Goal: Navigation & Orientation: Find specific page/section

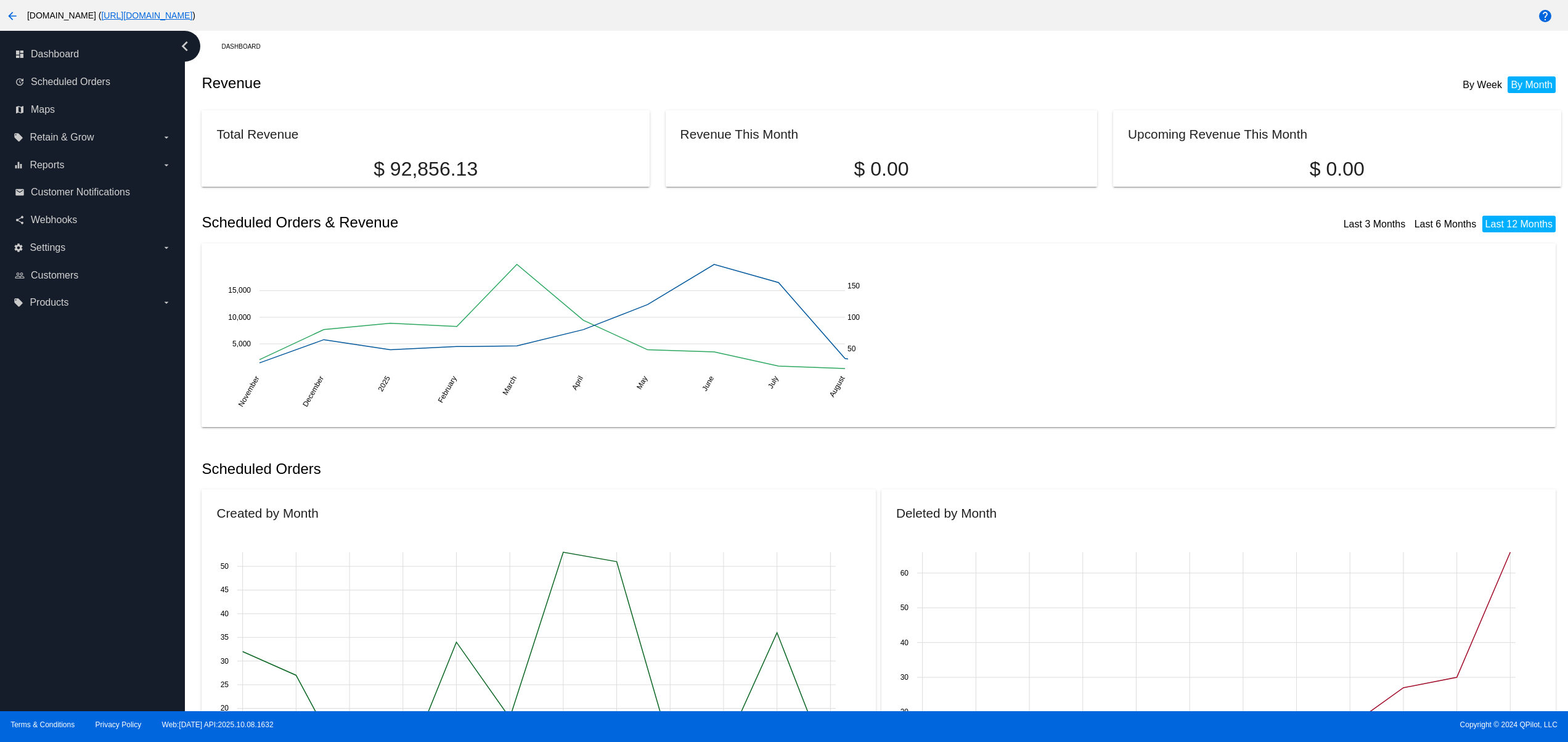
click at [92, 638] on div "dashboard Dashboard update Scheduled Orders map Maps local_offer Retain & Grow …" at bounding box center [92, 371] width 185 height 680
click at [86, 598] on div "dashboard Dashboard update Scheduled Orders map Maps local_offer Retain & Grow …" at bounding box center [92, 371] width 185 height 680
click at [81, 542] on div "dashboard Dashboard update Scheduled Orders map Maps local_offer Retain & Grow …" at bounding box center [92, 371] width 185 height 680
click at [81, 484] on div "dashboard Dashboard update Scheduled Orders map Maps local_offer Retain & Grow …" at bounding box center [92, 371] width 185 height 680
click at [70, 430] on div "dashboard Dashboard update Scheduled Orders map Maps local_offer Retain & Grow …" at bounding box center [92, 371] width 185 height 680
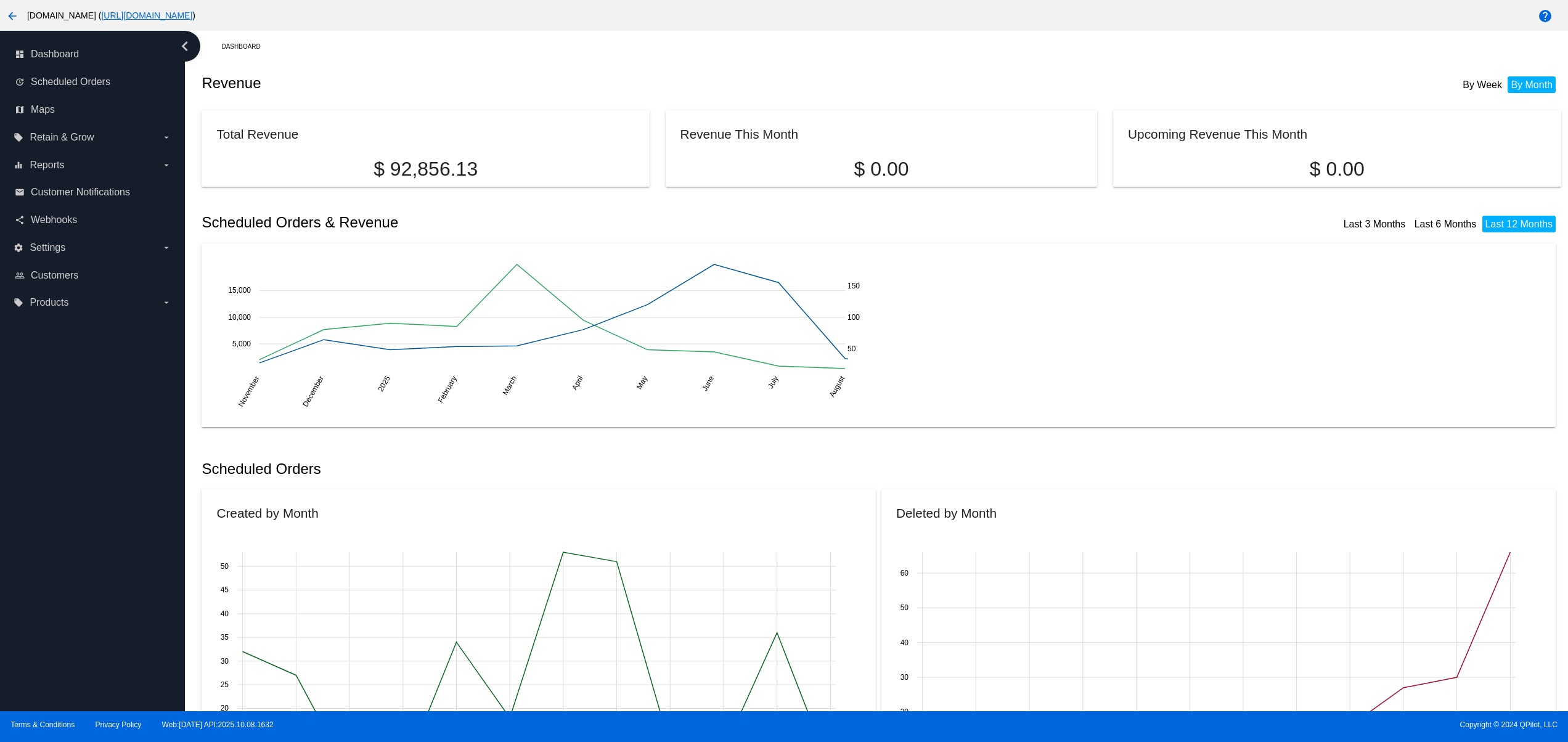
click at [62, 410] on div "dashboard Dashboard update Scheduled Orders map Maps local_offer Retain & Grow …" at bounding box center [92, 371] width 185 height 680
click at [65, 633] on div "dashboard Dashboard update Scheduled Orders map Maps local_offer Retain & Grow …" at bounding box center [92, 371] width 185 height 680
click at [57, 582] on div "dashboard Dashboard update Scheduled Orders map Maps local_offer Retain & Grow …" at bounding box center [92, 371] width 185 height 680
click at [62, 516] on div "dashboard Dashboard update Scheduled Orders map Maps local_offer Retain & Grow …" at bounding box center [92, 371] width 185 height 680
click at [67, 463] on div "dashboard Dashboard update Scheduled Orders map Maps local_offer Retain & Grow …" at bounding box center [92, 371] width 185 height 680
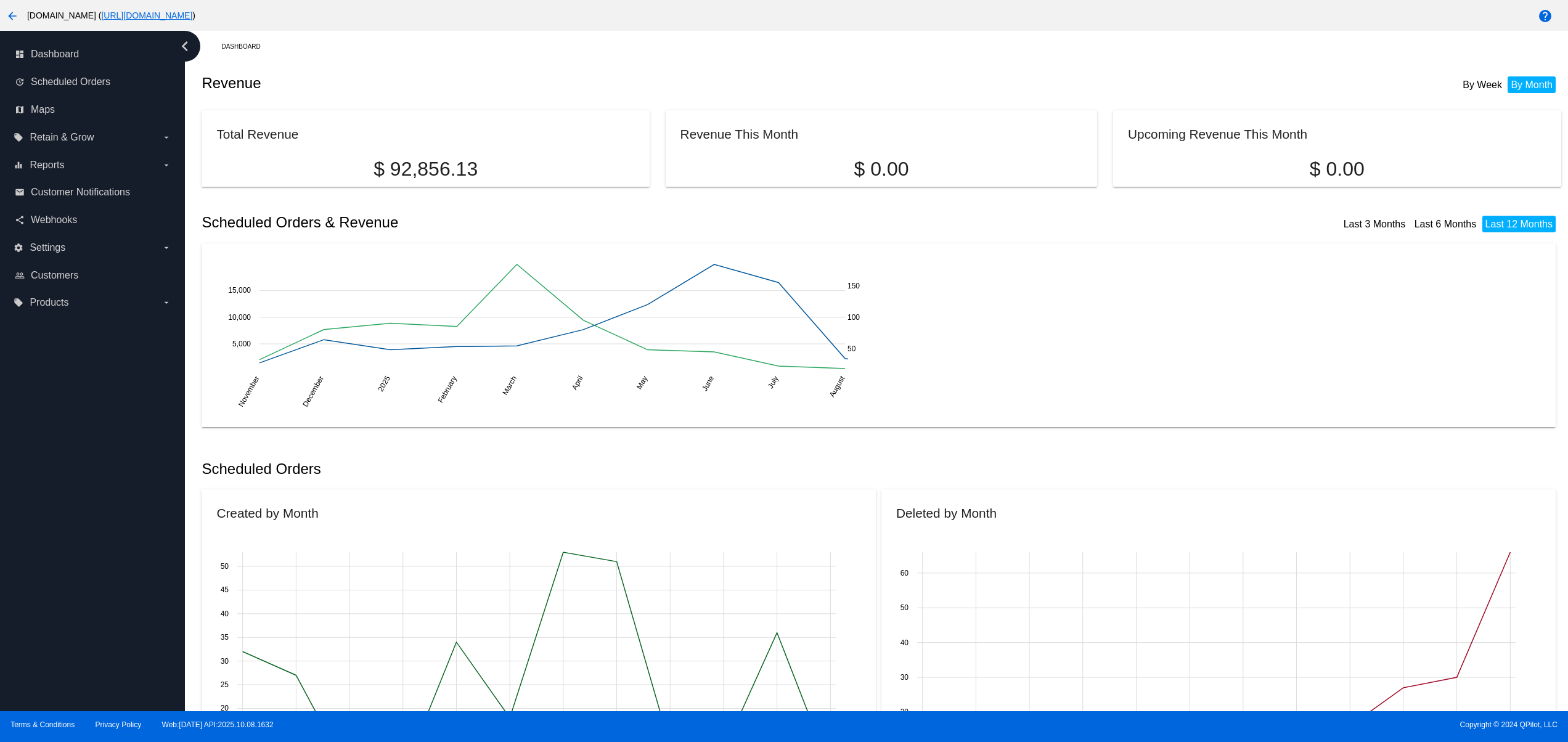
click at [68, 427] on div "dashboard Dashboard update Scheduled Orders map Maps local_offer Retain & Grow …" at bounding box center [92, 371] width 185 height 680
click at [68, 388] on div "dashboard Dashboard update Scheduled Orders map Maps local_offer Retain & Grow …" at bounding box center [92, 371] width 185 height 680
click at [54, 641] on div "dashboard Dashboard update Scheduled Orders map Maps local_offer Retain & Grow …" at bounding box center [92, 371] width 185 height 680
click at [48, 584] on div "dashboard Dashboard update Scheduled Orders map Maps local_offer Retain & Grow …" at bounding box center [92, 371] width 185 height 680
click at [48, 552] on div "dashboard Dashboard update Scheduled Orders map Maps local_offer Retain & Grow …" at bounding box center [92, 371] width 185 height 680
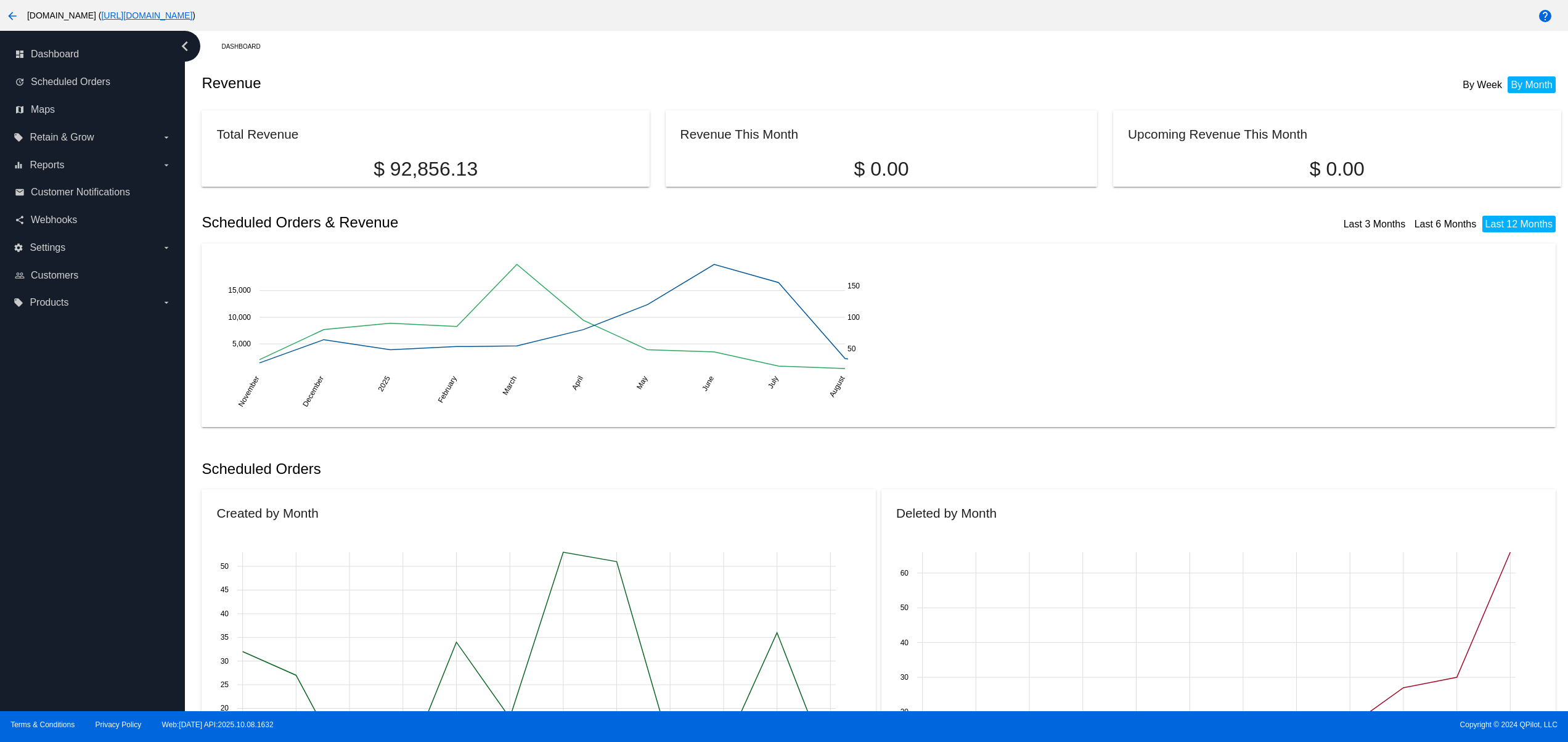
click at [72, 530] on div "dashboard Dashboard update Scheduled Orders map Maps local_offer Retain & Grow …" at bounding box center [92, 371] width 185 height 680
click at [77, 636] on div "dashboard Dashboard update Scheduled Orders map Maps local_offer Retain & Grow …" at bounding box center [92, 371] width 185 height 680
click at [70, 582] on div "dashboard Dashboard update Scheduled Orders map Maps local_offer Retain & Grow …" at bounding box center [92, 371] width 185 height 680
click at [57, 538] on div "dashboard Dashboard update Scheduled Orders map Maps local_offer Retain & Grow …" at bounding box center [92, 371] width 185 height 680
click at [57, 482] on div "dashboard Dashboard update Scheduled Orders map Maps local_offer Retain & Grow …" at bounding box center [92, 371] width 185 height 680
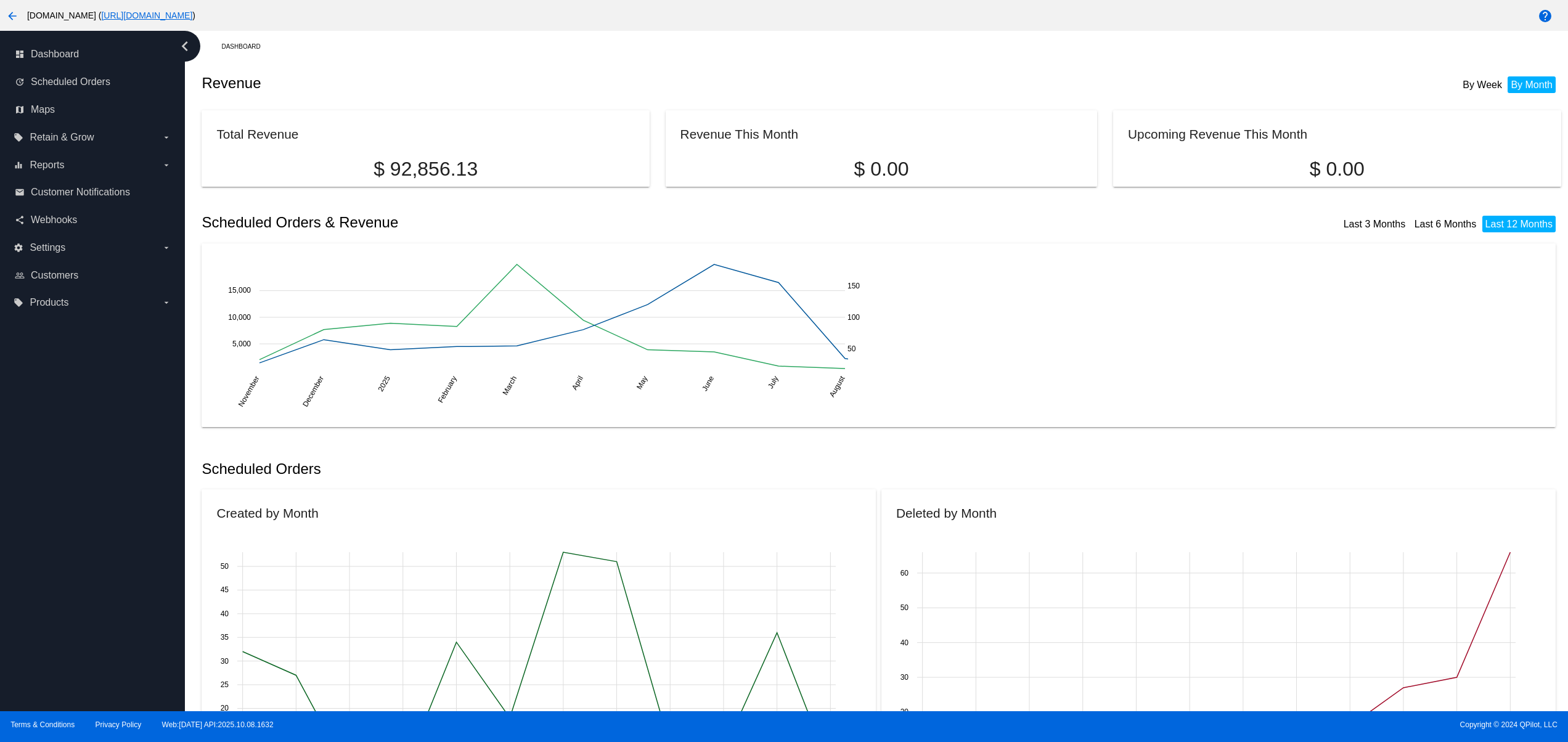
click at [52, 453] on div "dashboard Dashboard update Scheduled Orders map Maps local_offer Retain & Grow …" at bounding box center [92, 371] width 185 height 680
click at [45, 416] on div "dashboard Dashboard update Scheduled Orders map Maps local_offer Retain & Grow …" at bounding box center [92, 371] width 185 height 680
click at [102, 678] on div "dashboard Dashboard update Scheduled Orders map Maps local_offer Retain & Grow …" at bounding box center [92, 371] width 185 height 680
click at [102, 627] on div "dashboard Dashboard update Scheduled Orders map Maps local_offer Retain & Grow …" at bounding box center [92, 371] width 185 height 680
click at [99, 573] on div "dashboard Dashboard update Scheduled Orders map Maps local_offer Retain & Grow …" at bounding box center [92, 371] width 185 height 680
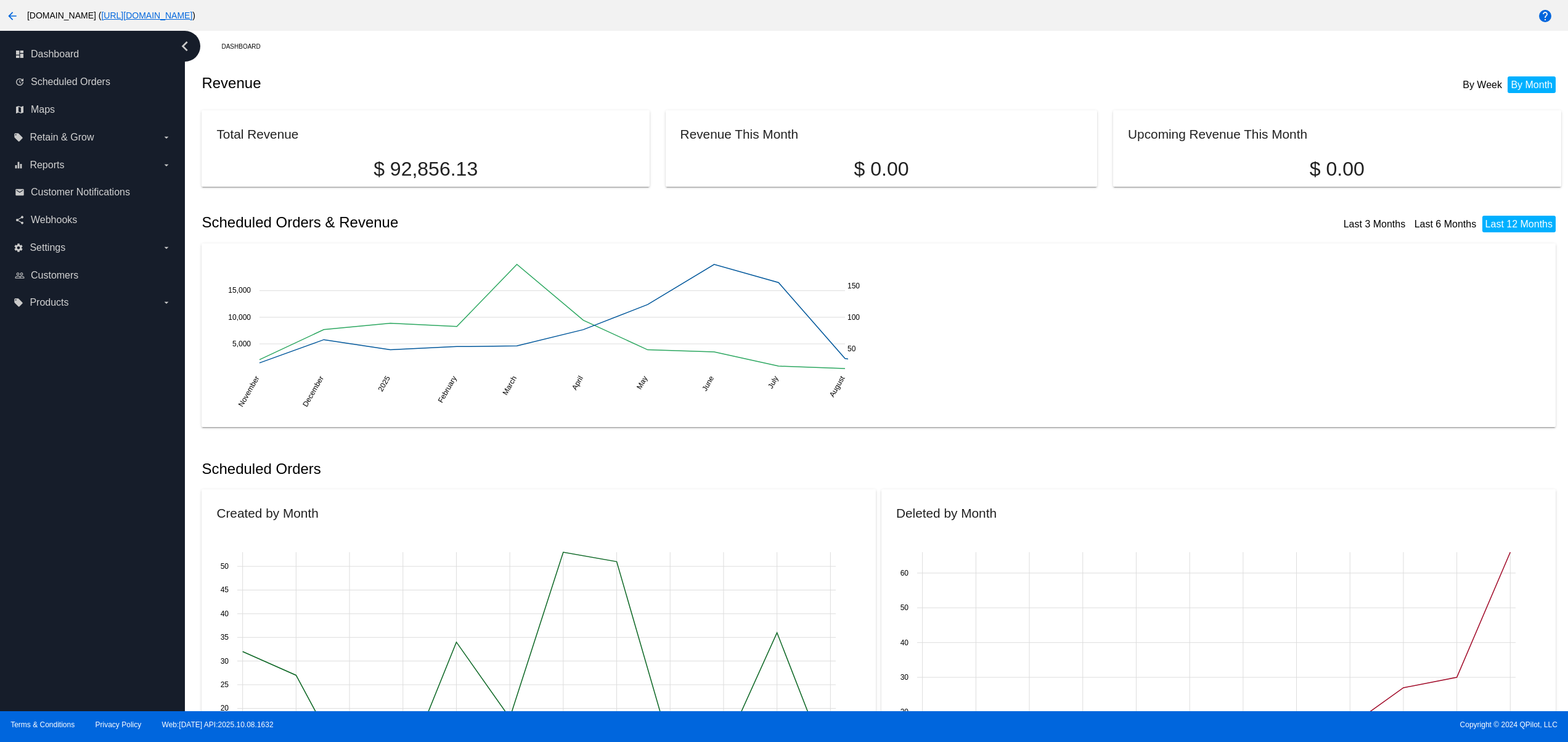
click at [89, 526] on div "dashboard Dashboard update Scheduled Orders map Maps local_offer Retain & Grow …" at bounding box center [92, 371] width 185 height 680
click at [79, 493] on div "dashboard Dashboard update Scheduled Orders map Maps local_offer Retain & Grow …" at bounding box center [92, 371] width 185 height 680
click at [79, 472] on div "dashboard Dashboard update Scheduled Orders map Maps local_offer Retain & Grow …" at bounding box center [92, 371] width 185 height 680
click at [48, 641] on div "dashboard Dashboard update Scheduled Orders map Maps local_offer Retain & Grow …" at bounding box center [92, 371] width 185 height 680
click at [39, 580] on div "dashboard Dashboard update Scheduled Orders map Maps local_offer Retain & Grow …" at bounding box center [92, 371] width 185 height 680
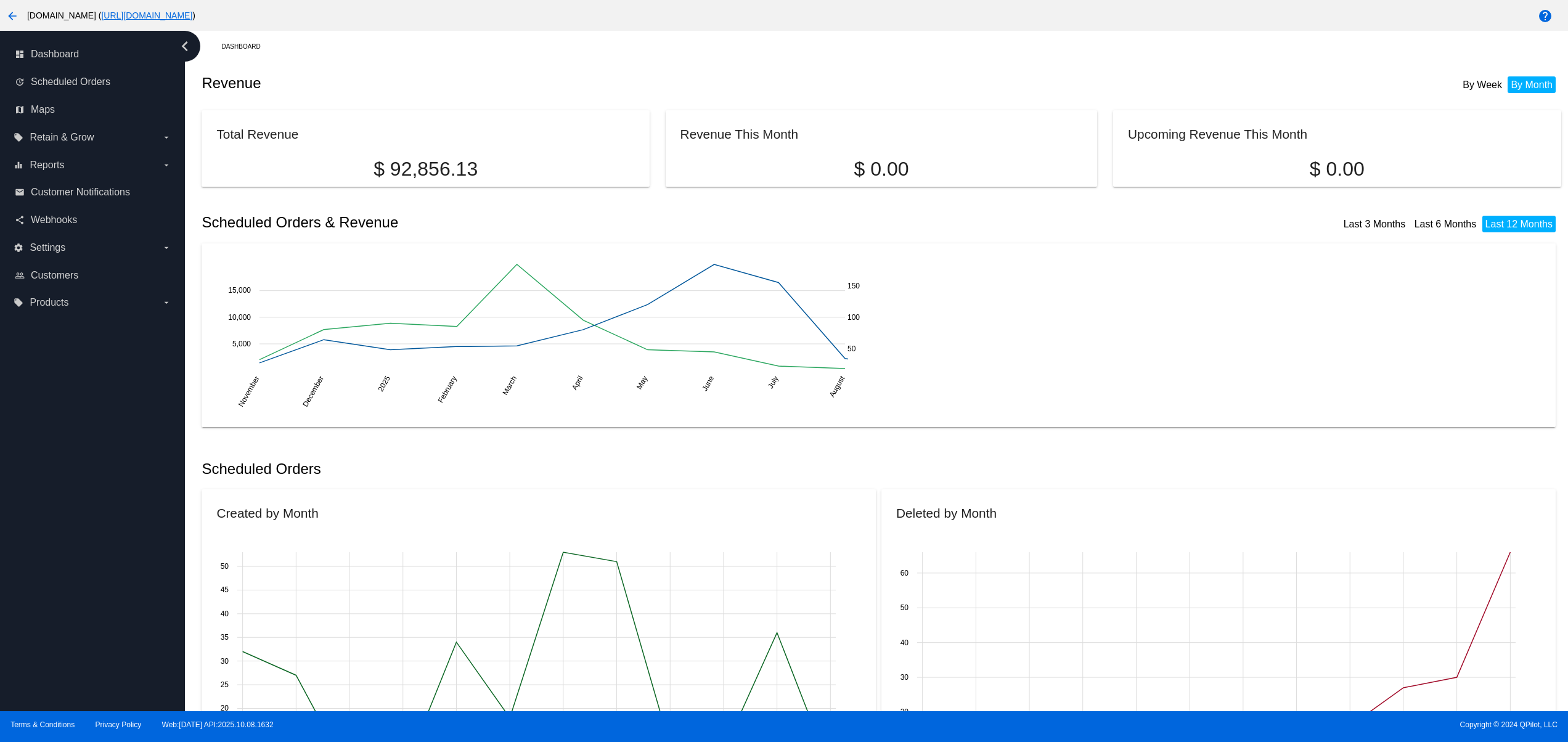
click at [39, 517] on div "dashboard Dashboard update Scheduled Orders map Maps local_offer Retain & Grow …" at bounding box center [92, 371] width 185 height 680
click at [38, 459] on div "dashboard Dashboard update Scheduled Orders map Maps local_offer Retain & Grow …" at bounding box center [92, 371] width 185 height 680
click at [38, 403] on div "dashboard Dashboard update Scheduled Orders map Maps local_offer Retain & Grow …" at bounding box center [92, 371] width 185 height 680
click at [40, 380] on div "dashboard Dashboard update Scheduled Orders map Maps local_offer Retain & Grow …" at bounding box center [92, 371] width 185 height 680
click at [95, 617] on div "dashboard Dashboard update Scheduled Orders map Maps local_offer Retain & Grow …" at bounding box center [92, 371] width 185 height 680
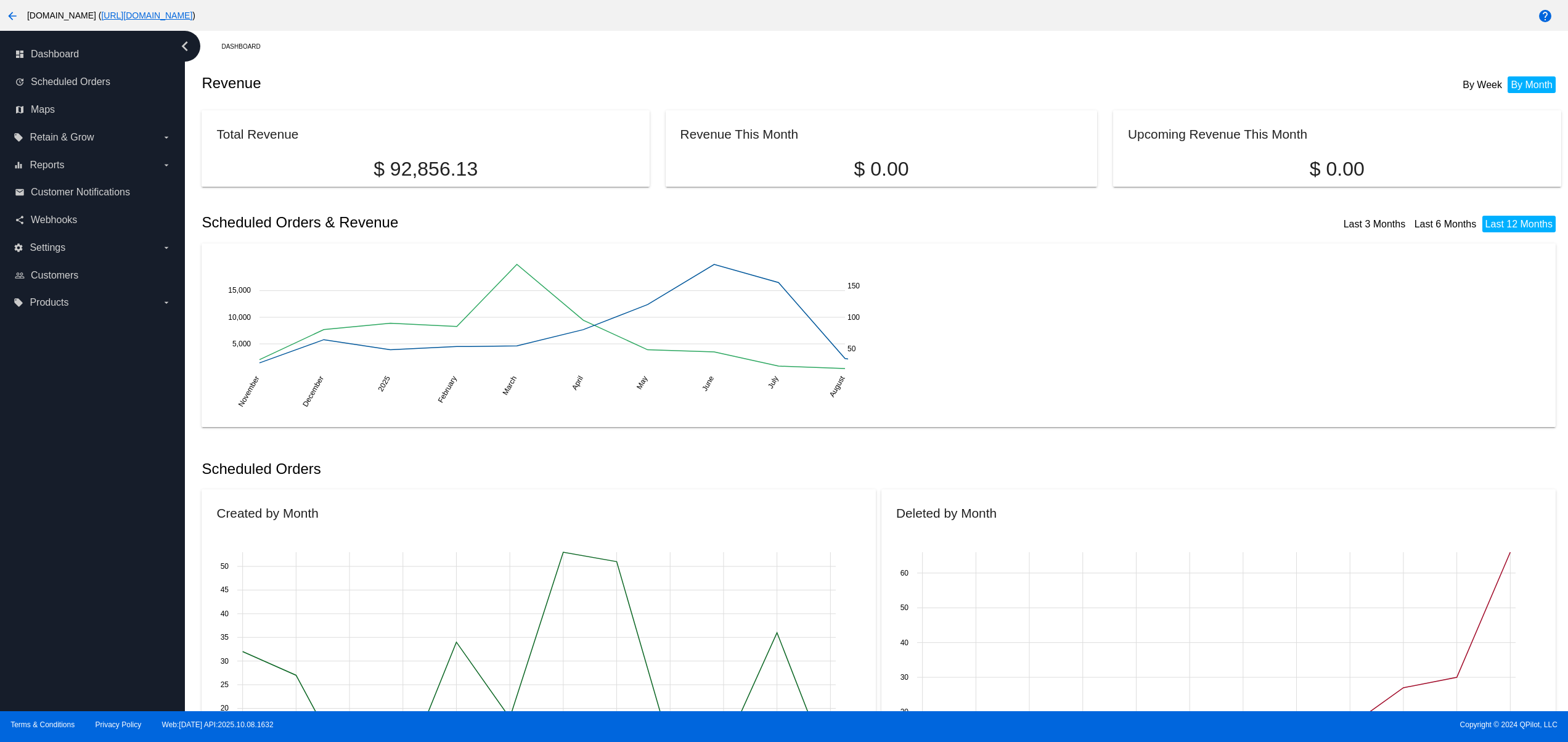
click at [89, 588] on div "dashboard Dashboard update Scheduled Orders map Maps local_offer Retain & Grow …" at bounding box center [92, 371] width 185 height 680
click at [89, 535] on div "dashboard Dashboard update Scheduled Orders map Maps local_offer Retain & Grow …" at bounding box center [92, 371] width 185 height 680
click at [85, 473] on div "dashboard Dashboard update Scheduled Orders map Maps local_offer Retain & Grow …" at bounding box center [92, 371] width 185 height 680
click at [82, 432] on div "dashboard Dashboard update Scheduled Orders map Maps local_offer Retain & Grow …" at bounding box center [92, 371] width 185 height 680
click at [79, 396] on div "dashboard Dashboard update Scheduled Orders map Maps local_offer Retain & Grow …" at bounding box center [92, 371] width 185 height 680
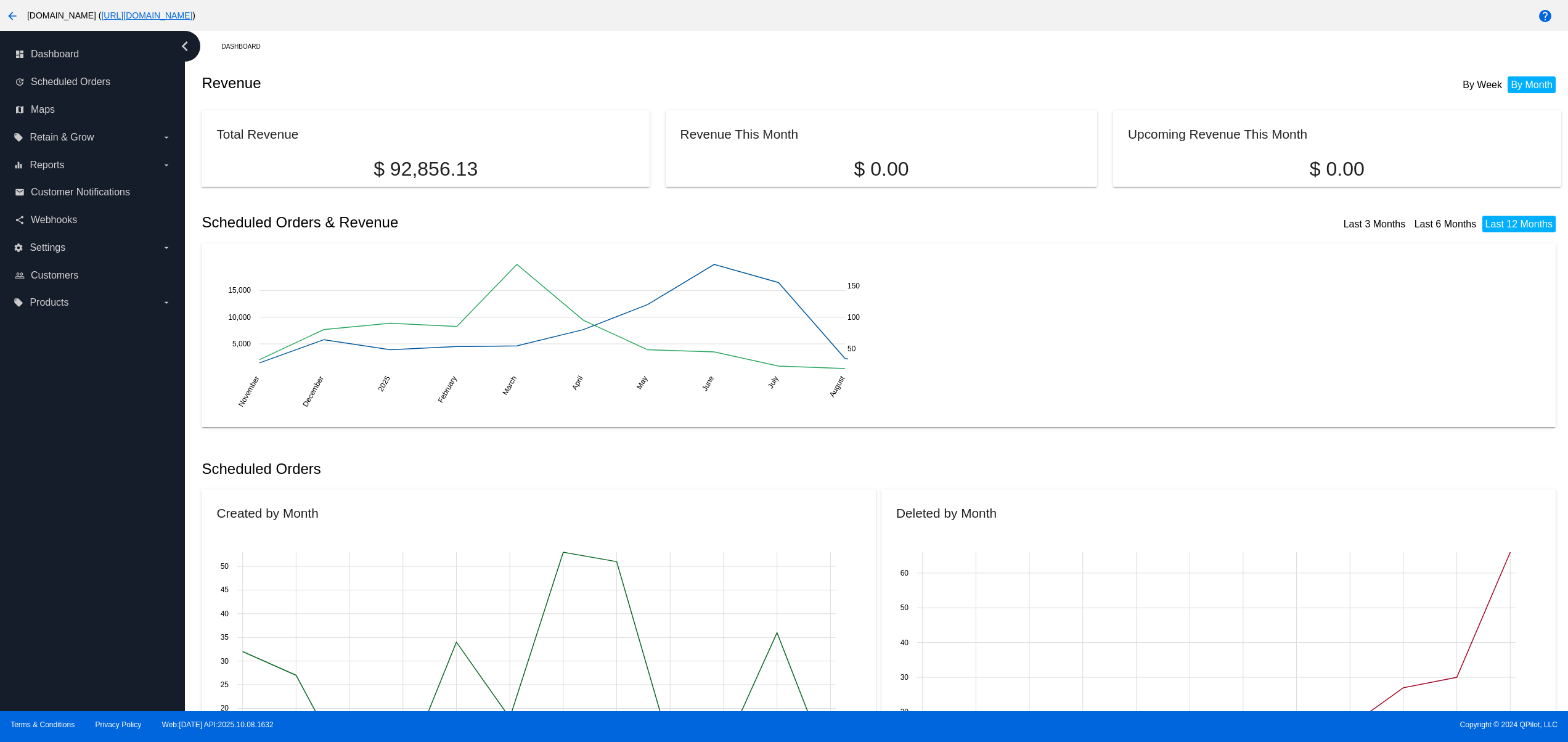
click at [152, 646] on div "dashboard Dashboard update Scheduled Orders map Maps local_offer Retain & Grow …" at bounding box center [92, 371] width 185 height 680
click at [146, 614] on div "dashboard Dashboard update Scheduled Orders map Maps local_offer Retain & Grow …" at bounding box center [92, 371] width 185 height 680
click at [146, 582] on div "dashboard Dashboard update Scheduled Orders map Maps local_offer Retain & Grow …" at bounding box center [92, 371] width 185 height 680
click at [146, 545] on div "dashboard Dashboard update Scheduled Orders map Maps local_offer Retain & Grow …" at bounding box center [92, 371] width 185 height 680
click at [146, 490] on div "dashboard Dashboard update Scheduled Orders map Maps local_offer Retain & Grow …" at bounding box center [92, 371] width 185 height 680
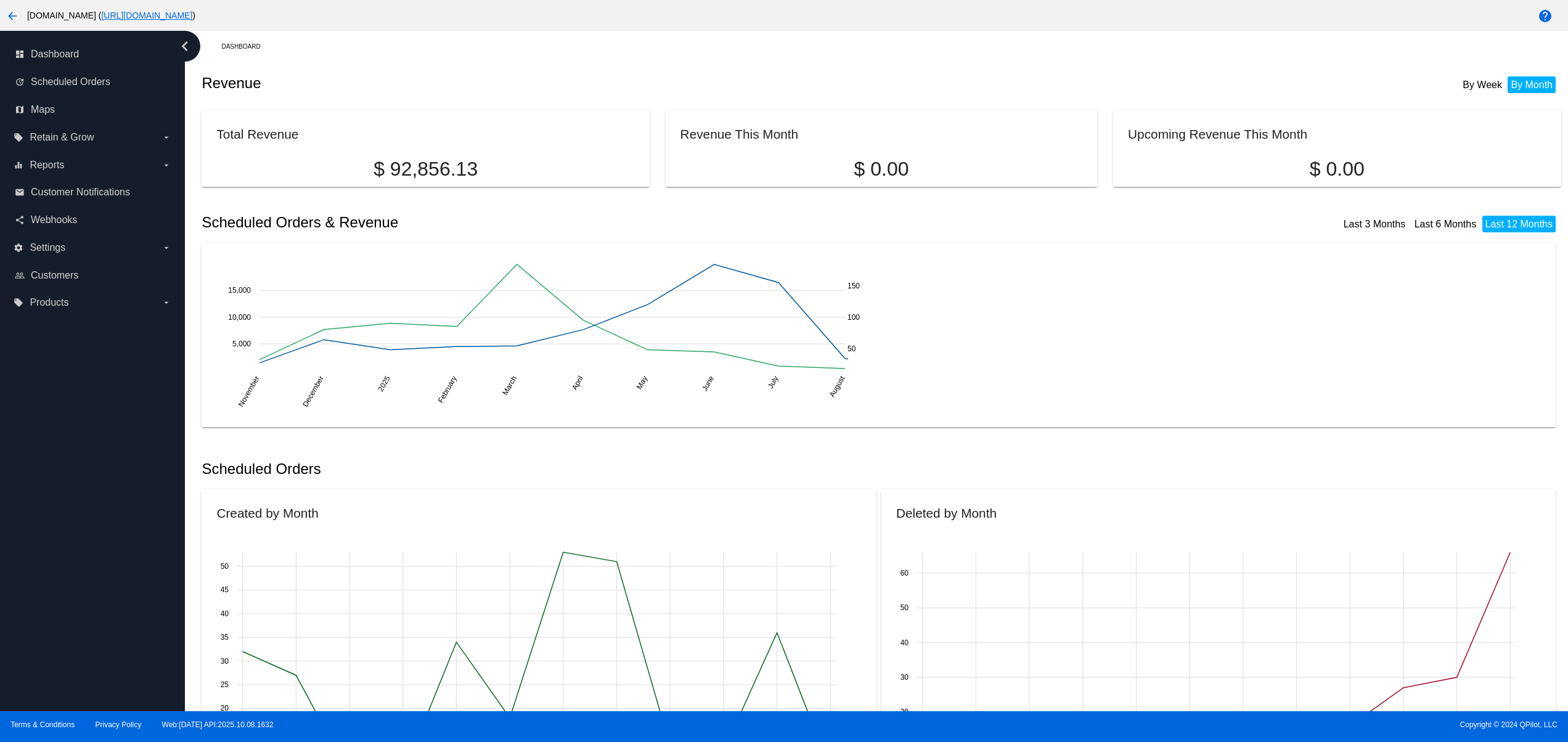
click at [139, 440] on div "dashboard Dashboard update Scheduled Orders map Maps local_offer Retain & Grow …" at bounding box center [92, 371] width 185 height 680
click at [133, 421] on div "dashboard Dashboard update Scheduled Orders map Maps local_offer Retain & Grow …" at bounding box center [92, 371] width 185 height 680
click at [129, 390] on div "dashboard Dashboard update Scheduled Orders map Maps local_offer Retain & Grow …" at bounding box center [92, 371] width 185 height 680
click at [129, 359] on div "dashboard Dashboard update Scheduled Orders map Maps local_offer Retain & Grow …" at bounding box center [92, 371] width 185 height 680
click at [128, 347] on div "dashboard Dashboard update Scheduled Orders map Maps local_offer Retain & Grow …" at bounding box center [92, 371] width 185 height 680
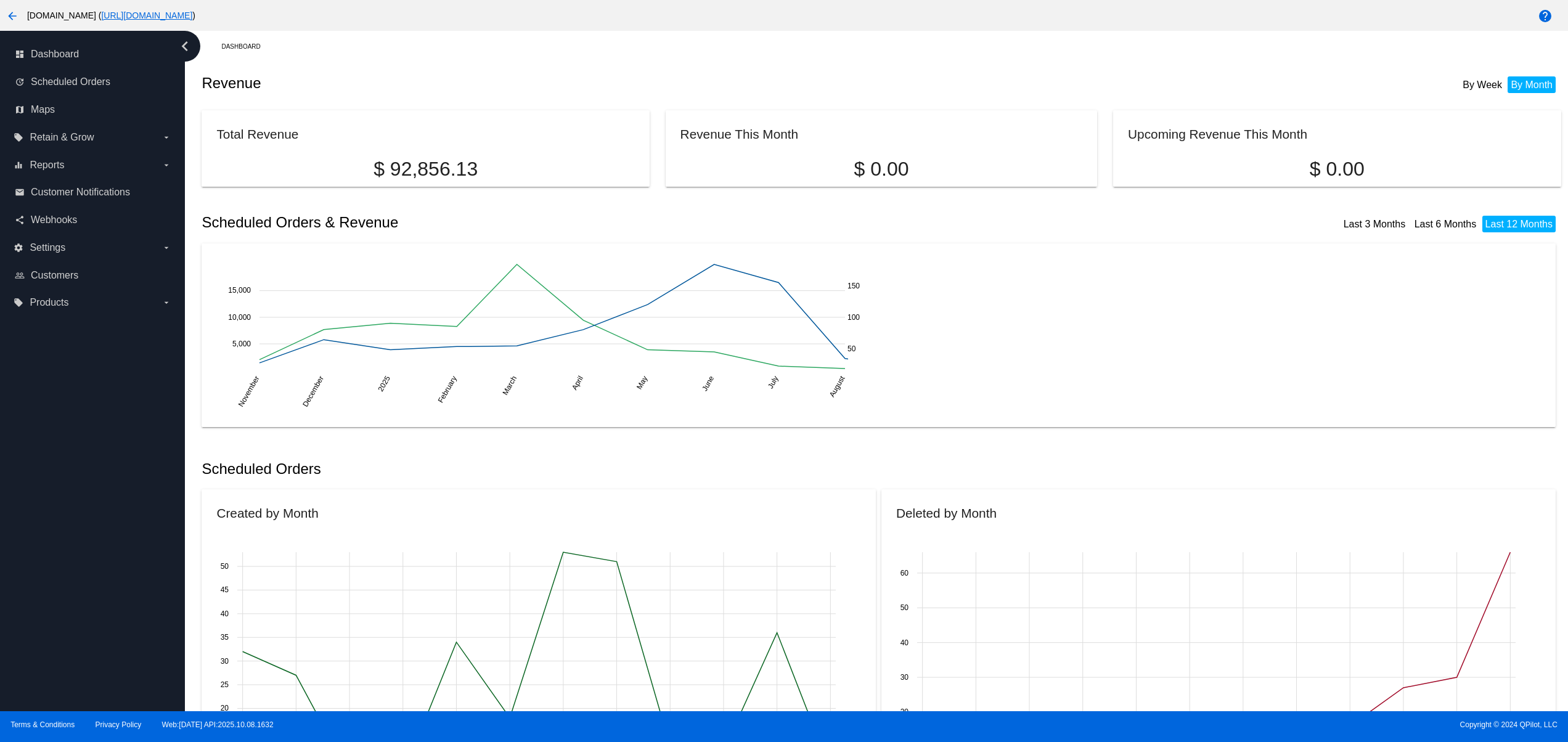
click at [60, 629] on div "dashboard Dashboard update Scheduled Orders map Maps local_offer Retain & Grow …" at bounding box center [92, 371] width 185 height 680
click at [47, 579] on div "dashboard Dashboard update Scheduled Orders map Maps local_offer Retain & Grow …" at bounding box center [92, 371] width 185 height 680
click at [50, 505] on div "dashboard Dashboard update Scheduled Orders map Maps local_offer Retain & Grow …" at bounding box center [92, 371] width 185 height 680
click at [114, 467] on div "dashboard Dashboard update Scheduled Orders map Maps local_offer Retain & Grow …" at bounding box center [92, 371] width 185 height 680
click at [96, 422] on div "dashboard Dashboard update Scheduled Orders map Maps local_offer Retain & Grow …" at bounding box center [92, 371] width 185 height 680
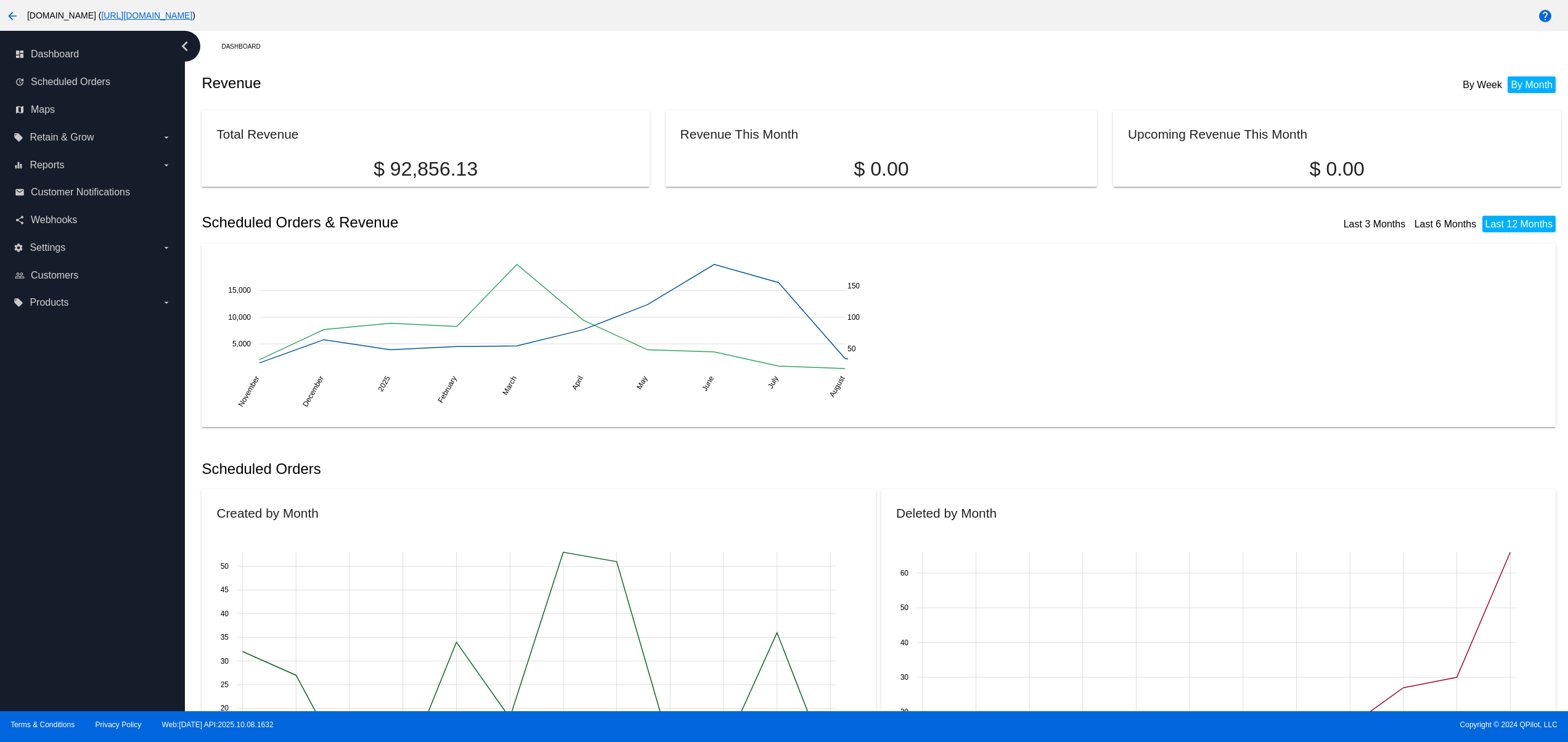
click at [72, 530] on div "dashboard Dashboard update Scheduled Orders map Maps local_offer Retain & Grow …" at bounding box center [92, 371] width 185 height 680
click at [73, 498] on div "dashboard Dashboard update Scheduled Orders map Maps local_offer Retain & Grow …" at bounding box center [92, 371] width 185 height 680
click at [80, 445] on div "dashboard Dashboard update Scheduled Orders map Maps local_offer Retain & Grow …" at bounding box center [92, 371] width 185 height 680
click at [68, 636] on div "dashboard Dashboard update Scheduled Orders map Maps local_offer Retain & Grow …" at bounding box center [92, 371] width 185 height 680
drag, startPoint x: 70, startPoint y: 578, endPoint x: 62, endPoint y: 533, distance: 45.7
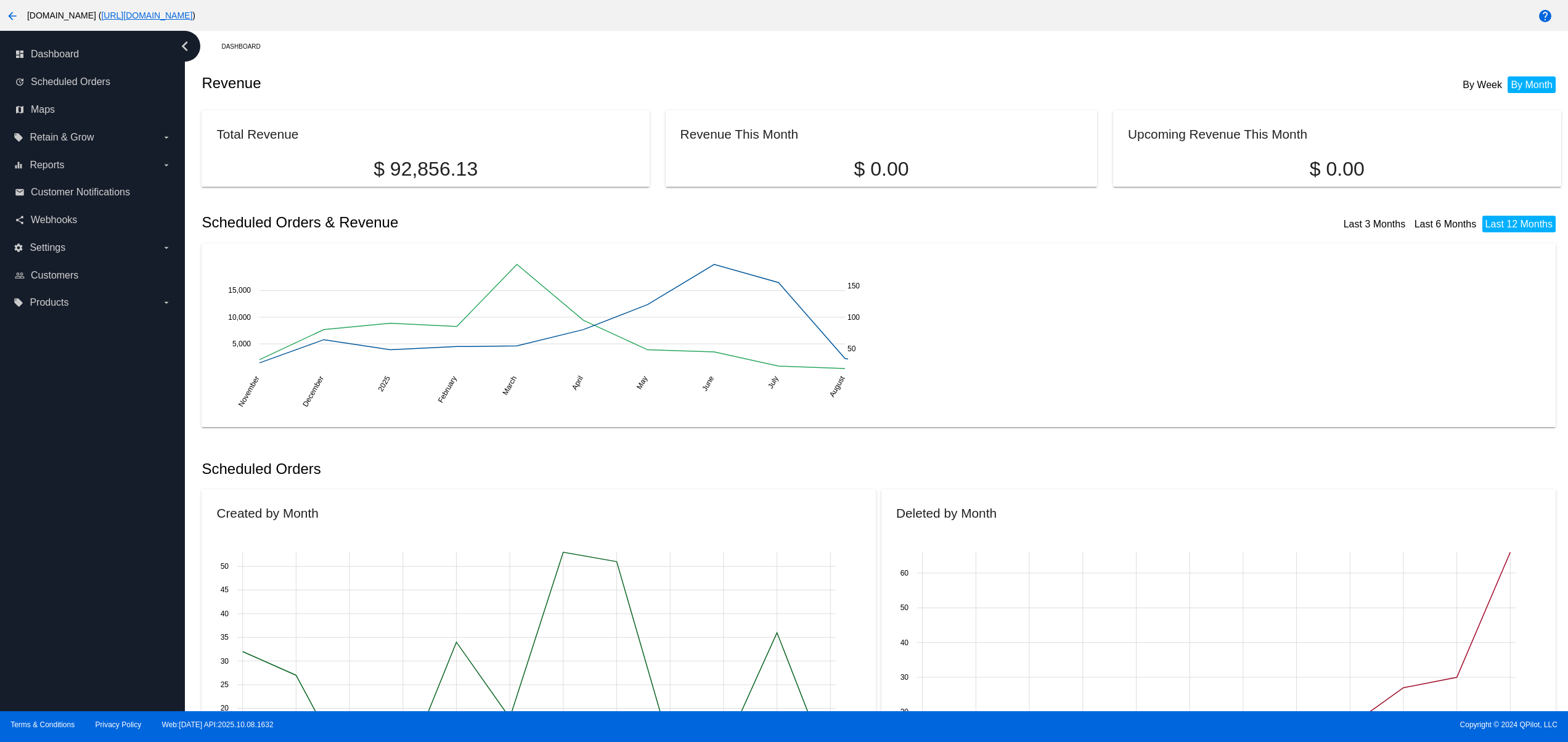
click at [70, 573] on div "dashboard Dashboard update Scheduled Orders map Maps local_offer Retain & Grow …" at bounding box center [92, 371] width 185 height 680
click at [62, 533] on div "dashboard Dashboard update Scheduled Orders map Maps local_offer Retain & Grow …" at bounding box center [92, 371] width 185 height 680
click at [62, 475] on div "dashboard Dashboard update Scheduled Orders map Maps local_offer Retain & Grow …" at bounding box center [92, 371] width 185 height 680
click at [48, 427] on div "dashboard Dashboard update Scheduled Orders map Maps local_offer Retain & Grow …" at bounding box center [92, 371] width 185 height 680
click at [78, 636] on div "dashboard Dashboard update Scheduled Orders map Maps local_offer Retain & Grow …" at bounding box center [92, 371] width 185 height 680
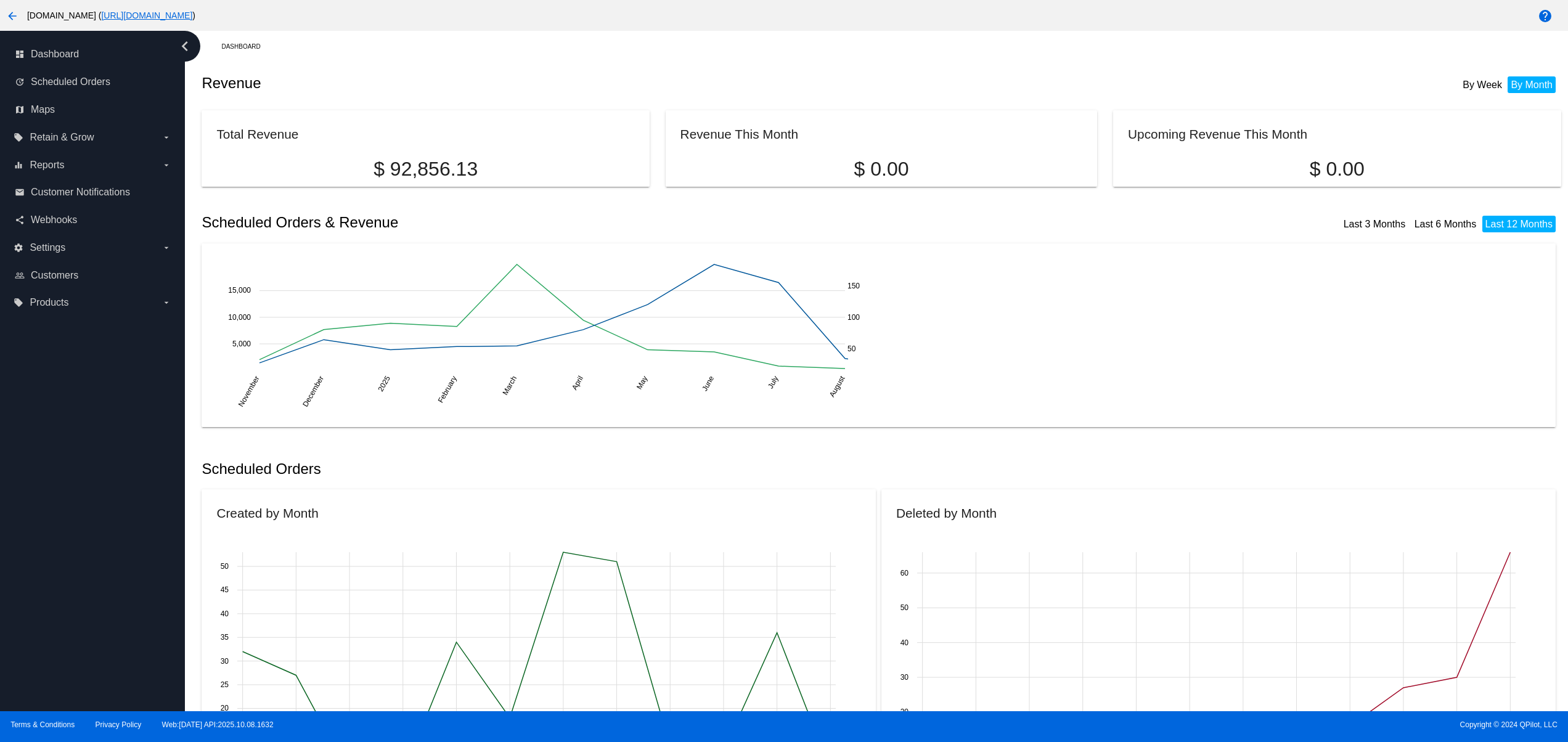
click at [72, 591] on div "dashboard Dashboard update Scheduled Orders map Maps local_offer Retain & Grow …" at bounding box center [92, 371] width 185 height 680
click at [69, 548] on div "dashboard Dashboard update Scheduled Orders map Maps local_offer Retain & Grow …" at bounding box center [92, 371] width 185 height 680
click at [60, 521] on div "dashboard Dashboard update Scheduled Orders map Maps local_offer Retain & Grow …" at bounding box center [92, 371] width 185 height 680
click at [57, 507] on div "dashboard Dashboard update Scheduled Orders map Maps local_offer Retain & Grow …" at bounding box center [92, 371] width 185 height 680
click at [82, 624] on div "dashboard Dashboard update Scheduled Orders map Maps local_offer Retain & Grow …" at bounding box center [92, 371] width 185 height 680
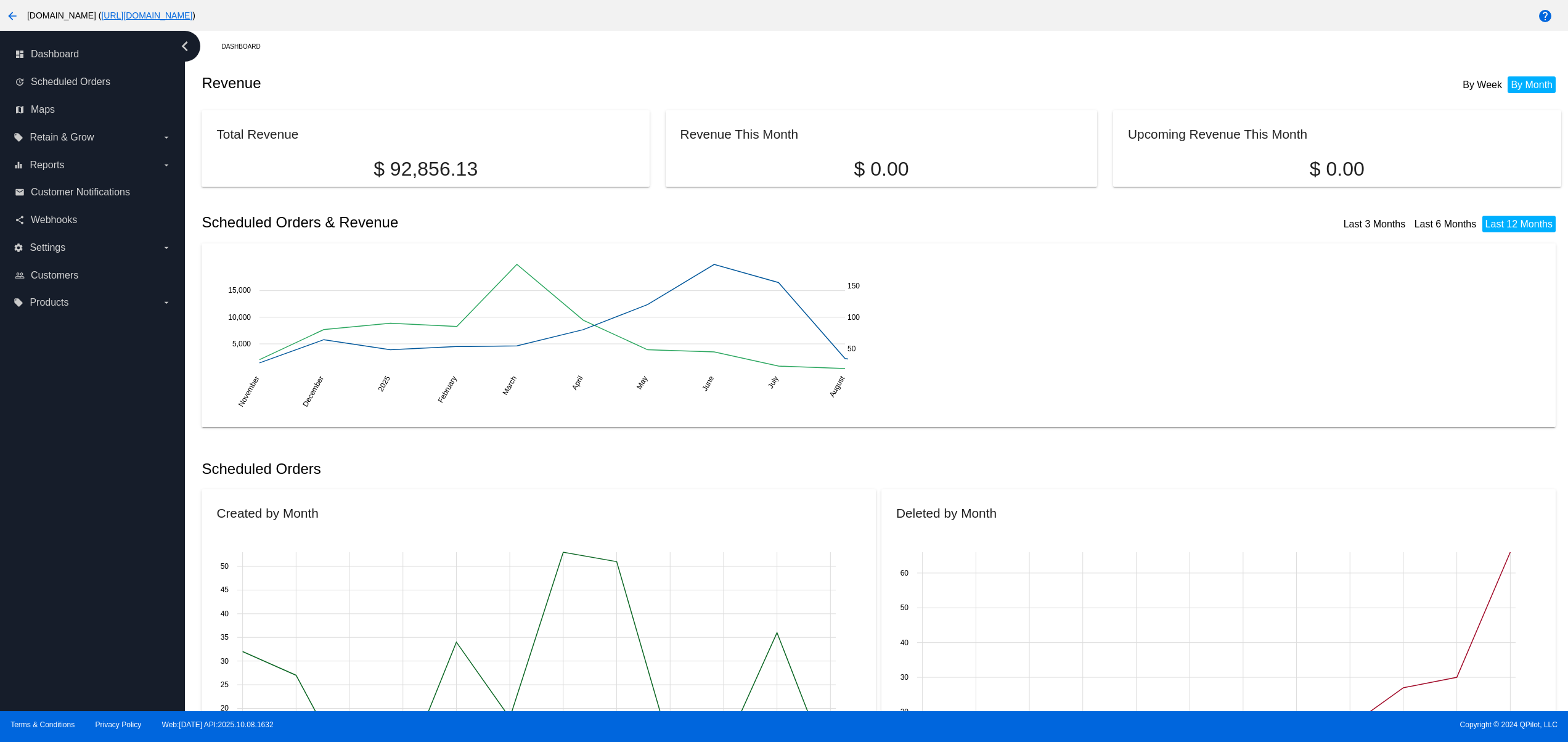
click at [62, 535] on div "dashboard Dashboard update Scheduled Orders map Maps local_offer Retain & Grow …" at bounding box center [92, 371] width 185 height 680
click at [63, 473] on div "dashboard Dashboard update Scheduled Orders map Maps local_offer Retain & Grow …" at bounding box center [92, 371] width 185 height 680
click at [64, 425] on div "dashboard Dashboard update Scheduled Orders map Maps local_offer Retain & Grow …" at bounding box center [92, 371] width 185 height 680
click at [52, 394] on div "dashboard Dashboard update Scheduled Orders map Maps local_offer Retain & Grow …" at bounding box center [92, 371] width 185 height 680
click at [102, 651] on div "dashboard Dashboard update Scheduled Orders map Maps local_offer Retain & Grow …" at bounding box center [92, 371] width 185 height 680
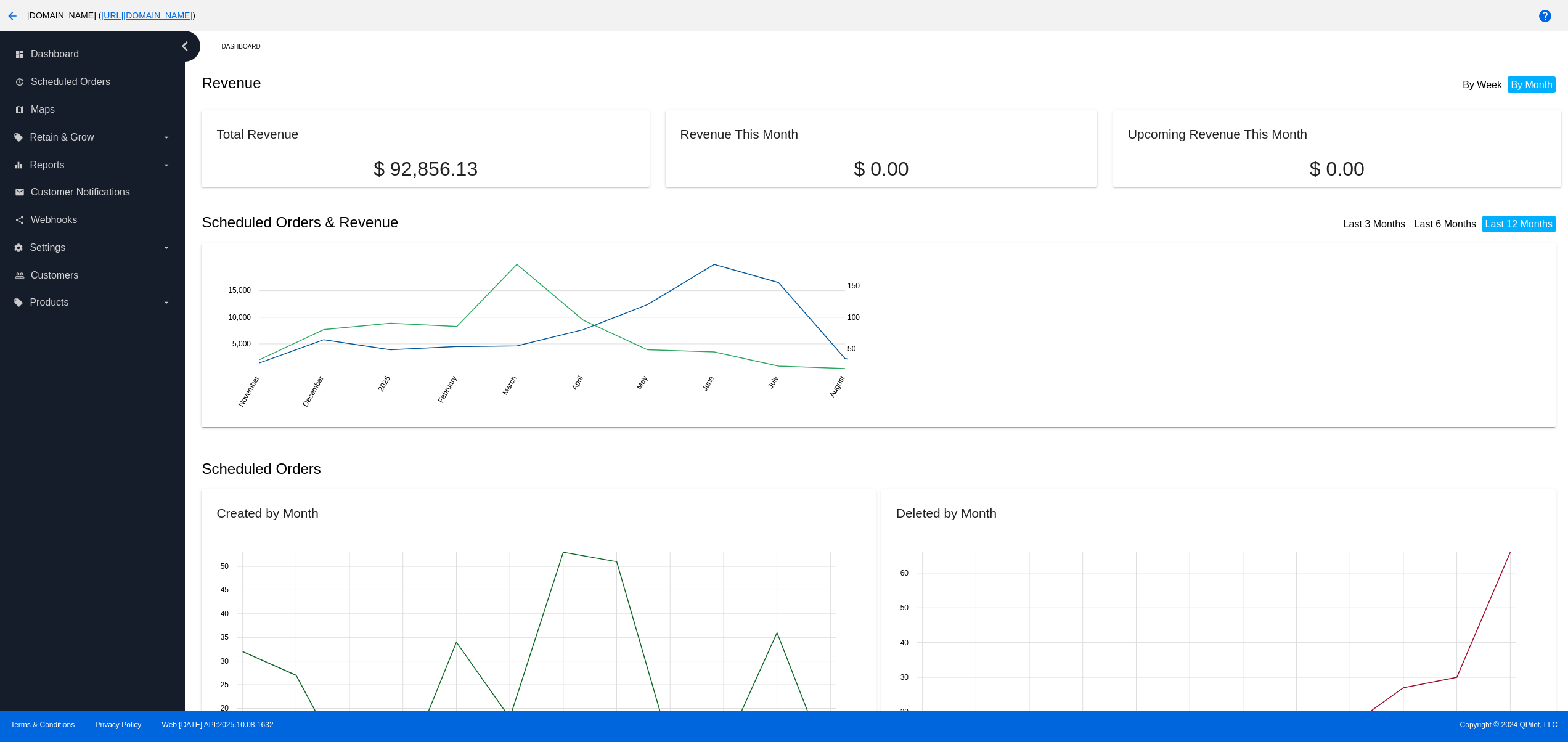
drag, startPoint x: 101, startPoint y: 578, endPoint x: 91, endPoint y: 528, distance: 51.0
click at [101, 575] on div "dashboard Dashboard update Scheduled Orders map Maps local_offer Retain & Grow …" at bounding box center [92, 371] width 185 height 680
click at [89, 525] on div "dashboard Dashboard update Scheduled Orders map Maps local_offer Retain & Grow …" at bounding box center [92, 371] width 185 height 680
click at [67, 488] on div "dashboard Dashboard update Scheduled Orders map Maps local_offer Retain & Grow …" at bounding box center [92, 371] width 185 height 680
click at [54, 458] on div "dashboard Dashboard update Scheduled Orders map Maps local_offer Retain & Grow …" at bounding box center [92, 371] width 185 height 680
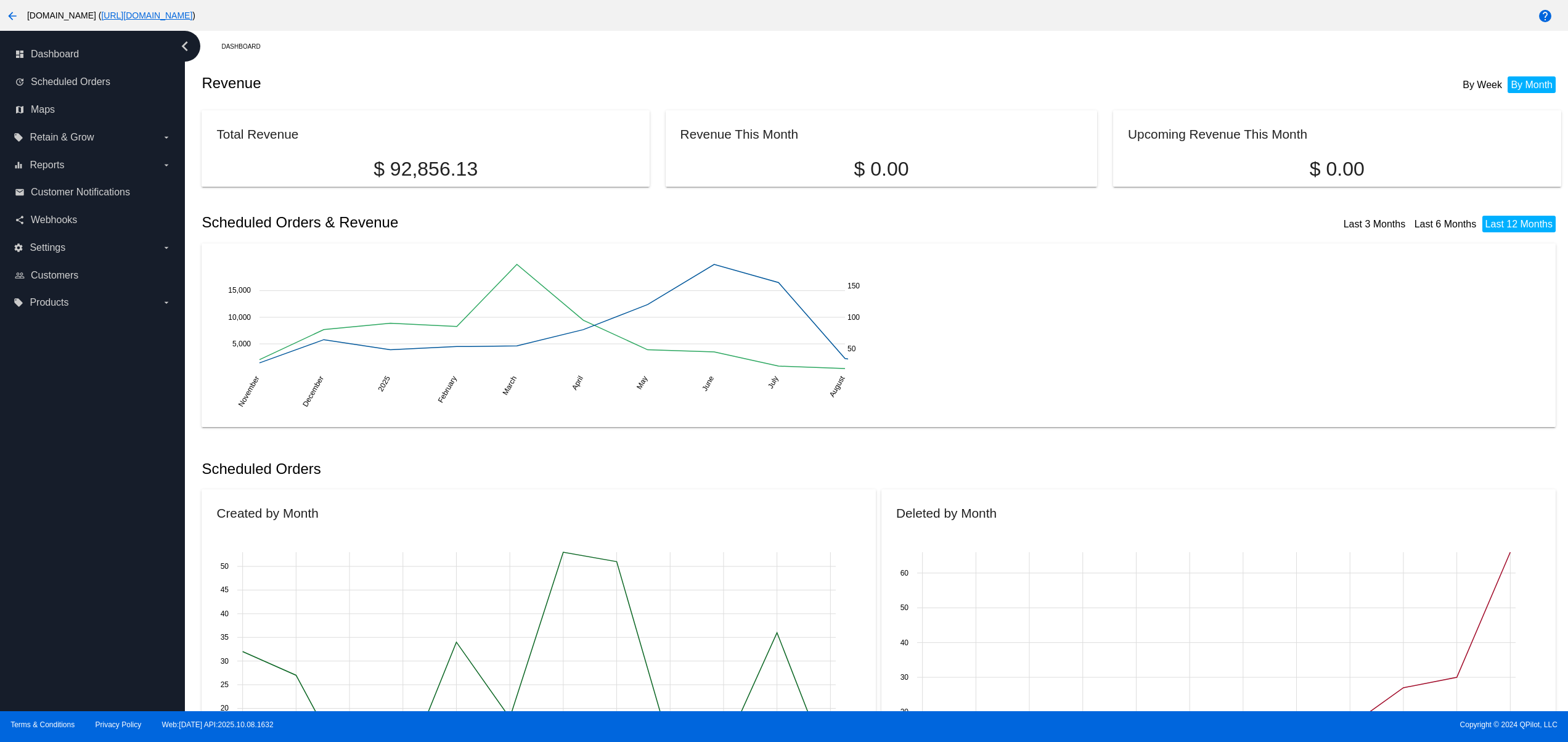
click at [20, 626] on div "dashboard Dashboard update Scheduled Orders map Maps local_offer Retain & Grow …" at bounding box center [92, 371] width 185 height 680
drag, startPoint x: 2, startPoint y: 570, endPoint x: 14, endPoint y: 532, distance: 39.8
click at [4, 565] on div "dashboard Dashboard update Scheduled Orders map Maps local_offer Retain & Grow …" at bounding box center [92, 371] width 185 height 680
click at [45, 483] on div "dashboard Dashboard update Scheduled Orders map Maps local_offer Retain & Grow …" at bounding box center [92, 371] width 185 height 680
click at [70, 648] on div "dashboard Dashboard update Scheduled Orders map Maps local_offer Retain & Grow …" at bounding box center [92, 371] width 185 height 680
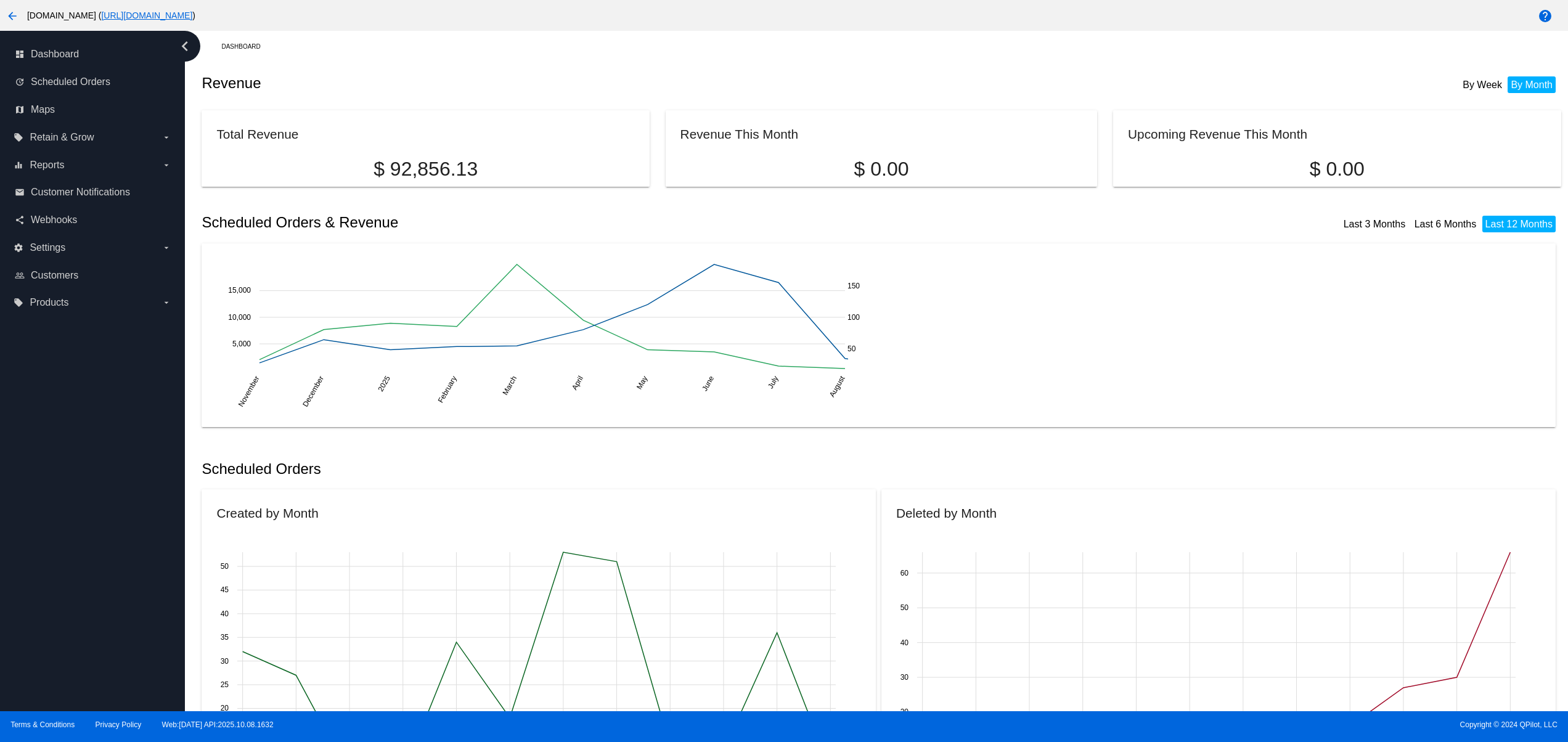
click at [57, 583] on div "dashboard Dashboard update Scheduled Orders map Maps local_offer Retain & Grow …" at bounding box center [92, 371] width 185 height 680
click at [55, 546] on div "dashboard Dashboard update Scheduled Orders map Maps local_offer Retain & Grow …" at bounding box center [92, 371] width 185 height 680
click at [39, 511] on div "dashboard Dashboard update Scheduled Orders map Maps local_offer Retain & Grow …" at bounding box center [92, 371] width 185 height 680
click at [32, 488] on div "dashboard Dashboard update Scheduled Orders map Maps local_offer Retain & Grow …" at bounding box center [92, 371] width 185 height 680
click at [45, 675] on div "dashboard Dashboard update Scheduled Orders map Maps local_offer Retain & Grow …" at bounding box center [92, 371] width 185 height 680
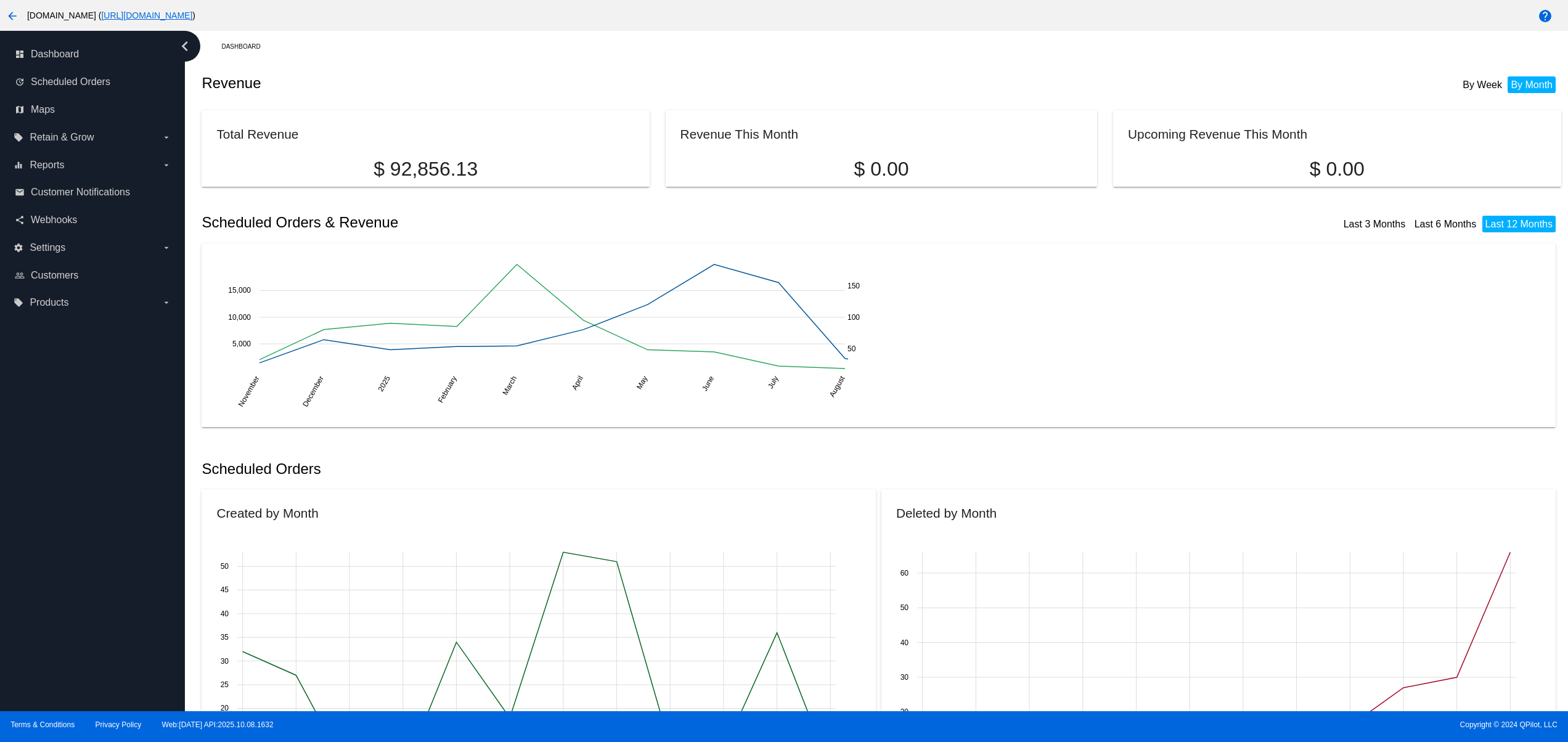
drag, startPoint x: 48, startPoint y: 609, endPoint x: 52, endPoint y: 561, distance: 48.2
click at [48, 606] on div "dashboard Dashboard update Scheduled Orders map Maps local_offer Retain & Grow …" at bounding box center [92, 371] width 185 height 680
click at [52, 551] on div "dashboard Dashboard update Scheduled Orders map Maps local_offer Retain & Grow …" at bounding box center [92, 371] width 185 height 680
click at [50, 530] on div "dashboard Dashboard update Scheduled Orders map Maps local_offer Retain & Grow …" at bounding box center [92, 371] width 185 height 680
drag, startPoint x: 51, startPoint y: 485, endPoint x: 58, endPoint y: 437, distance: 48.5
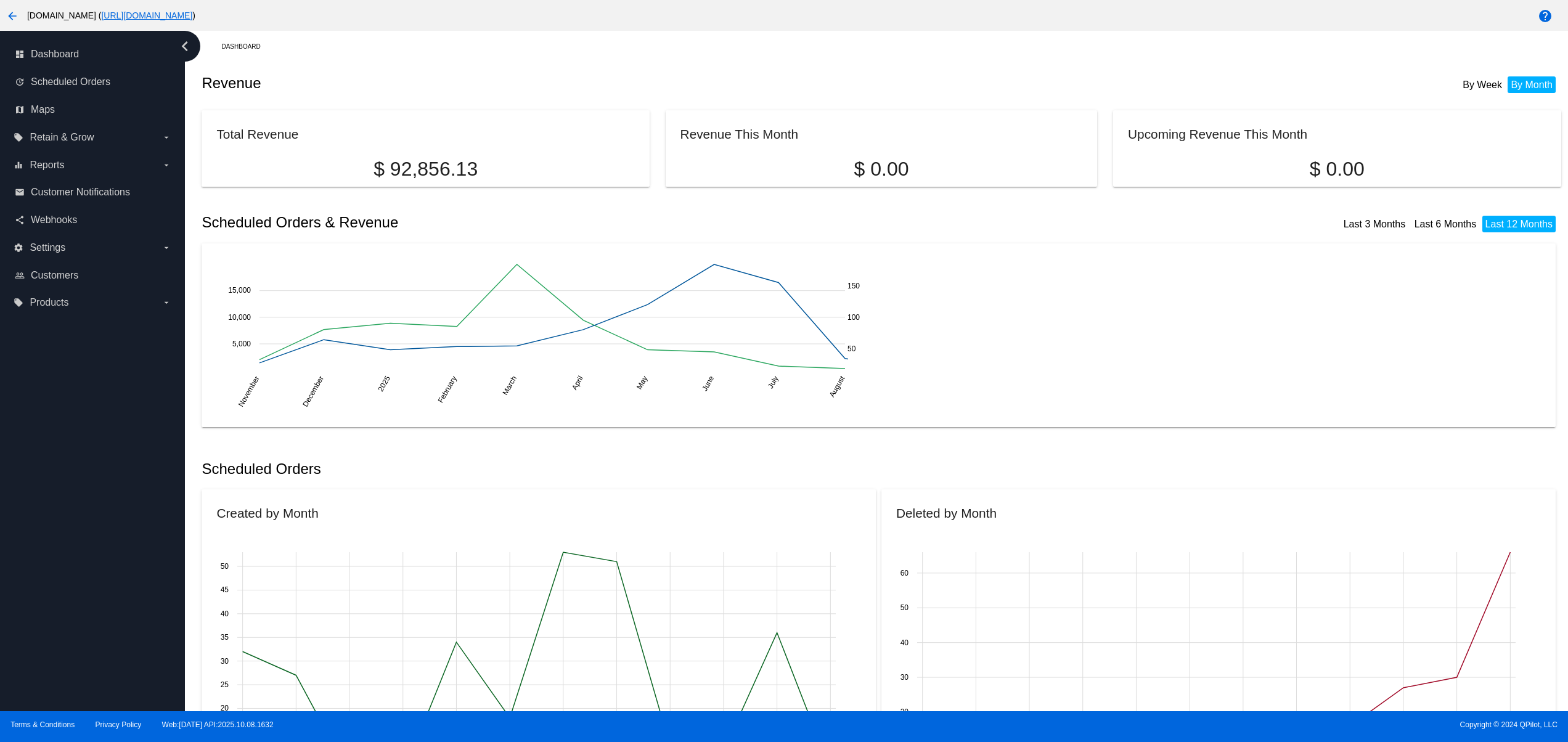
click at [52, 484] on div "dashboard Dashboard update Scheduled Orders map Maps local_offer Retain & Grow …" at bounding box center [92, 371] width 185 height 680
click at [58, 437] on div "dashboard Dashboard update Scheduled Orders map Maps local_offer Retain & Grow …" at bounding box center [92, 371] width 185 height 680
drag, startPoint x: 117, startPoint y: 611, endPoint x: 112, endPoint y: 578, distance: 33.4
click at [117, 612] on div "dashboard Dashboard update Scheduled Orders map Maps local_offer Retain & Grow …" at bounding box center [92, 371] width 185 height 680
click at [104, 564] on div "dashboard Dashboard update Scheduled Orders map Maps local_offer Retain & Grow …" at bounding box center [92, 371] width 185 height 680
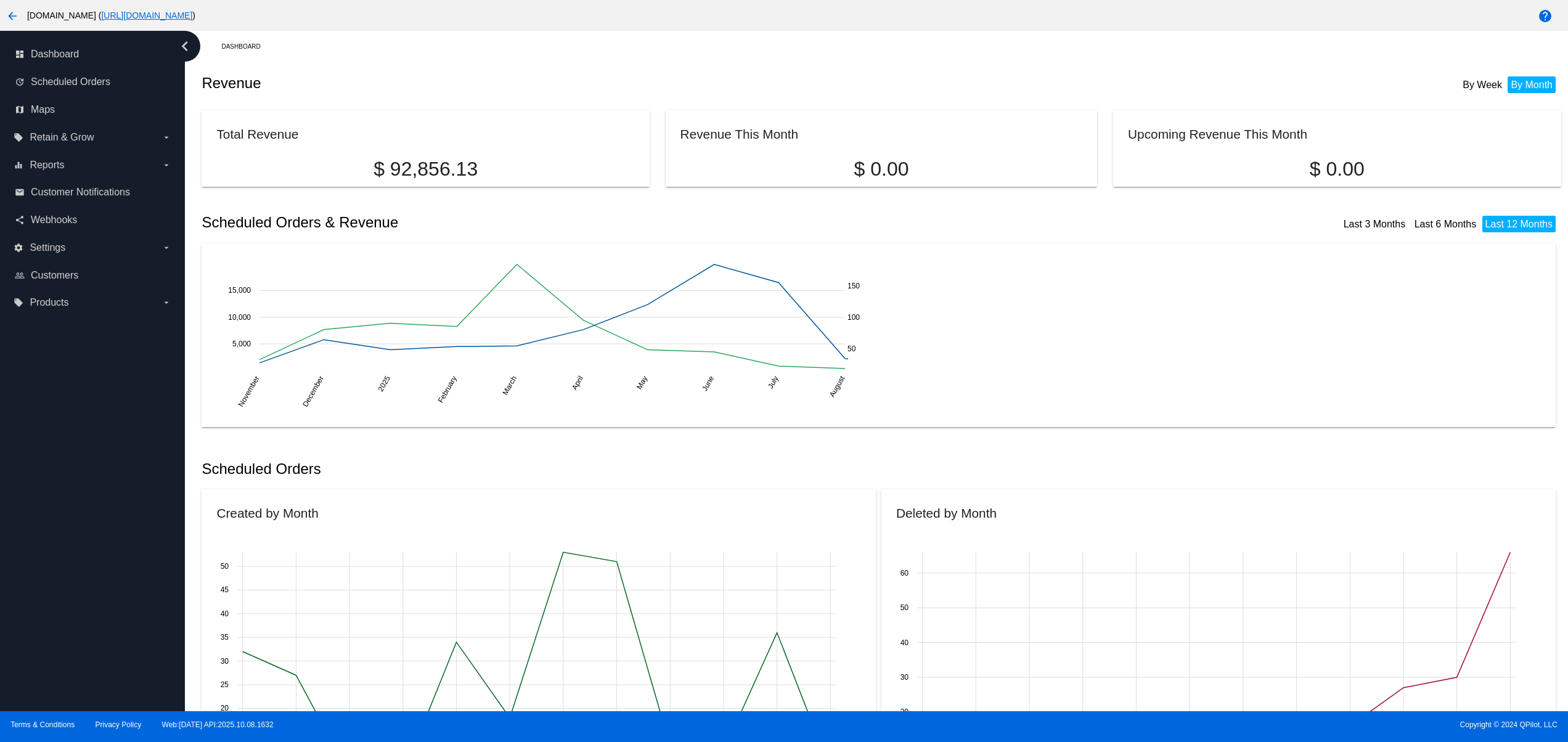
click at [104, 510] on div "dashboard Dashboard update Scheduled Orders map Maps local_offer Retain & Grow …" at bounding box center [92, 371] width 185 height 680
click at [104, 474] on div "dashboard Dashboard update Scheduled Orders map Maps local_offer Retain & Grow …" at bounding box center [92, 371] width 185 height 680
click at [104, 447] on div "dashboard Dashboard update Scheduled Orders map Maps local_offer Retain & Grow …" at bounding box center [92, 371] width 185 height 680
click at [104, 415] on div "dashboard Dashboard update Scheduled Orders map Maps local_offer Retain & Grow …" at bounding box center [92, 371] width 185 height 680
click at [70, 604] on div "dashboard Dashboard update Scheduled Orders map Maps local_offer Retain & Grow …" at bounding box center [92, 371] width 185 height 680
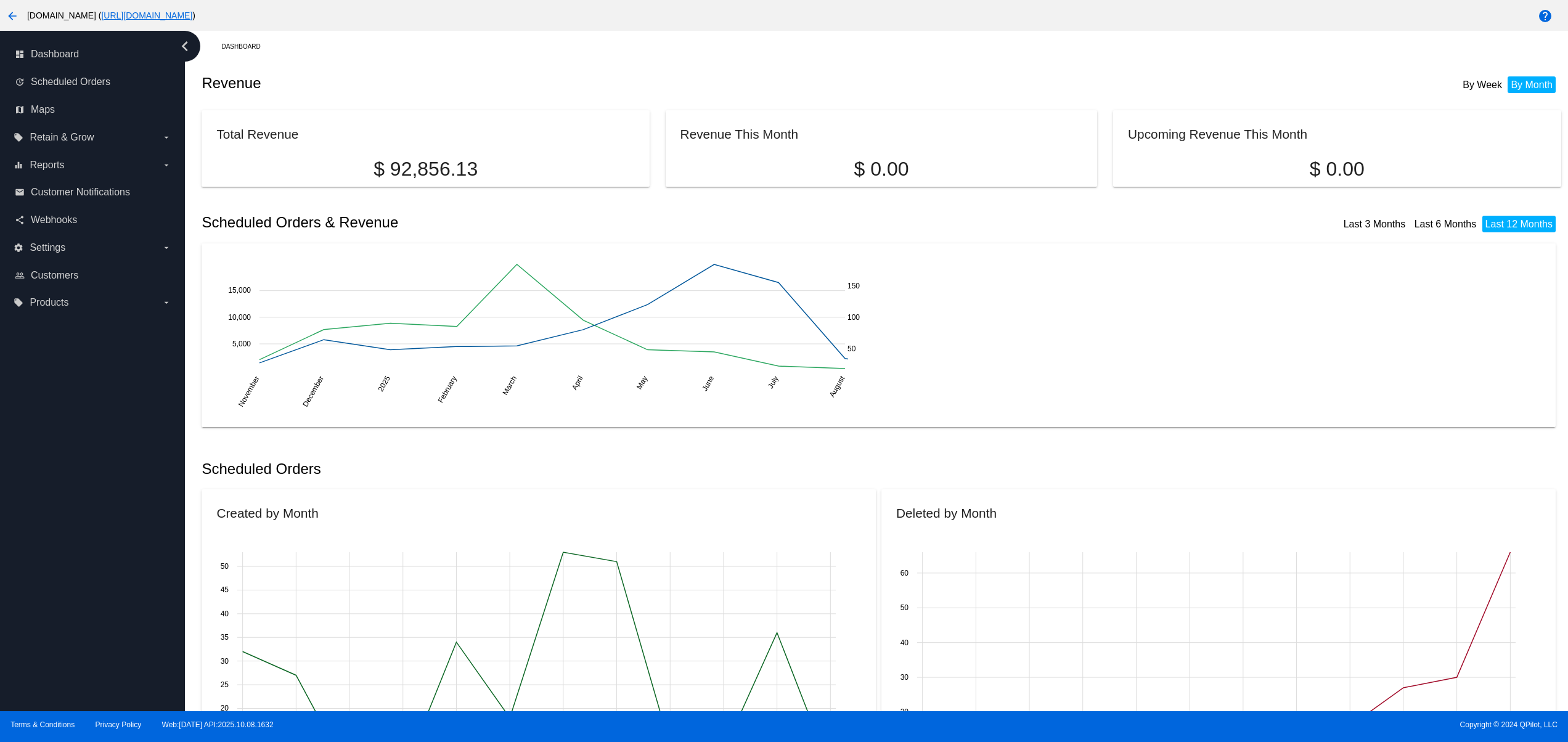
click at [70, 549] on div "dashboard Dashboard update Scheduled Orders map Maps local_offer Retain & Grow …" at bounding box center [92, 371] width 185 height 680
click at [70, 479] on div "dashboard Dashboard update Scheduled Orders map Maps local_offer Retain & Grow …" at bounding box center [92, 371] width 185 height 680
click at [69, 466] on div "dashboard Dashboard update Scheduled Orders map Maps local_offer Retain & Grow …" at bounding box center [92, 371] width 185 height 680
click at [94, 582] on div "dashboard Dashboard update Scheduled Orders map Maps local_offer Retain & Grow …" at bounding box center [92, 371] width 185 height 680
drag, startPoint x: 97, startPoint y: 496, endPoint x: 84, endPoint y: 427, distance: 70.2
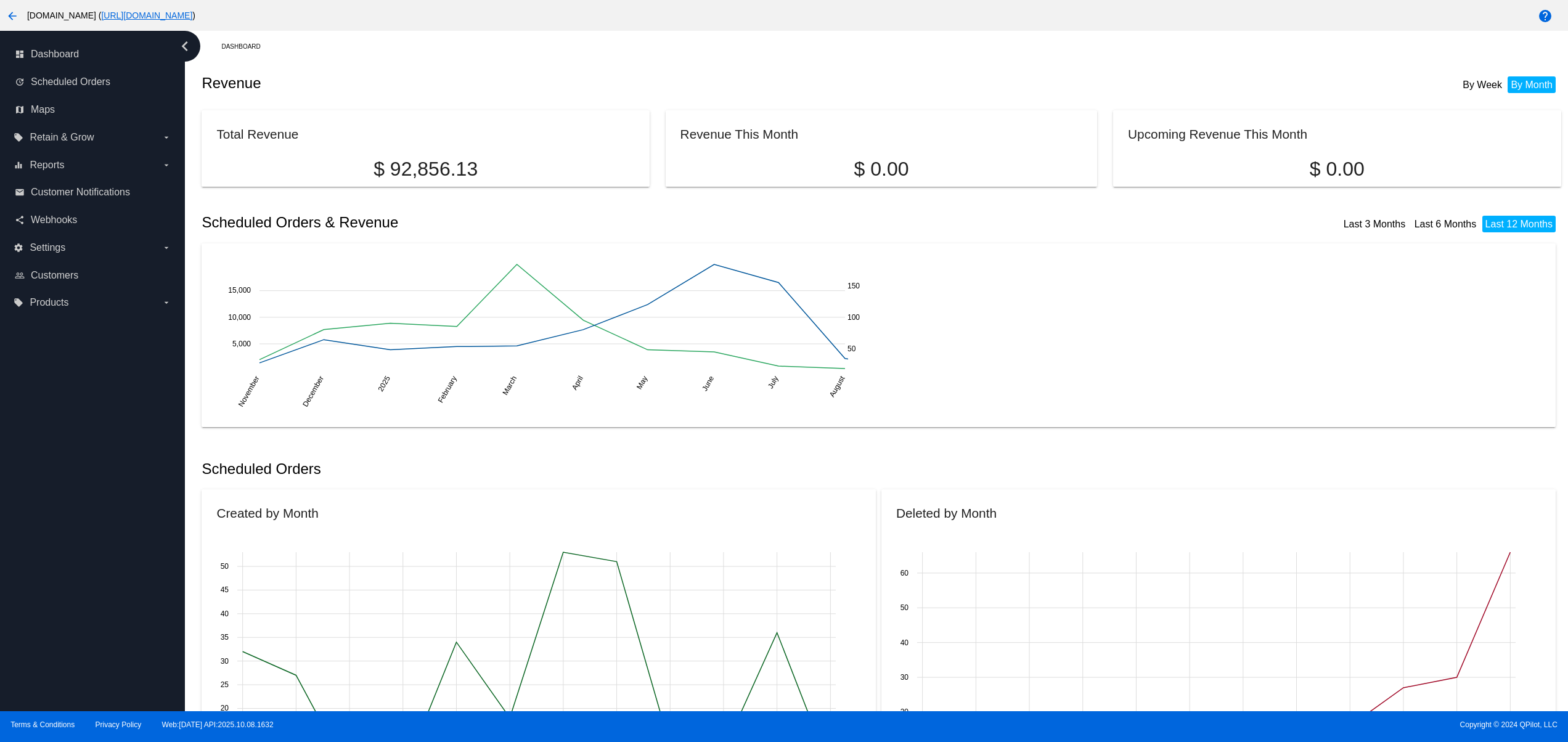
click at [97, 495] on div "dashboard Dashboard update Scheduled Orders map Maps local_offer Retain & Grow …" at bounding box center [92, 371] width 185 height 680
click at [84, 427] on div "dashboard Dashboard update Scheduled Orders map Maps local_offer Retain & Grow …" at bounding box center [92, 371] width 185 height 680
click at [81, 394] on div "dashboard Dashboard update Scheduled Orders map Maps local_offer Retain & Grow …" at bounding box center [92, 371] width 185 height 680
click at [94, 575] on div "dashboard Dashboard update Scheduled Orders map Maps local_offer Retain & Grow …" at bounding box center [92, 371] width 185 height 680
click at [91, 505] on div "dashboard Dashboard update Scheduled Orders map Maps local_offer Retain & Grow …" at bounding box center [92, 371] width 185 height 680
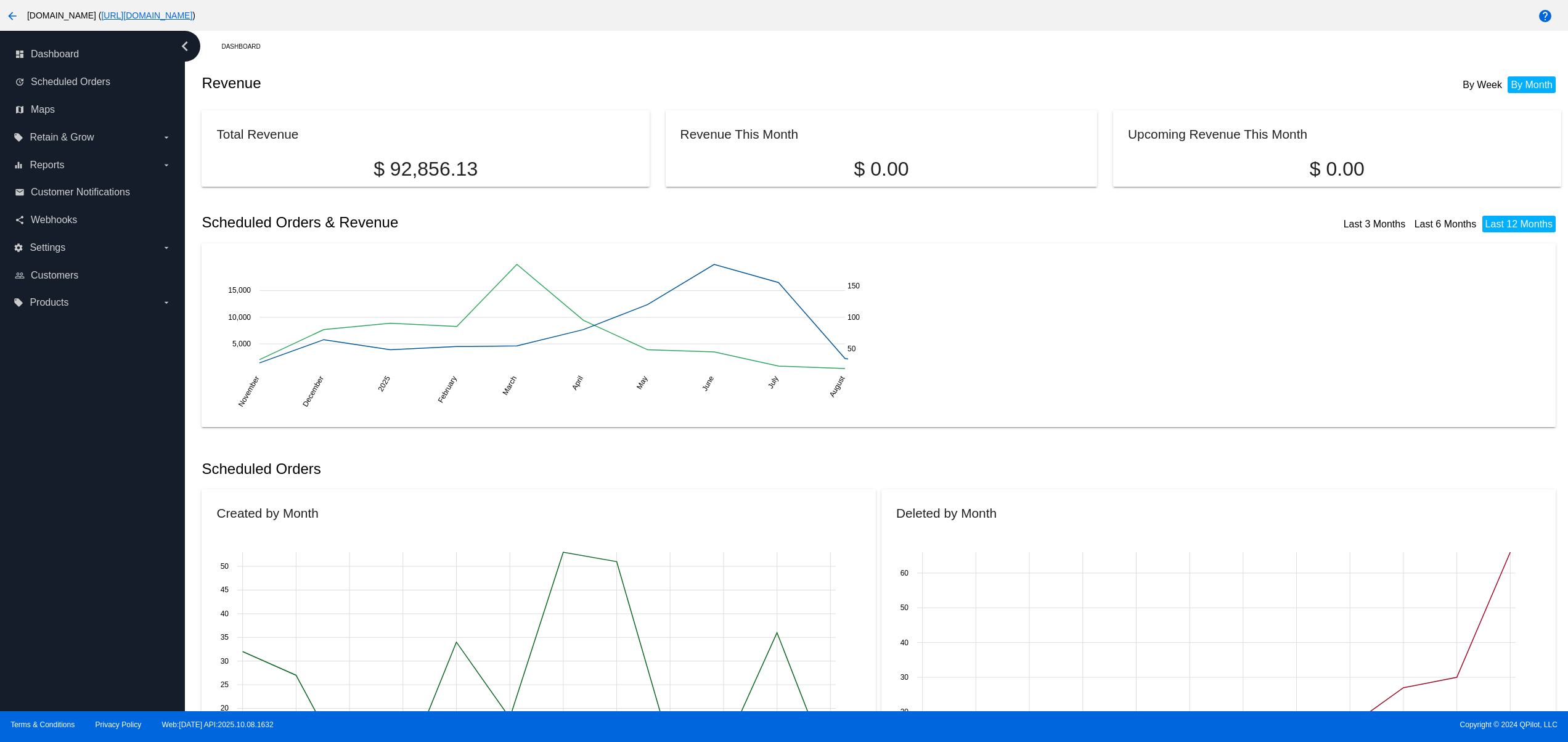
click at [93, 598] on div "dashboard Dashboard update Scheduled Orders map Maps local_offer Retain & Grow …" at bounding box center [92, 371] width 185 height 680
drag, startPoint x: 95, startPoint y: 536, endPoint x: 100, endPoint y: 482, distance: 54.2
click at [97, 533] on div "dashboard Dashboard update Scheduled Orders map Maps local_offer Retain & Grow …" at bounding box center [92, 371] width 185 height 680
click at [100, 482] on div "dashboard Dashboard update Scheduled Orders map Maps local_offer Retain & Grow …" at bounding box center [92, 371] width 185 height 680
click at [87, 437] on div "dashboard Dashboard update Scheduled Orders map Maps local_offer Retain & Grow …" at bounding box center [92, 371] width 185 height 680
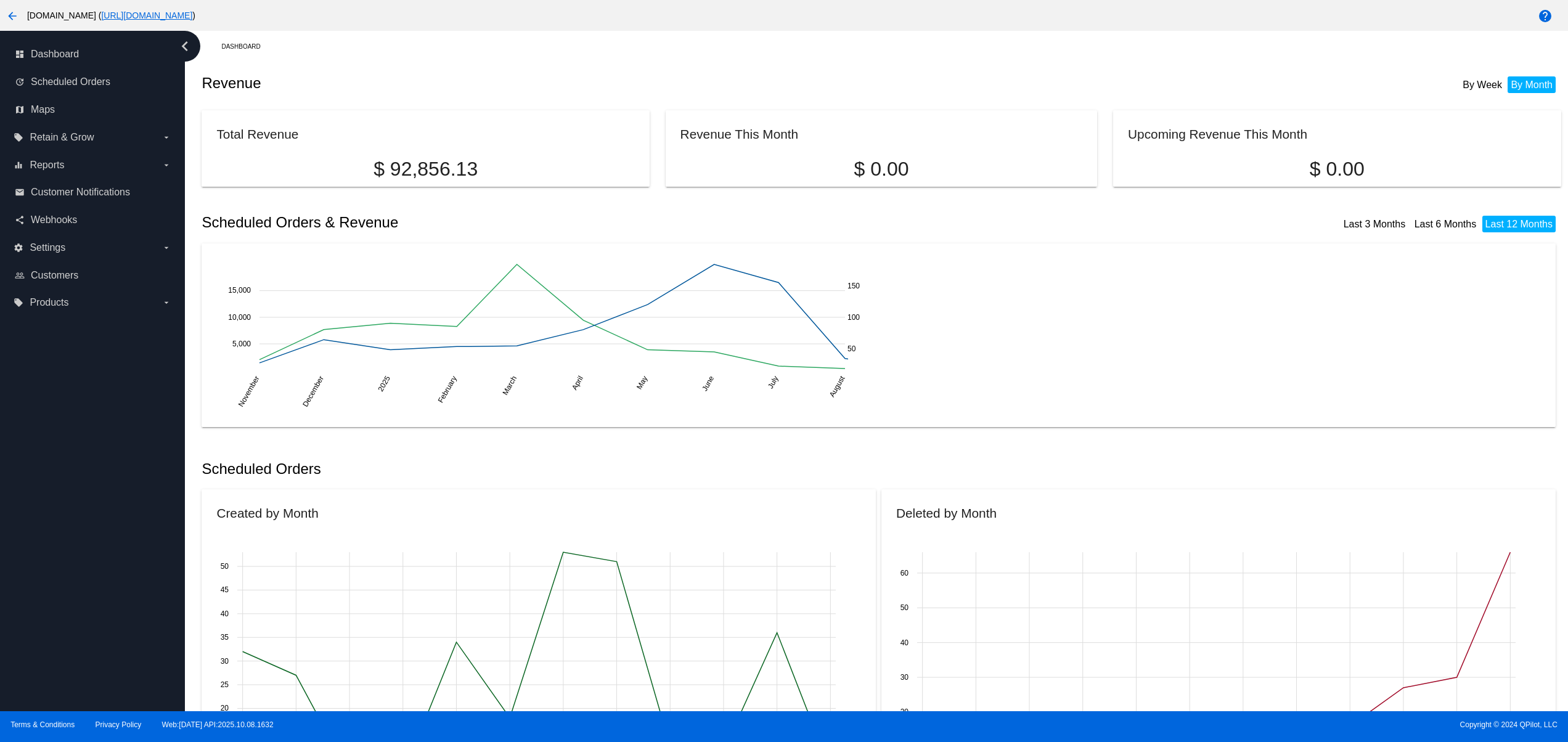
click at [79, 628] on div "dashboard Dashboard update Scheduled Orders map Maps local_offer Retain & Grow …" at bounding box center [92, 371] width 185 height 680
click at [74, 573] on div "dashboard Dashboard update Scheduled Orders map Maps local_offer Retain & Grow …" at bounding box center [92, 371] width 185 height 680
click at [62, 515] on div "dashboard Dashboard update Scheduled Orders map Maps local_offer Retain & Grow …" at bounding box center [92, 371] width 185 height 680
click at [52, 486] on div "dashboard Dashboard update Scheduled Orders map Maps local_offer Retain & Grow …" at bounding box center [92, 371] width 185 height 680
click at [49, 452] on div "dashboard Dashboard update Scheduled Orders map Maps local_offer Retain & Grow …" at bounding box center [92, 371] width 185 height 680
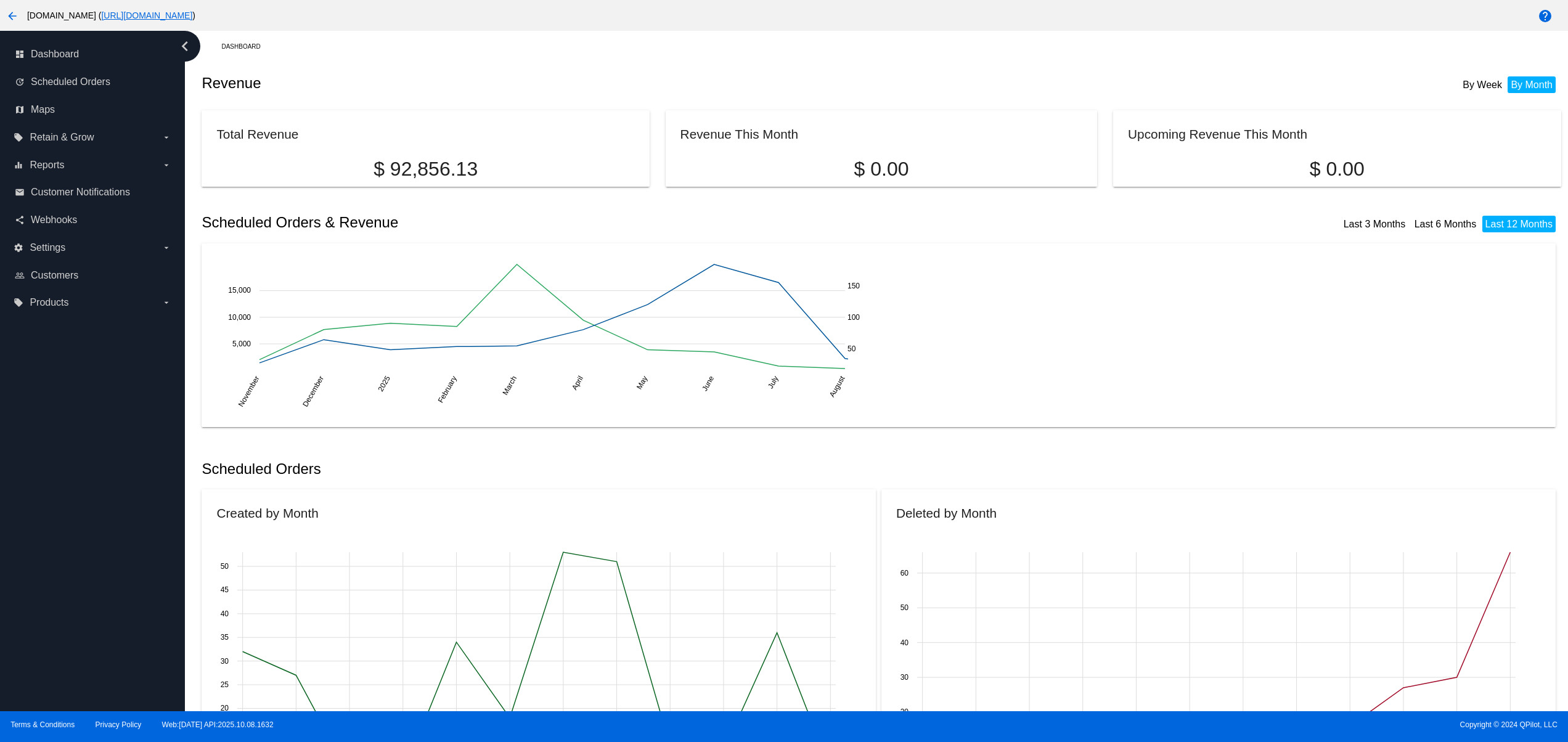
click at [49, 427] on div "dashboard Dashboard update Scheduled Orders map Maps local_offer Retain & Grow …" at bounding box center [92, 371] width 185 height 680
click at [68, 628] on div "dashboard Dashboard update Scheduled Orders map Maps local_offer Retain & Grow …" at bounding box center [92, 371] width 185 height 680
click at [59, 585] on div "dashboard Dashboard update Scheduled Orders map Maps local_offer Retain & Grow …" at bounding box center [92, 371] width 185 height 680
click at [59, 535] on div "dashboard Dashboard update Scheduled Orders map Maps local_offer Retain & Grow …" at bounding box center [92, 371] width 185 height 680
click at [55, 491] on div "dashboard Dashboard update Scheduled Orders map Maps local_offer Retain & Grow …" at bounding box center [92, 371] width 185 height 680
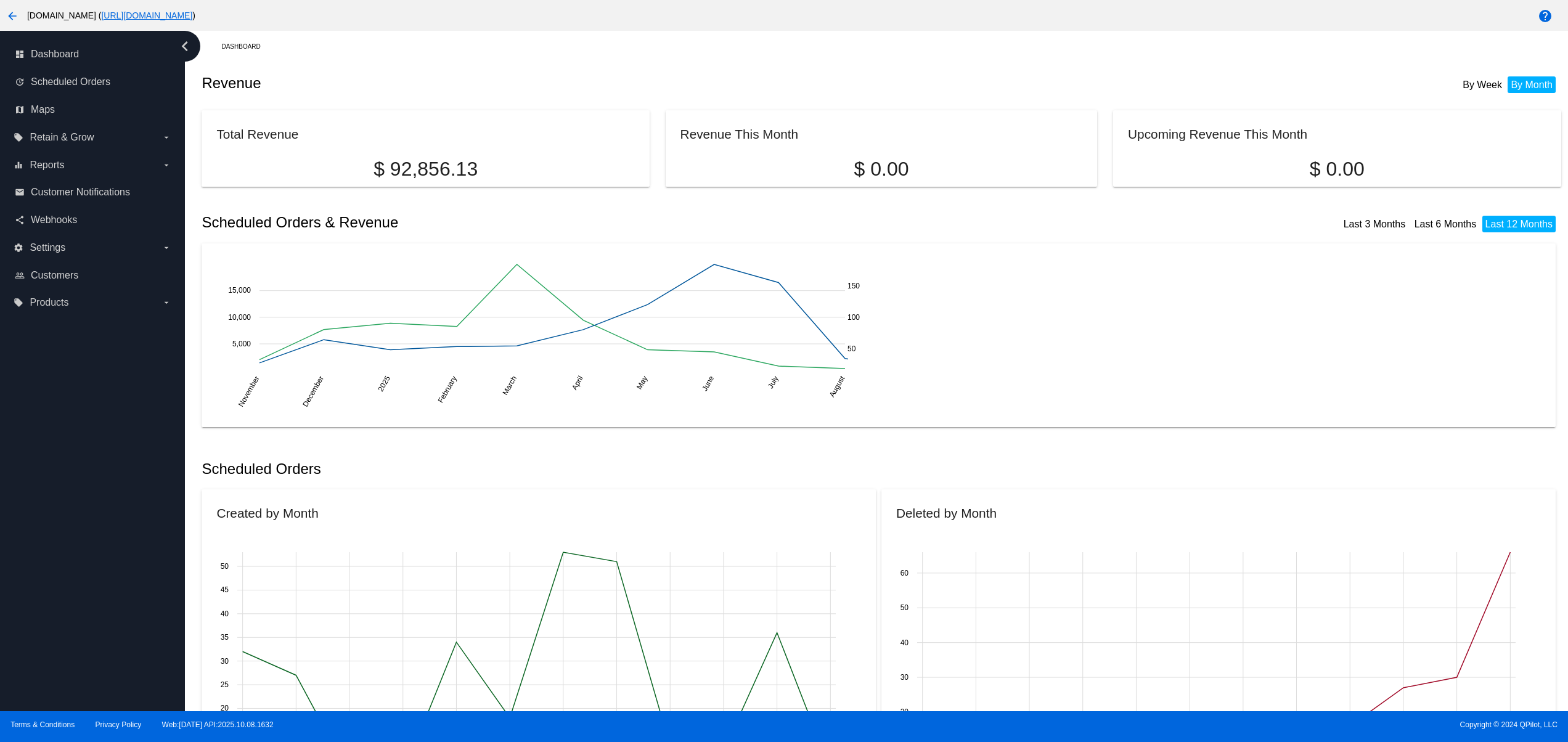
click at [52, 447] on div "dashboard Dashboard update Scheduled Orders map Maps local_offer Retain & Grow …" at bounding box center [92, 371] width 185 height 680
click at [48, 429] on div "dashboard Dashboard update Scheduled Orders map Maps local_offer Retain & Grow …" at bounding box center [92, 371] width 185 height 680
click at [67, 669] on div "dashboard Dashboard update Scheduled Orders map Maps local_offer Retain & Grow …" at bounding box center [92, 371] width 185 height 680
click at [75, 625] on div "dashboard Dashboard update Scheduled Orders map Maps local_offer Retain & Grow …" at bounding box center [92, 371] width 185 height 680
click at [75, 578] on div "dashboard Dashboard update Scheduled Orders map Maps local_offer Retain & Grow …" at bounding box center [92, 371] width 185 height 680
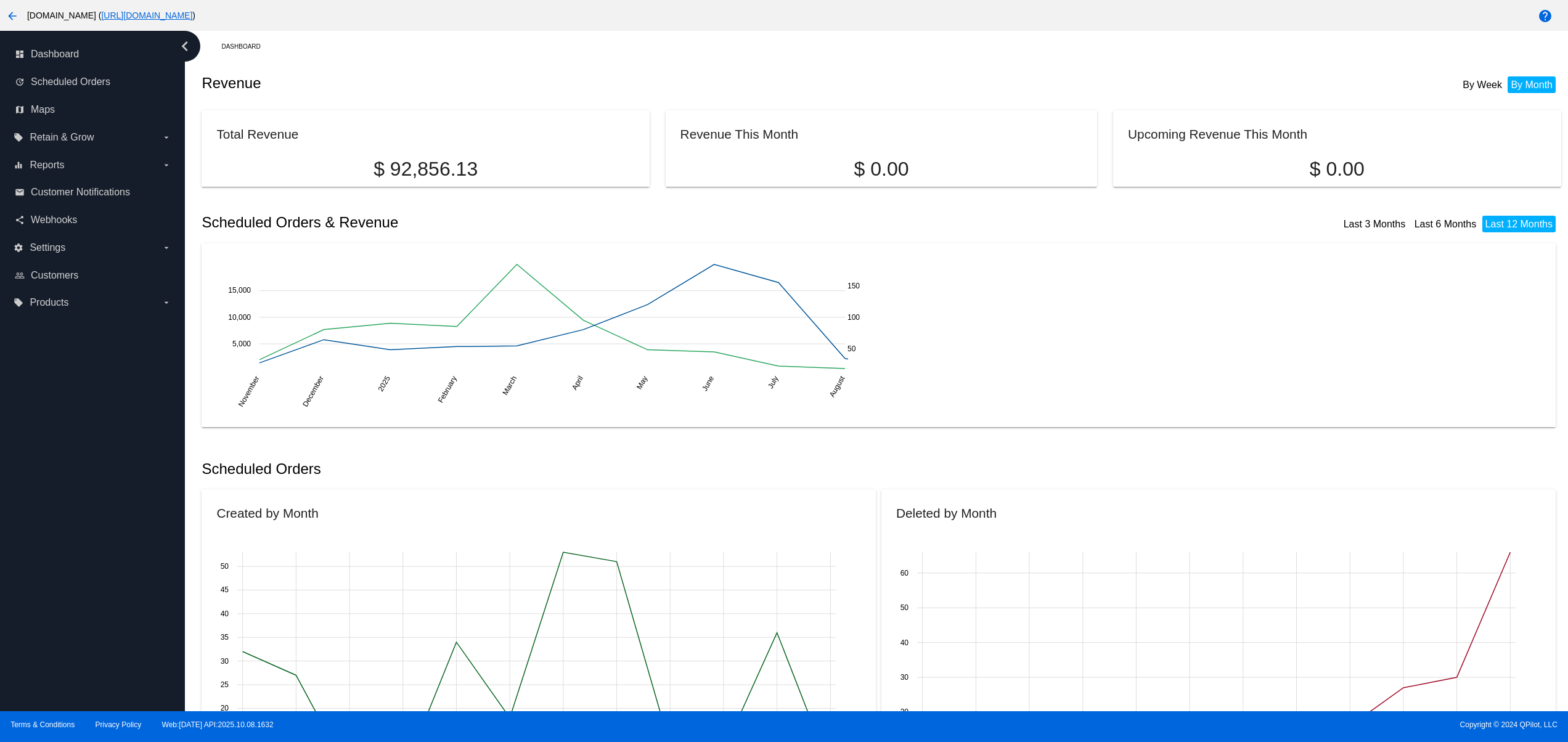
click at [75, 540] on div "dashboard Dashboard update Scheduled Orders map Maps local_offer Retain & Grow …" at bounding box center [92, 371] width 185 height 680
click at [75, 496] on div "dashboard Dashboard update Scheduled Orders map Maps local_offer Retain & Grow …" at bounding box center [92, 371] width 185 height 680
click at [75, 451] on div "dashboard Dashboard update Scheduled Orders map Maps local_offer Retain & Grow …" at bounding box center [92, 371] width 185 height 680
click at [74, 427] on div "dashboard Dashboard update Scheduled Orders map Maps local_offer Retain & Grow …" at bounding box center [92, 371] width 185 height 680
click at [70, 405] on div "dashboard Dashboard update Scheduled Orders map Maps local_offer Retain & Grow …" at bounding box center [92, 371] width 185 height 680
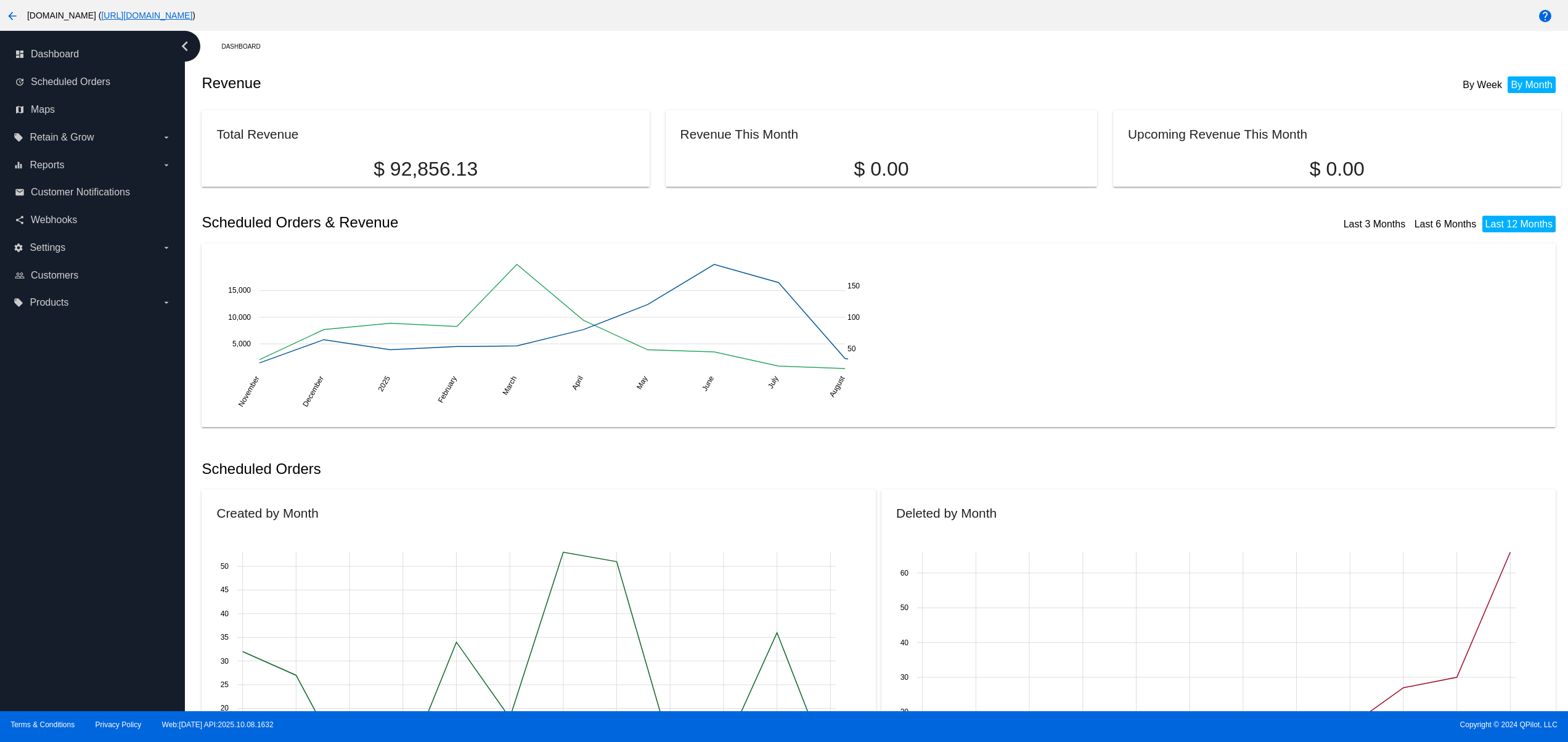
click at [48, 600] on div "dashboard Dashboard update Scheduled Orders map Maps local_offer Retain & Grow …" at bounding box center [92, 371] width 185 height 680
click at [37, 504] on div "dashboard Dashboard update Scheduled Orders map Maps local_offer Retain & Grow …" at bounding box center [92, 371] width 185 height 680
click at [32, 474] on div "dashboard Dashboard update Scheduled Orders map Maps local_offer Retain & Grow …" at bounding box center [92, 371] width 185 height 680
click at [33, 437] on div "dashboard Dashboard update Scheduled Orders map Maps local_offer Retain & Grow …" at bounding box center [92, 371] width 185 height 680
click at [102, 588] on div "dashboard Dashboard update Scheduled Orders map Maps local_offer Retain & Grow …" at bounding box center [92, 371] width 185 height 680
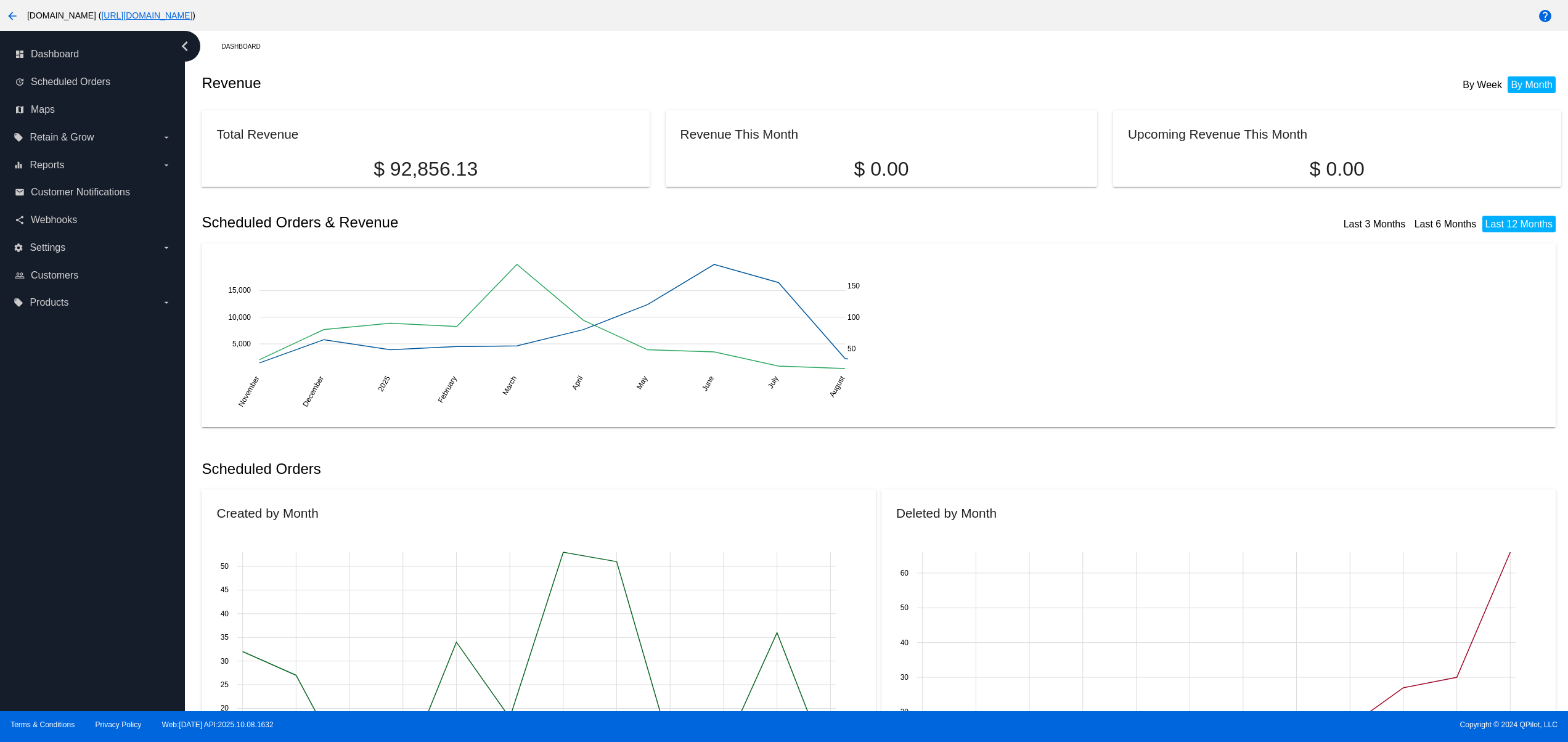
click at [114, 540] on div "dashboard Dashboard update Scheduled Orders map Maps local_offer Retain & Grow …" at bounding box center [92, 371] width 185 height 680
click at [114, 483] on div "dashboard Dashboard update Scheduled Orders map Maps local_offer Retain & Grow …" at bounding box center [92, 371] width 185 height 680
click at [106, 417] on div "dashboard Dashboard update Scheduled Orders map Maps local_offer Retain & Grow …" at bounding box center [92, 371] width 185 height 680
click at [146, 642] on div "dashboard Dashboard update Scheduled Orders map Maps local_offer Retain & Grow …" at bounding box center [92, 371] width 185 height 680
click at [141, 598] on div "dashboard Dashboard update Scheduled Orders map Maps local_offer Retain & Grow …" at bounding box center [92, 371] width 185 height 680
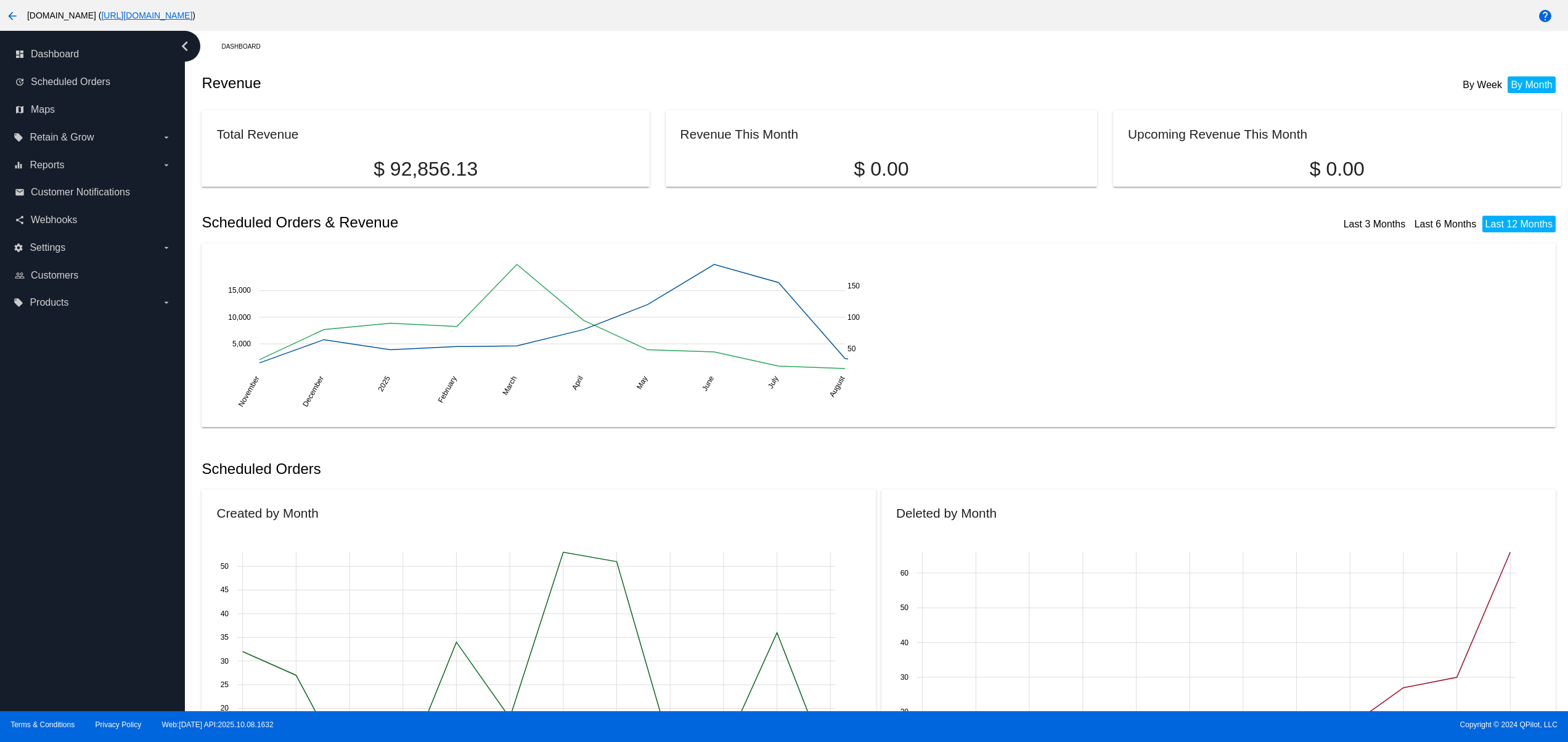
click at [136, 538] on div "dashboard Dashboard update Scheduled Orders map Maps local_offer Retain & Grow …" at bounding box center [92, 371] width 185 height 680
click at [131, 471] on div "dashboard Dashboard update Scheduled Orders map Maps local_offer Retain & Grow …" at bounding box center [92, 371] width 185 height 680
click at [126, 427] on div "dashboard Dashboard update Scheduled Orders map Maps local_offer Retain & Grow …" at bounding box center [92, 371] width 185 height 680
click at [124, 395] on div "dashboard Dashboard update Scheduled Orders map Maps local_offer Retain & Grow …" at bounding box center [92, 371] width 185 height 680
click at [57, 651] on div "dashboard Dashboard update Scheduled Orders map Maps local_offer Retain & Grow …" at bounding box center [92, 371] width 185 height 680
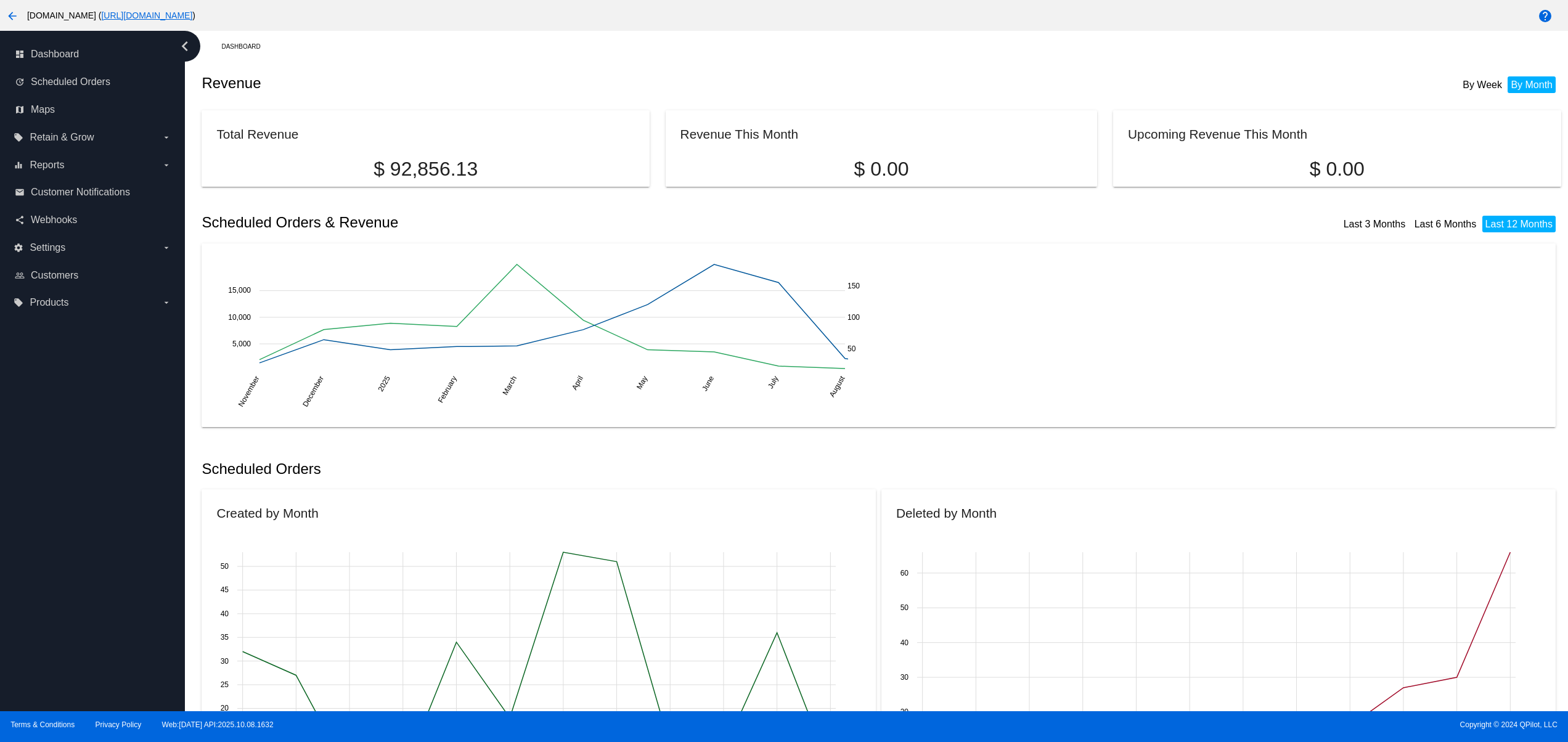
drag, startPoint x: 60, startPoint y: 594, endPoint x: 67, endPoint y: 504, distance: 90.3
click at [60, 590] on div "dashboard Dashboard update Scheduled Orders map Maps local_offer Retain & Grow …" at bounding box center [92, 371] width 185 height 680
click at [67, 504] on div "dashboard Dashboard update Scheduled Orders map Maps local_offer Retain & Grow …" at bounding box center [92, 371] width 185 height 680
click at [67, 441] on div "dashboard Dashboard update Scheduled Orders map Maps local_offer Retain & Grow …" at bounding box center [92, 371] width 185 height 680
click at [62, 408] on div "dashboard Dashboard update Scheduled Orders map Maps local_offer Retain & Grow …" at bounding box center [92, 371] width 185 height 680
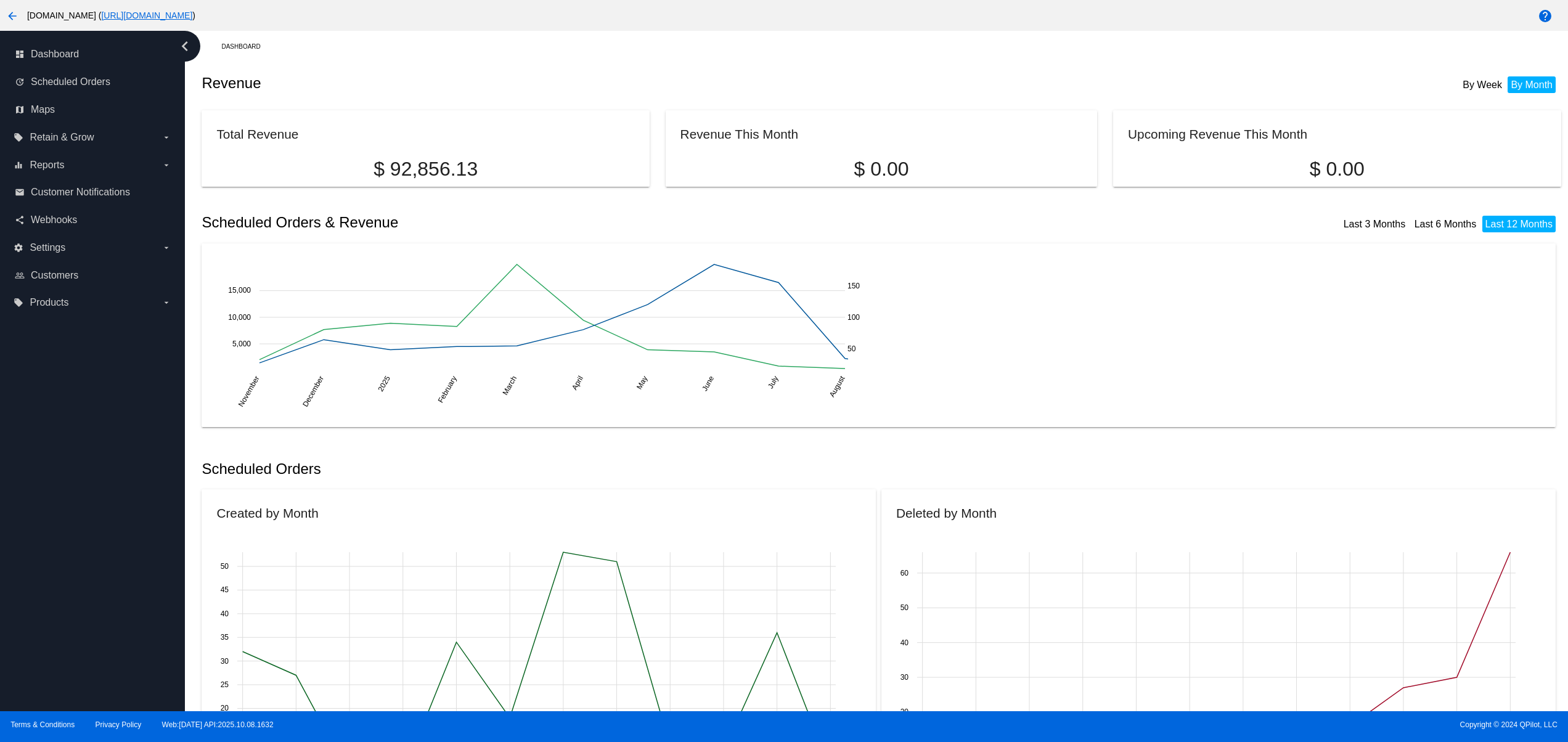
click at [62, 367] on div "dashboard Dashboard update Scheduled Orders map Maps local_offer Retain & Grow …" at bounding box center [92, 371] width 185 height 680
click at [67, 601] on div "dashboard Dashboard update Scheduled Orders map Maps local_offer Retain & Grow …" at bounding box center [92, 371] width 185 height 680
click at [2, 572] on div "dashboard Dashboard update Scheduled Orders map Maps local_offer Retain & Grow …" at bounding box center [92, 371] width 185 height 680
click at [14, 479] on div "dashboard Dashboard update Scheduled Orders map Maps local_offer Retain & Grow …" at bounding box center [92, 371] width 185 height 680
click at [36, 409] on div "dashboard Dashboard update Scheduled Orders map Maps local_offer Retain & Grow …" at bounding box center [92, 371] width 185 height 680
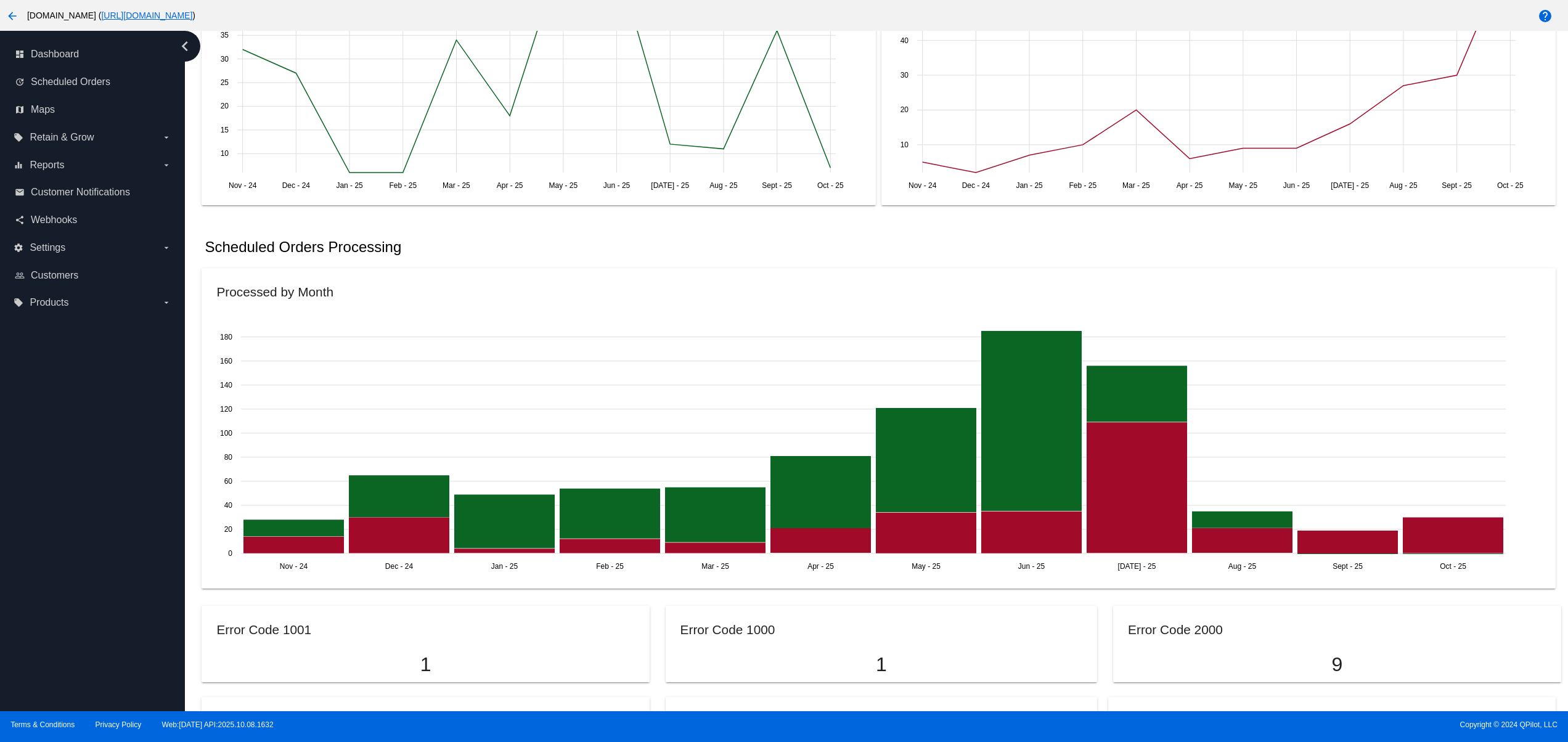
scroll to position [986, 0]
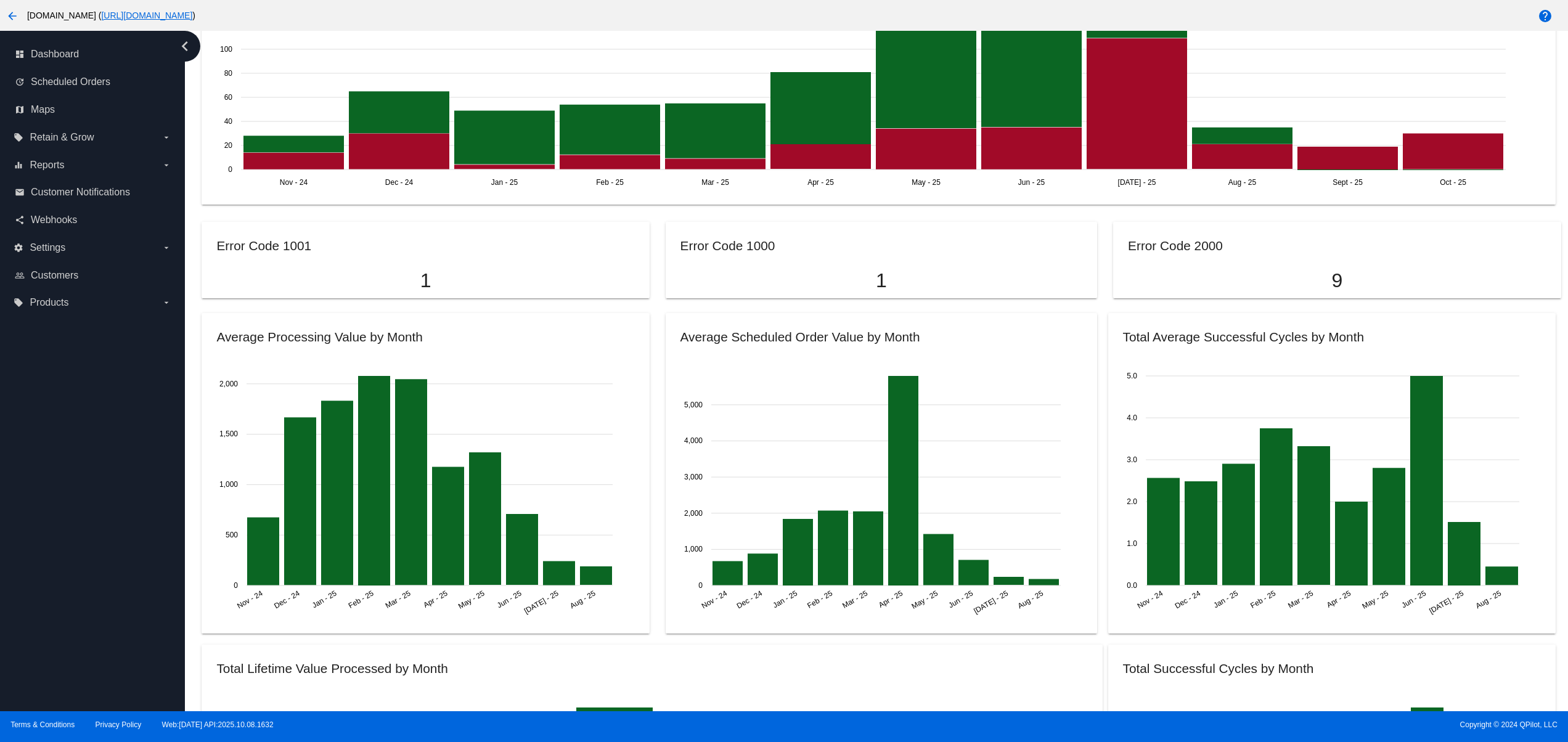
click at [87, 625] on div "dashboard Dashboard update Scheduled Orders map Maps local_offer Retain & Grow …" at bounding box center [92, 371] width 185 height 680
click at [67, 555] on div "dashboard Dashboard update Scheduled Orders map Maps local_offer Retain & Grow …" at bounding box center [92, 371] width 185 height 680
click at [67, 501] on div "dashboard Dashboard update Scheduled Orders map Maps local_offer Retain & Grow …" at bounding box center [92, 371] width 185 height 680
click at [67, 417] on div "dashboard Dashboard update Scheduled Orders map Maps local_offer Retain & Grow …" at bounding box center [92, 371] width 185 height 680
click at [67, 372] on div "dashboard Dashboard update Scheduled Orders map Maps local_offer Retain & Grow …" at bounding box center [92, 371] width 185 height 680
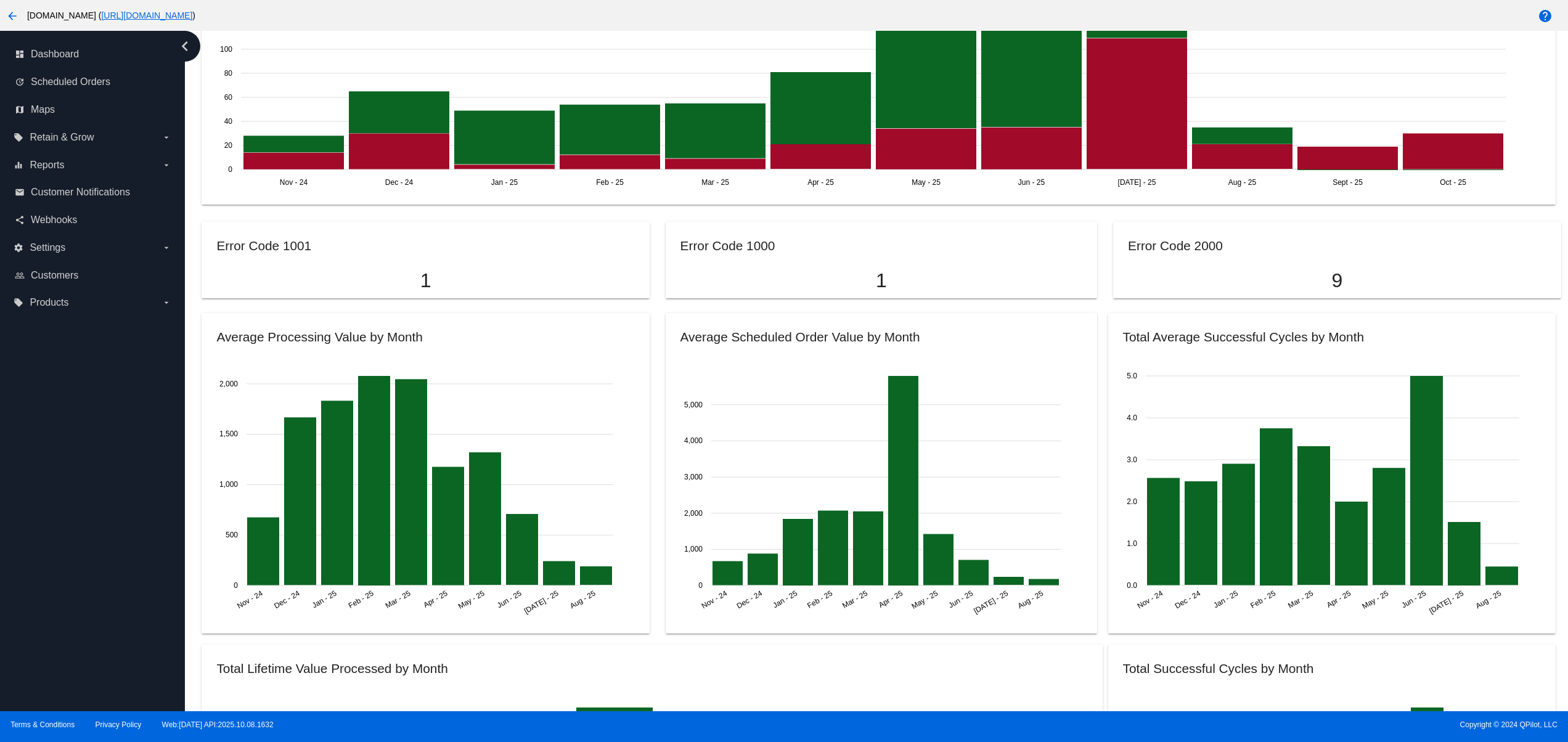
click at [35, 653] on div "dashboard Dashboard update Scheduled Orders map Maps local_offer Retain & Grow …" at bounding box center [92, 371] width 185 height 680
click at [35, 593] on div "dashboard Dashboard update Scheduled Orders map Maps local_offer Retain & Grow …" at bounding box center [92, 371] width 185 height 680
click at [35, 536] on div "dashboard Dashboard update Scheduled Orders map Maps local_offer Retain & Grow …" at bounding box center [92, 371] width 185 height 680
click at [45, 501] on div "dashboard Dashboard update Scheduled Orders map Maps local_offer Retain & Grow …" at bounding box center [92, 371] width 185 height 680
click at [84, 641] on div "dashboard Dashboard update Scheduled Orders map Maps local_offer Retain & Grow …" at bounding box center [92, 371] width 185 height 680
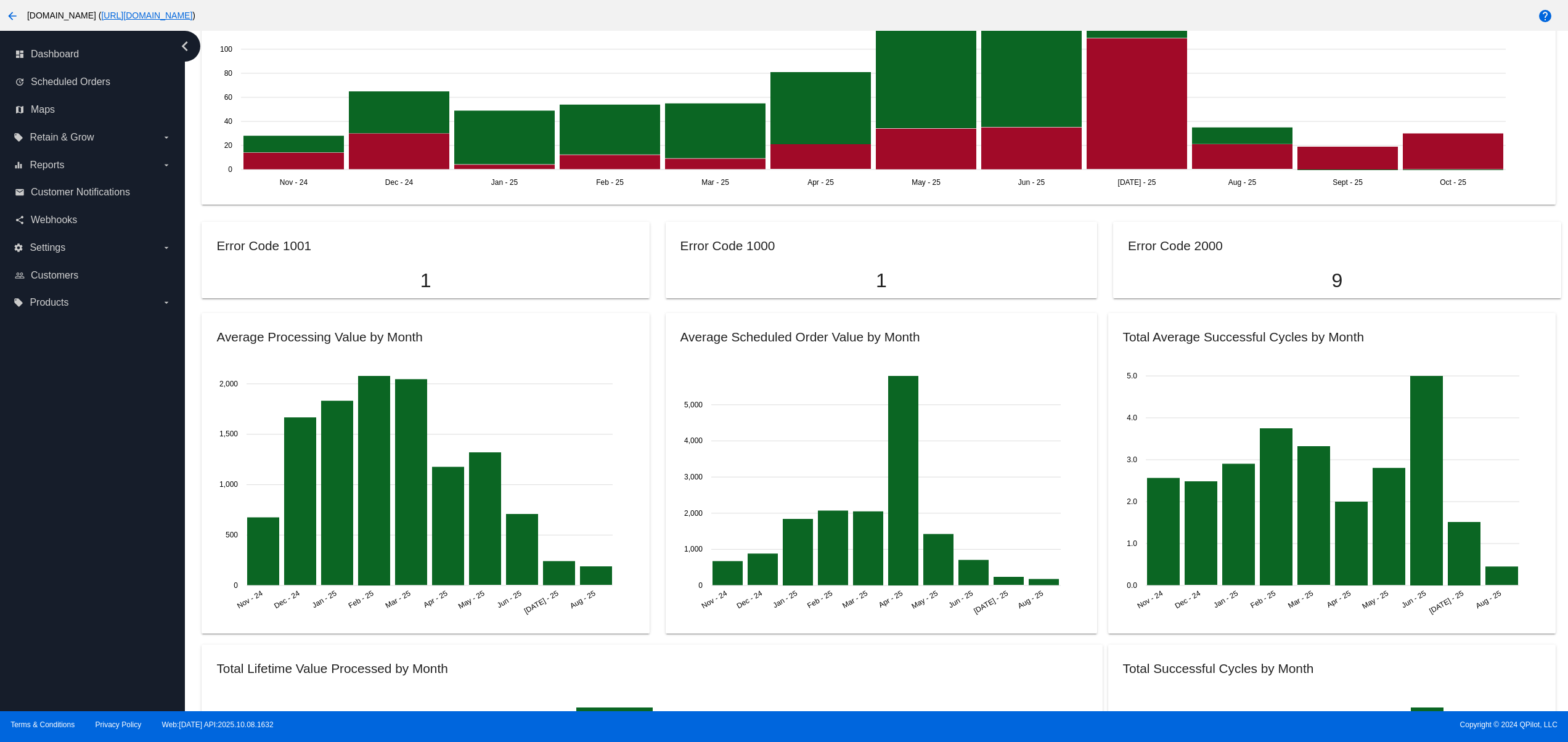
click at [62, 590] on div "dashboard Dashboard update Scheduled Orders map Maps local_offer Retain & Grow …" at bounding box center [92, 371] width 185 height 680
click at [52, 546] on div "dashboard Dashboard update Scheduled Orders map Maps local_offer Retain & Grow …" at bounding box center [92, 371] width 185 height 680
click at [50, 504] on div "dashboard Dashboard update Scheduled Orders map Maps local_offer Retain & Grow …" at bounding box center [92, 371] width 185 height 680
click at [50, 454] on div "dashboard Dashboard update Scheduled Orders map Maps local_offer Retain & Grow …" at bounding box center [92, 371] width 185 height 680
click at [50, 417] on div "dashboard Dashboard update Scheduled Orders map Maps local_offer Retain & Grow …" at bounding box center [92, 371] width 185 height 680
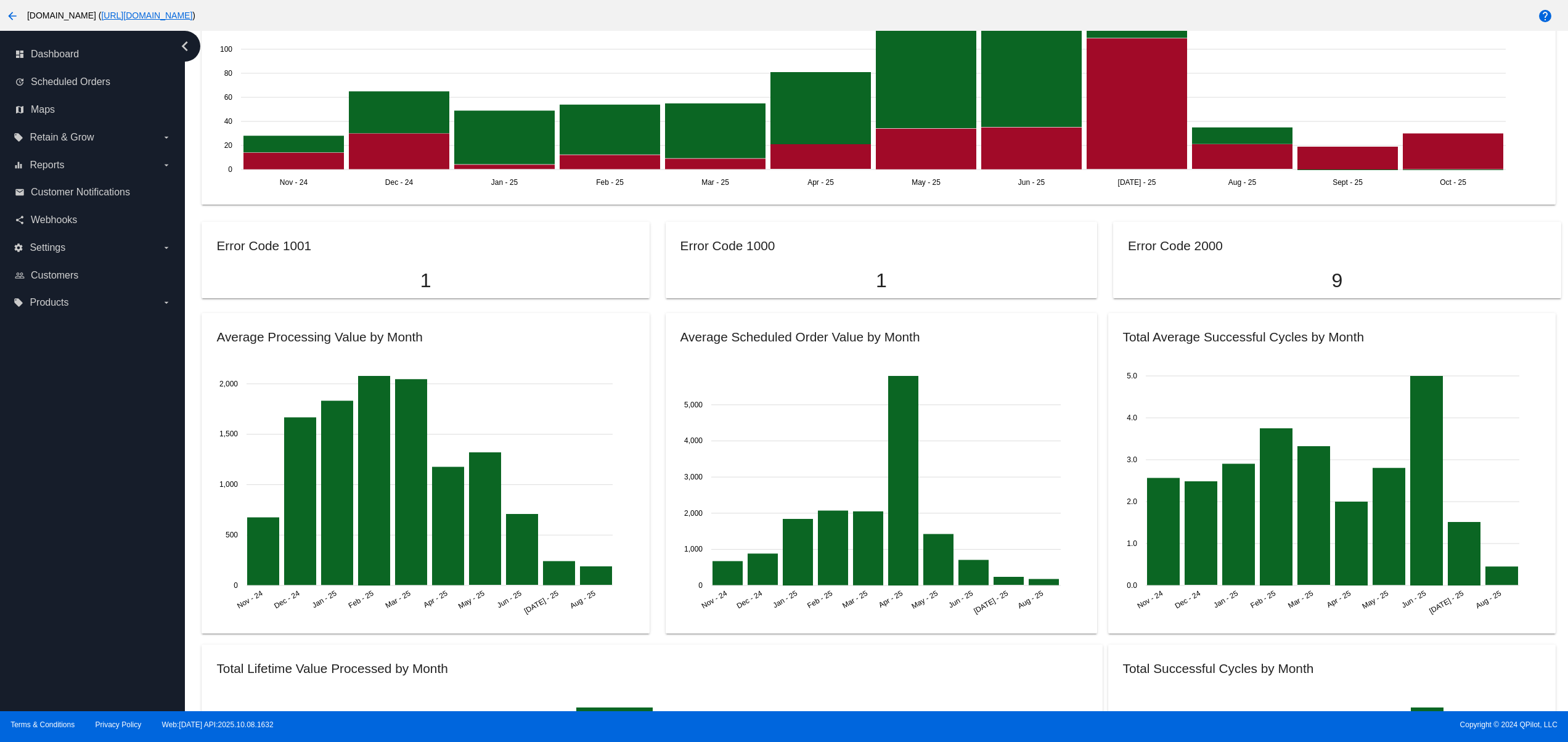
click at [72, 565] on div "dashboard Dashboard update Scheduled Orders map Maps local_offer Retain & Grow …" at bounding box center [92, 371] width 185 height 680
click at [67, 503] on div "dashboard Dashboard update Scheduled Orders map Maps local_offer Retain & Grow …" at bounding box center [92, 371] width 185 height 680
click at [62, 472] on div "dashboard Dashboard update Scheduled Orders map Maps local_offer Retain & Grow …" at bounding box center [92, 371] width 185 height 680
click at [43, 628] on div "dashboard Dashboard update Scheduled Orders map Maps local_offer Retain & Grow …" at bounding box center [92, 371] width 185 height 680
click at [52, 558] on div "dashboard Dashboard update Scheduled Orders map Maps local_offer Retain & Grow …" at bounding box center [92, 371] width 185 height 680
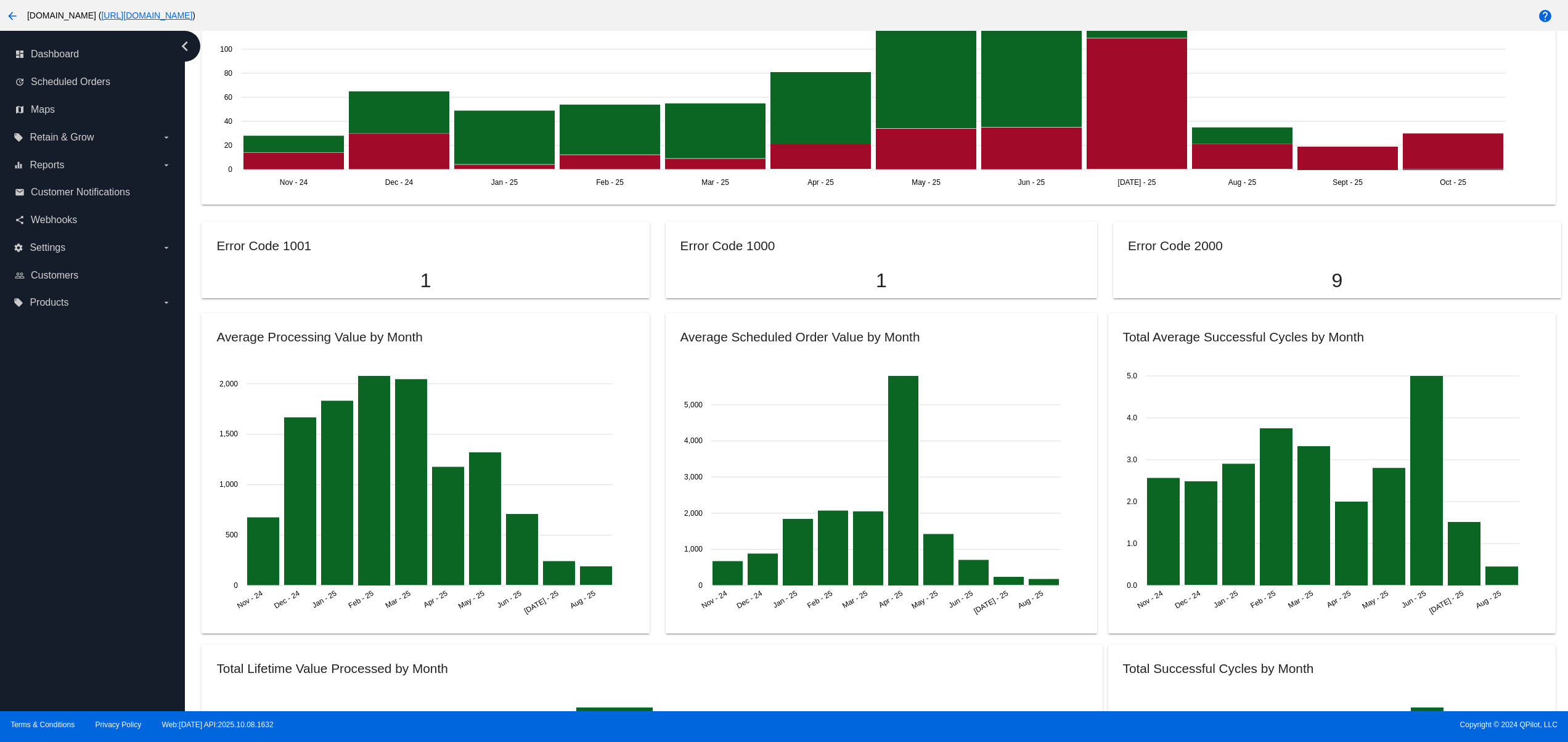
click at [52, 511] on div "dashboard Dashboard update Scheduled Orders map Maps local_offer Retain & Grow …" at bounding box center [92, 371] width 185 height 680
click at [50, 469] on div "dashboard Dashboard update Scheduled Orders map Maps local_offer Retain & Grow …" at bounding box center [92, 371] width 185 height 680
click at [44, 444] on div "dashboard Dashboard update Scheduled Orders map Maps local_offer Retain & Grow …" at bounding box center [92, 371] width 185 height 680
click at [44, 430] on div "dashboard Dashboard update Scheduled Orders map Maps local_offer Retain & Grow …" at bounding box center [92, 371] width 185 height 680
click at [102, 661] on div "dashboard Dashboard update Scheduled Orders map Maps local_offer Retain & Grow …" at bounding box center [92, 371] width 185 height 680
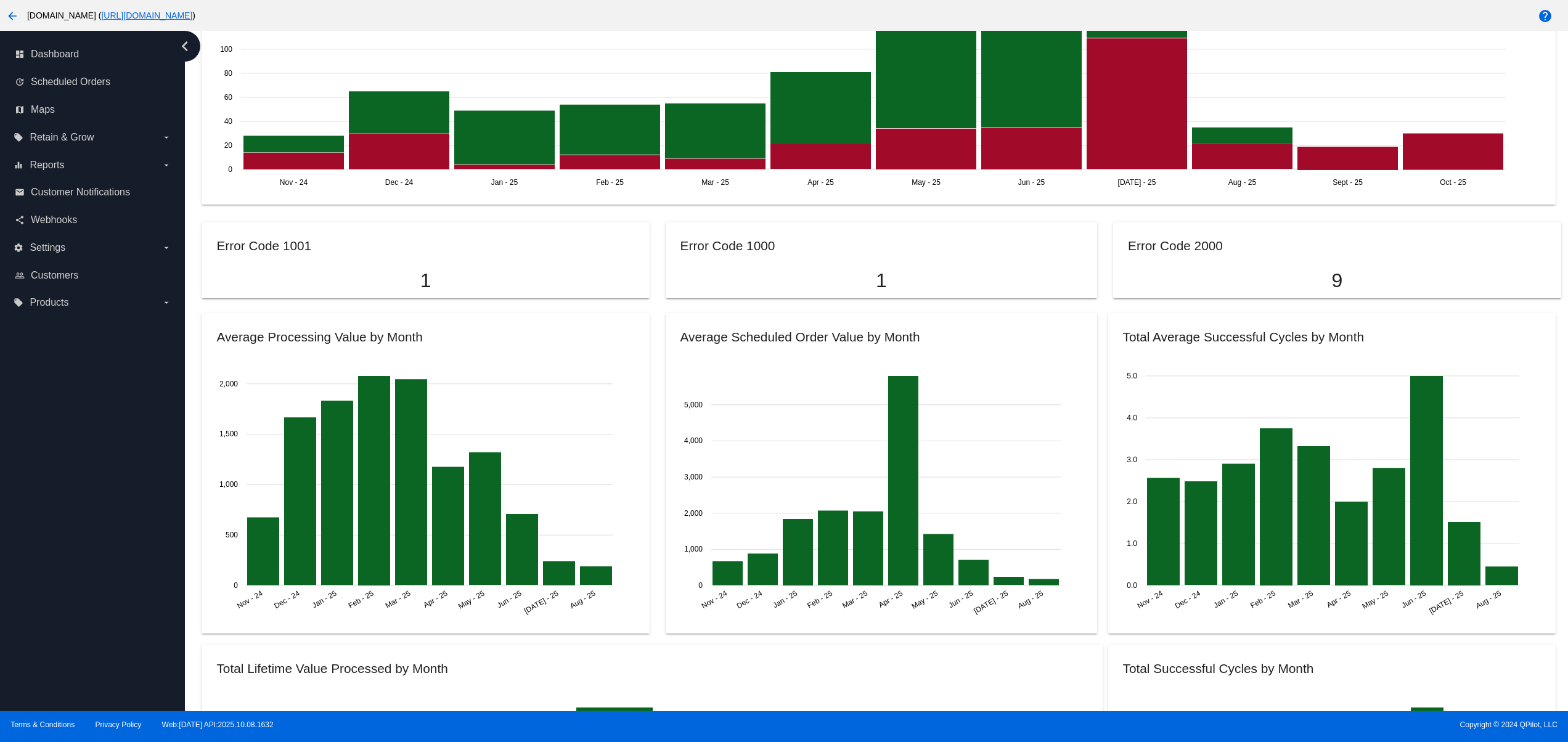
click at [91, 630] on div "dashboard Dashboard update Scheduled Orders map Maps local_offer Retain & Grow …" at bounding box center [92, 371] width 185 height 680
click at [91, 567] on div "dashboard Dashboard update Scheduled Orders map Maps local_offer Retain & Grow …" at bounding box center [92, 371] width 185 height 680
click at [81, 530] on div "dashboard Dashboard update Scheduled Orders map Maps local_offer Retain & Grow …" at bounding box center [92, 371] width 185 height 680
click at [77, 496] on div "dashboard Dashboard update Scheduled Orders map Maps local_offer Retain & Grow …" at bounding box center [92, 371] width 185 height 680
click at [77, 454] on div "dashboard Dashboard update Scheduled Orders map Maps local_offer Retain & Grow …" at bounding box center [92, 371] width 185 height 680
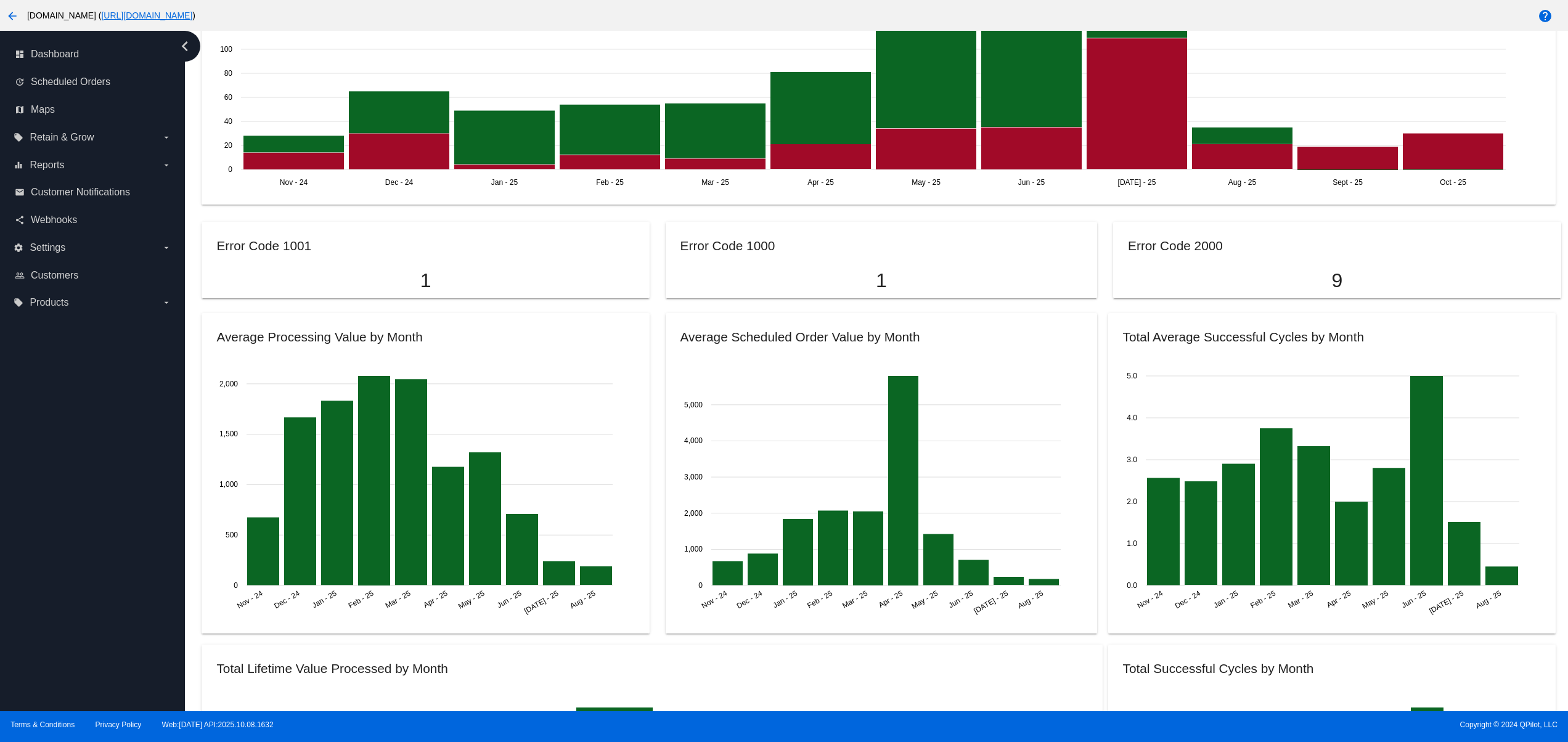
click at [77, 427] on div "dashboard Dashboard update Scheduled Orders map Maps local_offer Retain & Grow …" at bounding box center [92, 371] width 185 height 680
click at [151, 656] on div "dashboard Dashboard update Scheduled Orders map Maps local_offer Retain & Grow …" at bounding box center [92, 371] width 185 height 680
click at [138, 583] on div "dashboard Dashboard update Scheduled Orders map Maps local_offer Retain & Grow …" at bounding box center [92, 371] width 185 height 680
click at [138, 518] on div "dashboard Dashboard update Scheduled Orders map Maps local_offer Retain & Grow …" at bounding box center [92, 371] width 185 height 680
click at [134, 469] on div "dashboard Dashboard update Scheduled Orders map Maps local_offer Retain & Grow …" at bounding box center [92, 371] width 185 height 680
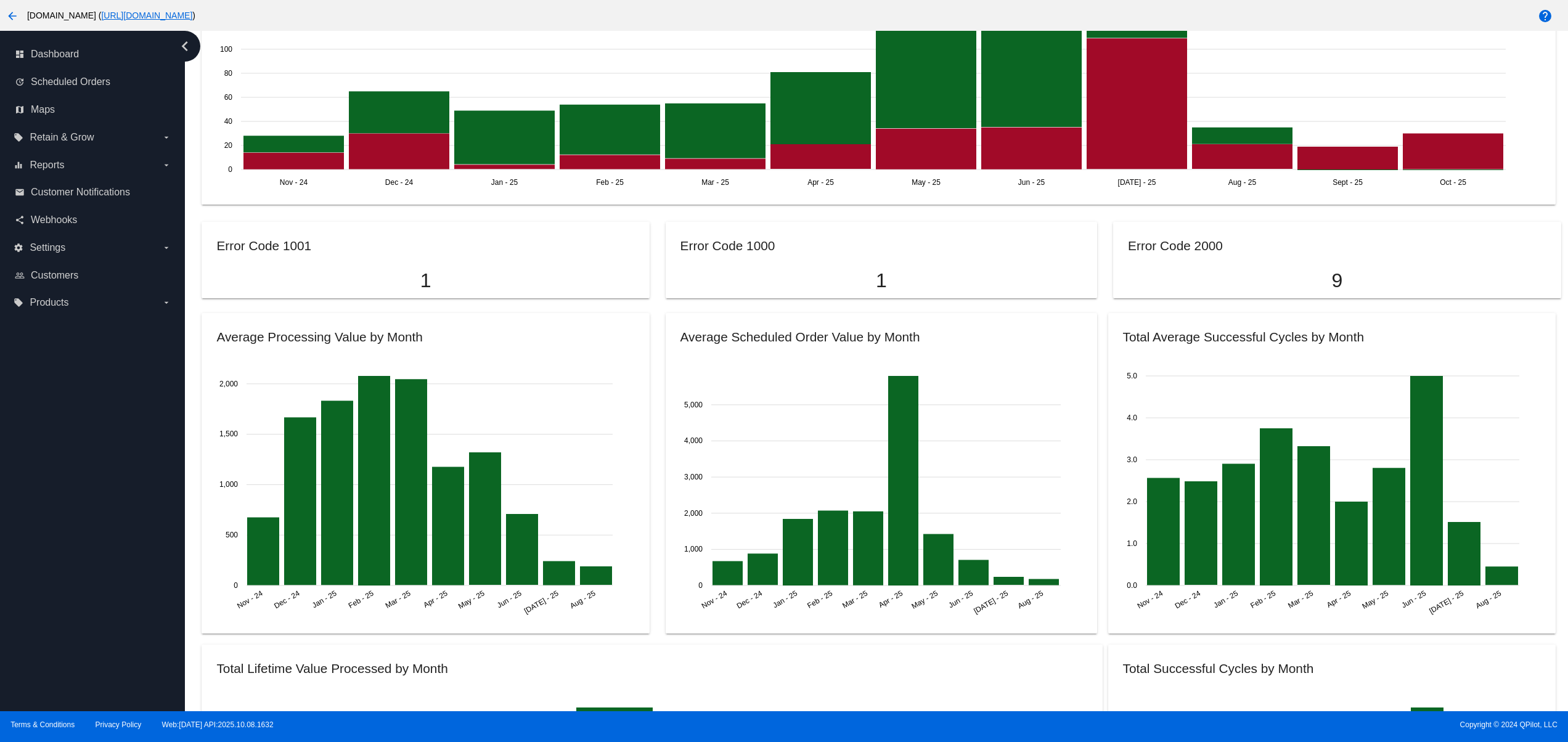
click at [133, 429] on div "dashboard Dashboard update Scheduled Orders map Maps local_offer Retain & Grow …" at bounding box center [92, 371] width 185 height 680
click at [141, 388] on div "dashboard Dashboard update Scheduled Orders map Maps local_offer Retain & Grow …" at bounding box center [92, 371] width 185 height 680
click at [144, 371] on div "dashboard Dashboard update Scheduled Orders map Maps local_offer Retain & Grow …" at bounding box center [92, 371] width 185 height 680
click at [72, 674] on div "dashboard Dashboard update Scheduled Orders map Maps local_offer Retain & Grow …" at bounding box center [92, 371] width 185 height 680
click at [75, 597] on div "dashboard Dashboard update Scheduled Orders map Maps local_offer Retain & Grow …" at bounding box center [92, 371] width 185 height 680
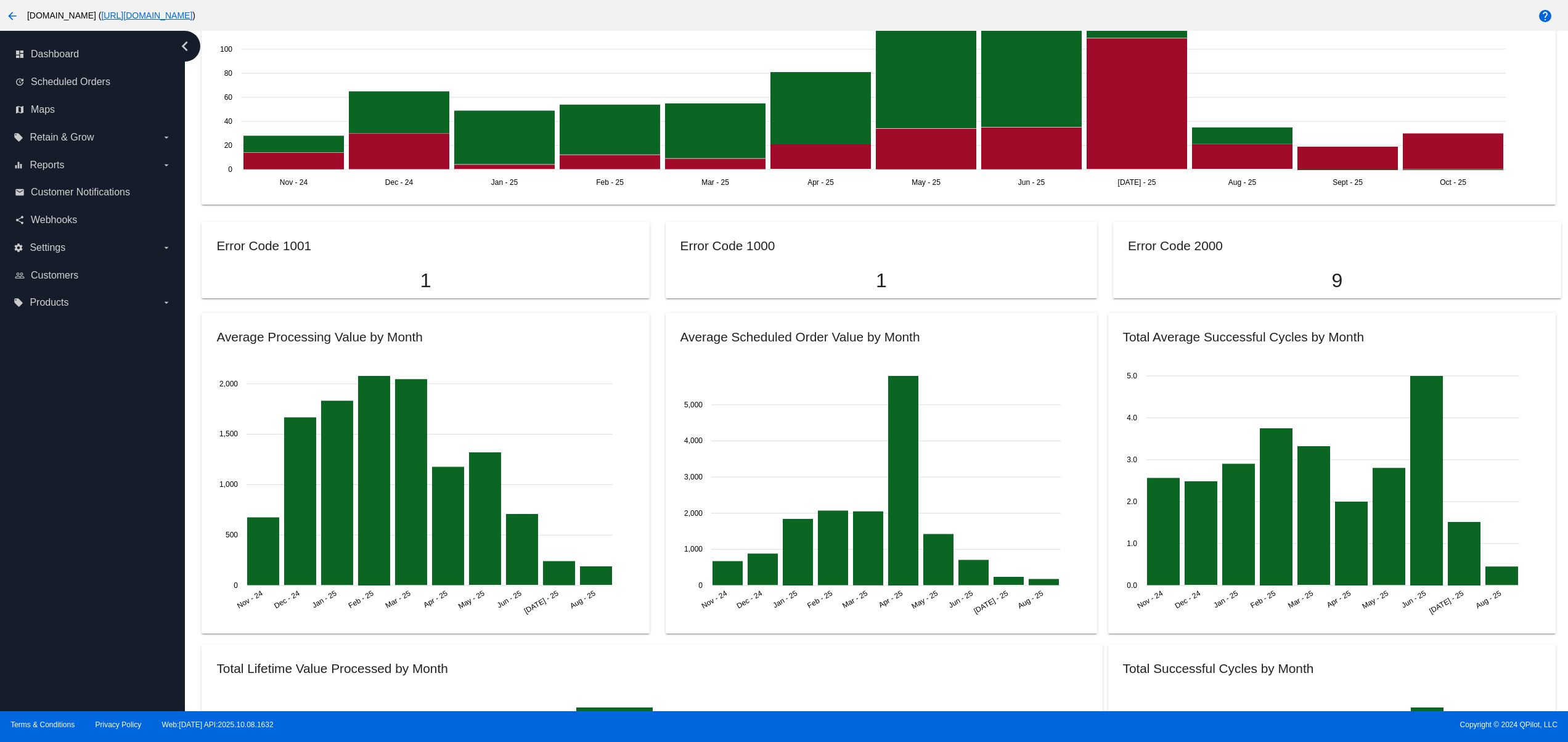
click at [78, 521] on div "dashboard Dashboard update Scheduled Orders map Maps local_offer Retain & Grow …" at bounding box center [92, 371] width 185 height 680
click at [80, 457] on div "dashboard Dashboard update Scheduled Orders map Maps local_offer Retain & Grow …" at bounding box center [92, 371] width 185 height 680
click at [80, 403] on div "dashboard Dashboard update Scheduled Orders map Maps local_offer Retain & Grow …" at bounding box center [92, 371] width 185 height 680
click at [80, 380] on div "dashboard Dashboard update Scheduled Orders map Maps local_offer Retain & Grow …" at bounding box center [92, 371] width 185 height 680
click at [80, 372] on div "dashboard Dashboard update Scheduled Orders map Maps local_offer Retain & Grow …" at bounding box center [92, 371] width 185 height 680
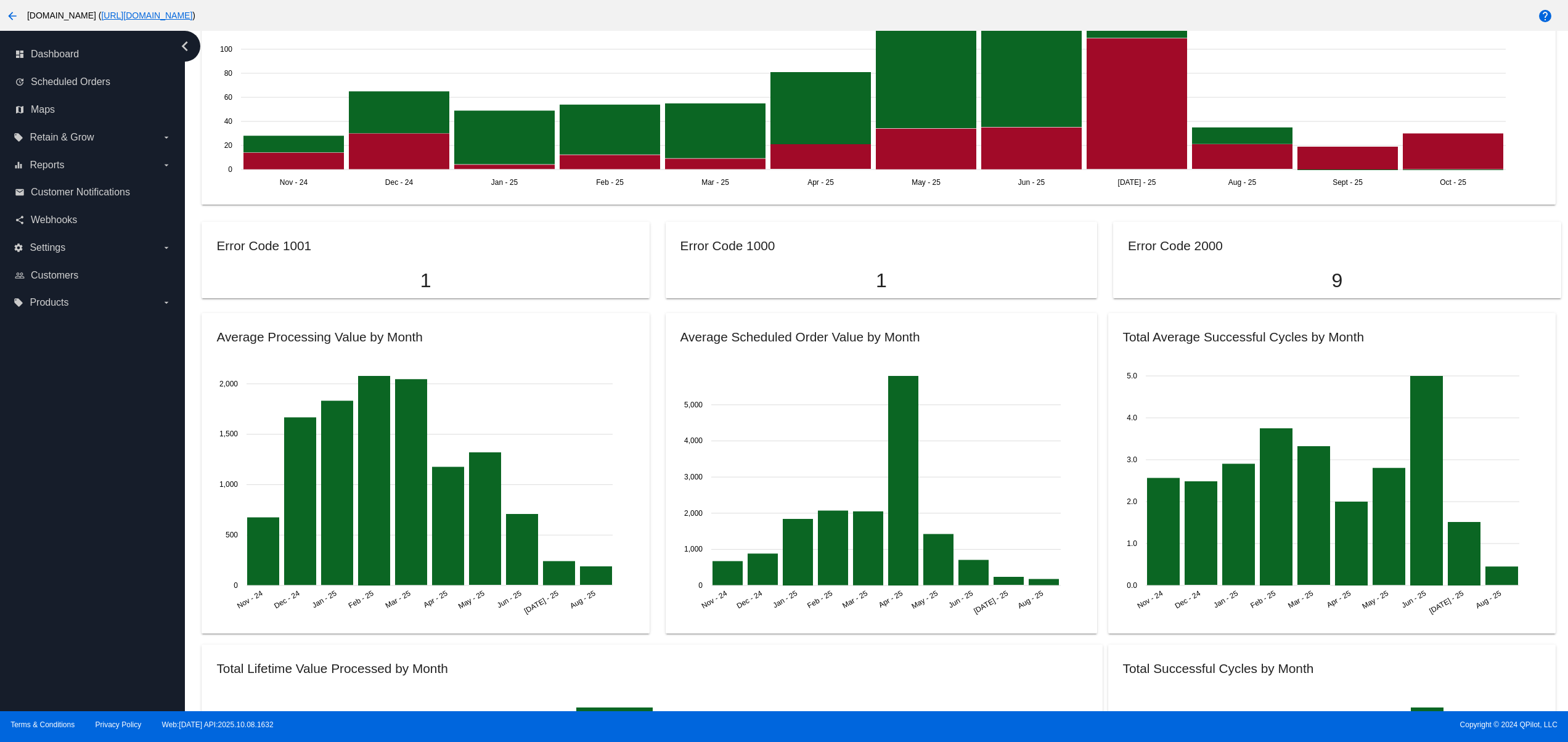
click at [30, 672] on div "dashboard Dashboard update Scheduled Orders map Maps local_offer Retain & Grow …" at bounding box center [92, 371] width 185 height 680
click at [30, 612] on div "dashboard Dashboard update Scheduled Orders map Maps local_offer Retain & Grow …" at bounding box center [92, 371] width 185 height 680
click at [33, 546] on div "dashboard Dashboard update Scheduled Orders map Maps local_offer Retain & Grow …" at bounding box center [92, 371] width 185 height 680
click at [32, 486] on div "dashboard Dashboard update Scheduled Orders map Maps local_offer Retain & Grow …" at bounding box center [92, 371] width 185 height 680
click at [32, 442] on div "dashboard Dashboard update Scheduled Orders map Maps local_offer Retain & Grow …" at bounding box center [92, 371] width 185 height 680
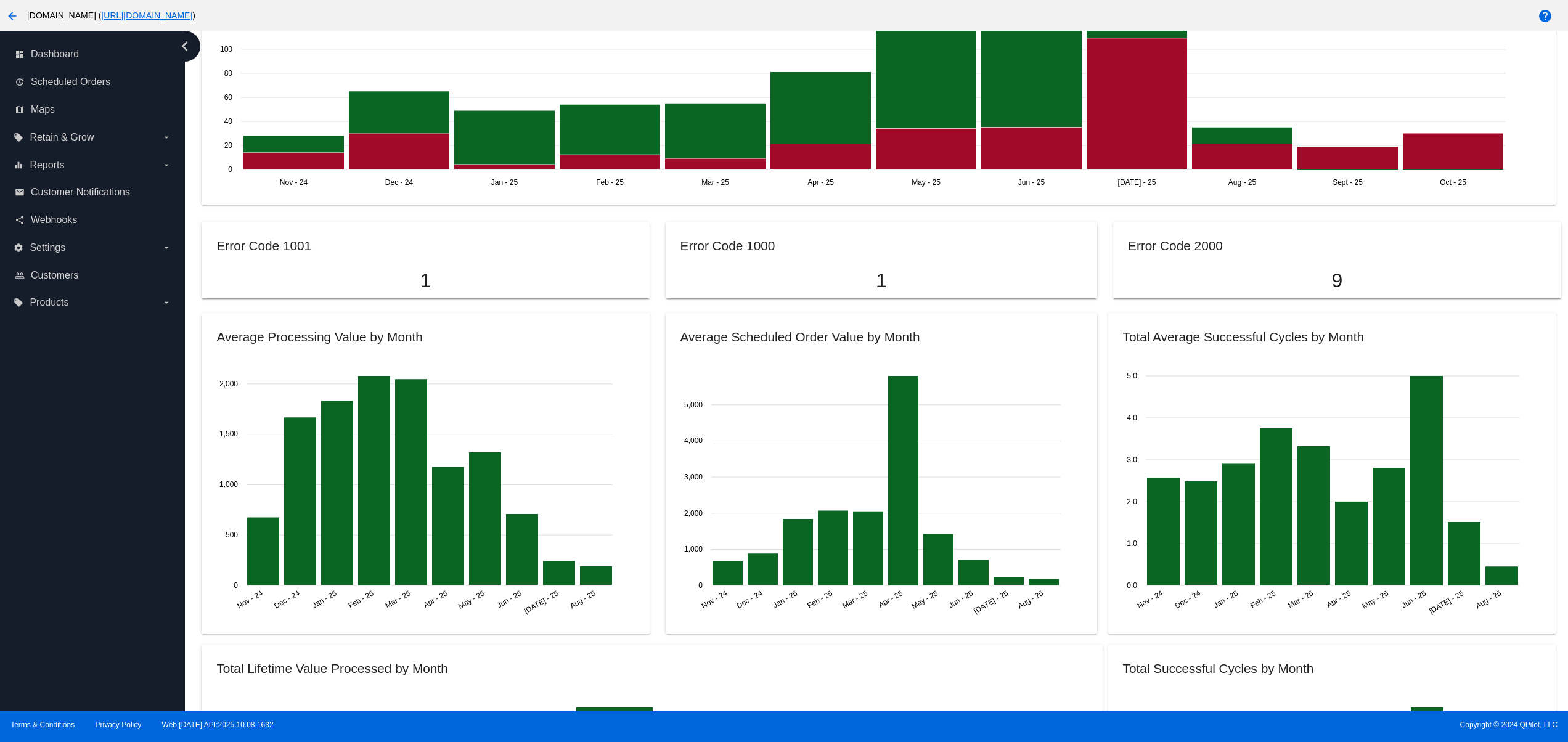
click at [32, 410] on div "dashboard Dashboard update Scheduled Orders map Maps local_offer Retain & Grow …" at bounding box center [92, 371] width 185 height 680
click at [33, 385] on div "dashboard Dashboard update Scheduled Orders map Maps local_offer Retain & Grow …" at bounding box center [92, 371] width 185 height 680
click at [88, 551] on div "dashboard Dashboard update Scheduled Orders map Maps local_offer Retain & Grow …" at bounding box center [92, 371] width 185 height 680
click at [86, 471] on div "dashboard Dashboard update Scheduled Orders map Maps local_offer Retain & Grow …" at bounding box center [92, 371] width 185 height 680
click at [64, 441] on div "dashboard Dashboard update Scheduled Orders map Maps local_offer Retain & Grow …" at bounding box center [92, 371] width 185 height 680
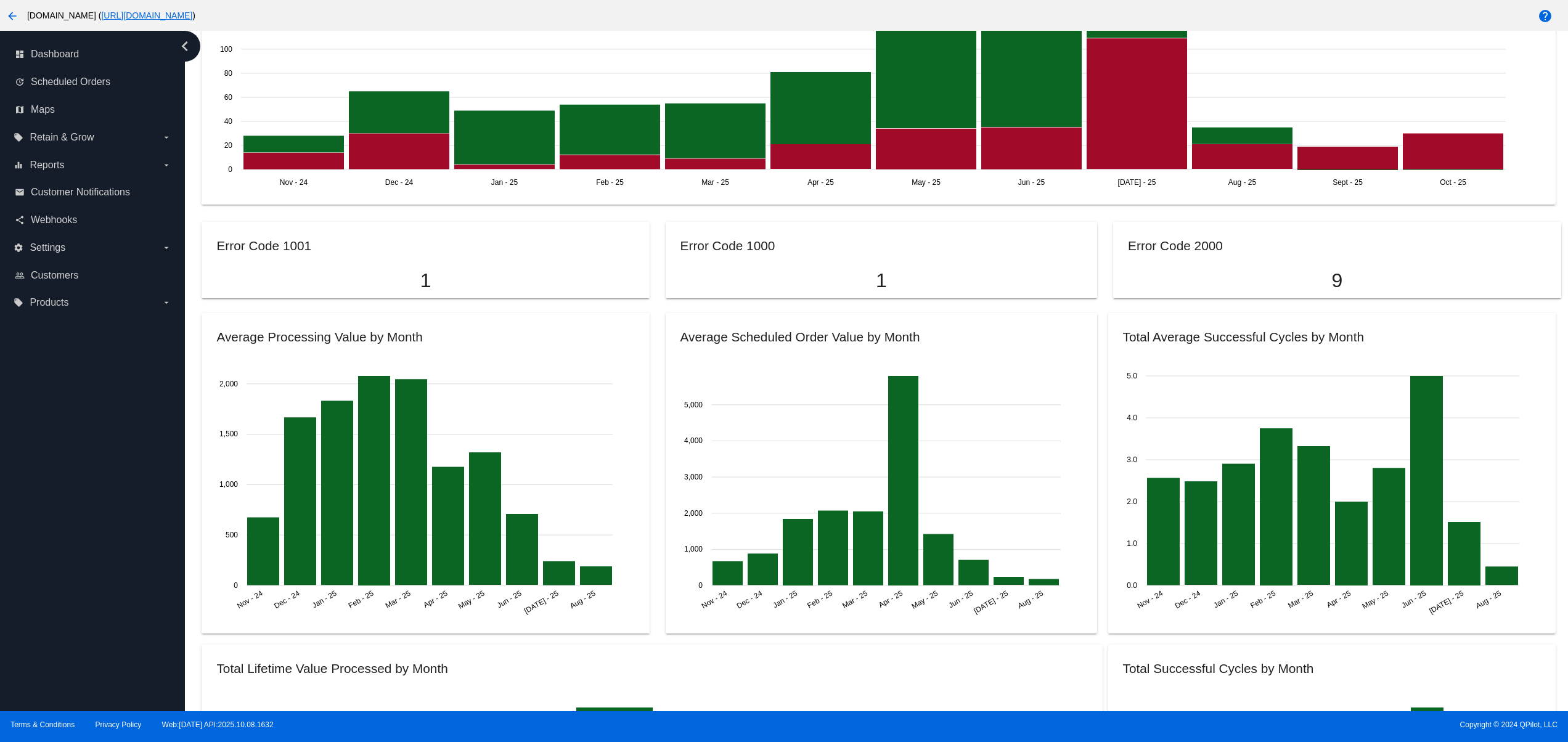
drag, startPoint x: 80, startPoint y: 599, endPoint x: 83, endPoint y: 605, distance: 6.7
click at [83, 605] on div "dashboard Dashboard update Scheduled Orders map Maps local_offer Retain & Grow …" at bounding box center [92, 371] width 185 height 680
click at [99, 563] on div "dashboard Dashboard update Scheduled Orders map Maps local_offer Retain & Grow …" at bounding box center [92, 371] width 185 height 680
drag, startPoint x: 102, startPoint y: 538, endPoint x: 129, endPoint y: 611, distance: 77.8
click at [104, 536] on div "dashboard Dashboard update Scheduled Orders map Maps local_offer Retain & Grow …" at bounding box center [92, 371] width 185 height 680
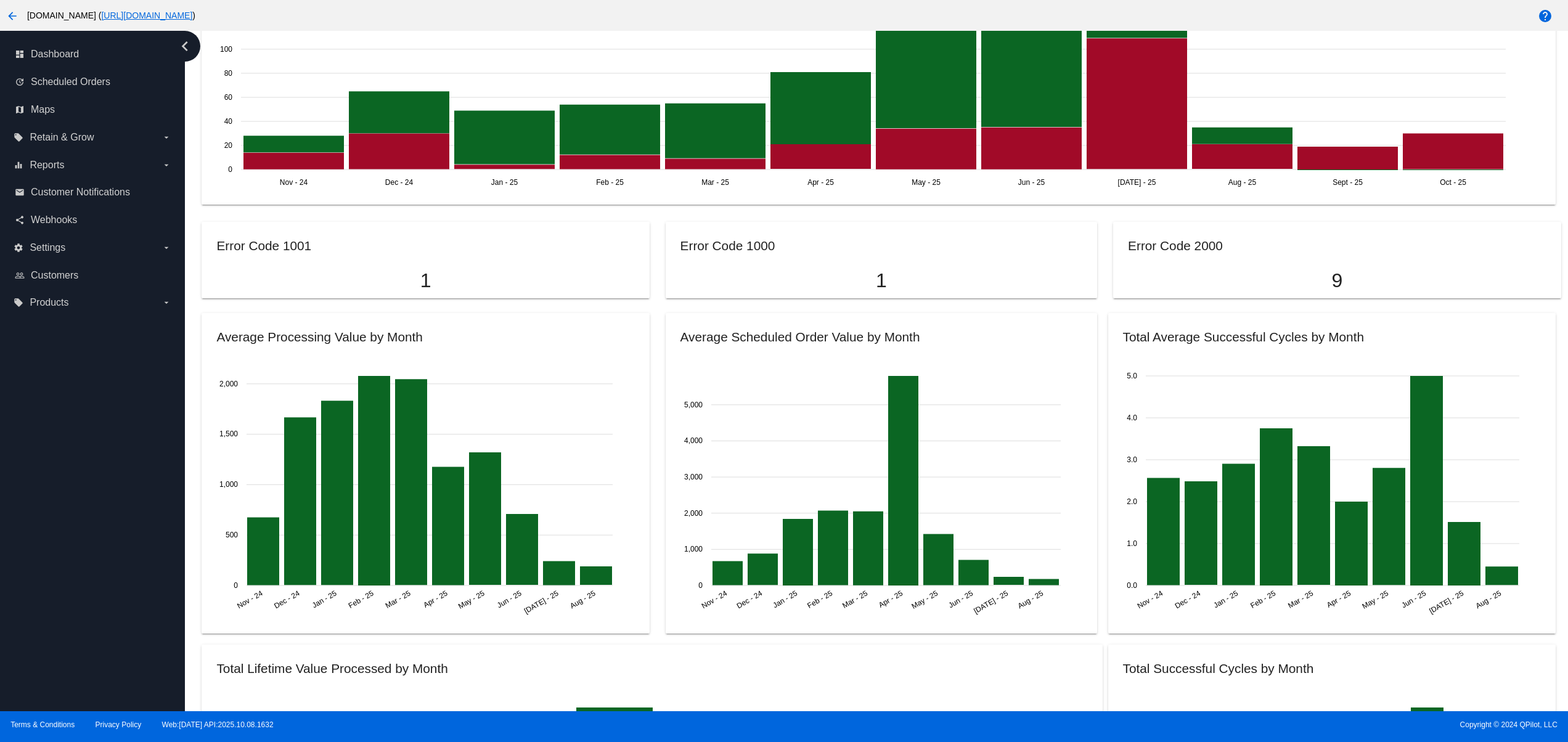
click at [134, 623] on div "dashboard Dashboard update Scheduled Orders map Maps local_offer Retain & Grow …" at bounding box center [92, 371] width 185 height 680
click at [131, 575] on div "dashboard Dashboard update Scheduled Orders map Maps local_offer Retain & Grow …" at bounding box center [92, 371] width 185 height 680
click at [122, 535] on div "dashboard Dashboard update Scheduled Orders map Maps local_offer Retain & Grow …" at bounding box center [92, 371] width 185 height 680
click at [48, 579] on div "dashboard Dashboard update Scheduled Orders map Maps local_offer Retain & Grow …" at bounding box center [92, 371] width 185 height 680
click at [57, 511] on div "dashboard Dashboard update Scheduled Orders map Maps local_offer Retain & Grow …" at bounding box center [92, 371] width 185 height 680
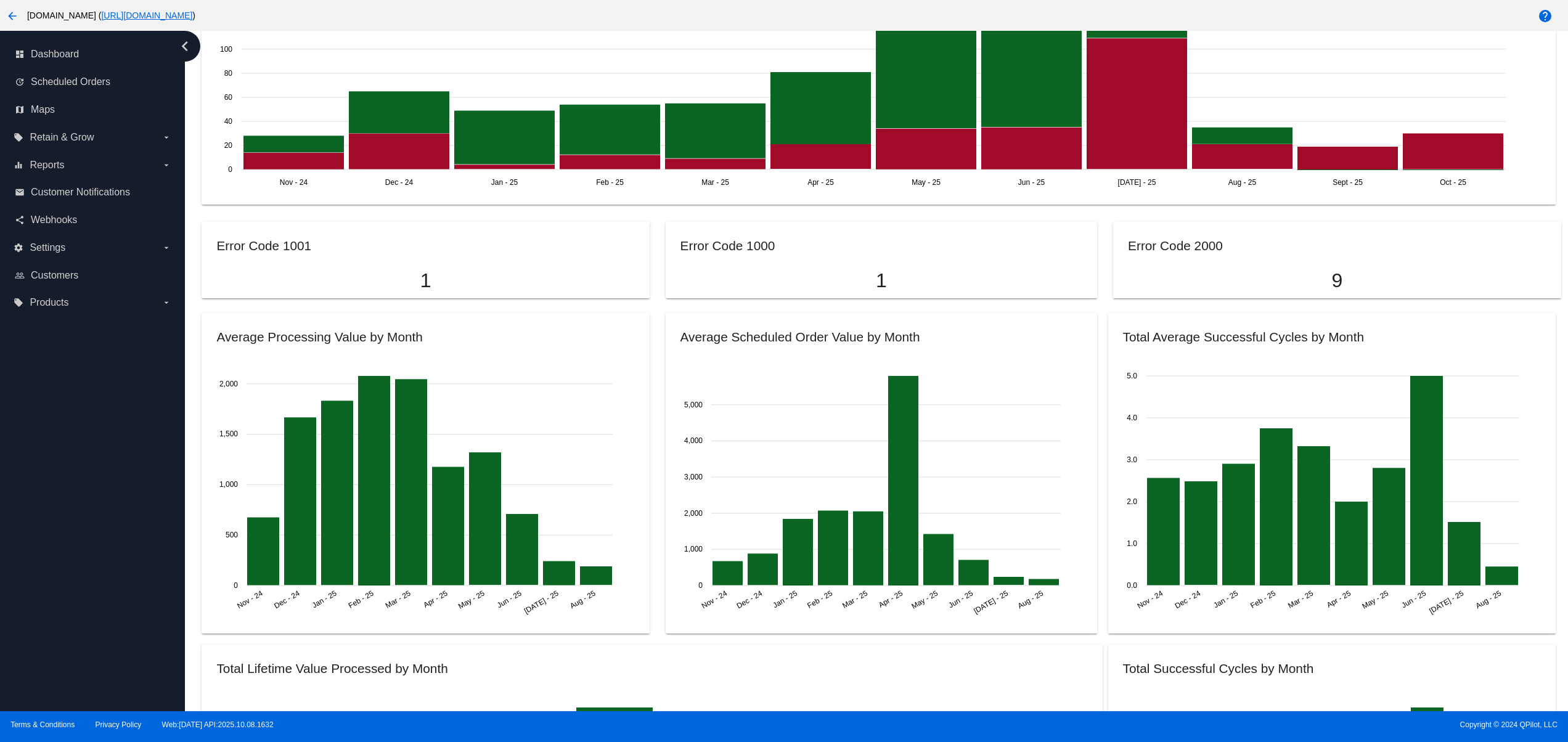
click at [65, 439] on div "dashboard Dashboard update Scheduled Orders map Maps local_offer Retain & Grow …" at bounding box center [92, 371] width 185 height 680
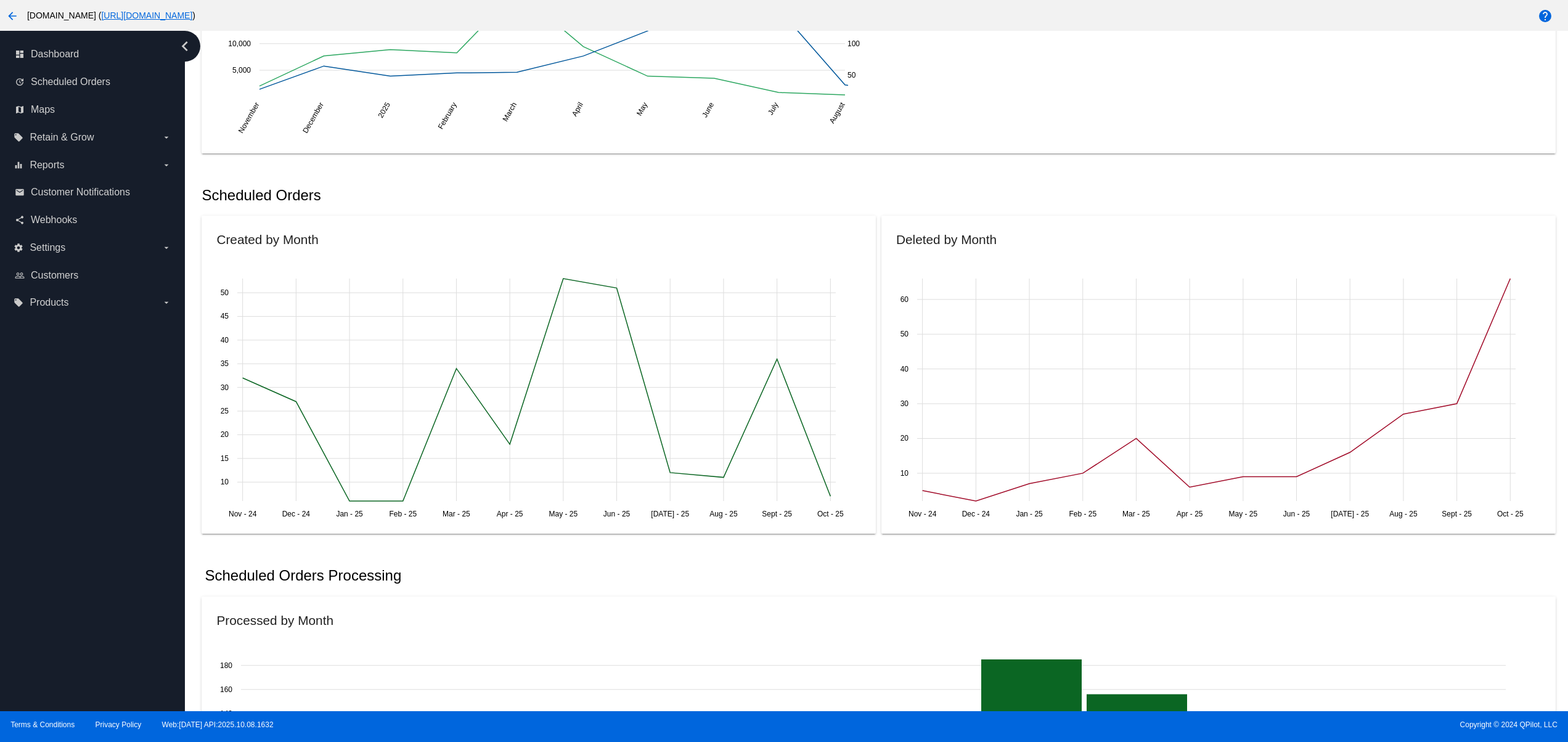
scroll to position [0, 0]
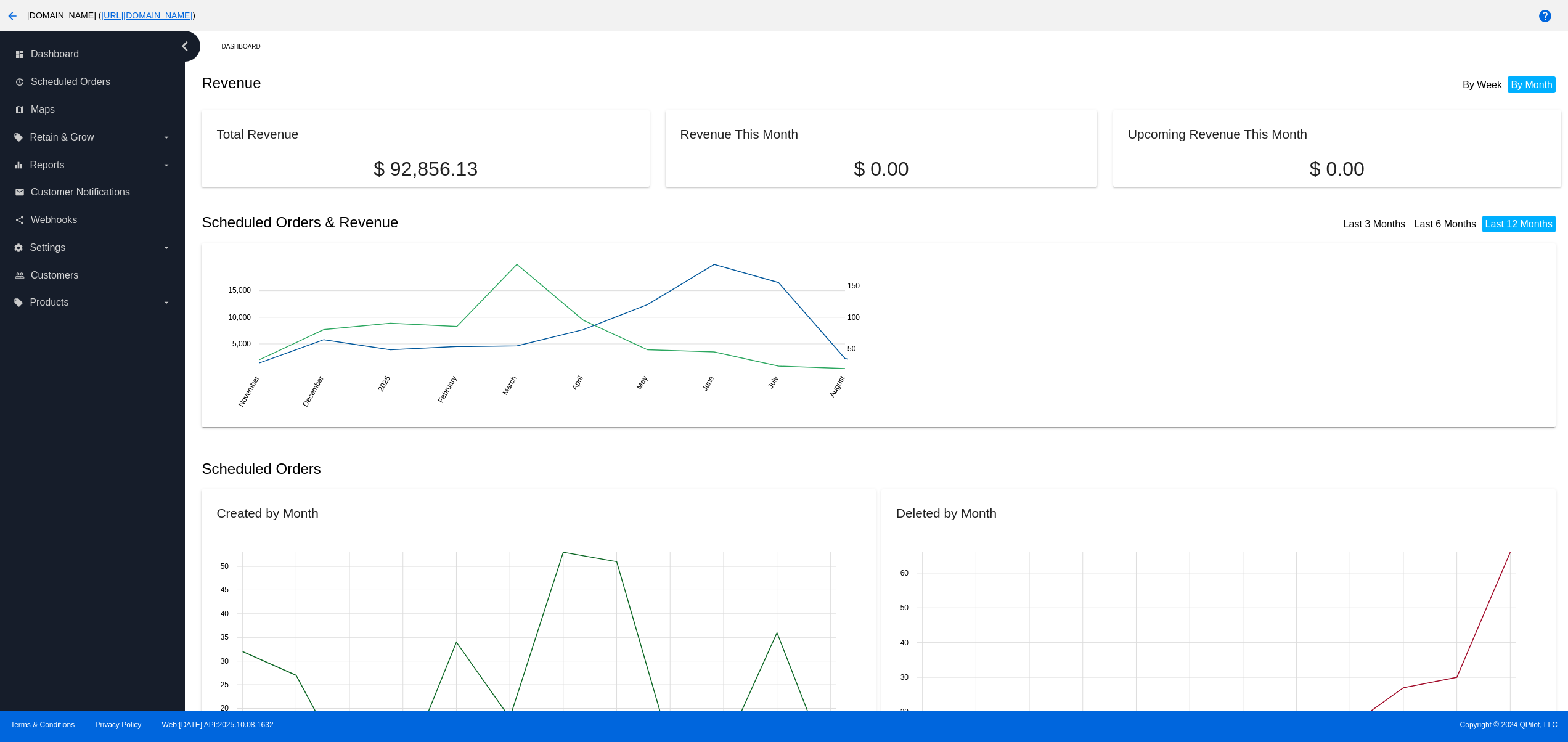
click at [77, 636] on div "dashboard Dashboard update Scheduled Orders map Maps local_offer Retain & Grow …" at bounding box center [92, 371] width 185 height 680
click at [65, 598] on div "dashboard Dashboard update Scheduled Orders map Maps local_offer Retain & Grow …" at bounding box center [92, 371] width 185 height 680
click at [62, 533] on div "dashboard Dashboard update Scheduled Orders map Maps local_offer Retain & Grow …" at bounding box center [92, 371] width 185 height 680
click at [62, 486] on div "dashboard Dashboard update Scheduled Orders map Maps local_offer Retain & Grow …" at bounding box center [92, 371] width 185 height 680
click at [62, 461] on div "dashboard Dashboard update Scheduled Orders map Maps local_offer Retain & Grow …" at bounding box center [92, 371] width 185 height 680
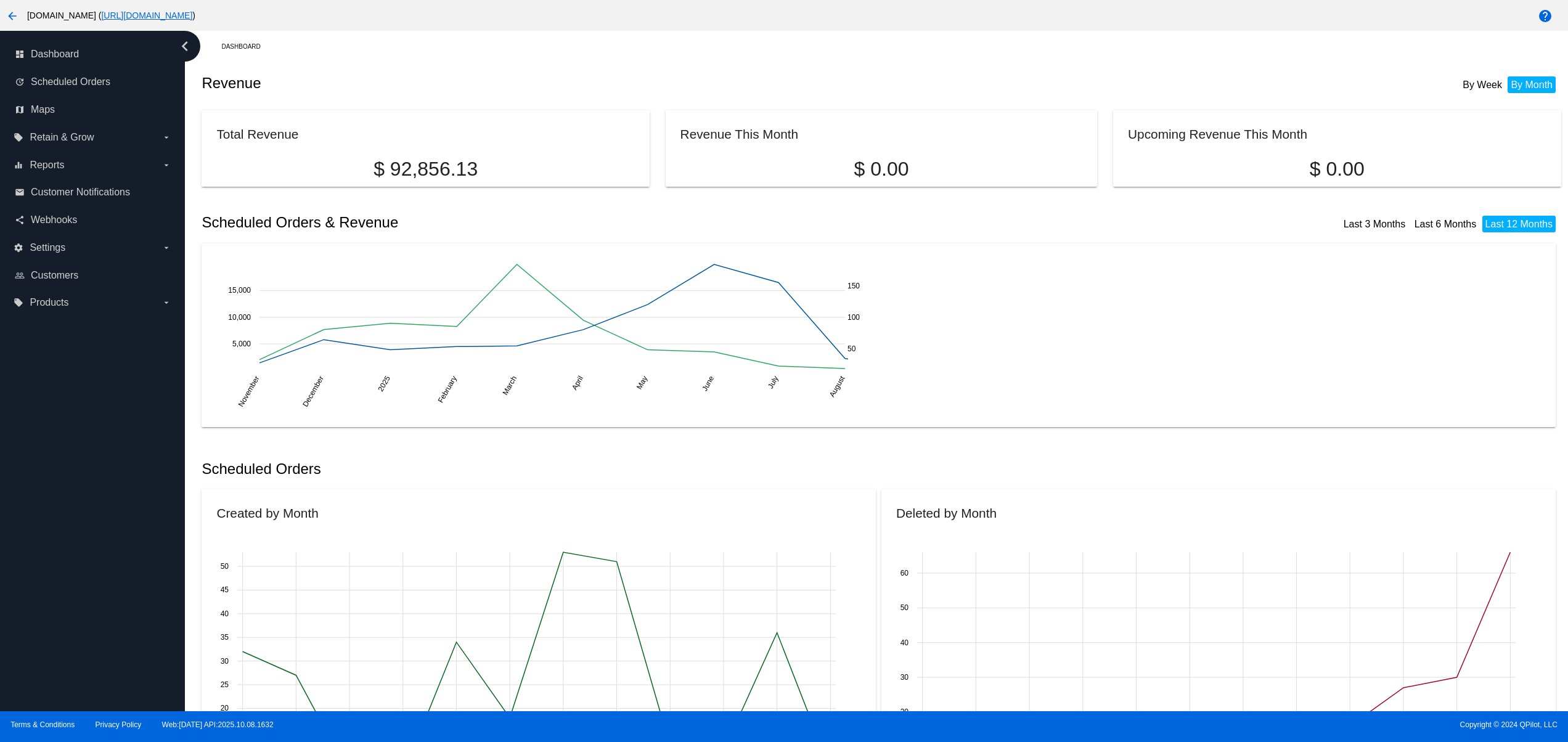
click at [62, 427] on div "dashboard Dashboard update Scheduled Orders map Maps local_offer Retain & Grow …" at bounding box center [92, 371] width 185 height 680
click at [63, 640] on div "dashboard Dashboard update Scheduled Orders map Maps local_offer Retain & Grow …" at bounding box center [92, 371] width 185 height 680
click at [57, 610] on div "dashboard Dashboard update Scheduled Orders map Maps local_offer Retain & Grow …" at bounding box center [92, 371] width 185 height 680
drag, startPoint x: 57, startPoint y: 580, endPoint x: 58, endPoint y: 573, distance: 7.1
click at [57, 578] on div "dashboard Dashboard update Scheduled Orders map Maps local_offer Retain & Grow …" at bounding box center [92, 371] width 185 height 680
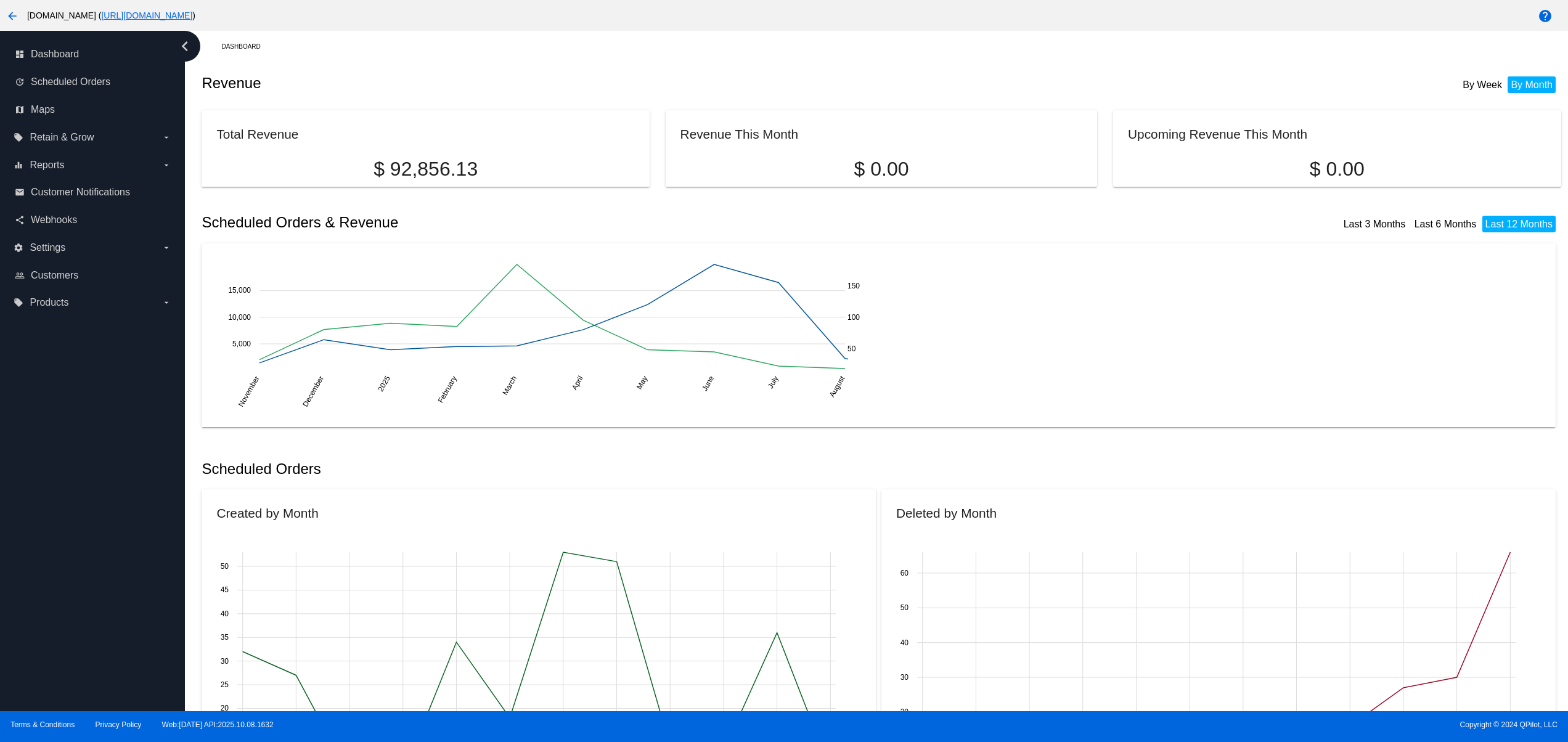
click at [60, 543] on div "dashboard Dashboard update Scheduled Orders map Maps local_offer Retain & Grow …" at bounding box center [92, 371] width 185 height 680
click at [60, 501] on div "dashboard Dashboard update Scheduled Orders map Maps local_offer Retain & Grow …" at bounding box center [92, 371] width 185 height 680
click at [60, 472] on div "dashboard Dashboard update Scheduled Orders map Maps local_offer Retain & Grow …" at bounding box center [92, 371] width 185 height 680
click at [65, 437] on div "dashboard Dashboard update Scheduled Orders map Maps local_offer Retain & Grow …" at bounding box center [92, 371] width 185 height 680
drag, startPoint x: 134, startPoint y: 627, endPoint x: 133, endPoint y: 597, distance: 30.0
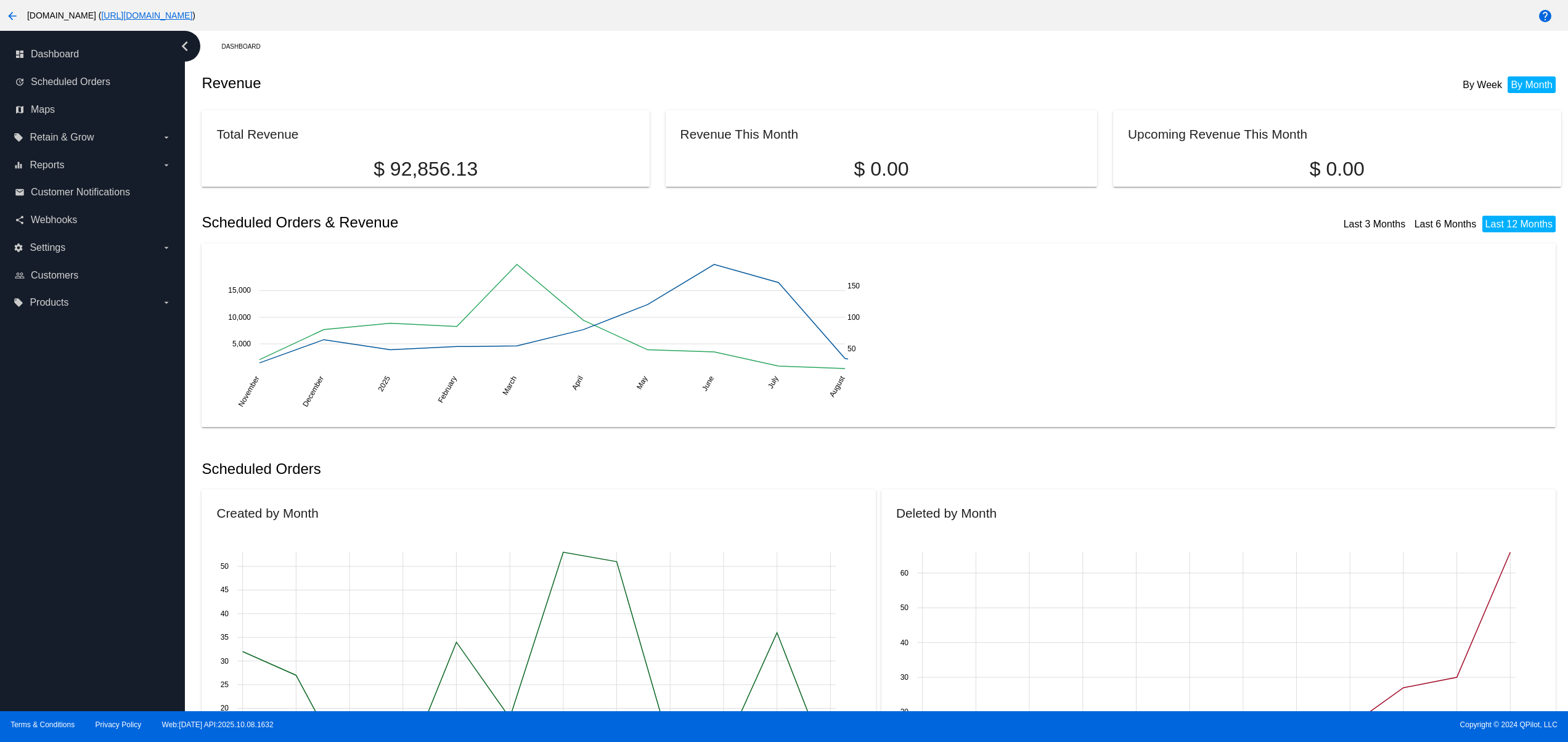
click at [136, 631] on div "dashboard Dashboard update Scheduled Orders map Maps local_offer Retain & Grow …" at bounding box center [92, 371] width 185 height 680
click at [128, 575] on div "dashboard Dashboard update Scheduled Orders map Maps local_offer Retain & Grow …" at bounding box center [92, 371] width 185 height 680
click at [127, 523] on div "dashboard Dashboard update Scheduled Orders map Maps local_offer Retain & Grow …" at bounding box center [92, 371] width 185 height 680
drag, startPoint x: 123, startPoint y: 477, endPoint x: 123, endPoint y: 437, distance: 40.0
click at [123, 474] on div "dashboard Dashboard update Scheduled Orders map Maps local_offer Retain & Grow …" at bounding box center [92, 371] width 185 height 680
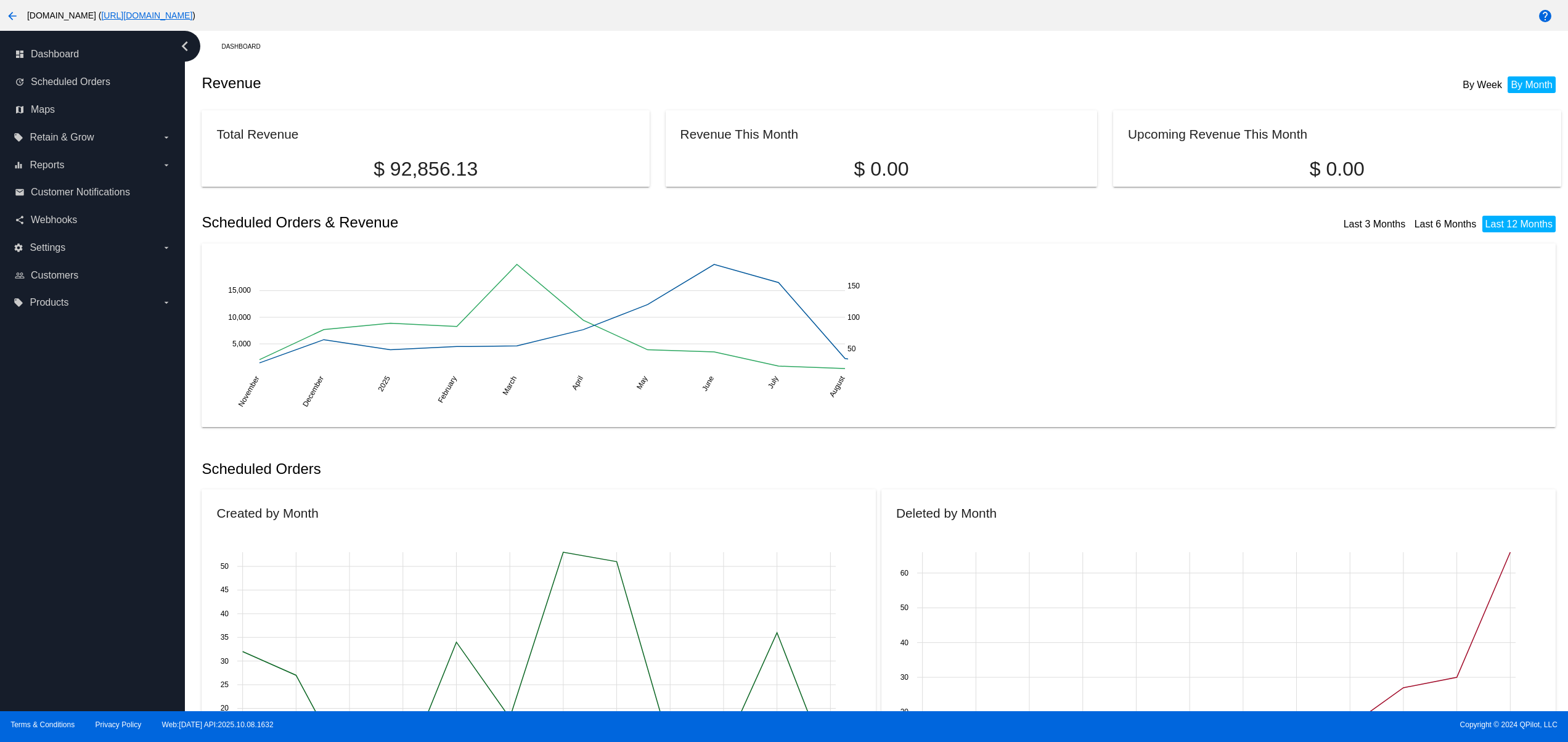
click at [123, 437] on div "dashboard Dashboard update Scheduled Orders map Maps local_offer Retain & Grow …" at bounding box center [92, 371] width 185 height 680
click at [123, 415] on div "dashboard Dashboard update Scheduled Orders map Maps local_offer Retain & Grow …" at bounding box center [92, 371] width 185 height 680
click at [123, 390] on div "dashboard Dashboard update Scheduled Orders map Maps local_offer Retain & Grow …" at bounding box center [92, 371] width 185 height 680
click at [50, 614] on div "dashboard Dashboard update Scheduled Orders map Maps local_offer Retain & Grow …" at bounding box center [92, 371] width 185 height 680
click at [38, 575] on div "dashboard Dashboard update Scheduled Orders map Maps local_offer Retain & Grow …" at bounding box center [92, 371] width 185 height 680
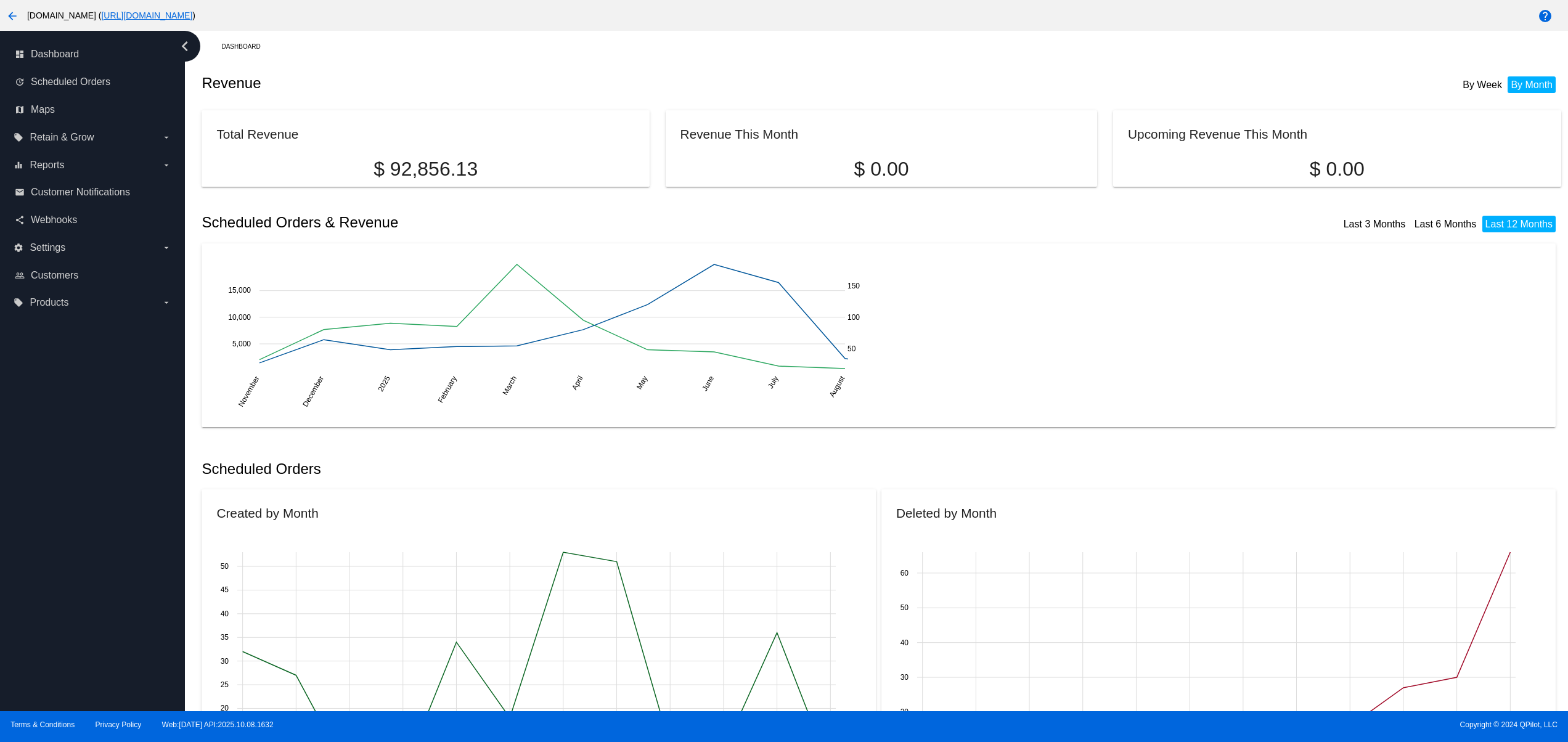
click at [43, 521] on div "dashboard Dashboard update Scheduled Orders map Maps local_offer Retain & Grow …" at bounding box center [92, 371] width 185 height 680
click at [43, 496] on div "dashboard Dashboard update Scheduled Orders map Maps local_offer Retain & Grow …" at bounding box center [92, 371] width 185 height 680
click at [48, 452] on div "dashboard Dashboard update Scheduled Orders map Maps local_offer Retain & Grow …" at bounding box center [92, 371] width 185 height 680
drag, startPoint x: 68, startPoint y: 651, endPoint x: 75, endPoint y: 599, distance: 52.5
click at [70, 652] on div "dashboard Dashboard update Scheduled Orders map Maps local_offer Retain & Grow …" at bounding box center [92, 371] width 185 height 680
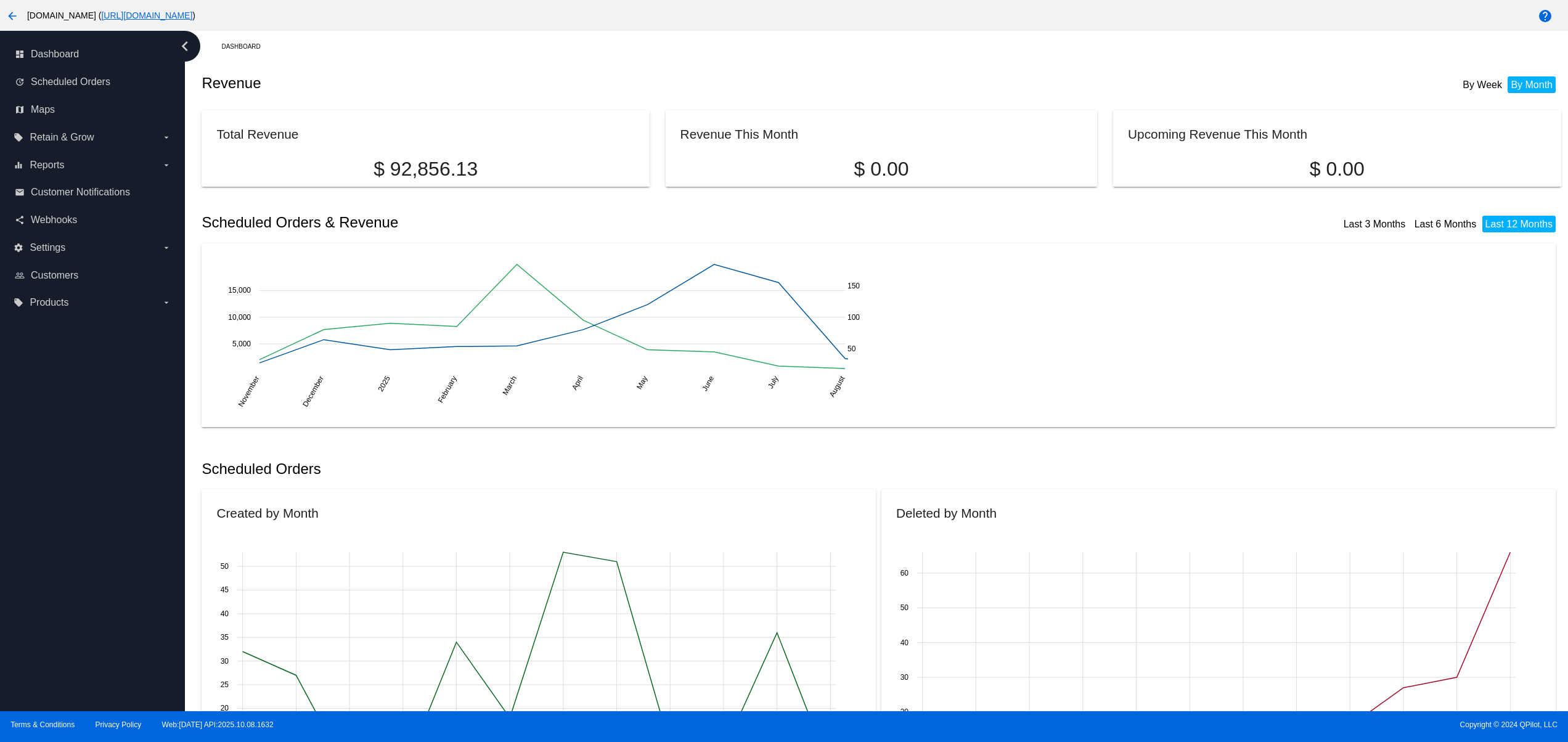
click at [80, 592] on div "dashboard Dashboard update Scheduled Orders map Maps local_offer Retain & Grow …" at bounding box center [92, 371] width 185 height 680
click at [80, 561] on div "dashboard Dashboard update Scheduled Orders map Maps local_offer Retain & Grow …" at bounding box center [92, 371] width 185 height 680
drag, startPoint x: 83, startPoint y: 501, endPoint x: 85, endPoint y: 456, distance: 45.0
click at [85, 501] on div "dashboard Dashboard update Scheduled Orders map Maps local_offer Retain & Grow …" at bounding box center [92, 371] width 185 height 680
click at [85, 456] on div "dashboard Dashboard update Scheduled Orders map Maps local_offer Retain & Grow …" at bounding box center [92, 371] width 185 height 680
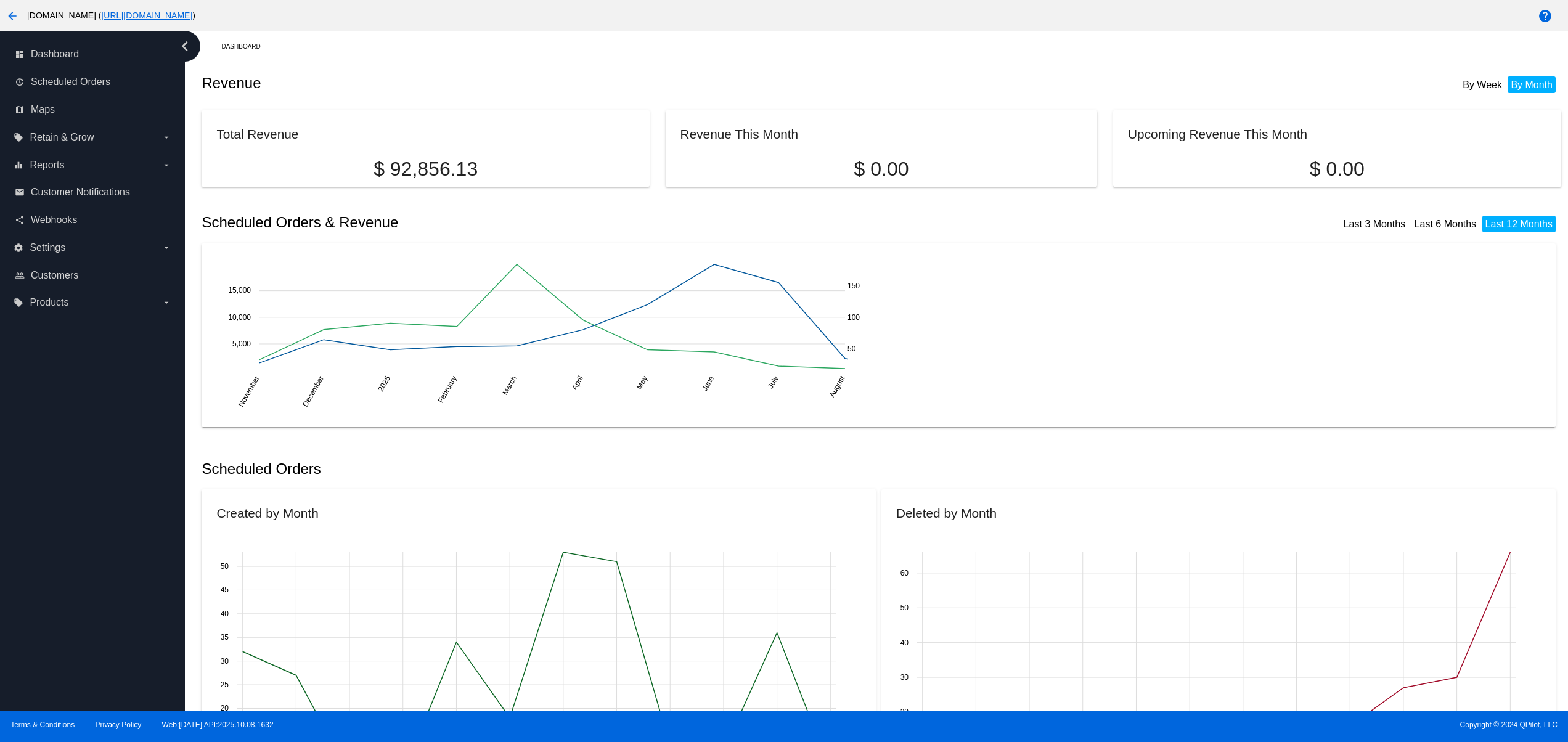
click at [85, 412] on div "dashboard Dashboard update Scheduled Orders map Maps local_offer Retain & Grow …" at bounding box center [92, 371] width 185 height 680
click at [127, 572] on div "dashboard Dashboard update Scheduled Orders map Maps local_offer Retain & Grow …" at bounding box center [92, 371] width 185 height 680
click at [127, 524] on div "dashboard Dashboard update Scheduled Orders map Maps local_offer Retain & Grow …" at bounding box center [92, 371] width 185 height 680
click at [127, 494] on div "dashboard Dashboard update Scheduled Orders map Maps local_offer Retain & Grow …" at bounding box center [92, 371] width 185 height 680
click at [57, 585] on div "dashboard Dashboard update Scheduled Orders map Maps local_offer Retain & Grow …" at bounding box center [92, 371] width 185 height 680
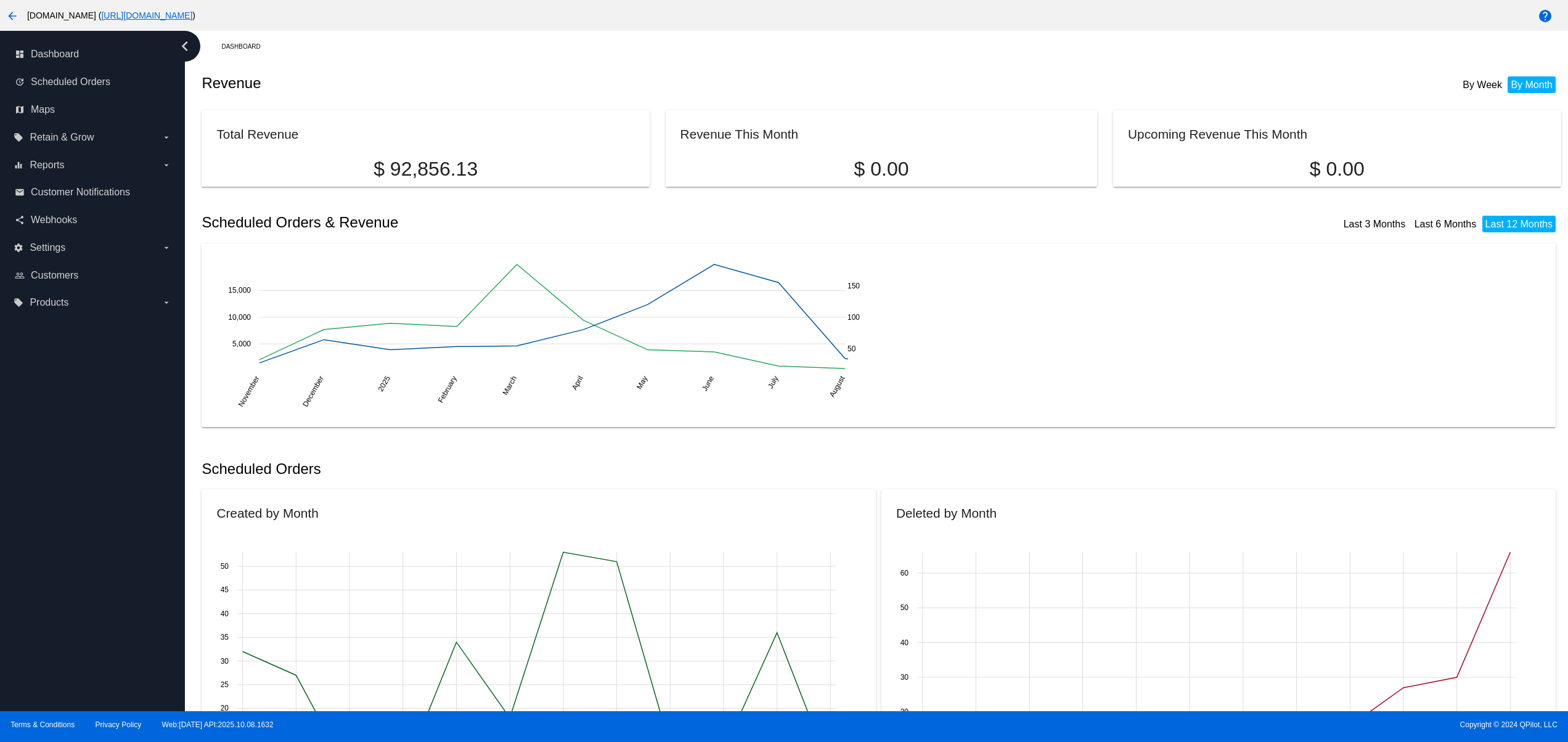
click at [57, 508] on div "dashboard Dashboard update Scheduled Orders map Maps local_offer Retain & Grow …" at bounding box center [92, 371] width 185 height 680
click at [60, 454] on div "dashboard Dashboard update Scheduled Orders map Maps local_offer Retain & Grow …" at bounding box center [92, 371] width 185 height 680
click at [62, 373] on div "dashboard Dashboard update Scheduled Orders map Maps local_offer Retain & Grow …" at bounding box center [92, 371] width 185 height 680
click at [55, 644] on div "dashboard Dashboard update Scheduled Orders map Maps local_offer Retain & Grow …" at bounding box center [92, 371] width 185 height 680
click at [55, 604] on div "dashboard Dashboard update Scheduled Orders map Maps local_offer Retain & Grow …" at bounding box center [92, 371] width 185 height 680
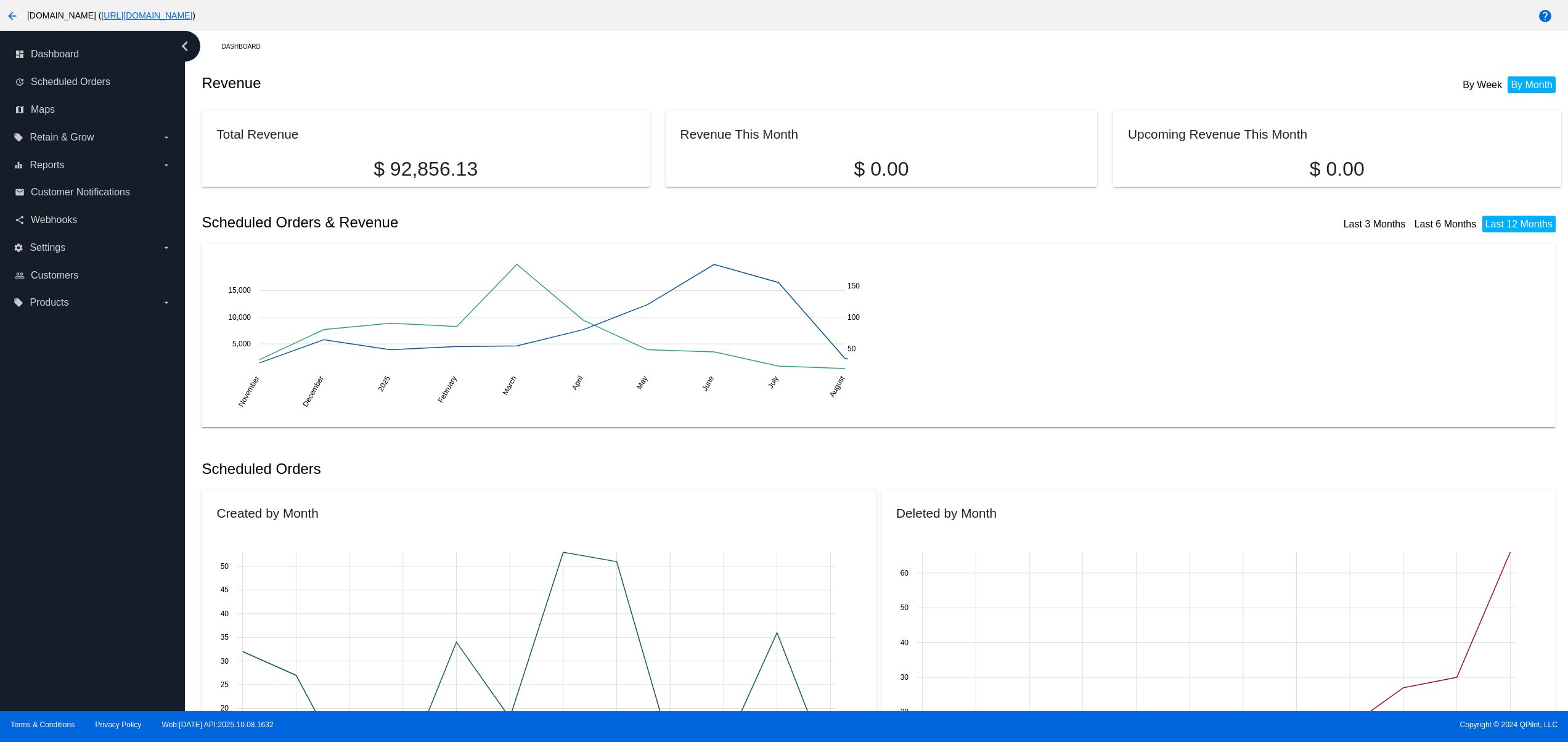
click at [58, 546] on div "dashboard Dashboard update Scheduled Orders map Maps local_offer Retain & Grow …" at bounding box center [92, 371] width 185 height 680
click at [62, 516] on div "dashboard Dashboard update Scheduled Orders map Maps local_offer Retain & Grow …" at bounding box center [92, 371] width 185 height 680
click at [65, 491] on div "dashboard Dashboard update Scheduled Orders map Maps local_offer Retain & Grow …" at bounding box center [92, 371] width 185 height 680
click at [72, 467] on div "dashboard Dashboard update Scheduled Orders map Maps local_offer Retain & Grow …" at bounding box center [92, 371] width 185 height 680
click at [102, 674] on div "dashboard Dashboard update Scheduled Orders map Maps local_offer Retain & Grow …" at bounding box center [92, 371] width 185 height 680
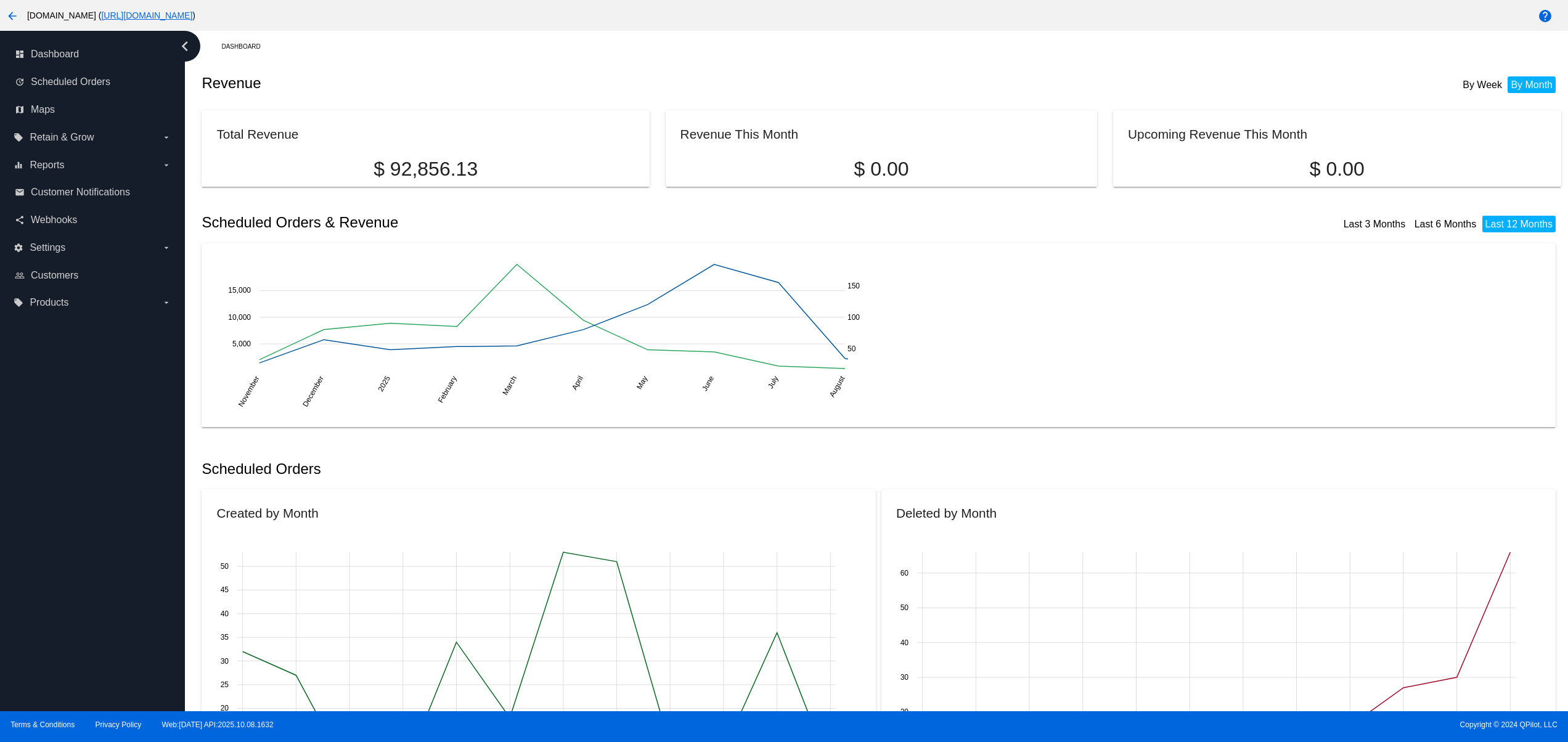
click at [101, 614] on div "dashboard Dashboard update Scheduled Orders map Maps local_offer Retain & Grow …" at bounding box center [92, 371] width 185 height 680
click at [99, 573] on div "dashboard Dashboard update Scheduled Orders map Maps local_offer Retain & Grow …" at bounding box center [92, 371] width 185 height 680
click at [96, 541] on div "dashboard Dashboard update Scheduled Orders map Maps local_offer Retain & Grow …" at bounding box center [92, 371] width 185 height 680
click at [96, 496] on div "dashboard Dashboard update Scheduled Orders map Maps local_offer Retain & Grow …" at bounding box center [92, 371] width 185 height 680
click at [96, 478] on div "dashboard Dashboard update Scheduled Orders map Maps local_offer Retain & Grow …" at bounding box center [92, 371] width 185 height 680
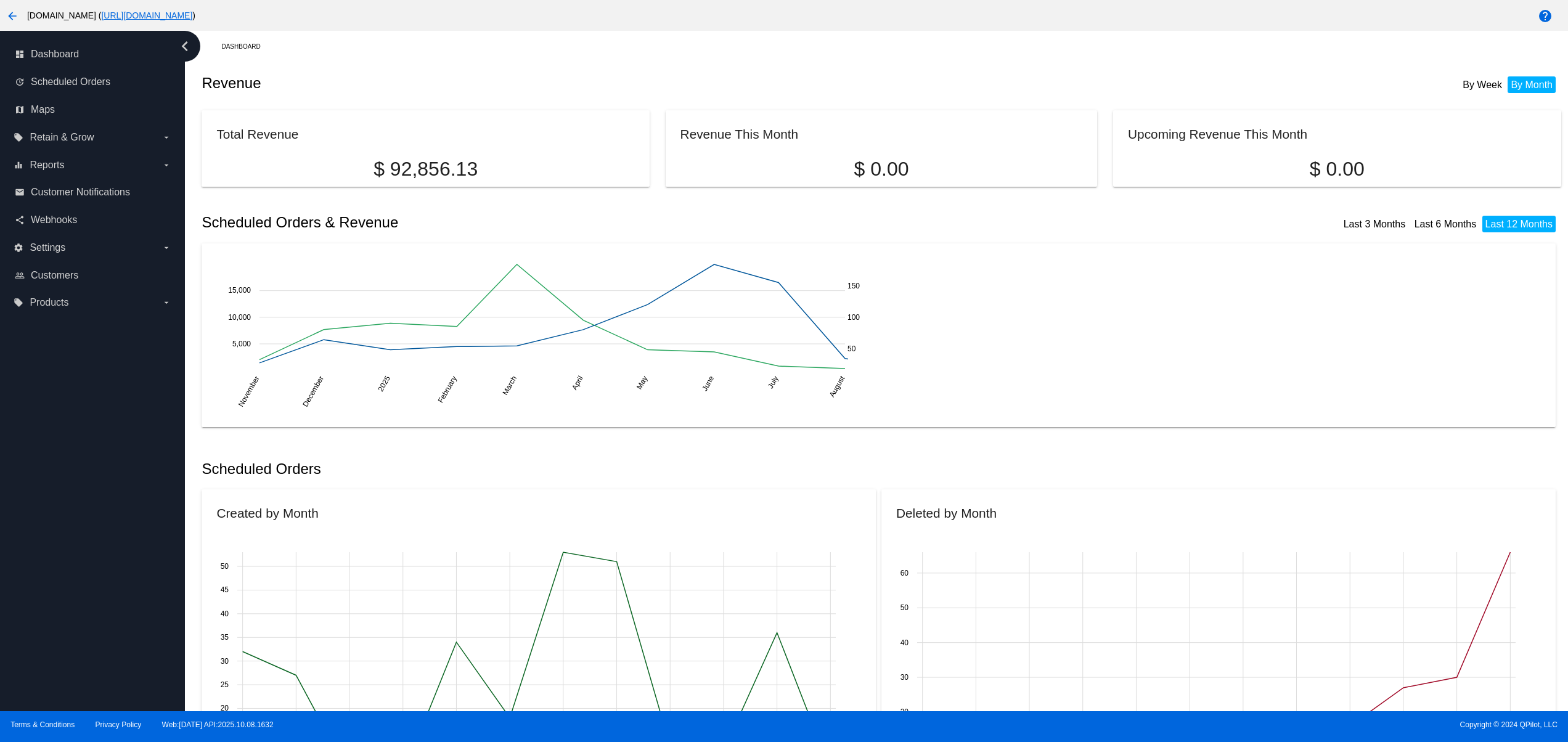
click at [96, 464] on div "dashboard Dashboard update Scheduled Orders map Maps local_offer Retain & Grow …" at bounding box center [92, 371] width 185 height 680
click at [23, 630] on div "dashboard Dashboard update Scheduled Orders map Maps local_offer Retain & Grow …" at bounding box center [92, 371] width 185 height 680
drag, startPoint x: 8, startPoint y: 592, endPoint x: 8, endPoint y: 540, distance: 52.0
click at [8, 590] on div "dashboard Dashboard update Scheduled Orders map Maps local_offer Retain & Grow …" at bounding box center [92, 371] width 185 height 680
drag, startPoint x: 8, startPoint y: 540, endPoint x: 13, endPoint y: 454, distance: 86.1
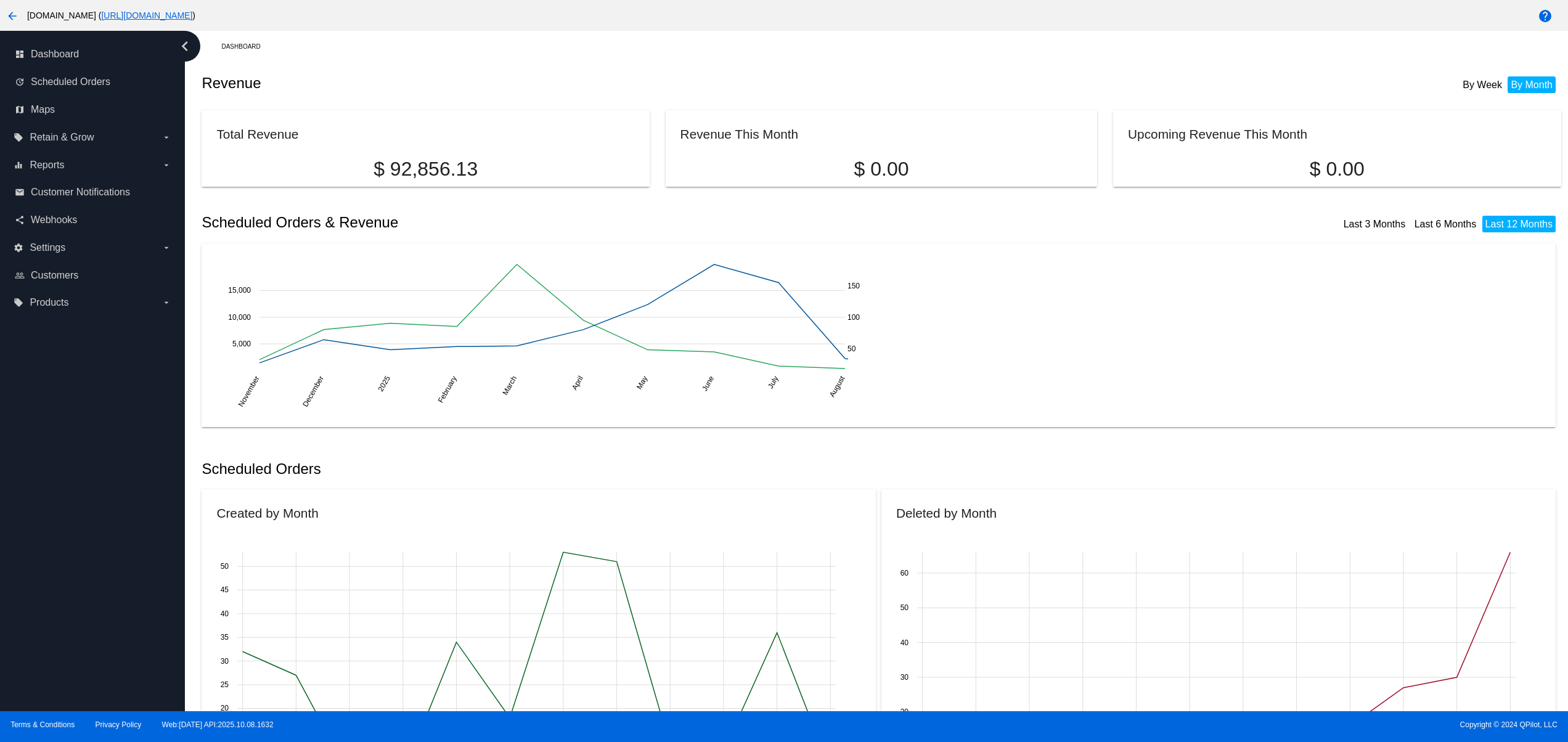
click at [8, 538] on div "dashboard Dashboard update Scheduled Orders map Maps local_offer Retain & Grow …" at bounding box center [92, 371] width 185 height 680
click at [13, 454] on div "dashboard Dashboard update Scheduled Orders map Maps local_offer Retain & Grow …" at bounding box center [92, 371] width 185 height 680
click at [90, 606] on div "dashboard Dashboard update Scheduled Orders map Maps local_offer Retain & Grow …" at bounding box center [92, 371] width 185 height 680
click at [92, 578] on div "dashboard Dashboard update Scheduled Orders map Maps local_offer Retain & Grow …" at bounding box center [92, 371] width 185 height 680
click at [95, 528] on div "dashboard Dashboard update Scheduled Orders map Maps local_offer Retain & Grow …" at bounding box center [92, 371] width 185 height 680
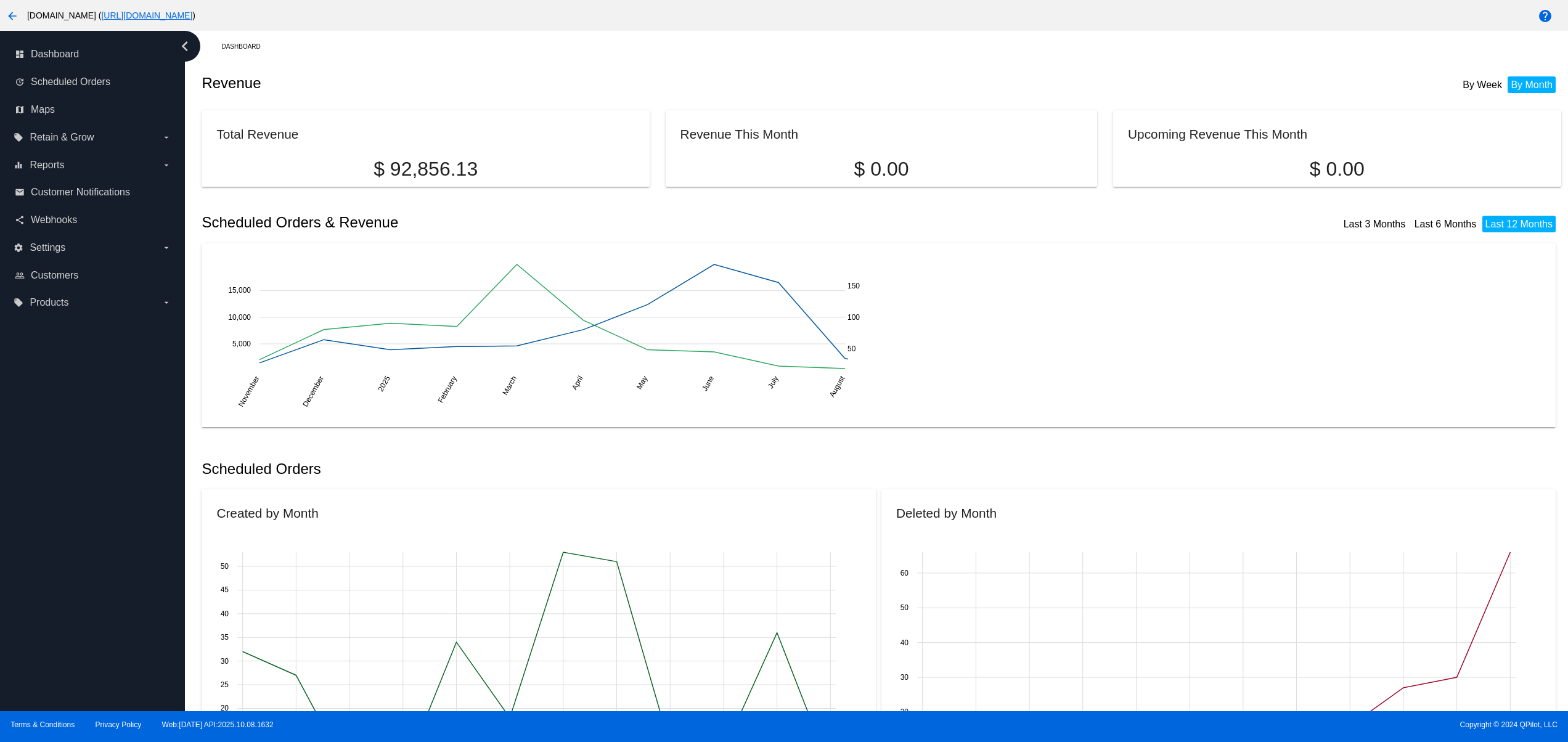
click at [95, 494] on div "dashboard Dashboard update Scheduled Orders map Maps local_offer Retain & Grow …" at bounding box center [92, 371] width 185 height 680
click at [95, 474] on div "dashboard Dashboard update Scheduled Orders map Maps local_offer Retain & Grow …" at bounding box center [92, 371] width 185 height 680
click at [95, 447] on div "dashboard Dashboard update Scheduled Orders map Maps local_offer Retain & Grow …" at bounding box center [92, 371] width 185 height 680
click at [82, 651] on div "dashboard Dashboard update Scheduled Orders map Maps local_offer Retain & Grow …" at bounding box center [92, 371] width 185 height 680
click at [67, 573] on div "dashboard Dashboard update Scheduled Orders map Maps local_offer Retain & Grow …" at bounding box center [92, 371] width 185 height 680
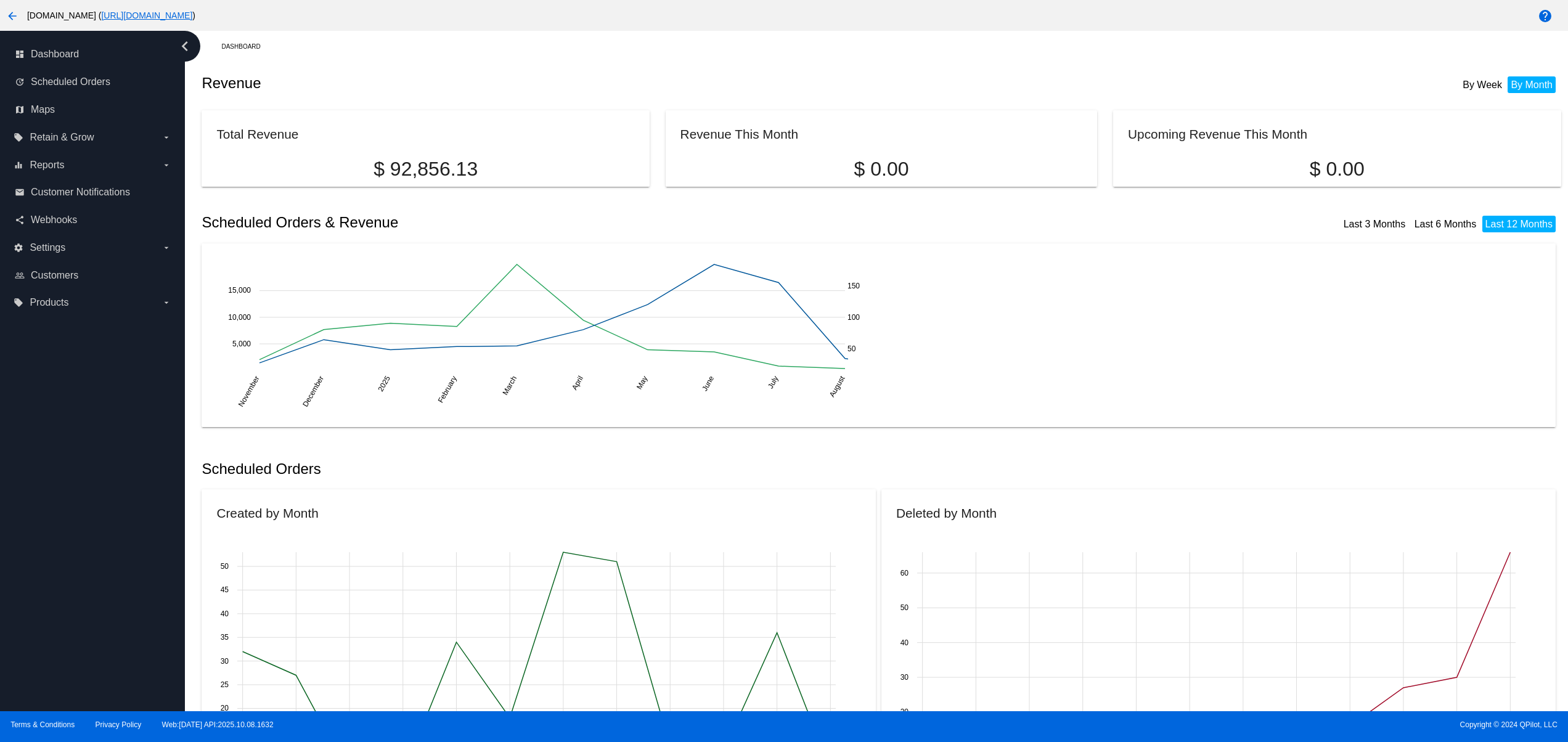
click at [67, 530] on div "dashboard Dashboard update Scheduled Orders map Maps local_offer Retain & Grow …" at bounding box center [92, 371] width 185 height 680
click at [67, 508] on div "dashboard Dashboard update Scheduled Orders map Maps local_offer Retain & Grow …" at bounding box center [92, 371] width 185 height 680
click at [65, 484] on div "dashboard Dashboard update Scheduled Orders map Maps local_offer Retain & Grow …" at bounding box center [92, 371] width 185 height 680
click at [64, 474] on div "dashboard Dashboard update Scheduled Orders map Maps local_offer Retain & Grow …" at bounding box center [92, 371] width 185 height 680
click at [65, 445] on div "dashboard Dashboard update Scheduled Orders map Maps local_offer Retain & Grow …" at bounding box center [92, 371] width 185 height 680
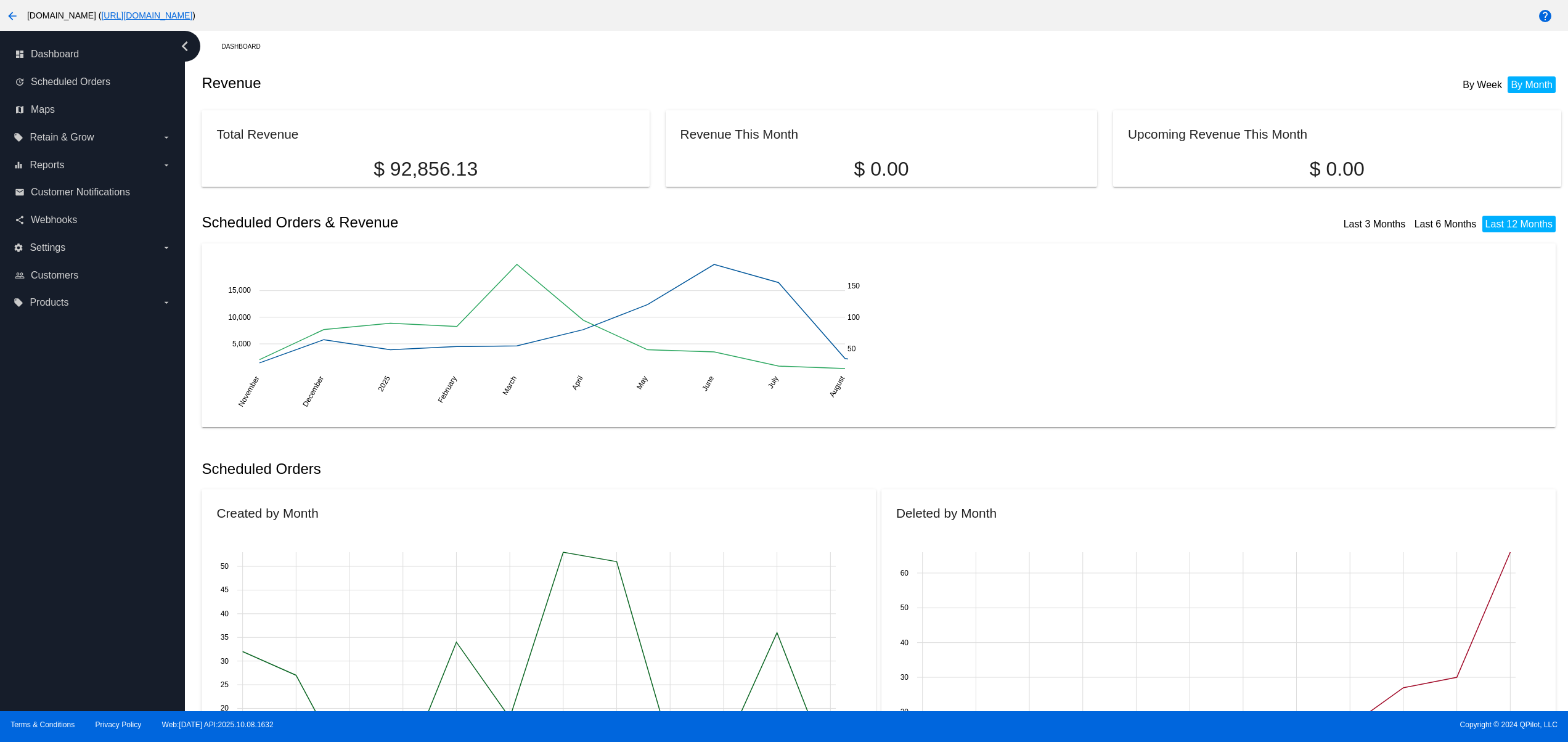
click at [102, 601] on div "dashboard Dashboard update Scheduled Orders map Maps local_offer Retain & Grow …" at bounding box center [92, 371] width 185 height 680
click at [99, 558] on div "dashboard Dashboard update Scheduled Orders map Maps local_offer Retain & Grow …" at bounding box center [92, 371] width 185 height 680
click at [102, 511] on div "dashboard Dashboard update Scheduled Orders map Maps local_offer Retain & Grow …" at bounding box center [92, 371] width 185 height 680
click at [102, 471] on div "dashboard Dashboard update Scheduled Orders map Maps local_offer Retain & Grow …" at bounding box center [92, 371] width 185 height 680
click at [102, 446] on div "dashboard Dashboard update Scheduled Orders map Maps local_offer Retain & Grow …" at bounding box center [92, 371] width 185 height 680
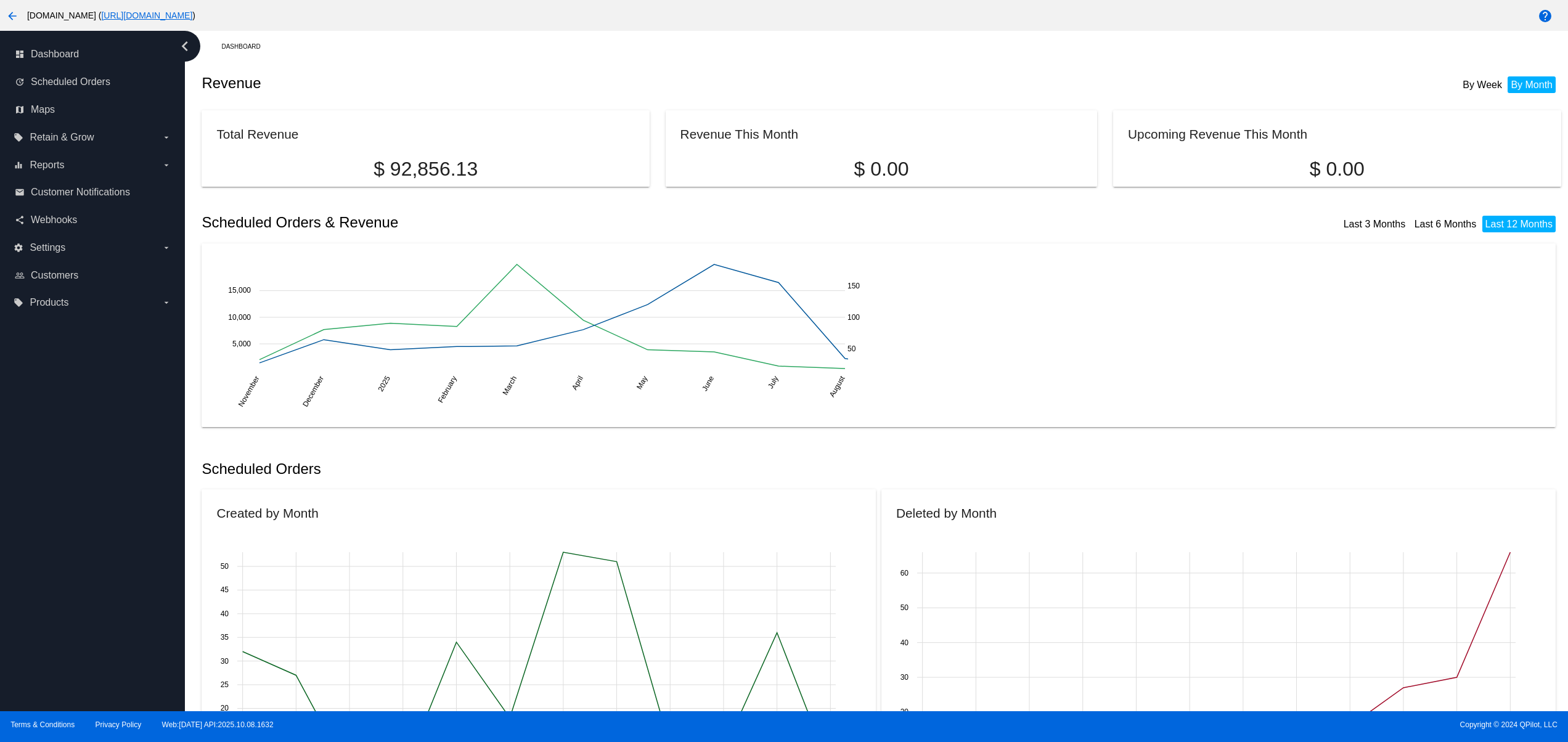
click at [102, 412] on div "dashboard Dashboard update Scheduled Orders map Maps local_offer Retain & Grow …" at bounding box center [92, 371] width 185 height 680
click at [64, 609] on div "dashboard Dashboard update Scheduled Orders map Maps local_offer Retain & Grow …" at bounding box center [92, 371] width 185 height 680
click at [57, 578] on div "dashboard Dashboard update Scheduled Orders map Maps local_offer Retain & Grow …" at bounding box center [92, 371] width 185 height 680
click at [57, 538] on div "dashboard Dashboard update Scheduled Orders map Maps local_offer Retain & Grow …" at bounding box center [92, 371] width 185 height 680
click at [55, 499] on div "dashboard Dashboard update Scheduled Orders map Maps local_offer Retain & Grow …" at bounding box center [92, 371] width 185 height 680
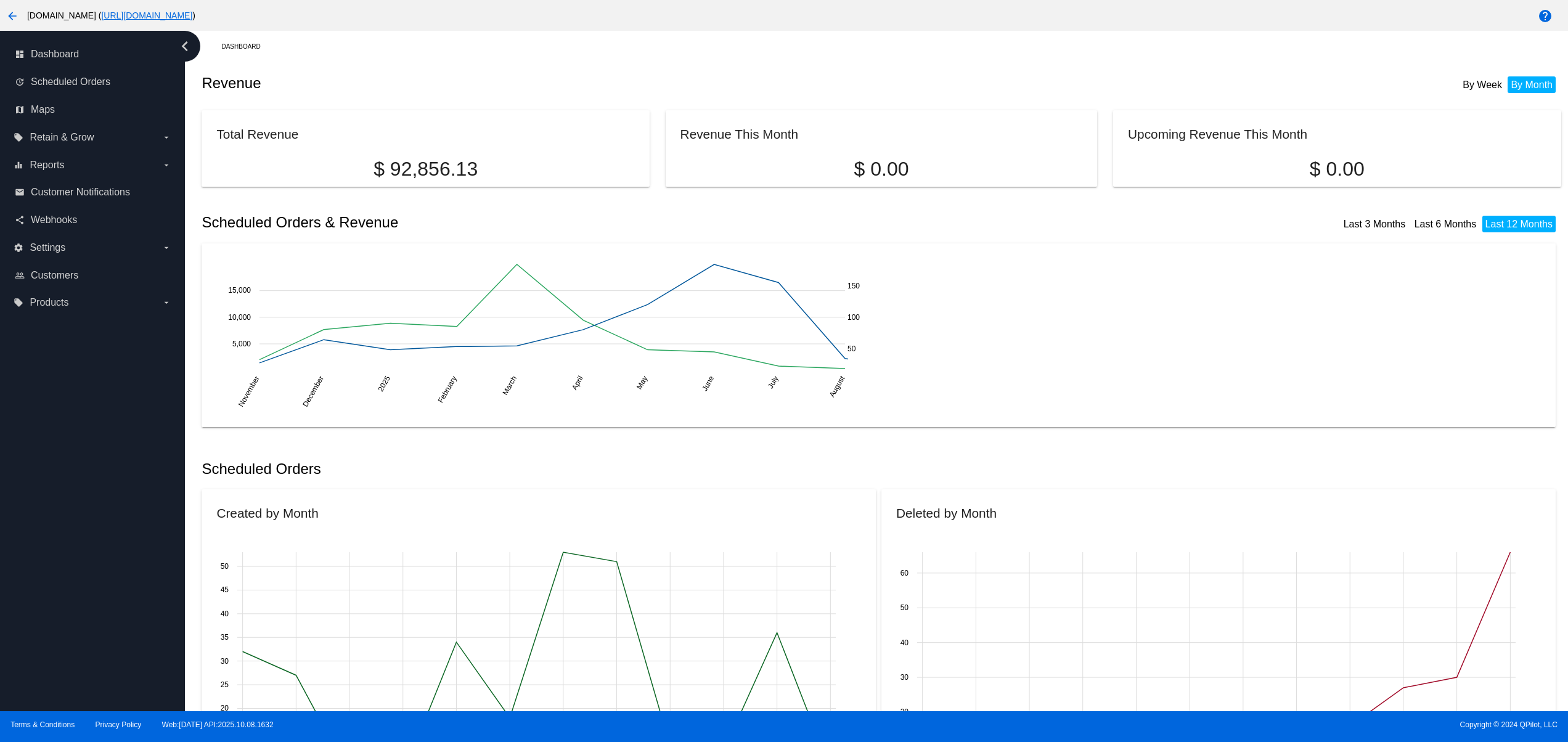
click at [55, 476] on div "dashboard Dashboard update Scheduled Orders map Maps local_offer Retain & Grow …" at bounding box center [92, 371] width 185 height 680
click at [55, 452] on div "dashboard Dashboard update Scheduled Orders map Maps local_offer Retain & Grow …" at bounding box center [92, 371] width 185 height 680
click at [63, 412] on div "dashboard Dashboard update Scheduled Orders map Maps local_offer Retain & Grow …" at bounding box center [92, 371] width 185 height 680
click at [94, 595] on div "dashboard Dashboard update Scheduled Orders map Maps local_offer Retain & Grow …" at bounding box center [92, 371] width 185 height 680
click at [100, 531] on div "dashboard Dashboard update Scheduled Orders map Maps local_offer Retain & Grow …" at bounding box center [92, 371] width 185 height 680
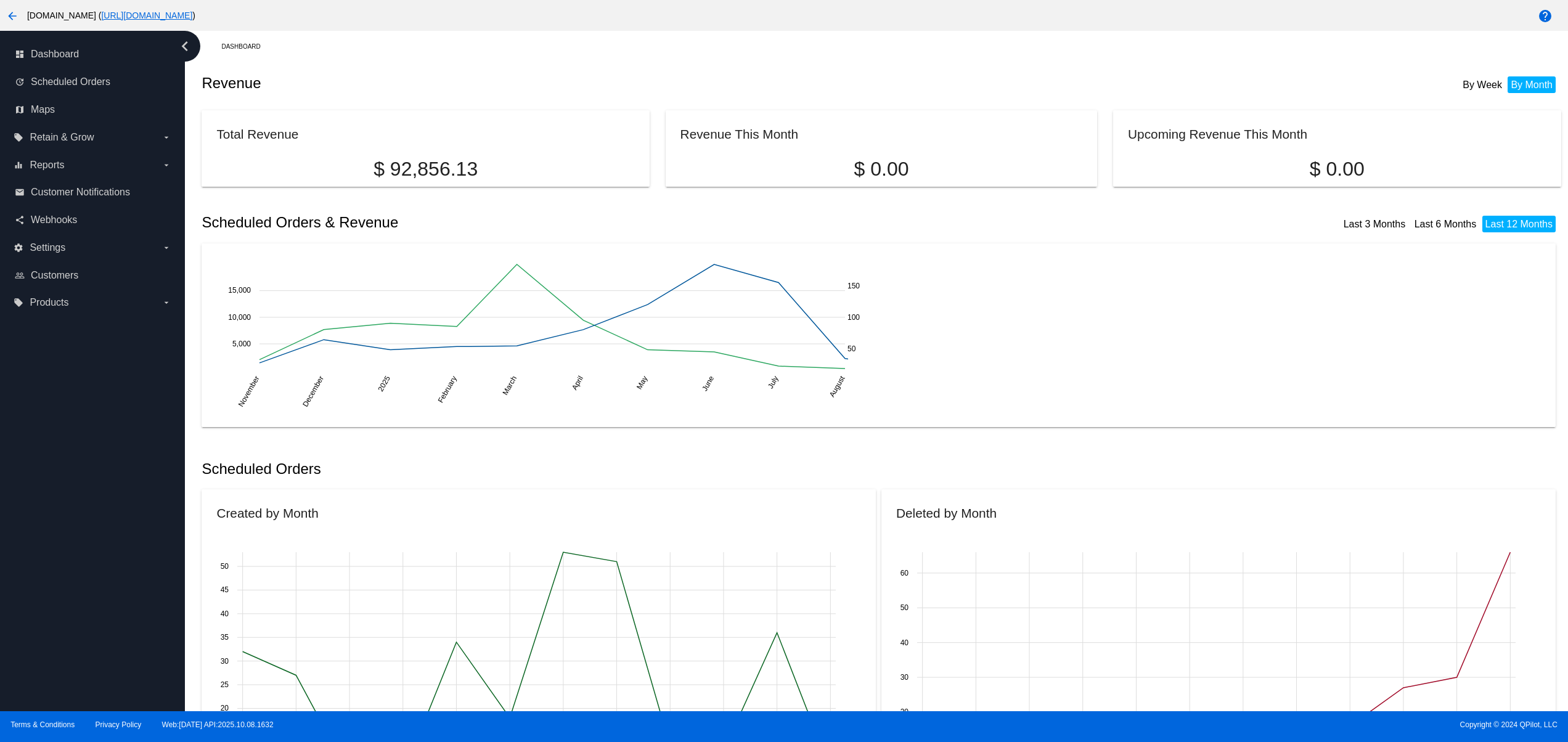
click at [106, 481] on div "dashboard Dashboard update Scheduled Orders map Maps local_offer Retain & Grow …" at bounding box center [92, 371] width 185 height 680
click at [104, 442] on div "dashboard Dashboard update Scheduled Orders map Maps local_offer Retain & Grow …" at bounding box center [92, 371] width 185 height 680
click at [97, 410] on div "dashboard Dashboard update Scheduled Orders map Maps local_offer Retain & Grow …" at bounding box center [92, 371] width 185 height 680
click at [94, 400] on div "dashboard Dashboard update Scheduled Orders map Maps local_offer Retain & Grow …" at bounding box center [92, 371] width 185 height 680
click at [144, 628] on div "dashboard Dashboard update Scheduled Orders map Maps local_offer Retain & Grow …" at bounding box center [92, 371] width 185 height 680
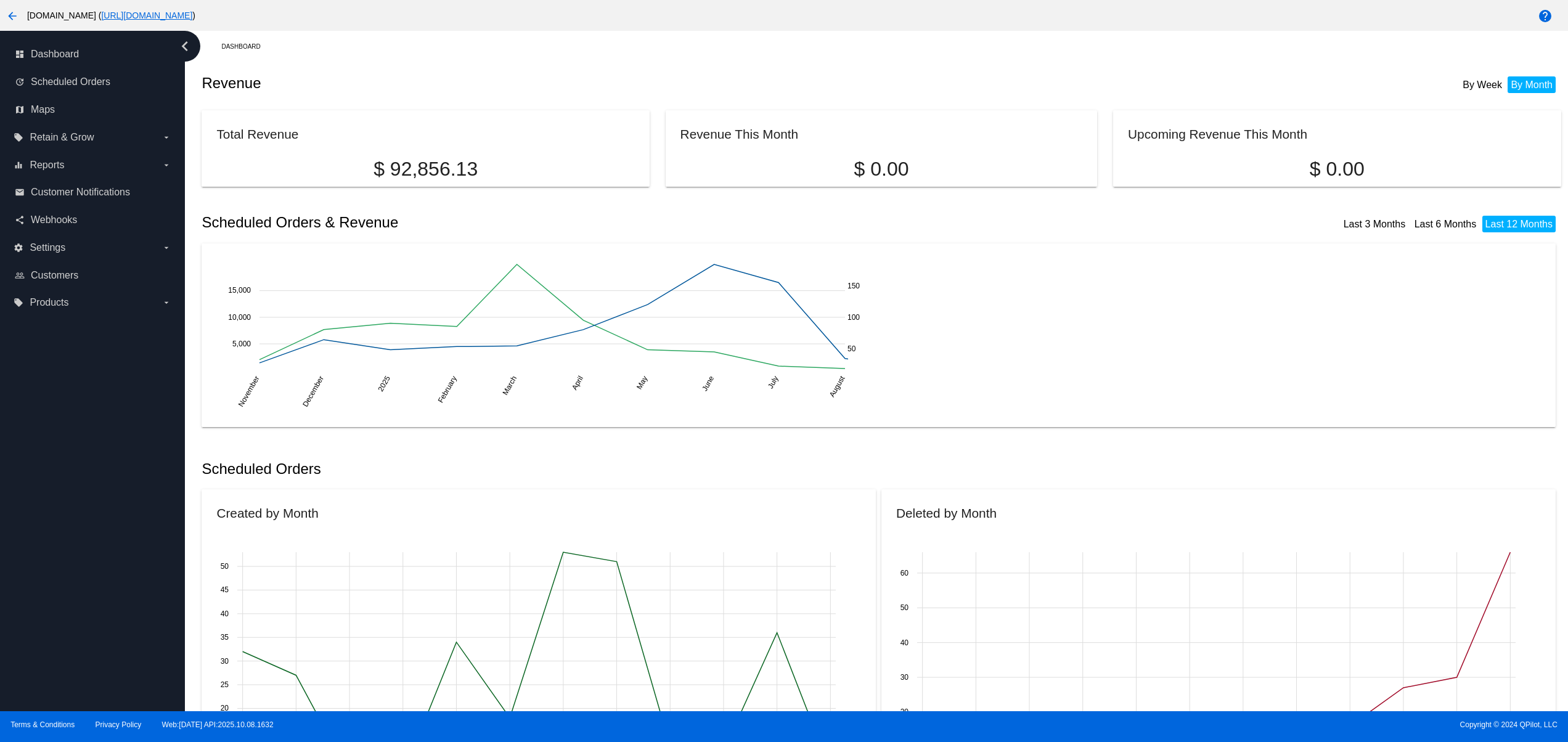
click at [133, 580] on div "dashboard Dashboard update Scheduled Orders map Maps local_offer Retain & Grow …" at bounding box center [92, 371] width 185 height 680
drag, startPoint x: 133, startPoint y: 493, endPoint x: 114, endPoint y: 435, distance: 61.0
click at [133, 474] on div "dashboard Dashboard update Scheduled Orders map Maps local_offer Retain & Grow …" at bounding box center [92, 371] width 185 height 680
click at [52, 595] on div "dashboard Dashboard update Scheduled Orders map Maps local_offer Retain & Grow …" at bounding box center [92, 371] width 185 height 680
click at [45, 538] on div "dashboard Dashboard update Scheduled Orders map Maps local_offer Retain & Grow …" at bounding box center [92, 371] width 185 height 680
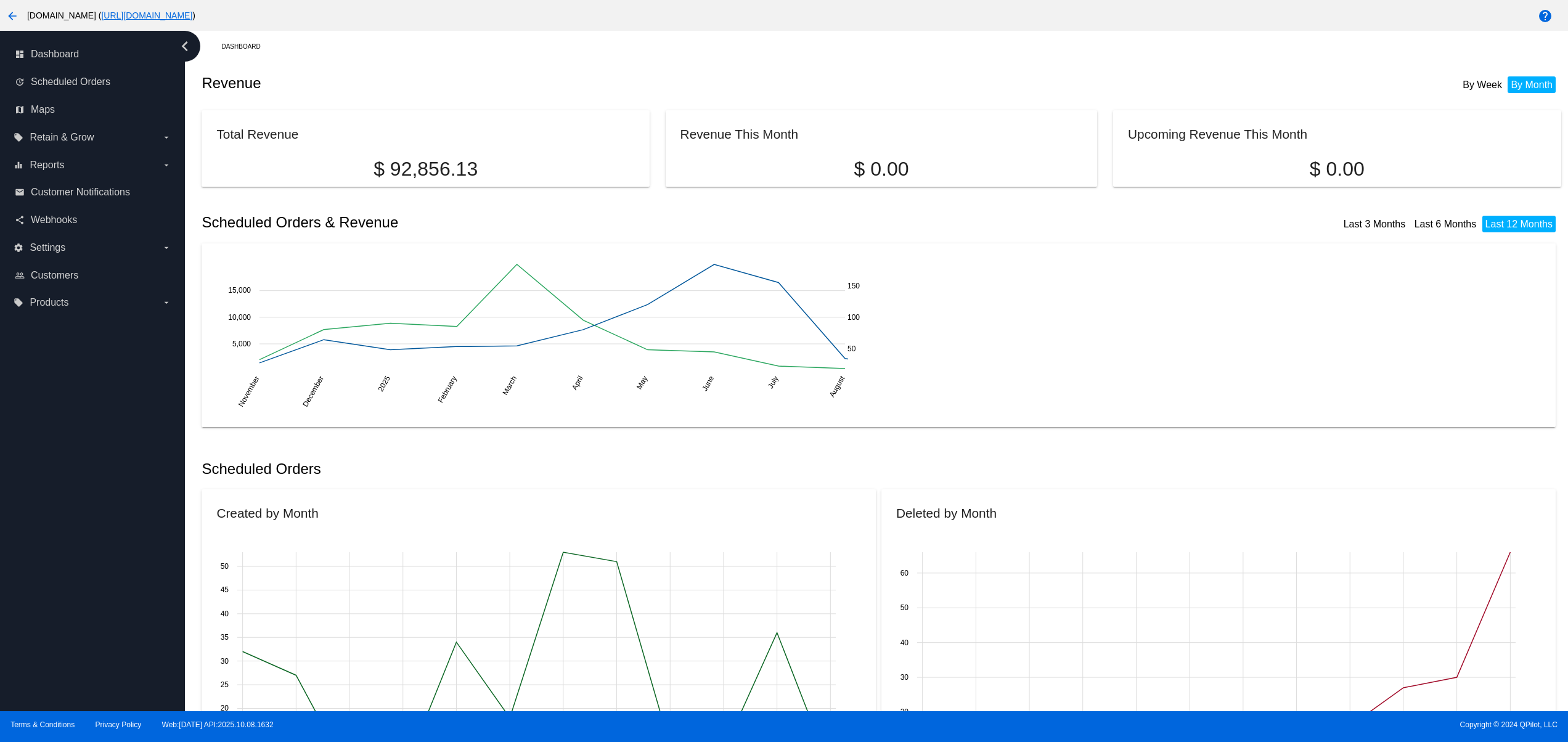
click at [60, 614] on div "dashboard Dashboard update Scheduled Orders map Maps local_offer Retain & Grow …" at bounding box center [92, 371] width 185 height 680
click at [44, 526] on div "dashboard Dashboard update Scheduled Orders map Maps local_offer Retain & Grow …" at bounding box center [92, 371] width 185 height 680
click at [43, 469] on div "dashboard Dashboard update Scheduled Orders map Maps local_offer Retain & Grow …" at bounding box center [92, 371] width 185 height 680
click at [48, 432] on div "dashboard Dashboard update Scheduled Orders map Maps local_offer Retain & Grow …" at bounding box center [92, 371] width 185 height 680
click at [117, 635] on div "dashboard Dashboard update Scheduled Orders map Maps local_offer Retain & Grow …" at bounding box center [92, 371] width 185 height 680
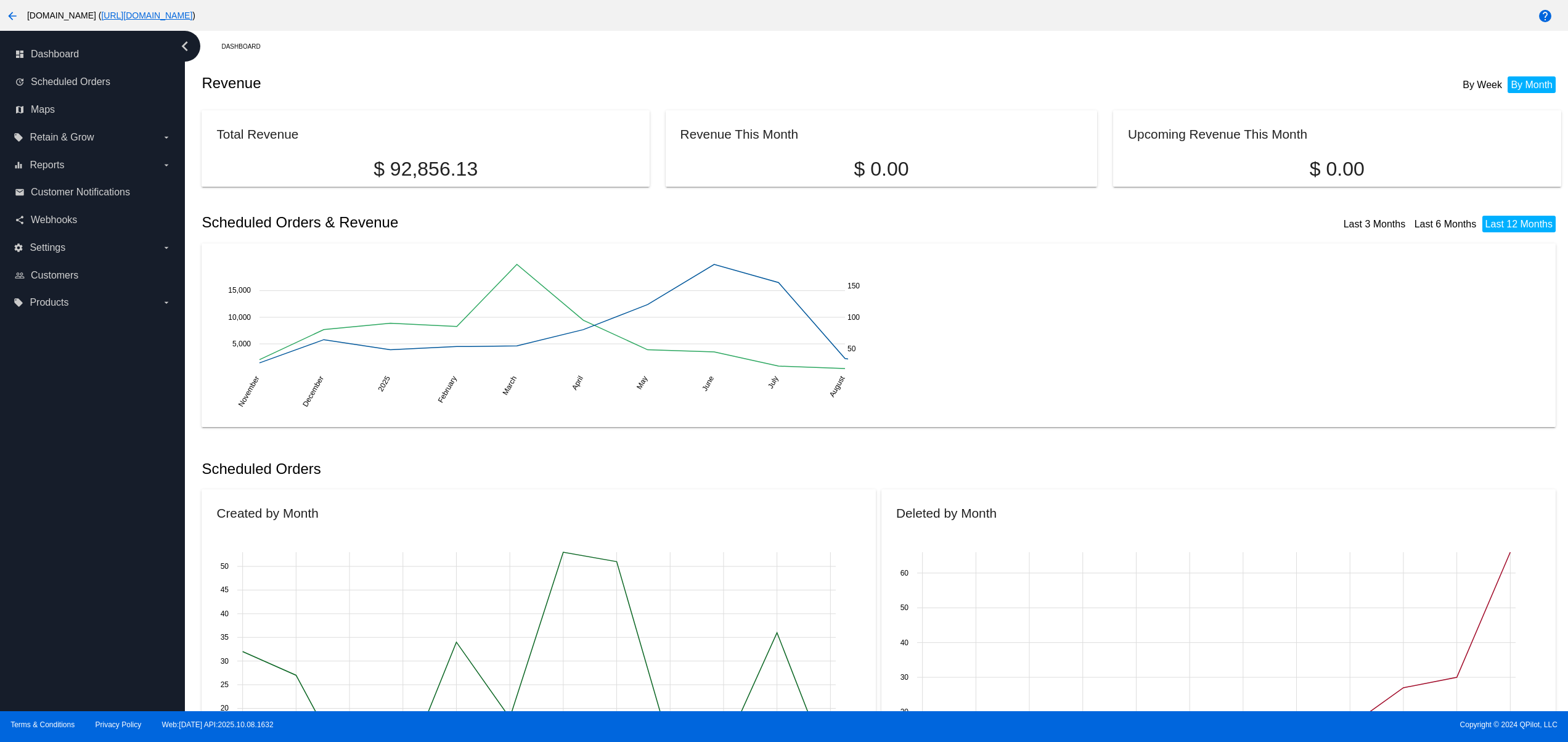
click at [109, 585] on div "dashboard Dashboard update Scheduled Orders map Maps local_offer Retain & Grow …" at bounding box center [92, 371] width 185 height 680
click at [86, 511] on div "dashboard Dashboard update Scheduled Orders map Maps local_offer Retain & Grow …" at bounding box center [92, 371] width 185 height 680
click at [79, 447] on div "dashboard Dashboard update Scheduled Orders map Maps local_offer Retain & Grow …" at bounding box center [92, 371] width 185 height 680
click at [79, 395] on div "dashboard Dashboard update Scheduled Orders map Maps local_offer Retain & Grow …" at bounding box center [92, 371] width 185 height 680
click at [79, 368] on div "dashboard Dashboard update Scheduled Orders map Maps local_offer Retain & Grow …" at bounding box center [92, 371] width 185 height 680
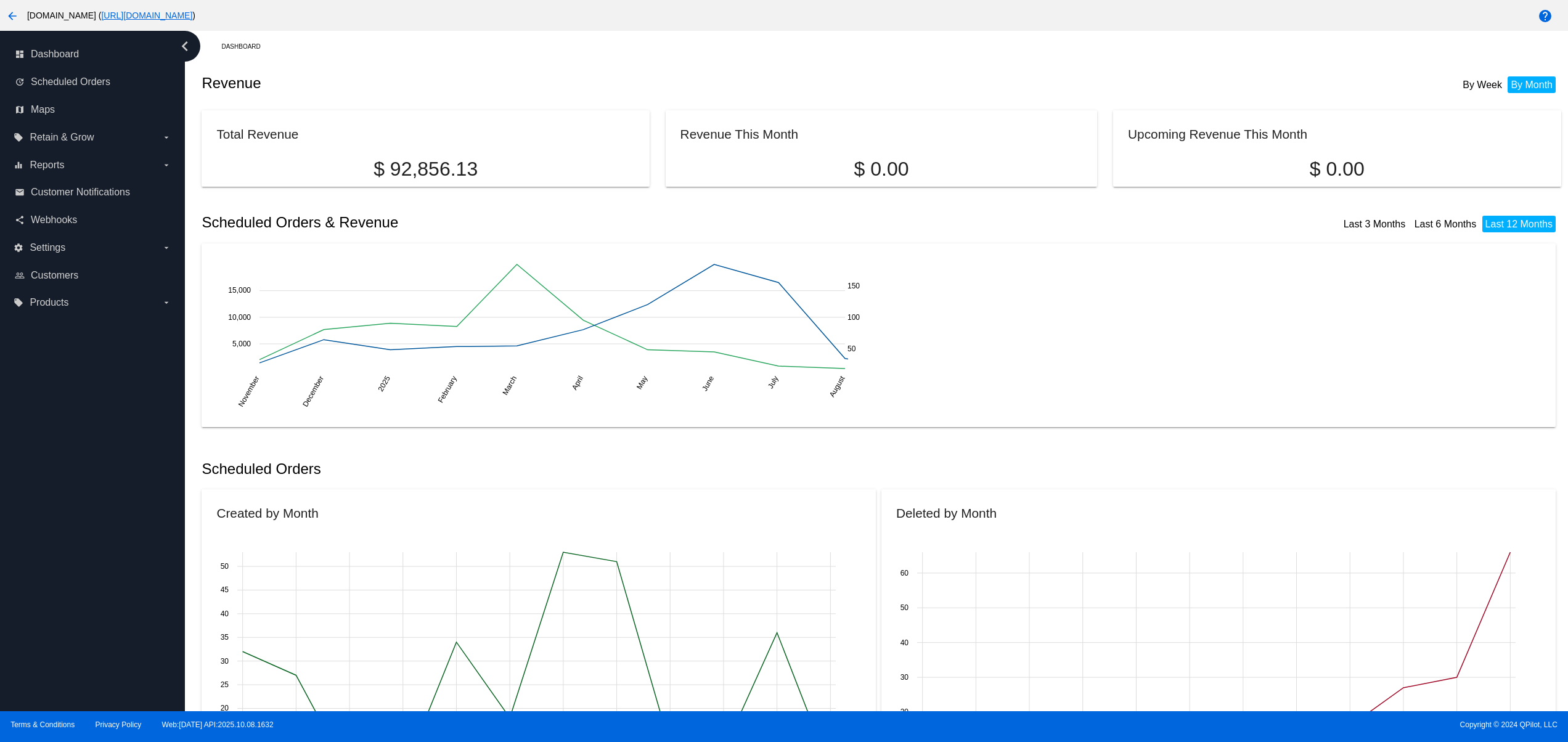
click at [142, 637] on div "dashboard Dashboard update Scheduled Orders map Maps local_offer Retain & Grow …" at bounding box center [92, 371] width 185 height 680
click at [131, 590] on div "dashboard Dashboard update Scheduled Orders map Maps local_offer Retain & Grow …" at bounding box center [92, 371] width 185 height 680
click at [128, 526] on div "dashboard Dashboard update Scheduled Orders map Maps local_offer Retain & Grow …" at bounding box center [92, 371] width 185 height 680
click at [128, 457] on div "dashboard Dashboard update Scheduled Orders map Maps local_offer Retain & Grow …" at bounding box center [92, 371] width 185 height 680
click at [126, 414] on div "dashboard Dashboard update Scheduled Orders map Maps local_offer Retain & Grow …" at bounding box center [92, 371] width 185 height 680
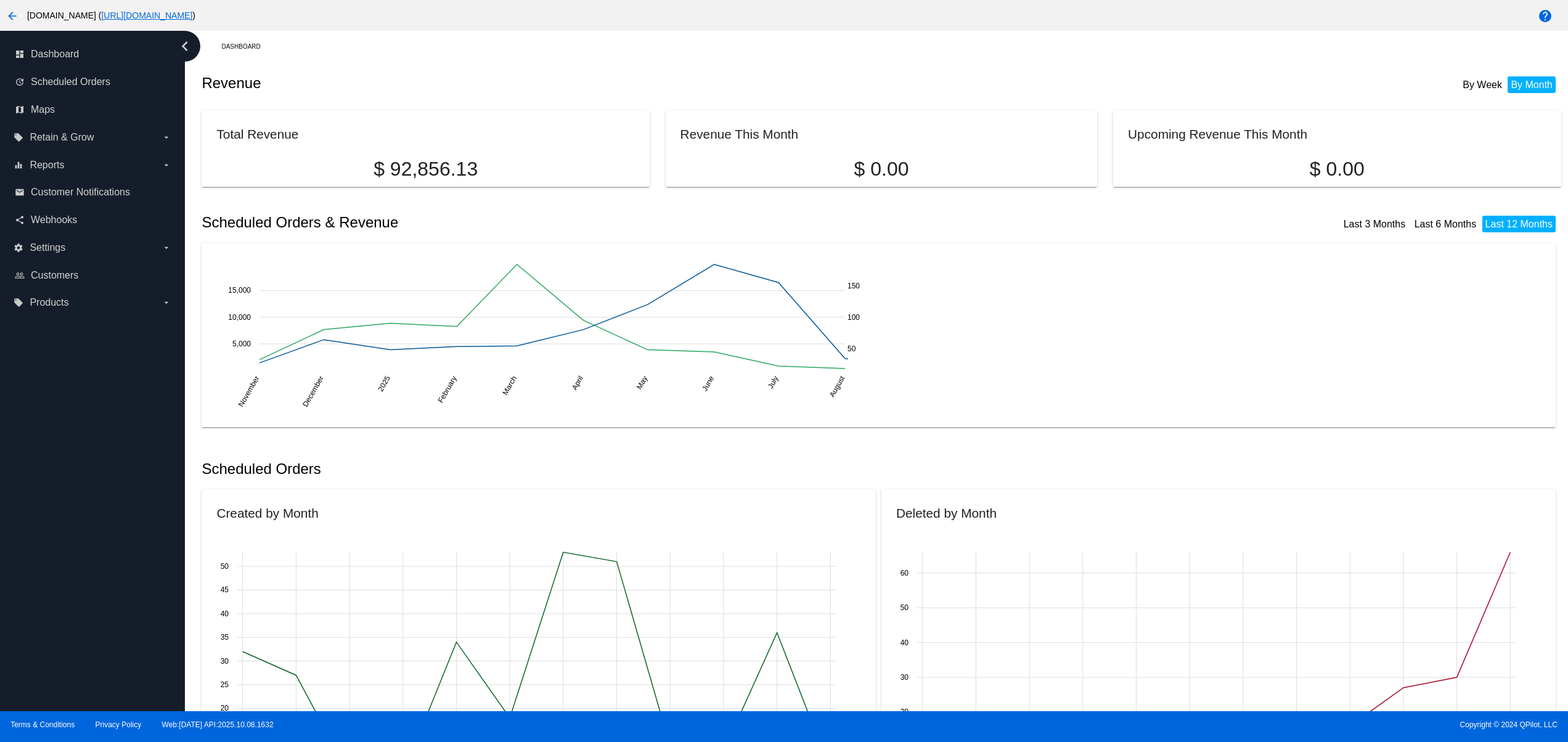
click at [126, 397] on div "dashboard Dashboard update Scheduled Orders map Maps local_offer Retain & Grow …" at bounding box center [92, 371] width 185 height 680
click at [119, 371] on div "dashboard Dashboard update Scheduled Orders map Maps local_offer Retain & Grow …" at bounding box center [92, 371] width 185 height 680
click at [60, 404] on div "dashboard Dashboard update Scheduled Orders map Maps local_offer Retain & Grow …" at bounding box center [92, 371] width 185 height 680
click at [60, 548] on div "dashboard Dashboard update Scheduled Orders map Maps local_offer Retain & Grow …" at bounding box center [92, 371] width 185 height 680
click at [47, 509] on div "dashboard Dashboard update Scheduled Orders map Maps local_offer Retain & Grow …" at bounding box center [92, 371] width 185 height 680
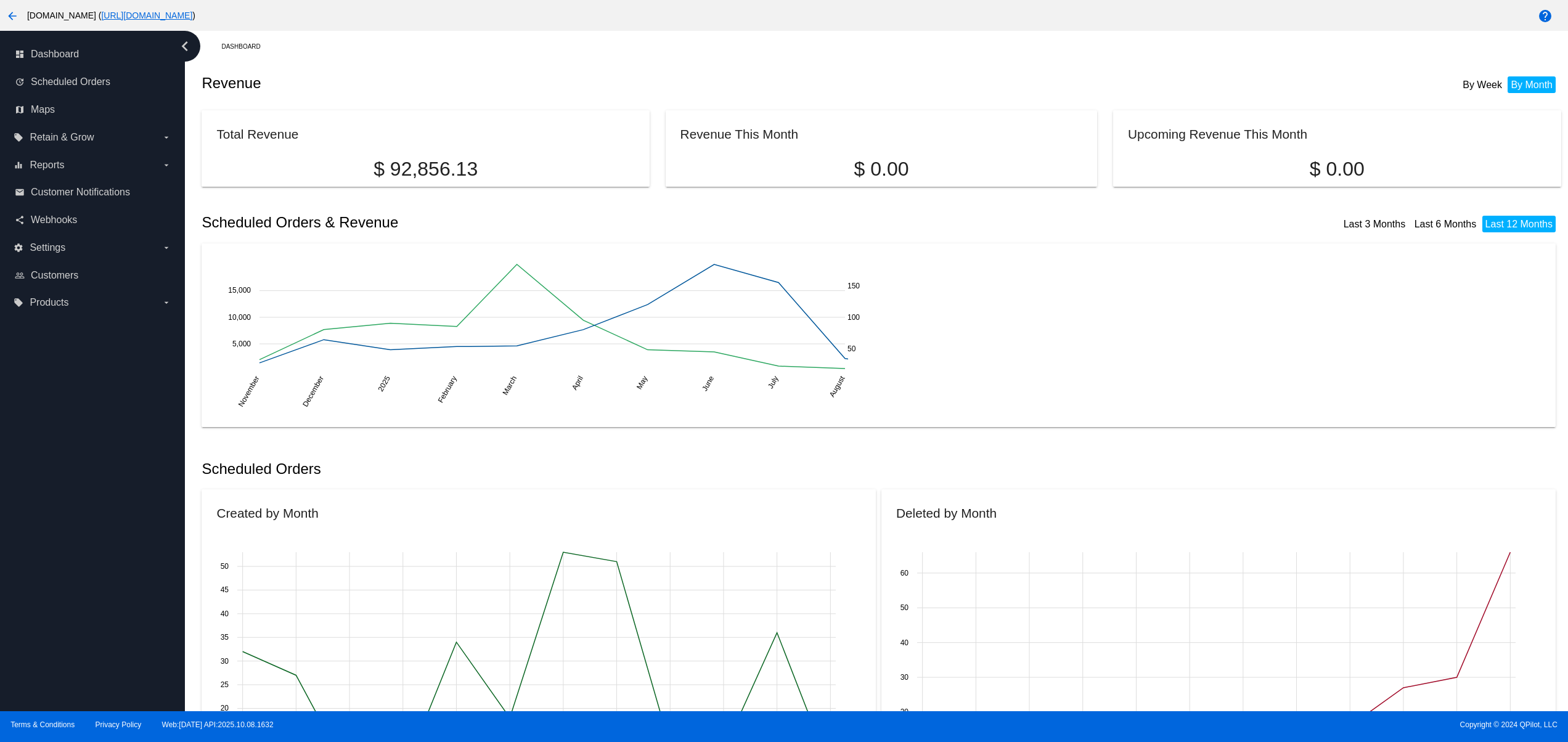
click at [45, 435] on div "dashboard Dashboard update Scheduled Orders map Maps local_offer Retain & Grow …" at bounding box center [92, 371] width 185 height 680
click at [30, 392] on div "dashboard Dashboard update Scheduled Orders map Maps local_offer Retain & Grow …" at bounding box center [92, 371] width 185 height 680
click at [23, 368] on div "dashboard Dashboard update Scheduled Orders map Maps local_offer Retain & Grow …" at bounding box center [92, 371] width 185 height 680
click at [67, 458] on div "dashboard Dashboard update Scheduled Orders map Maps local_offer Retain & Grow …" at bounding box center [92, 371] width 185 height 680
click at [97, 532] on div "dashboard Dashboard update Scheduled Orders map Maps local_offer Retain & Grow …" at bounding box center [92, 371] width 185 height 680
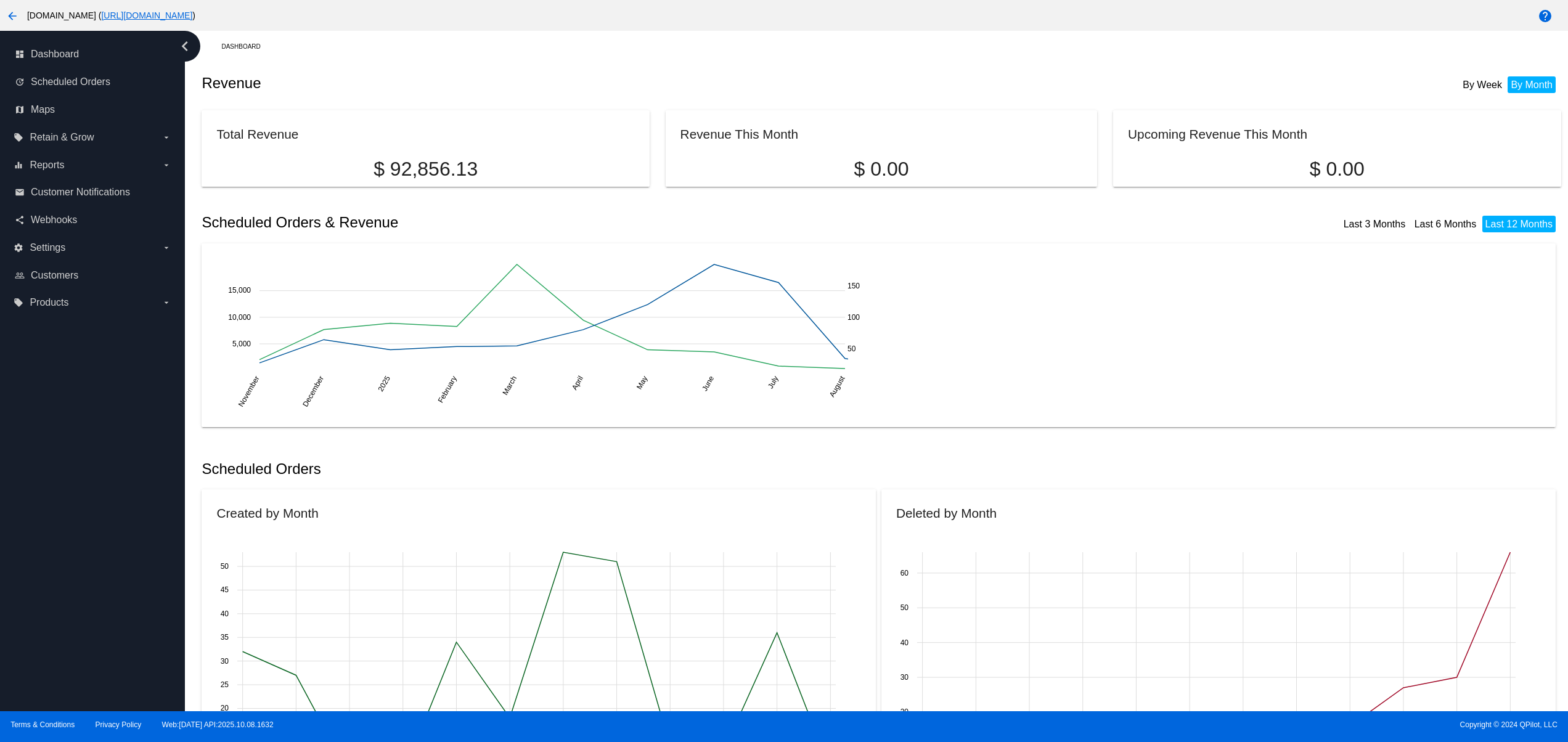
click at [96, 476] on div "dashboard Dashboard update Scheduled Orders map Maps local_offer Retain & Grow …" at bounding box center [92, 371] width 185 height 680
click at [75, 417] on div "dashboard Dashboard update Scheduled Orders map Maps local_offer Retain & Grow …" at bounding box center [92, 371] width 185 height 680
click at [102, 393] on div "dashboard Dashboard update Scheduled Orders map Maps local_offer Retain & Grow …" at bounding box center [92, 371] width 185 height 680
click at [127, 385] on div "dashboard Dashboard update Scheduled Orders map Maps local_offer Retain & Grow …" at bounding box center [92, 371] width 185 height 680
click at [132, 385] on div "dashboard Dashboard update Scheduled Orders map Maps local_offer Retain & Grow …" at bounding box center [92, 371] width 185 height 680
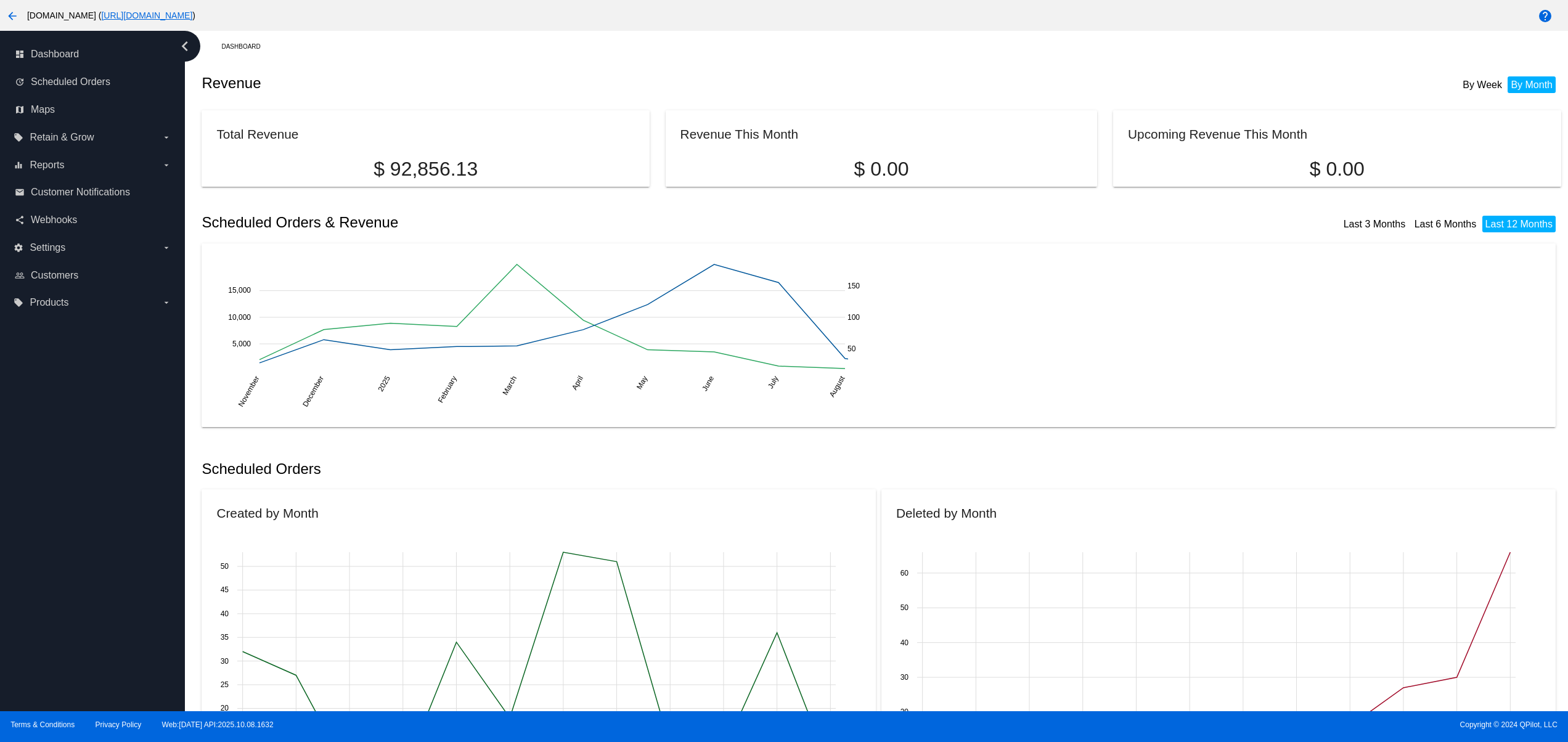
click at [151, 575] on div "dashboard Dashboard update Scheduled Orders map Maps local_offer Retain & Grow …" at bounding box center [92, 371] width 185 height 680
click at [148, 504] on div "dashboard Dashboard update Scheduled Orders map Maps local_offer Retain & Grow …" at bounding box center [92, 371] width 185 height 680
click at [143, 454] on div "dashboard Dashboard update Scheduled Orders map Maps local_offer Retain & Grow …" at bounding box center [92, 371] width 185 height 680
click at [138, 404] on div "dashboard Dashboard update Scheduled Orders map Maps local_offer Retain & Grow …" at bounding box center [92, 371] width 185 height 680
click at [0, 375] on html "arrow_back [DOMAIN_NAME] ( [URL][DOMAIN_NAME] ) help dashboard Dashboard update…" at bounding box center [784, 371] width 1568 height 742
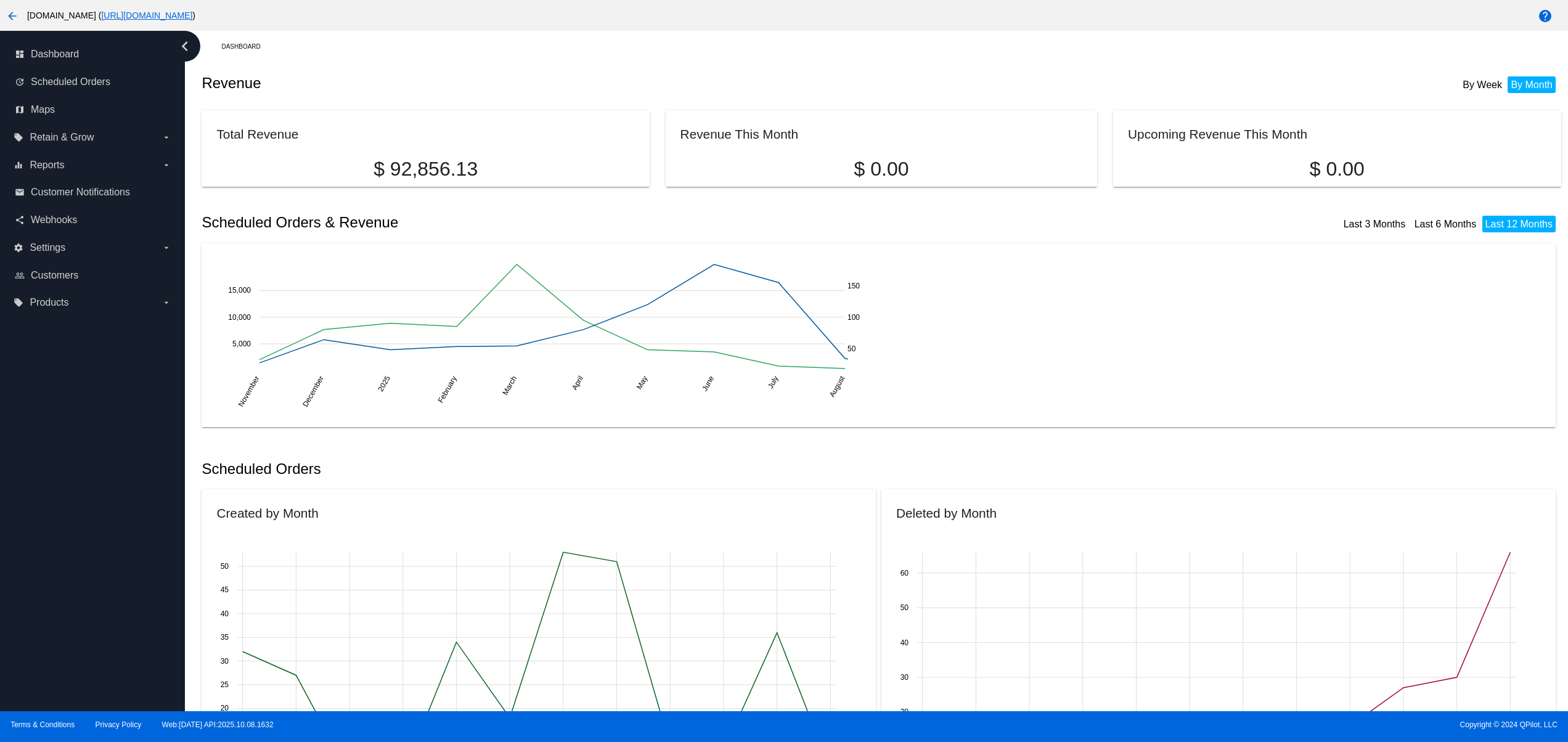
click at [23, 375] on div "dashboard Dashboard update Scheduled Orders map Maps local_offer Retain & Grow …" at bounding box center [92, 371] width 185 height 680
click at [91, 394] on div "dashboard Dashboard update Scheduled Orders map Maps local_offer Retain & Grow …" at bounding box center [92, 371] width 185 height 680
click at [102, 394] on div "dashboard Dashboard update Scheduled Orders map Maps local_offer Retain & Grow …" at bounding box center [92, 371] width 185 height 680
click at [114, 609] on div "dashboard Dashboard update Scheduled Orders map Maps local_offer Retain & Grow …" at bounding box center [92, 371] width 185 height 680
click at [88, 526] on div "dashboard Dashboard update Scheduled Orders map Maps local_offer Retain & Grow …" at bounding box center [92, 371] width 185 height 680
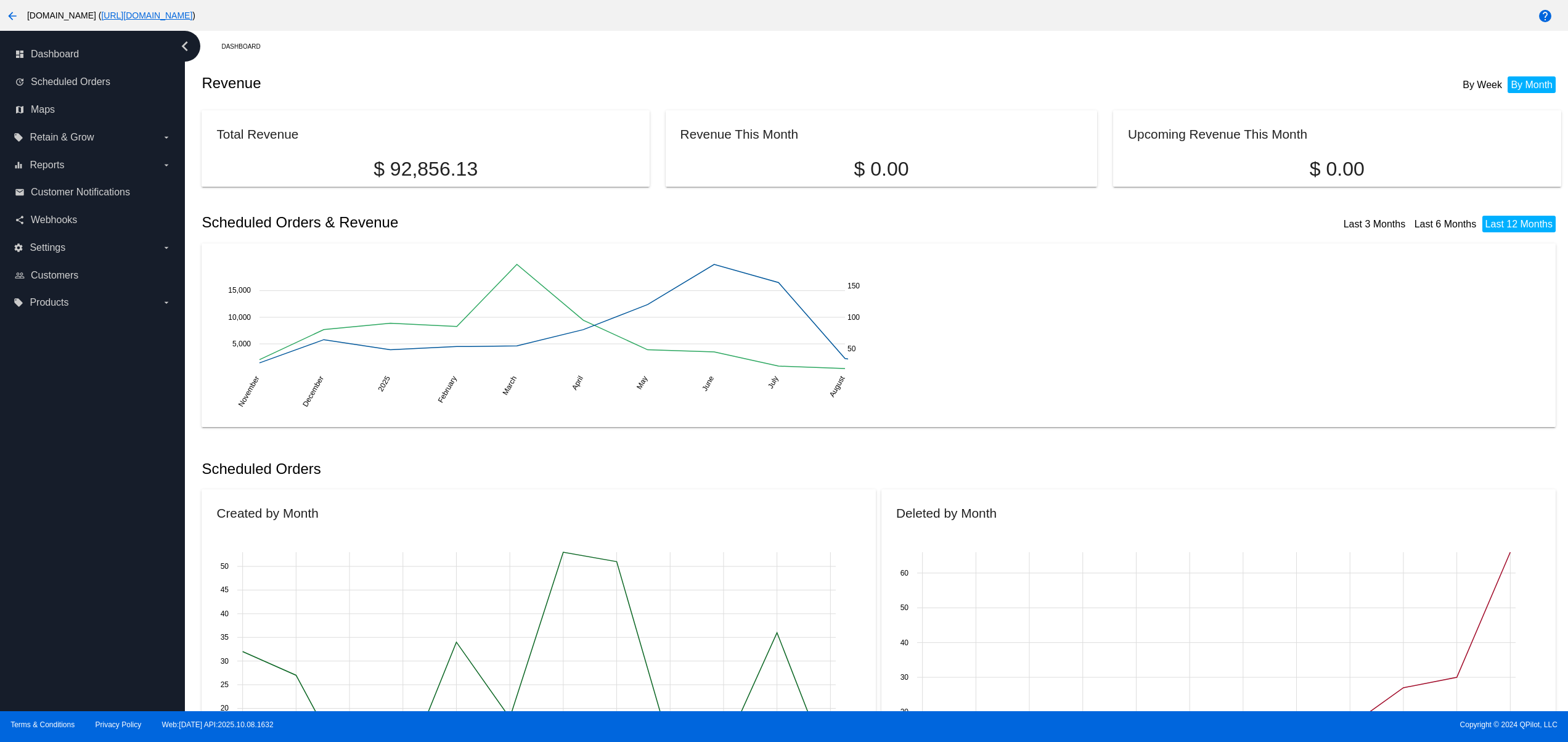
click at [85, 477] on div "dashboard Dashboard update Scheduled Orders map Maps local_offer Retain & Grow …" at bounding box center [92, 371] width 185 height 680
click at [74, 447] on div "dashboard Dashboard update Scheduled Orders map Maps local_offer Retain & Grow …" at bounding box center [92, 371] width 185 height 680
click at [56, 603] on div "dashboard Dashboard update Scheduled Orders map Maps local_offer Retain & Grow …" at bounding box center [92, 371] width 185 height 680
click at [54, 521] on div "dashboard Dashboard update Scheduled Orders map Maps local_offer Retain & Grow …" at bounding box center [92, 371] width 185 height 680
click at [54, 494] on div "dashboard Dashboard update Scheduled Orders map Maps local_offer Retain & Grow …" at bounding box center [92, 371] width 185 height 680
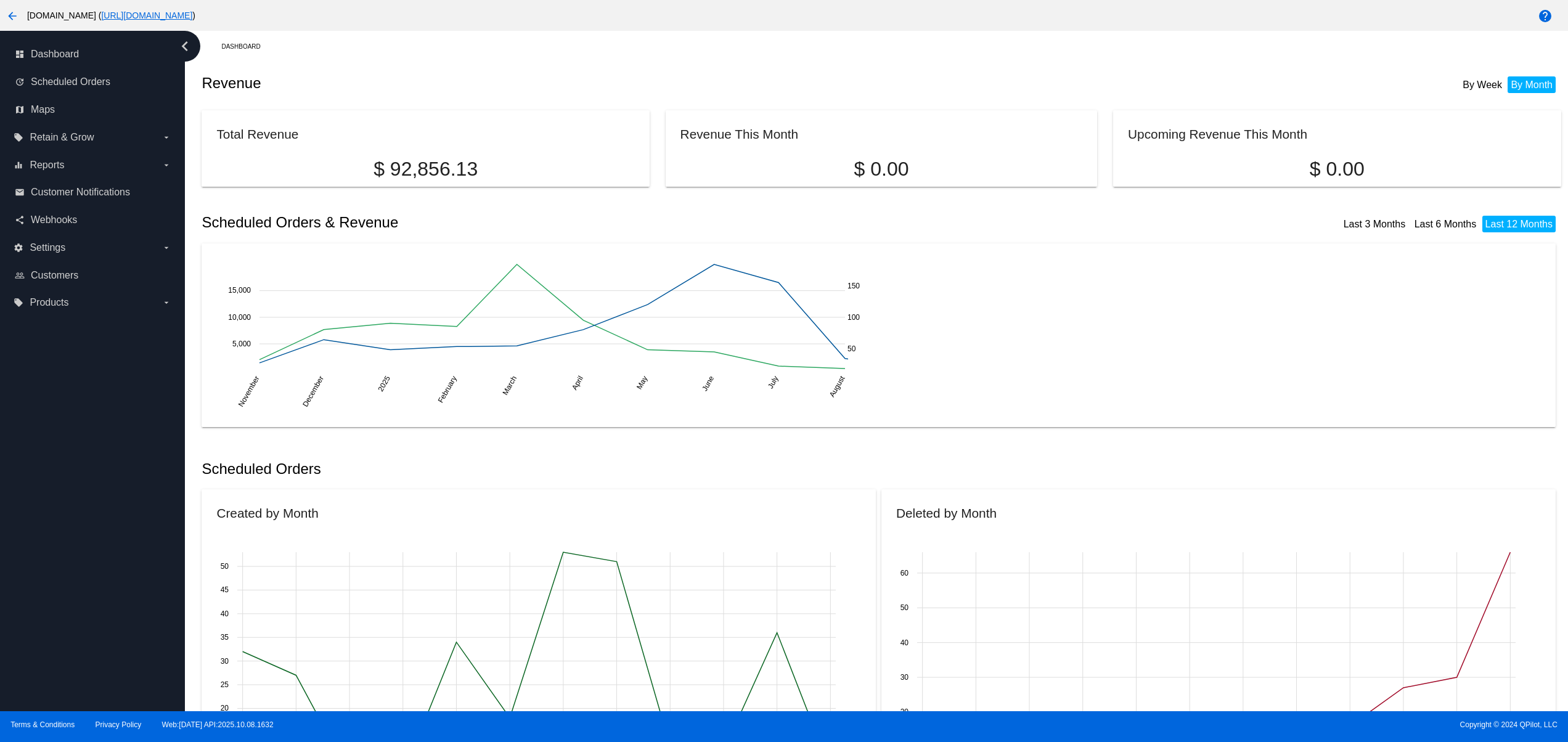
click at [54, 466] on div "dashboard Dashboard update Scheduled Orders map Maps local_offer Retain & Grow …" at bounding box center [92, 371] width 185 height 680
click at [62, 593] on div "dashboard Dashboard update Scheduled Orders map Maps local_offer Retain & Grow …" at bounding box center [92, 371] width 185 height 680
click at [77, 509] on div "dashboard Dashboard update Scheduled Orders map Maps local_offer Retain & Grow …" at bounding box center [92, 371] width 185 height 680
click at [80, 457] on div "dashboard Dashboard update Scheduled Orders map Maps local_offer Retain & Grow …" at bounding box center [92, 371] width 185 height 680
click at [80, 414] on div "dashboard Dashboard update Scheduled Orders map Maps local_offer Retain & Grow …" at bounding box center [92, 371] width 185 height 680
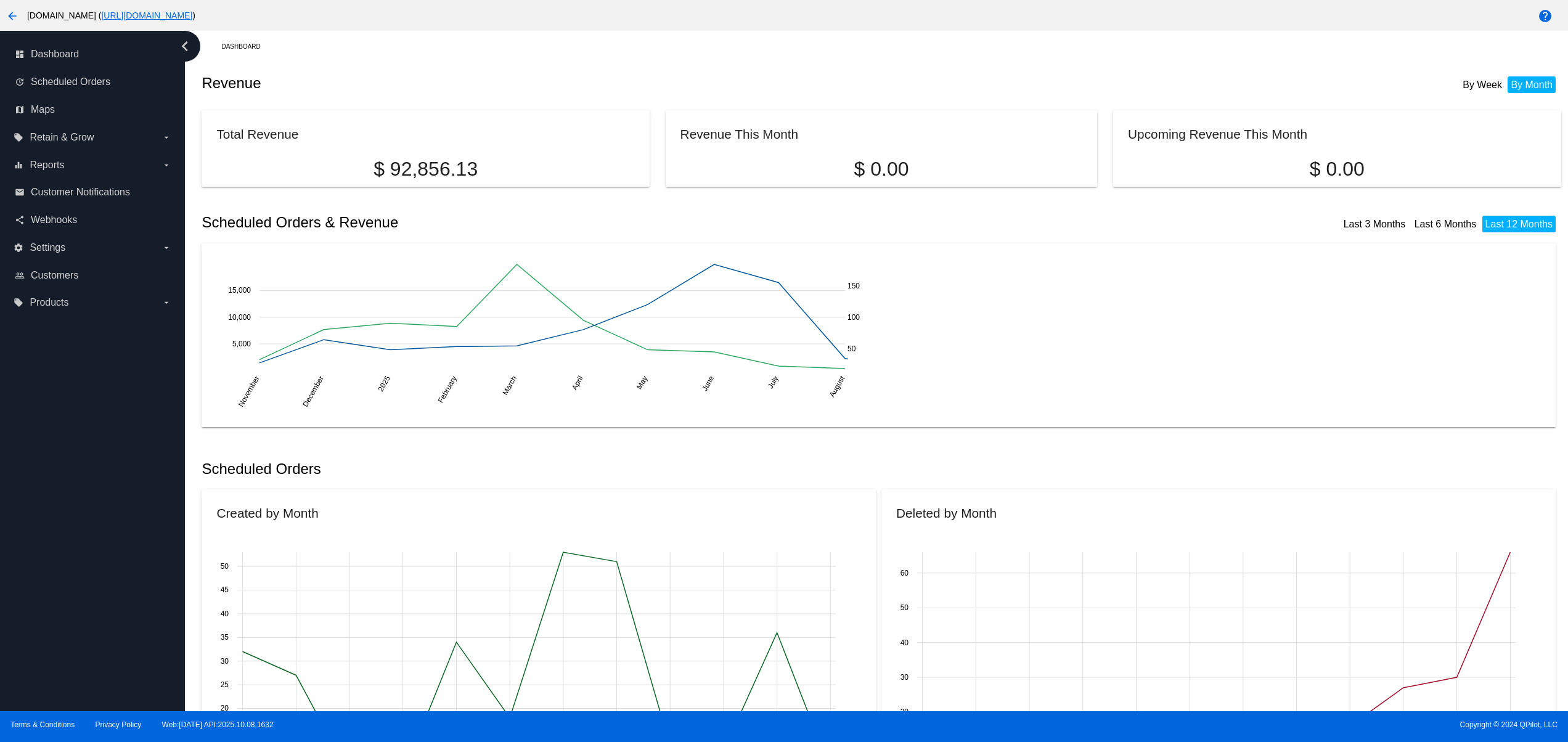
click at [80, 380] on div "dashboard Dashboard update Scheduled Orders map Maps local_offer Retain & Grow …" at bounding box center [92, 371] width 185 height 680
click at [110, 630] on div "dashboard Dashboard update Scheduled Orders map Maps local_offer Retain & Grow …" at bounding box center [92, 371] width 185 height 680
click at [101, 590] on div "dashboard Dashboard update Scheduled Orders map Maps local_offer Retain & Grow …" at bounding box center [92, 371] width 185 height 680
click at [101, 538] on div "dashboard Dashboard update Scheduled Orders map Maps local_offer Retain & Grow …" at bounding box center [92, 371] width 185 height 680
click at [101, 494] on div "dashboard Dashboard update Scheduled Orders map Maps local_offer Retain & Grow …" at bounding box center [92, 371] width 185 height 680
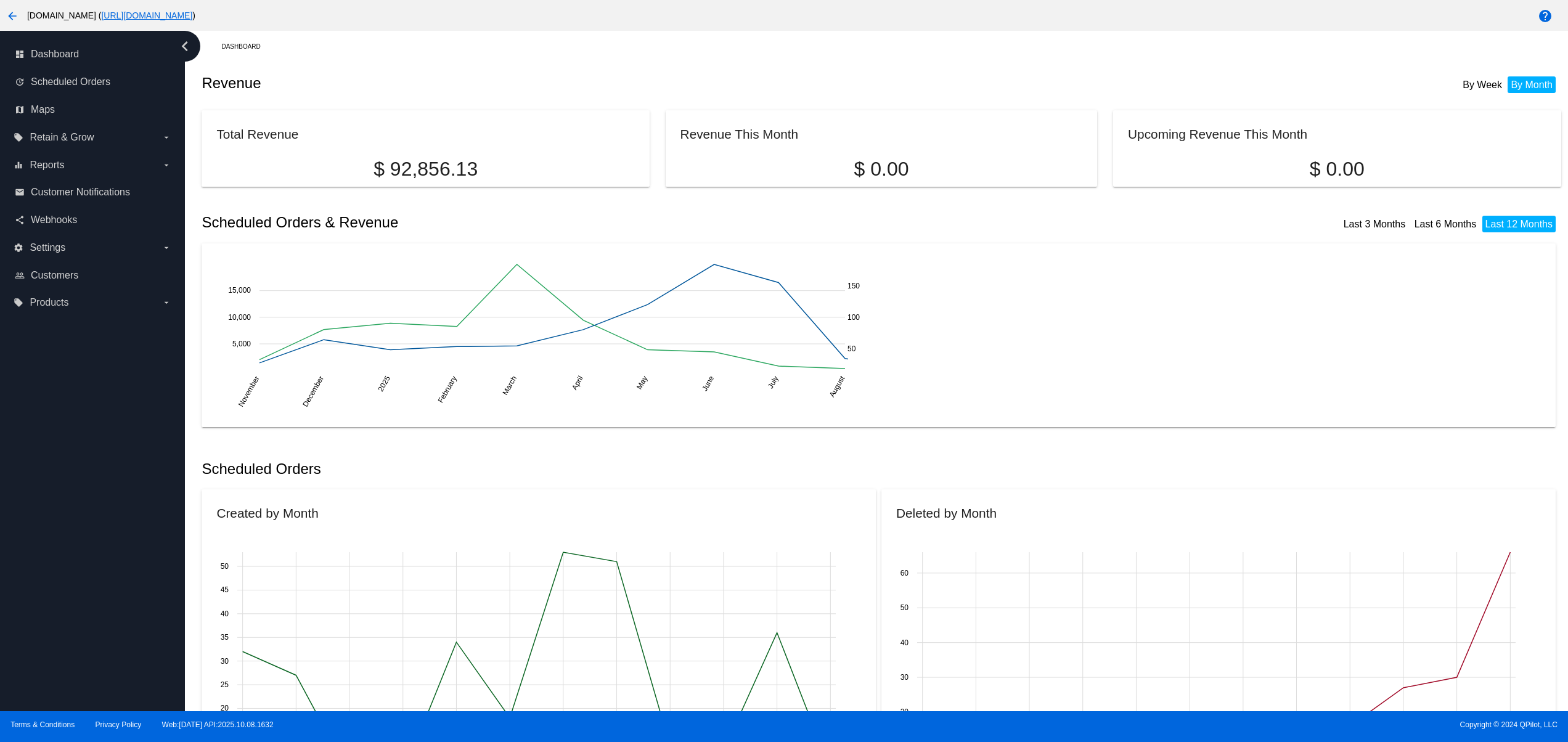
click at [101, 442] on div "dashboard Dashboard update Scheduled Orders map Maps local_offer Retain & Grow …" at bounding box center [92, 371] width 185 height 680
click at [102, 383] on div "dashboard Dashboard update Scheduled Orders map Maps local_offer Retain & Grow …" at bounding box center [92, 371] width 185 height 680
click at [146, 637] on div "dashboard Dashboard update Scheduled Orders map Maps local_offer Retain & Grow …" at bounding box center [92, 371] width 185 height 680
click at [143, 580] on div "dashboard Dashboard update Scheduled Orders map Maps local_offer Retain & Grow …" at bounding box center [92, 371] width 185 height 680
click at [146, 515] on div "dashboard Dashboard update Scheduled Orders map Maps local_offer Retain & Grow …" at bounding box center [92, 371] width 185 height 680
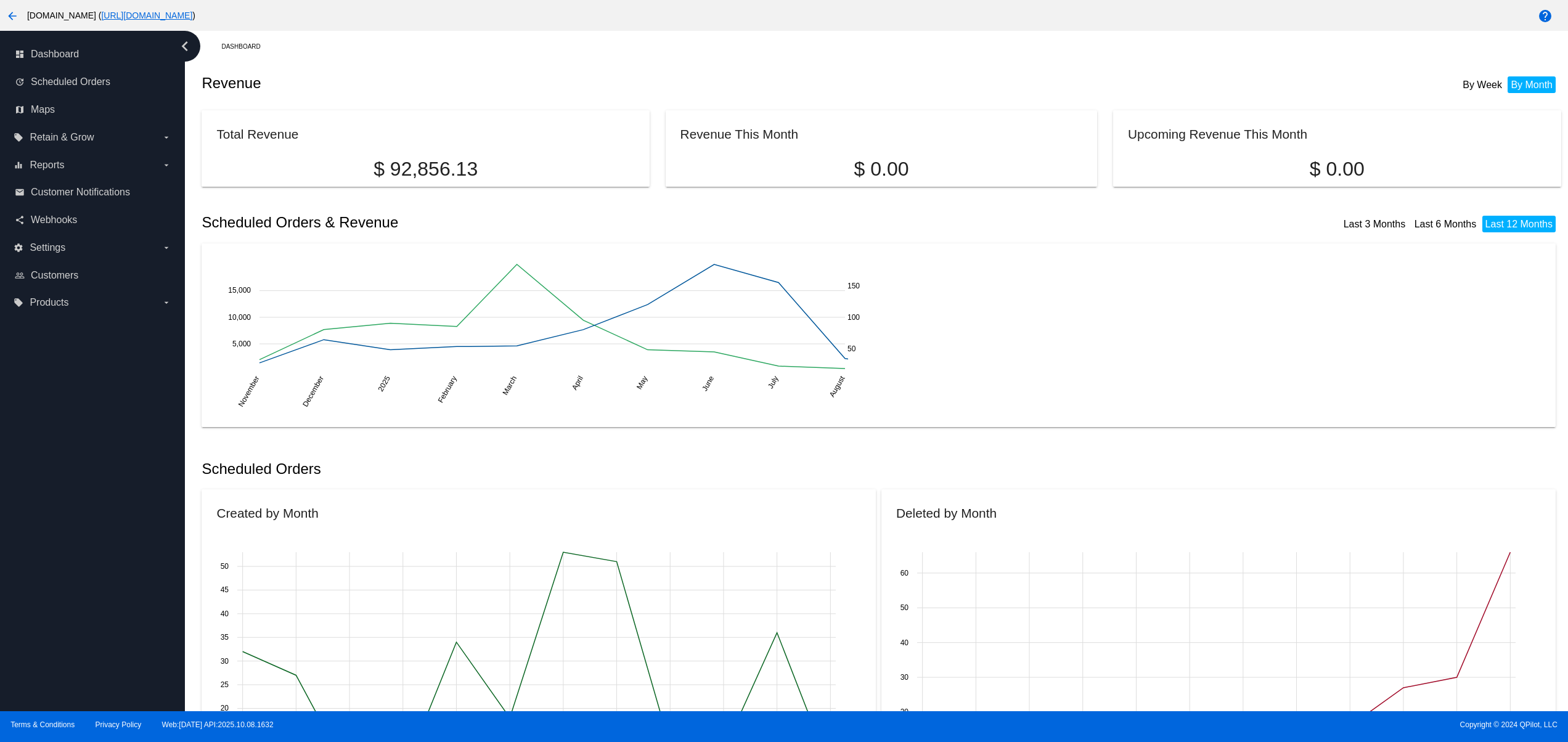
click at [146, 466] on div "dashboard Dashboard update Scheduled Orders map Maps local_offer Retain & Grow …" at bounding box center [92, 371] width 185 height 680
click at [139, 449] on div "dashboard Dashboard update Scheduled Orders map Maps local_offer Retain & Grow …" at bounding box center [92, 371] width 185 height 680
click at [132, 432] on div "dashboard Dashboard update Scheduled Orders map Maps local_offer Retain & Grow …" at bounding box center [92, 371] width 185 height 680
click at [131, 399] on div "dashboard Dashboard update Scheduled Orders map Maps local_offer Retain & Grow …" at bounding box center [92, 371] width 185 height 680
click at [131, 362] on div "dashboard Dashboard update Scheduled Orders map Maps local_offer Retain & Grow …" at bounding box center [92, 371] width 185 height 680
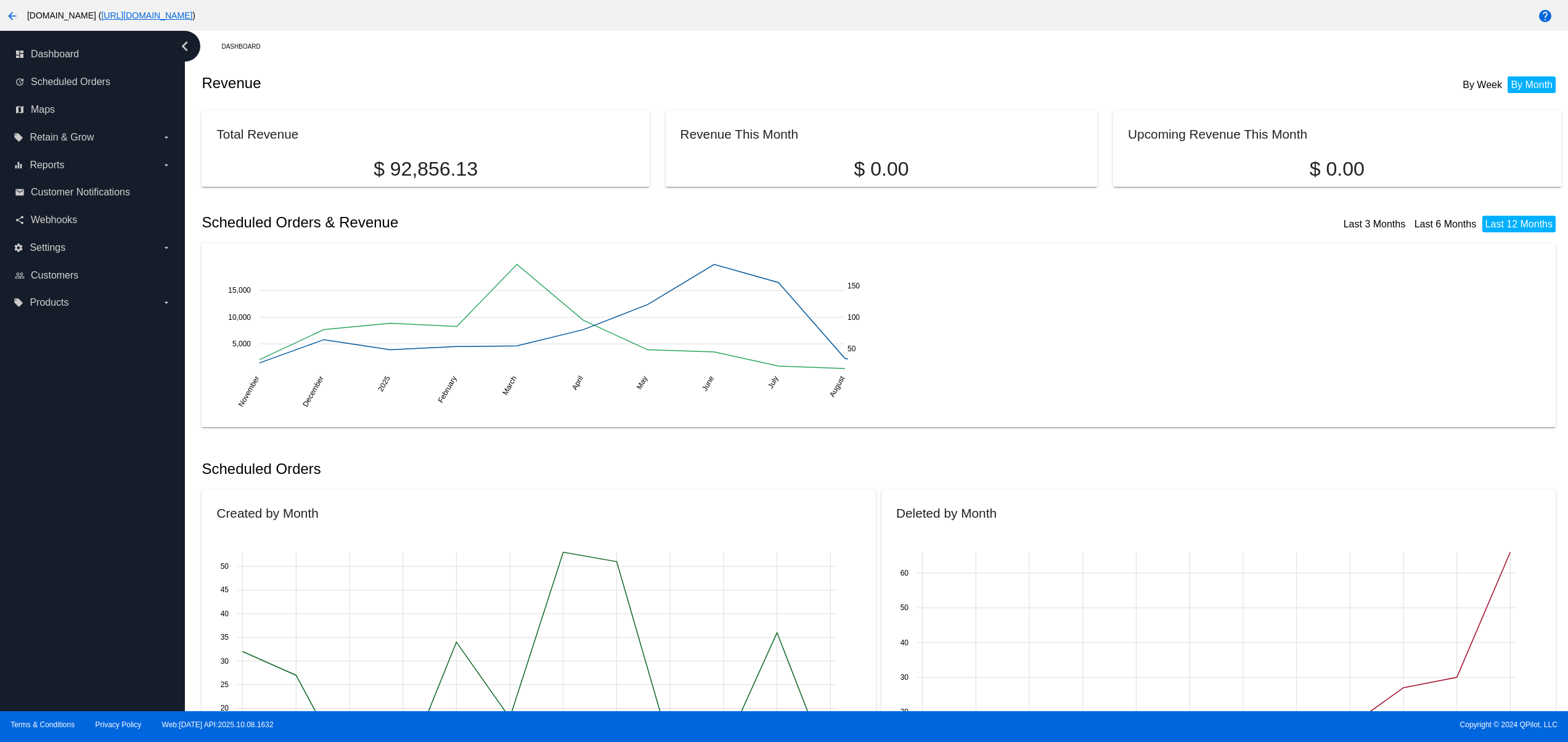
click at [39, 623] on div "dashboard Dashboard update Scheduled Orders map Maps local_offer Retain & Grow …" at bounding box center [92, 371] width 185 height 680
drag, startPoint x: 41, startPoint y: 541, endPoint x: 31, endPoint y: 493, distance: 49.0
click at [41, 540] on div "dashboard Dashboard update Scheduled Orders map Maps local_offer Retain & Grow …" at bounding box center [92, 371] width 185 height 680
click at [31, 493] on div "dashboard Dashboard update Scheduled Orders map Maps local_offer Retain & Grow …" at bounding box center [92, 371] width 185 height 680
click at [31, 476] on div "dashboard Dashboard update Scheduled Orders map Maps local_offer Retain & Grow …" at bounding box center [92, 371] width 185 height 680
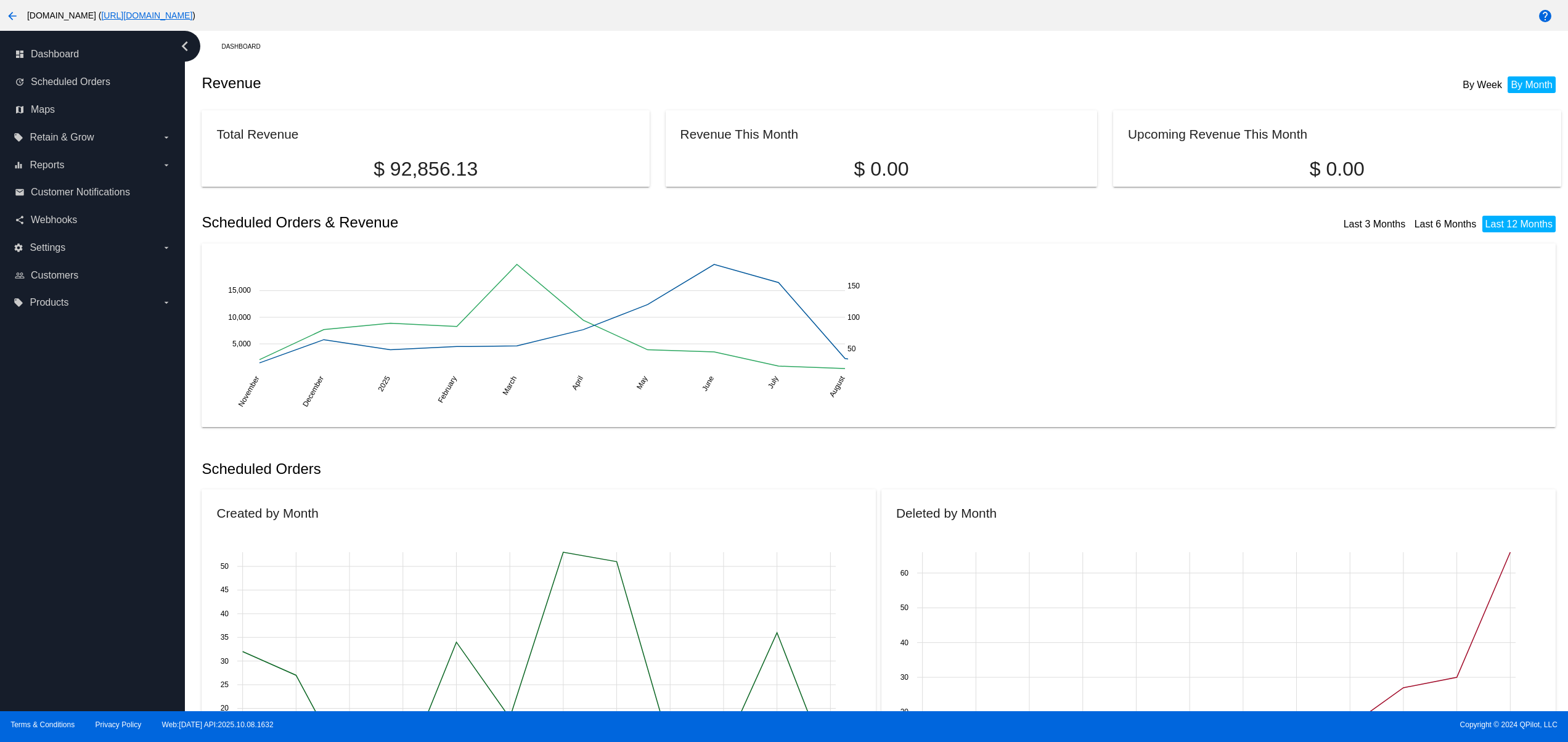
click at [33, 459] on div "dashboard Dashboard update Scheduled Orders map Maps local_offer Retain & Grow …" at bounding box center [92, 371] width 185 height 680
click at [82, 663] on div "dashboard Dashboard update Scheduled Orders map Maps local_offer Retain & Grow …" at bounding box center [92, 371] width 185 height 680
click at [78, 597] on div "dashboard Dashboard update Scheduled Orders map Maps local_offer Retain & Grow …" at bounding box center [92, 371] width 185 height 680
click at [75, 511] on div "dashboard Dashboard update Scheduled Orders map Maps local_offer Retain & Grow …" at bounding box center [92, 371] width 185 height 680
click at [72, 461] on div "dashboard Dashboard update Scheduled Orders map Maps local_offer Retain & Grow …" at bounding box center [92, 371] width 185 height 680
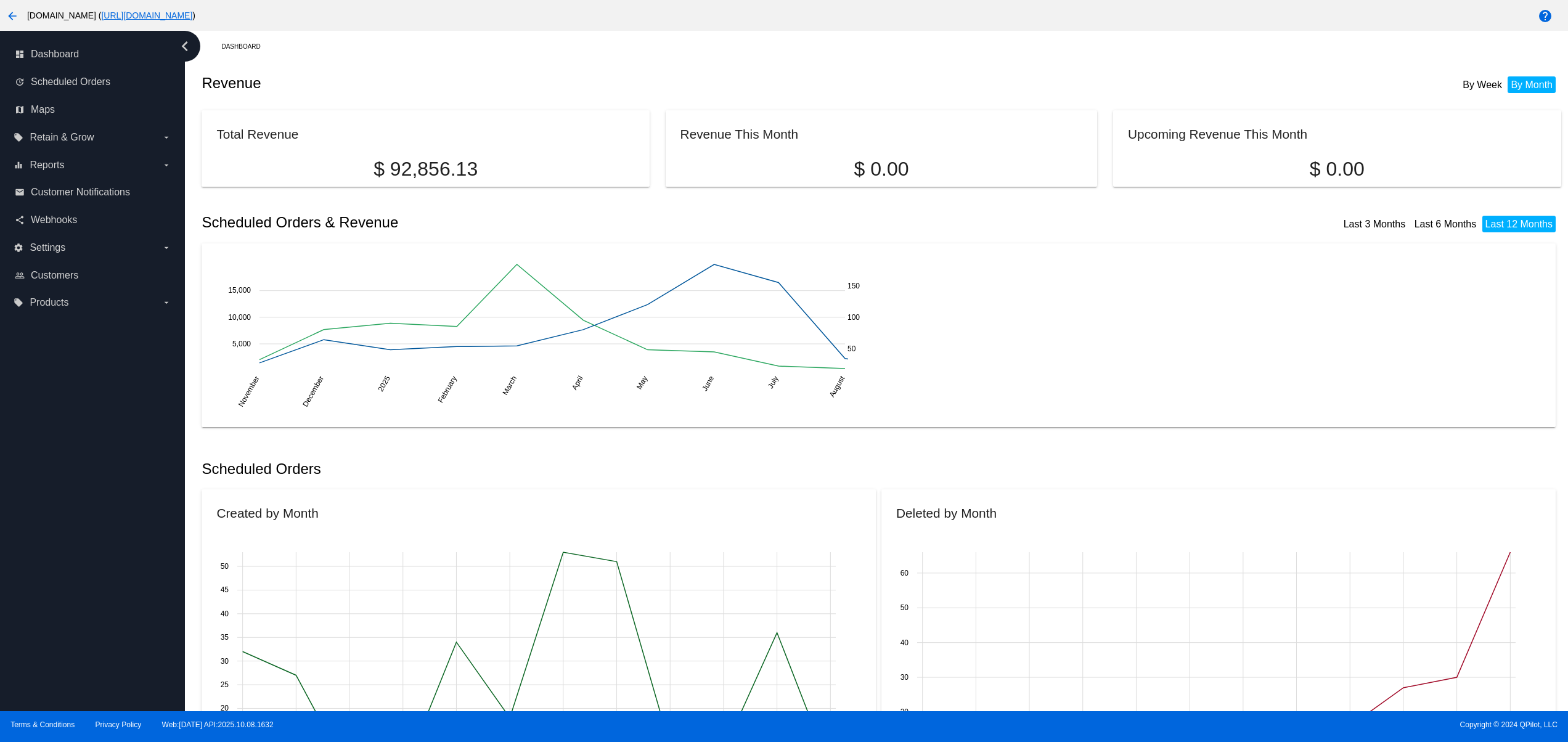
click at [68, 403] on div "dashboard Dashboard update Scheduled Orders map Maps local_offer Retain & Grow …" at bounding box center [92, 371] width 185 height 680
click at [128, 653] on div "dashboard Dashboard update Scheduled Orders map Maps local_offer Retain & Grow …" at bounding box center [92, 371] width 185 height 680
click at [129, 585] on div "dashboard Dashboard update Scheduled Orders map Maps local_offer Retain & Grow …" at bounding box center [92, 371] width 185 height 680
drag, startPoint x: 128, startPoint y: 516, endPoint x: 129, endPoint y: 489, distance: 27.0
click at [128, 515] on div "dashboard Dashboard update Scheduled Orders map Maps local_offer Retain & Grow …" at bounding box center [92, 371] width 185 height 680
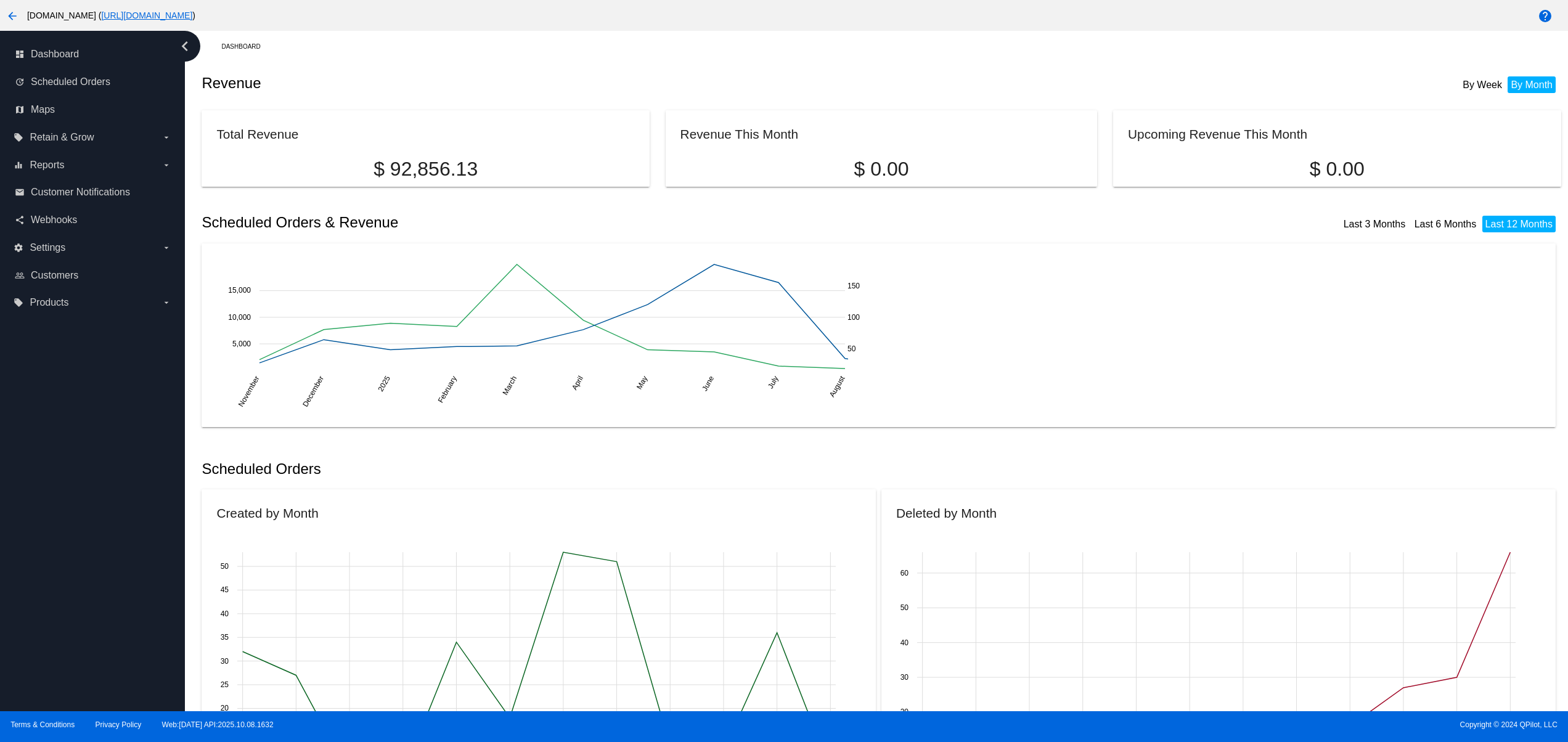
click at [129, 457] on div "dashboard Dashboard update Scheduled Orders map Maps local_offer Retain & Grow …" at bounding box center [92, 371] width 185 height 680
click at [129, 417] on div "dashboard Dashboard update Scheduled Orders map Maps local_offer Retain & Grow …" at bounding box center [92, 371] width 185 height 680
click at [129, 388] on div "dashboard Dashboard update Scheduled Orders map Maps local_offer Retain & Grow …" at bounding box center [92, 371] width 185 height 680
click at [74, 686] on div "dashboard Dashboard update Scheduled Orders map Maps local_offer Retain & Grow …" at bounding box center [92, 371] width 185 height 680
click at [67, 594] on div "dashboard Dashboard update Scheduled Orders map Maps local_offer Retain & Grow …" at bounding box center [92, 371] width 185 height 680
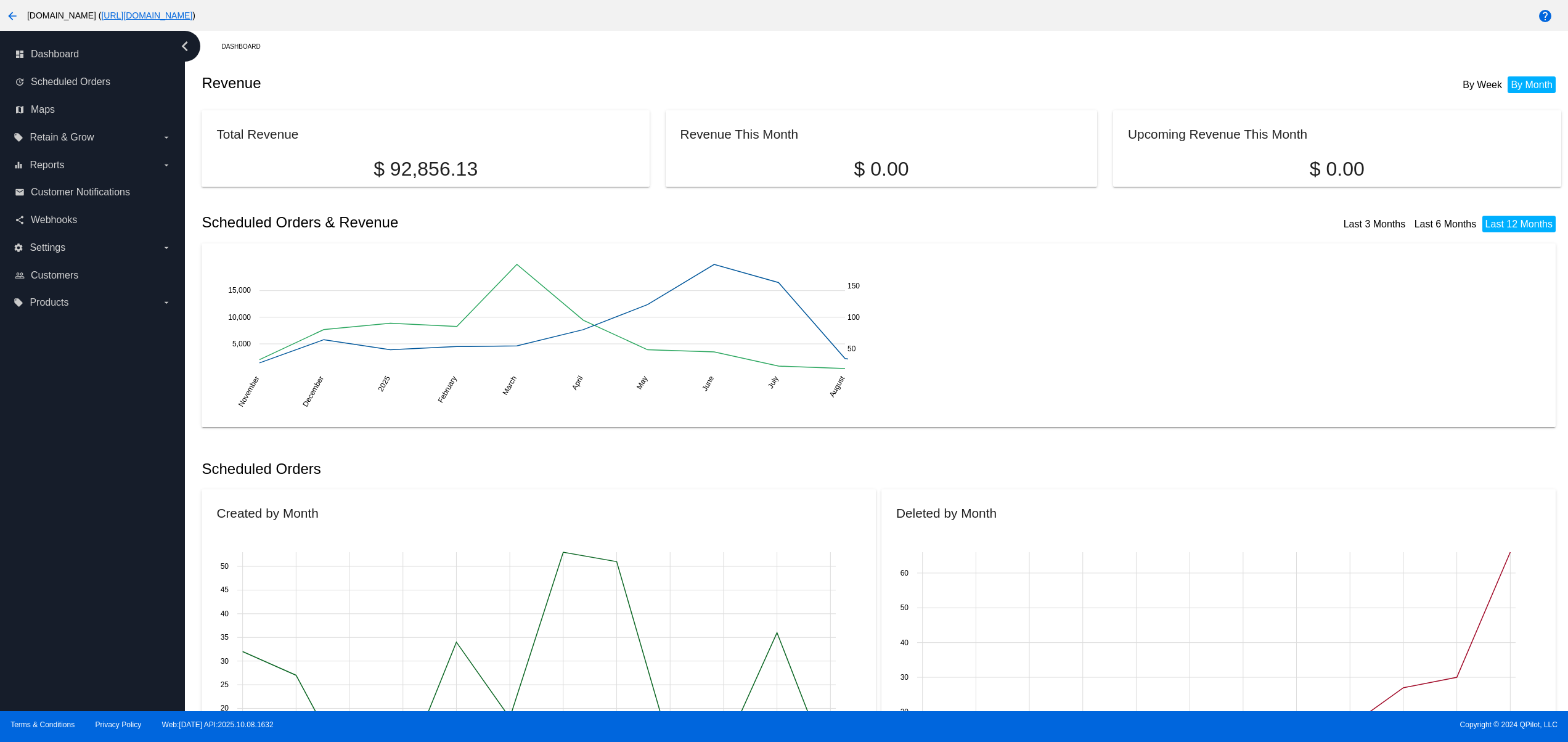
click at [67, 550] on div "dashboard Dashboard update Scheduled Orders map Maps local_offer Retain & Grow …" at bounding box center [92, 371] width 185 height 680
click at [67, 488] on div "dashboard Dashboard update Scheduled Orders map Maps local_offer Retain & Grow …" at bounding box center [92, 371] width 185 height 680
click at [65, 430] on div "dashboard Dashboard update Scheduled Orders map Maps local_offer Retain & Grow …" at bounding box center [92, 371] width 185 height 680
click at [59, 390] on div "dashboard Dashboard update Scheduled Orders map Maps local_offer Retain & Grow …" at bounding box center [92, 371] width 185 height 680
click at [35, 657] on div "dashboard Dashboard update Scheduled Orders map Maps local_offer Retain & Grow …" at bounding box center [92, 371] width 185 height 680
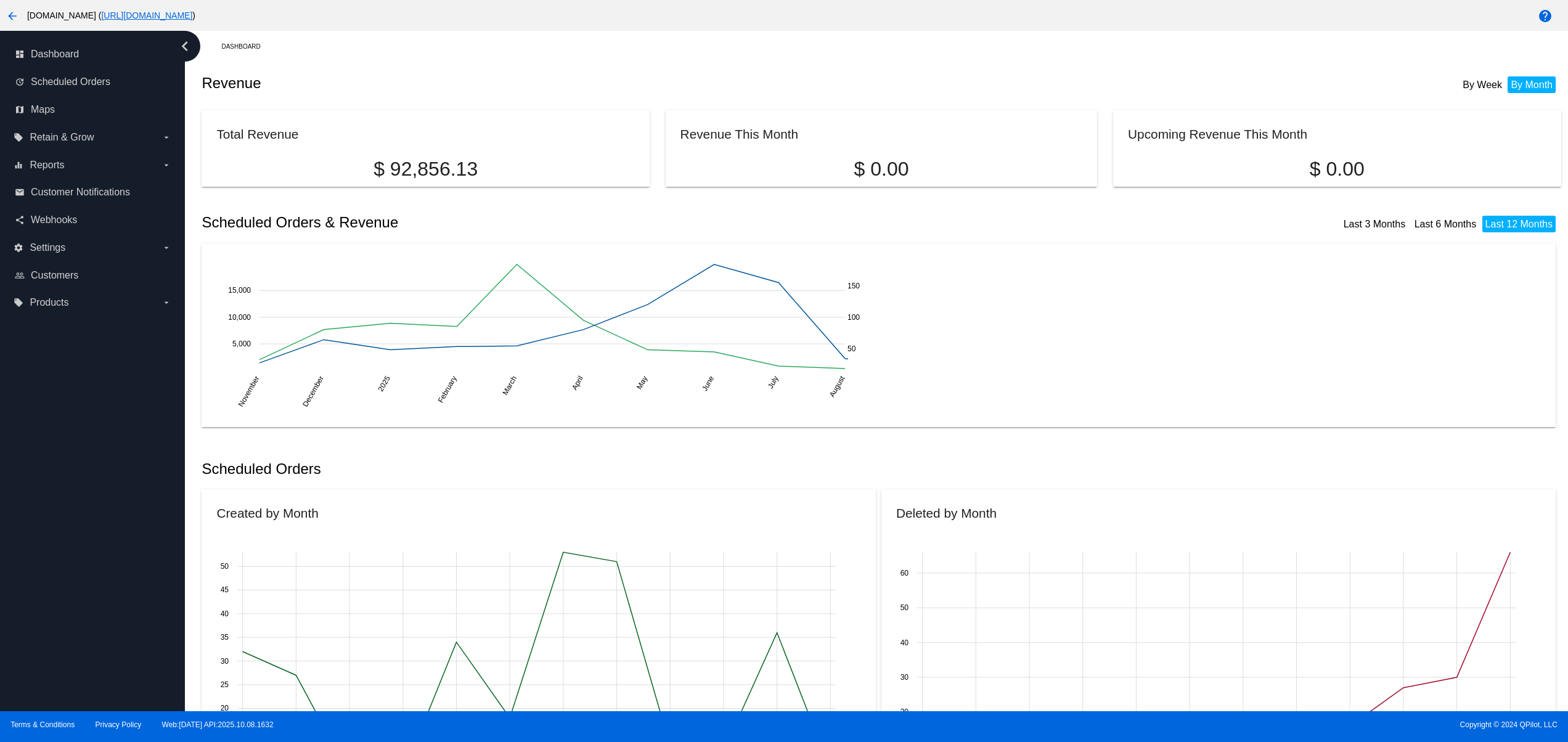
drag, startPoint x: 25, startPoint y: 598, endPoint x: 30, endPoint y: 519, distance: 79.2
click at [25, 595] on div "dashboard Dashboard update Scheduled Orders map Maps local_offer Retain & Grow …" at bounding box center [92, 371] width 185 height 680
click at [30, 519] on div "dashboard Dashboard update Scheduled Orders map Maps local_offer Retain & Grow …" at bounding box center [92, 371] width 185 height 680
click at [23, 459] on div "dashboard Dashboard update Scheduled Orders map Maps local_offer Retain & Grow …" at bounding box center [92, 371] width 185 height 680
click at [23, 424] on div "dashboard Dashboard update Scheduled Orders map Maps local_offer Retain & Grow …" at bounding box center [92, 371] width 185 height 680
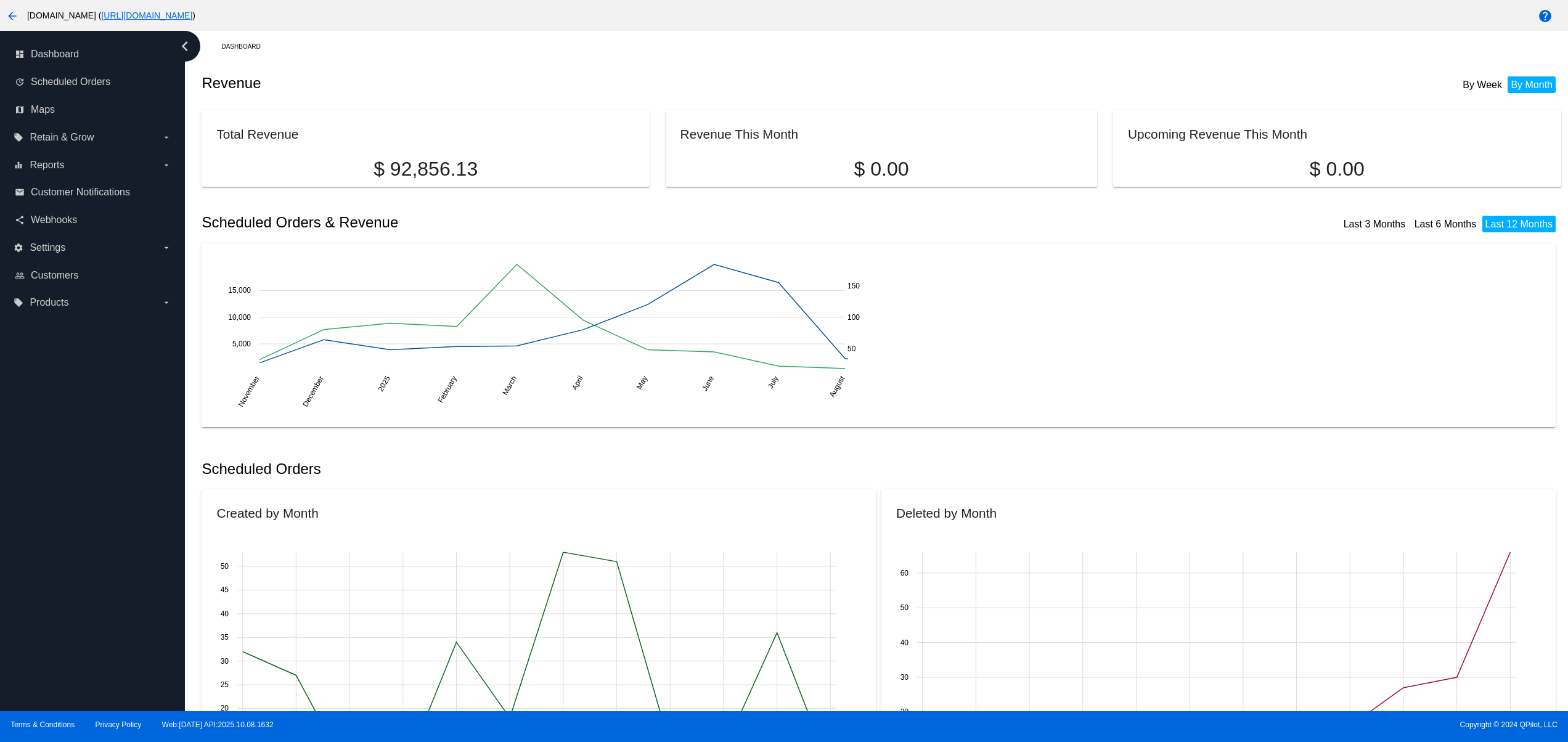
click at [23, 395] on div "dashboard Dashboard update Scheduled Orders map Maps local_offer Retain & Grow …" at bounding box center [92, 371] width 185 height 680
click at [23, 378] on div "dashboard Dashboard update Scheduled Orders map Maps local_offer Retain & Grow …" at bounding box center [92, 371] width 185 height 680
click at [20, 670] on div "dashboard Dashboard update Scheduled Orders map Maps local_offer Retain & Grow …" at bounding box center [92, 371] width 185 height 680
drag, startPoint x: 6, startPoint y: 607, endPoint x: 15, endPoint y: 519, distance: 88.5
click at [8, 602] on div "dashboard Dashboard update Scheduled Orders map Maps local_offer Retain & Grow …" at bounding box center [92, 371] width 185 height 680
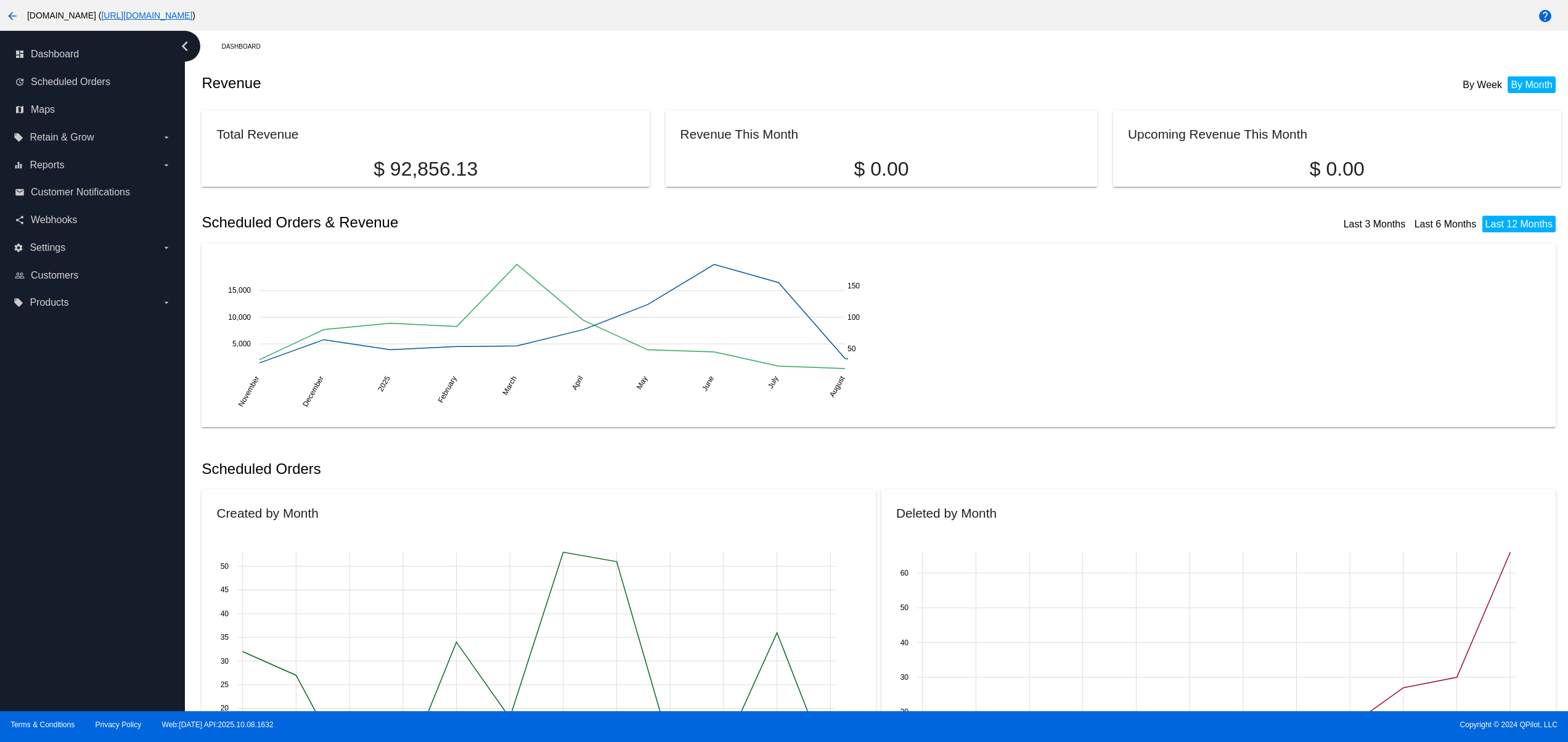
drag, startPoint x: 15, startPoint y: 519, endPoint x: 23, endPoint y: 445, distance: 74.4
click at [15, 518] on div "dashboard Dashboard update Scheduled Orders map Maps local_offer Retain & Grow …" at bounding box center [92, 371] width 185 height 680
click at [23, 445] on div "dashboard Dashboard update Scheduled Orders map Maps local_offer Retain & Grow …" at bounding box center [92, 371] width 185 height 680
click at [30, 402] on div "dashboard Dashboard update Scheduled Orders map Maps local_offer Retain & Grow …" at bounding box center [92, 371] width 185 height 680
click at [32, 359] on div "dashboard Dashboard update Scheduled Orders map Maps local_offer Retain & Grow …" at bounding box center [92, 371] width 185 height 680
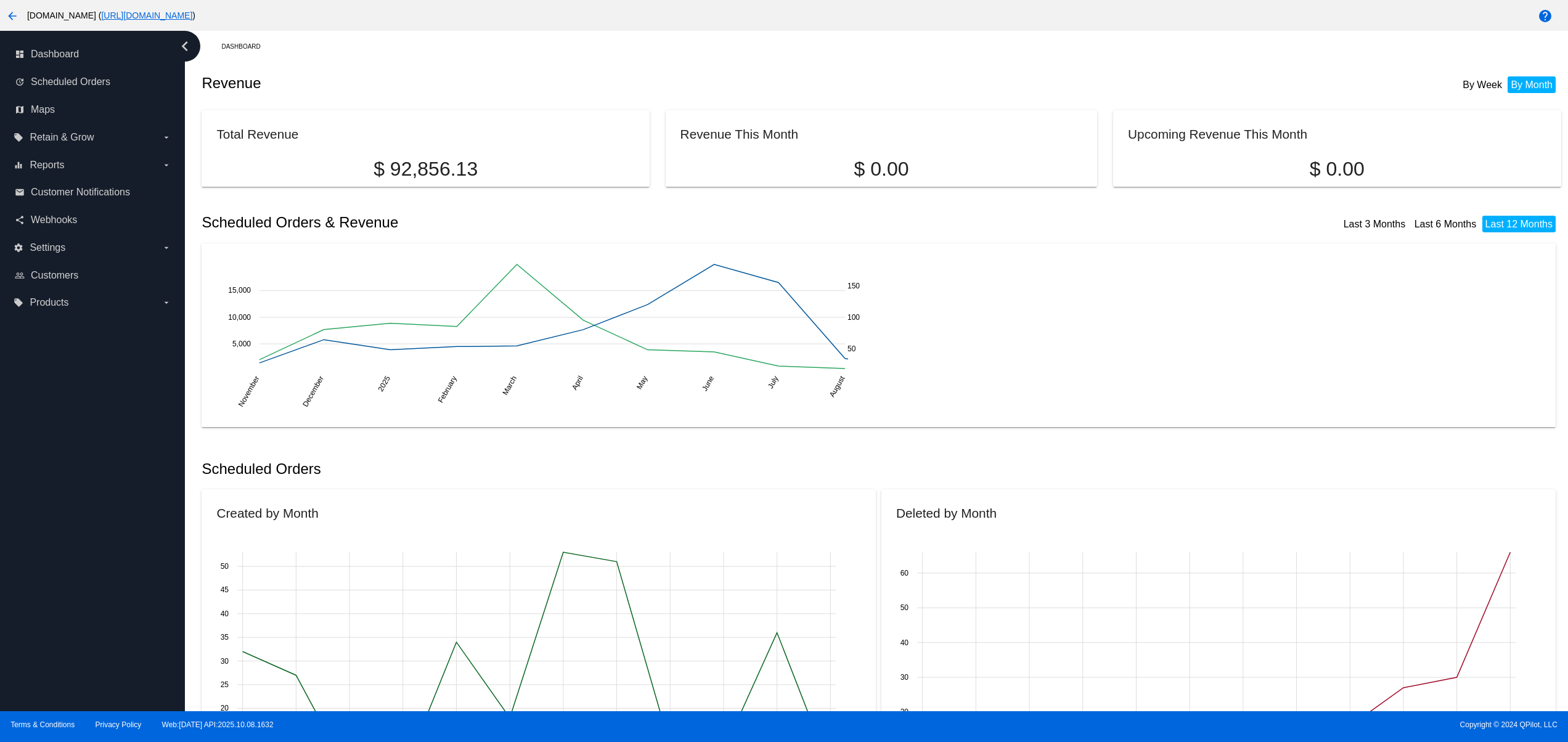
drag, startPoint x: 67, startPoint y: 361, endPoint x: 77, endPoint y: 356, distance: 11.2
click at [69, 359] on div "dashboard Dashboard update Scheduled Orders map Maps local_offer Retain & Grow …" at bounding box center [92, 371] width 185 height 680
click at [77, 356] on div "dashboard Dashboard update Scheduled Orders map Maps local_offer Retain & Grow …" at bounding box center [92, 371] width 185 height 680
click at [92, 396] on div "dashboard Dashboard update Scheduled Orders map Maps local_offer Retain & Grow …" at bounding box center [92, 371] width 185 height 680
drag, startPoint x: 94, startPoint y: 404, endPoint x: 90, endPoint y: 447, distance: 43.2
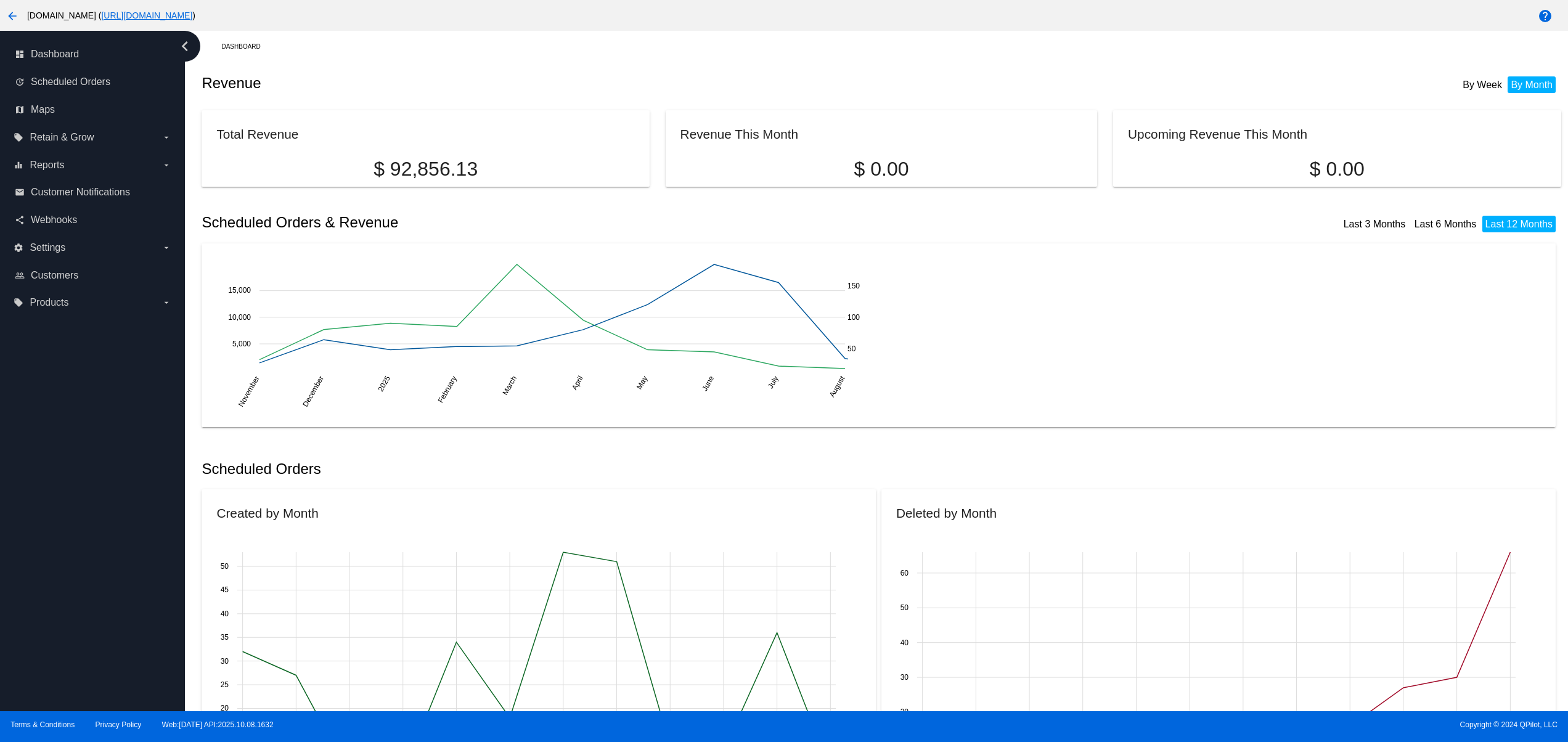
click at [94, 411] on div "dashboard Dashboard update Scheduled Orders map Maps local_offer Retain & Grow …" at bounding box center [92, 371] width 185 height 680
click at [84, 484] on div "dashboard Dashboard update Scheduled Orders map Maps local_offer Retain & Grow …" at bounding box center [92, 371] width 185 height 680
click at [84, 517] on div "dashboard Dashboard update Scheduled Orders map Maps local_offer Retain & Grow …" at bounding box center [92, 371] width 185 height 680
drag, startPoint x: 89, startPoint y: 551, endPoint x: 91, endPoint y: 565, distance: 14.1
click at [91, 556] on div "dashboard Dashboard update Scheduled Orders map Maps local_offer Retain & Grow …" at bounding box center [92, 371] width 185 height 680
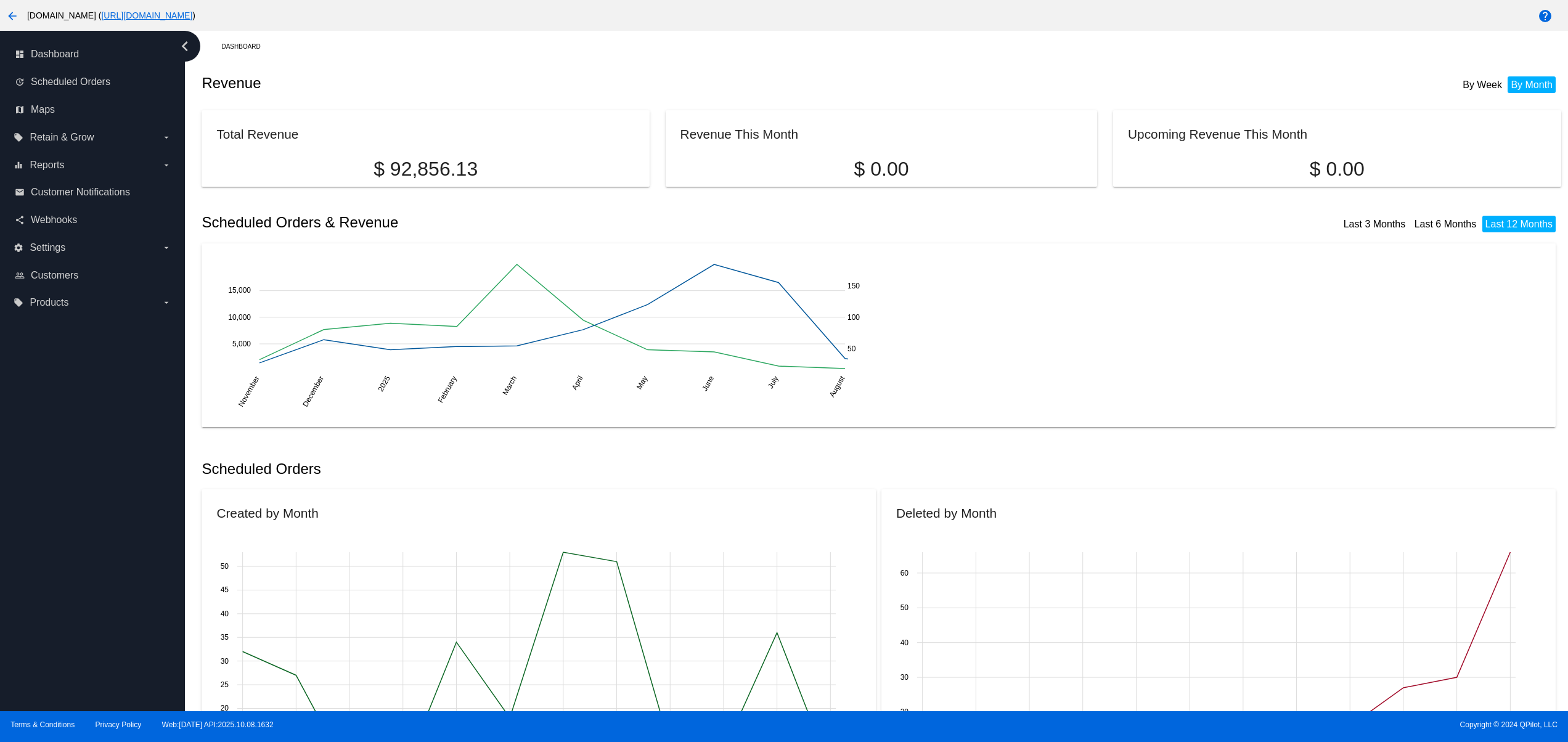
click at [94, 628] on div "dashboard Dashboard update Scheduled Orders map Maps local_offer Retain & Grow …" at bounding box center [92, 371] width 185 height 680
drag, startPoint x: 94, startPoint y: 648, endPoint x: 94, endPoint y: 667, distance: 19.0
click at [94, 651] on div "dashboard Dashboard update Scheduled Orders map Maps local_offer Retain & Grow …" at bounding box center [92, 371] width 185 height 680
click at [114, 677] on div "dashboard Dashboard update Scheduled Orders map Maps local_offer Retain & Grow …" at bounding box center [92, 371] width 185 height 680
click at [117, 677] on div "dashboard Dashboard update Scheduled Orders map Maps local_offer Retain & Grow …" at bounding box center [92, 371] width 185 height 680
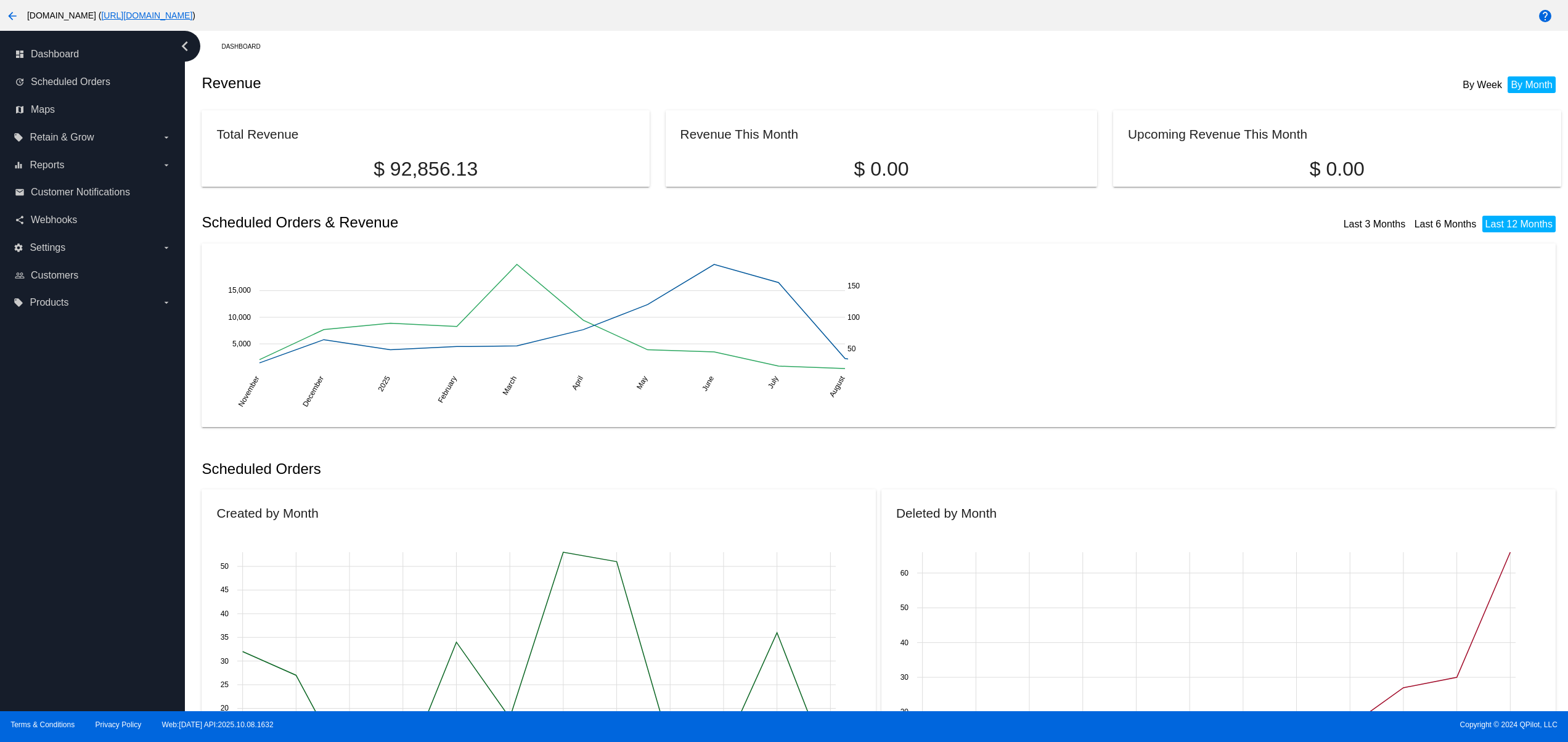
click at [134, 652] on div "dashboard Dashboard update Scheduled Orders map Maps local_offer Retain & Grow …" at bounding box center [92, 371] width 185 height 680
click at [126, 587] on div "dashboard Dashboard update Scheduled Orders map Maps local_offer Retain & Grow …" at bounding box center [92, 371] width 185 height 680
click at [121, 543] on div "dashboard Dashboard update Scheduled Orders map Maps local_offer Retain & Grow …" at bounding box center [92, 371] width 185 height 680
click at [124, 478] on div "dashboard Dashboard update Scheduled Orders map Maps local_offer Retain & Grow …" at bounding box center [92, 371] width 185 height 680
click at [124, 430] on div "dashboard Dashboard update Scheduled Orders map Maps local_offer Retain & Grow …" at bounding box center [92, 371] width 185 height 680
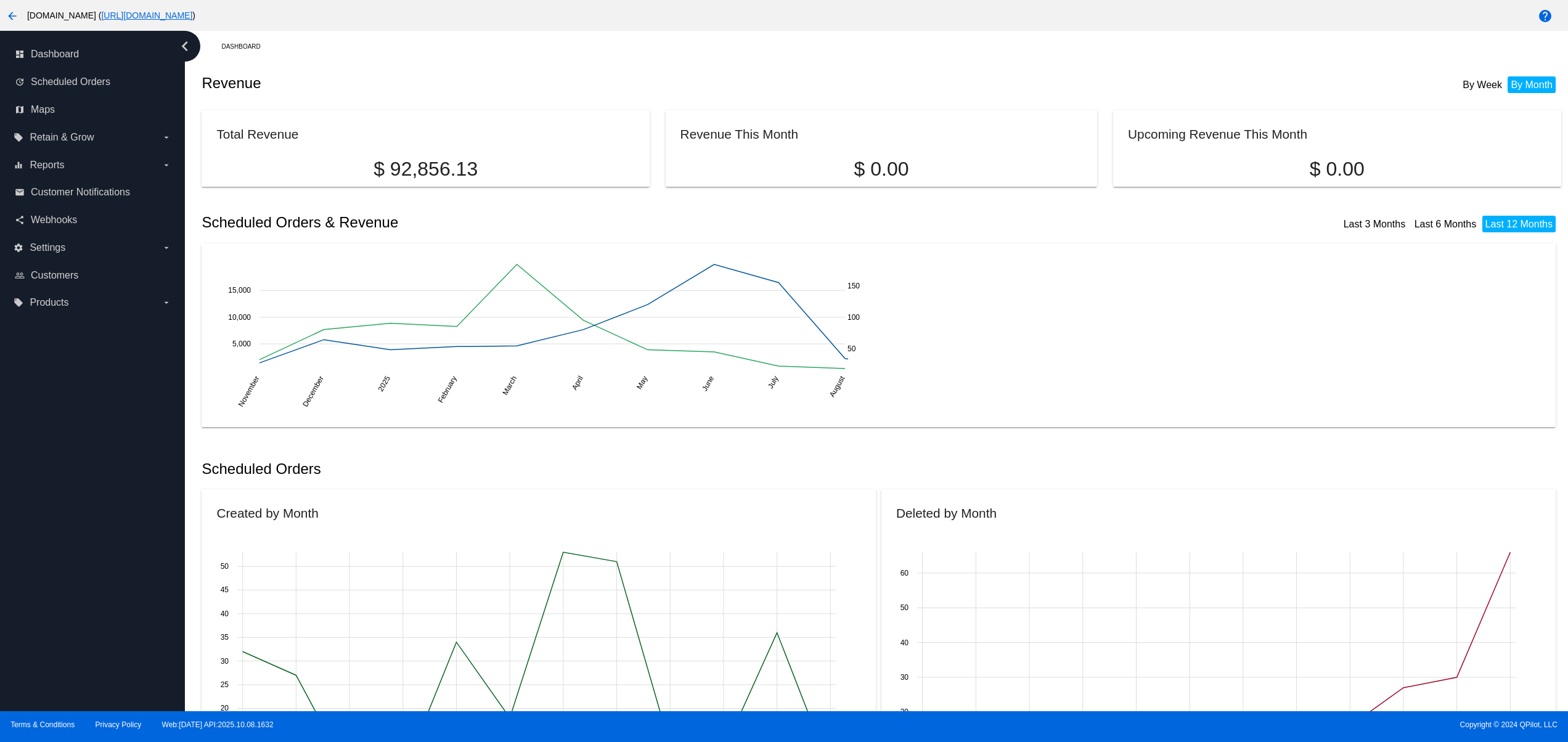
click at [124, 390] on div "dashboard Dashboard update Scheduled Orders map Maps local_offer Retain & Grow …" at bounding box center [92, 371] width 185 height 680
click at [131, 352] on div "dashboard Dashboard update Scheduled Orders map Maps local_offer Retain & Grow …" at bounding box center [92, 371] width 185 height 680
click at [154, 385] on div "dashboard Dashboard update Scheduled Orders map Maps local_offer Retain & Grow …" at bounding box center [92, 371] width 185 height 680
click at [154, 498] on div "dashboard Dashboard update Scheduled Orders map Maps local_offer Retain & Grow …" at bounding box center [92, 371] width 185 height 680
click at [154, 567] on div "dashboard Dashboard update Scheduled Orders map Maps local_offer Retain & Grow …" at bounding box center [92, 371] width 185 height 680
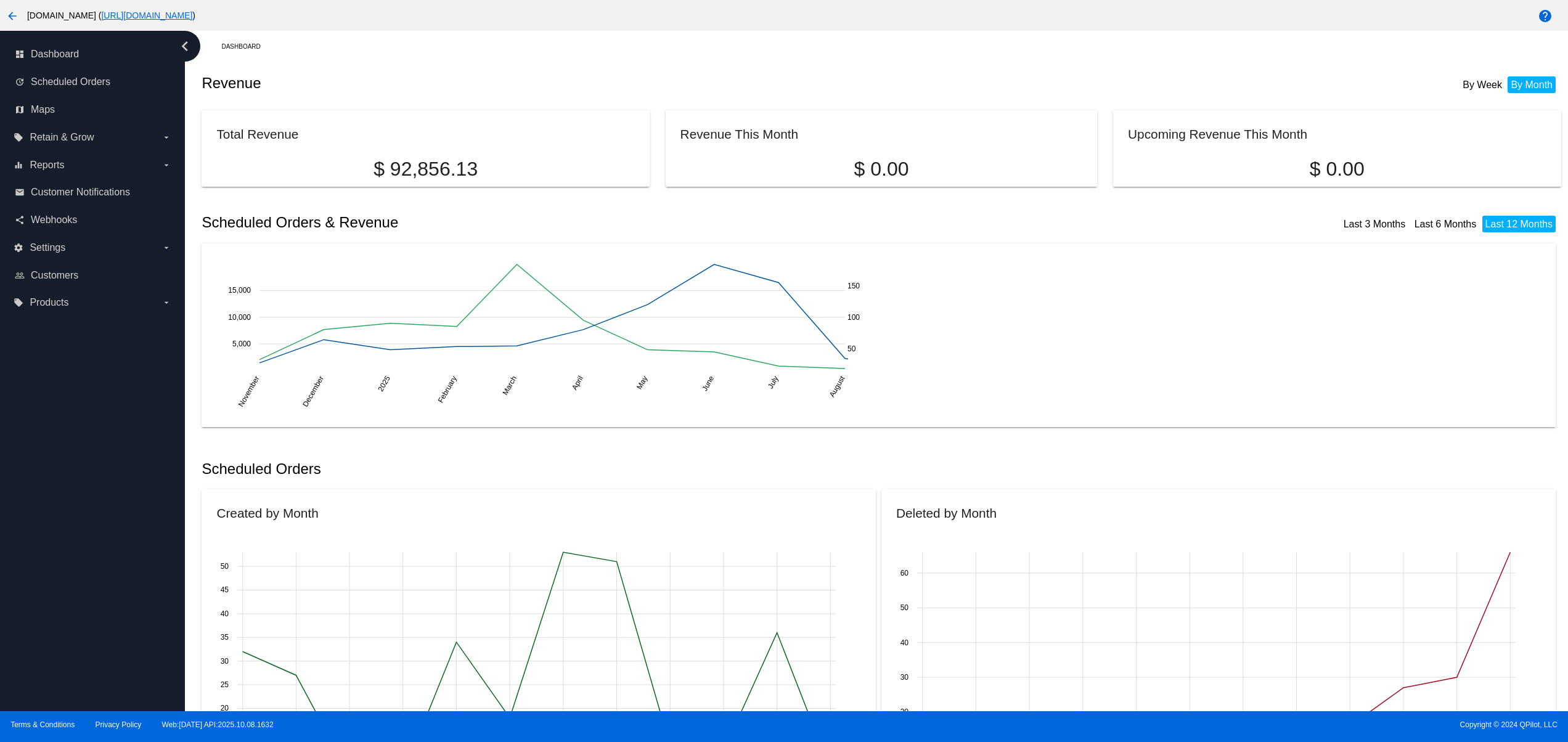
click at [158, 623] on div "dashboard Dashboard update Scheduled Orders map Maps local_offer Retain & Grow …" at bounding box center [92, 371] width 185 height 680
click at [161, 663] on div "dashboard Dashboard update Scheduled Orders map Maps local_offer Retain & Grow …" at bounding box center [92, 371] width 185 height 680
click at [163, 679] on div "dashboard Dashboard update Scheduled Orders map Maps local_offer Retain & Grow …" at bounding box center [92, 371] width 185 height 680
click at [160, 548] on div "dashboard Dashboard update Scheduled Orders map Maps local_offer Retain & Grow …" at bounding box center [92, 371] width 185 height 680
click at [160, 511] on div "dashboard Dashboard update Scheduled Orders map Maps local_offer Retain & Grow …" at bounding box center [92, 371] width 185 height 680
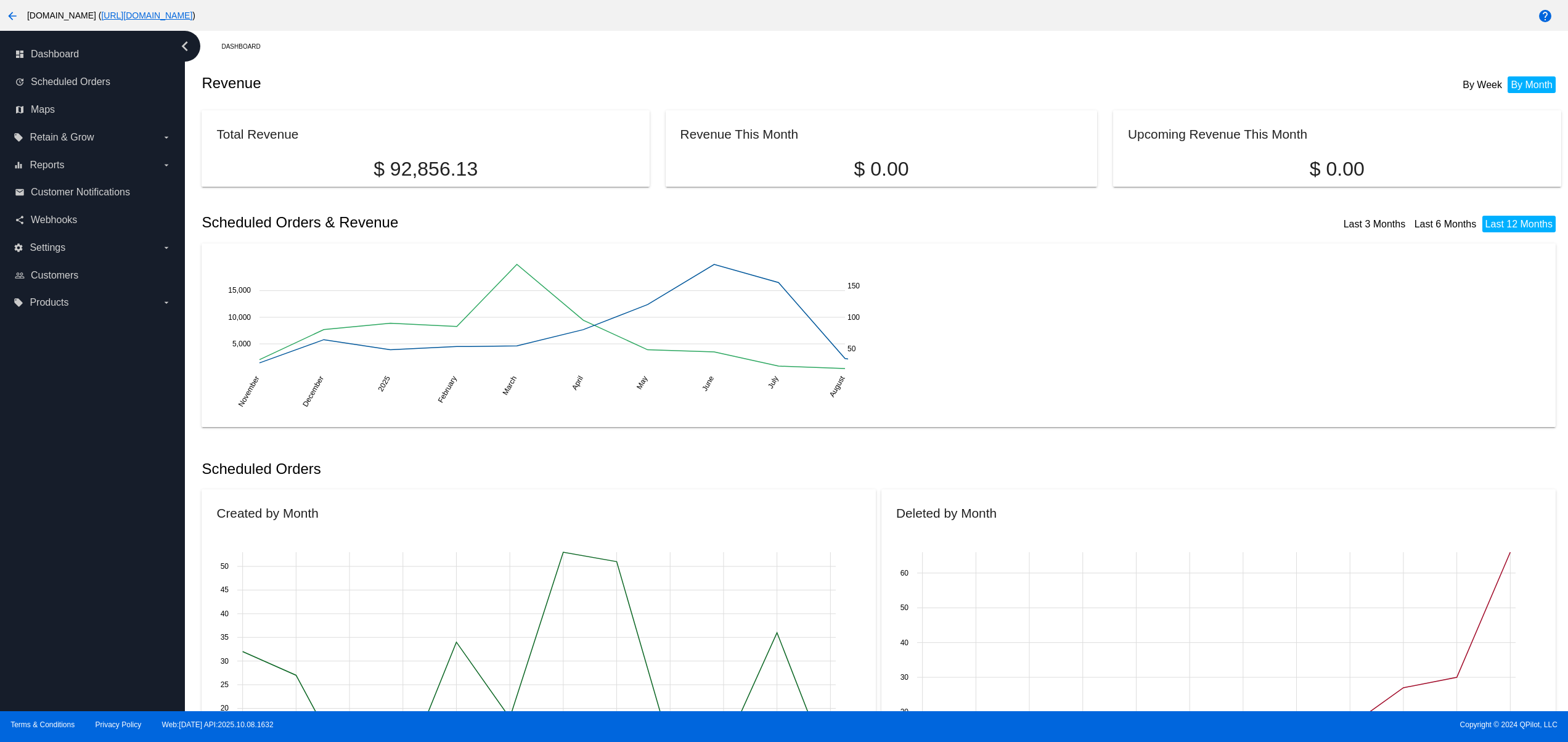
click at [156, 467] on div "dashboard Dashboard update Scheduled Orders map Maps local_offer Retain & Grow …" at bounding box center [92, 371] width 185 height 680
click at [153, 434] on div "dashboard Dashboard update Scheduled Orders map Maps local_offer Retain & Grow …" at bounding box center [92, 371] width 185 height 680
click at [153, 410] on div "dashboard Dashboard update Scheduled Orders map Maps local_offer Retain & Grow …" at bounding box center [92, 371] width 185 height 680
click at [153, 395] on div "dashboard Dashboard update Scheduled Orders map Maps local_offer Retain & Grow …" at bounding box center [92, 371] width 185 height 680
click at [147, 371] on div "dashboard Dashboard update Scheduled Orders map Maps local_offer Retain & Grow …" at bounding box center [92, 371] width 185 height 680
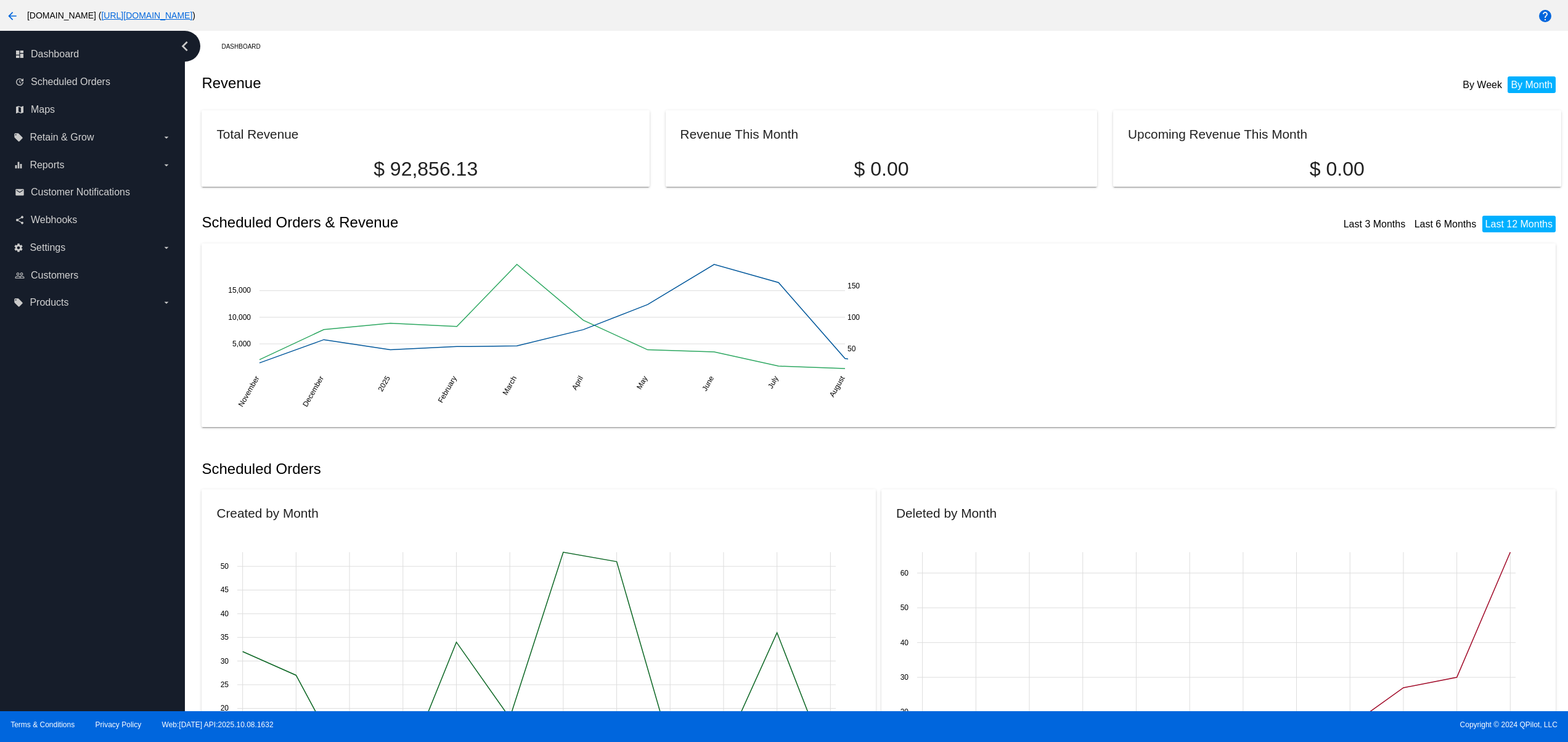
click at [65, 347] on div "dashboard Dashboard update Scheduled Orders map Maps local_offer Retain & Grow …" at bounding box center [92, 371] width 185 height 680
click at [57, 367] on div "dashboard Dashboard update Scheduled Orders map Maps local_offer Retain & Grow …" at bounding box center [92, 371] width 185 height 680
click at [67, 440] on div "dashboard Dashboard update Scheduled Orders map Maps local_offer Retain & Grow …" at bounding box center [92, 371] width 185 height 680
click at [72, 498] on div "dashboard Dashboard update Scheduled Orders map Maps local_offer Retain & Grow …" at bounding box center [92, 371] width 185 height 680
click at [74, 590] on div "dashboard Dashboard update Scheduled Orders map Maps local_offer Retain & Grow …" at bounding box center [92, 371] width 185 height 680
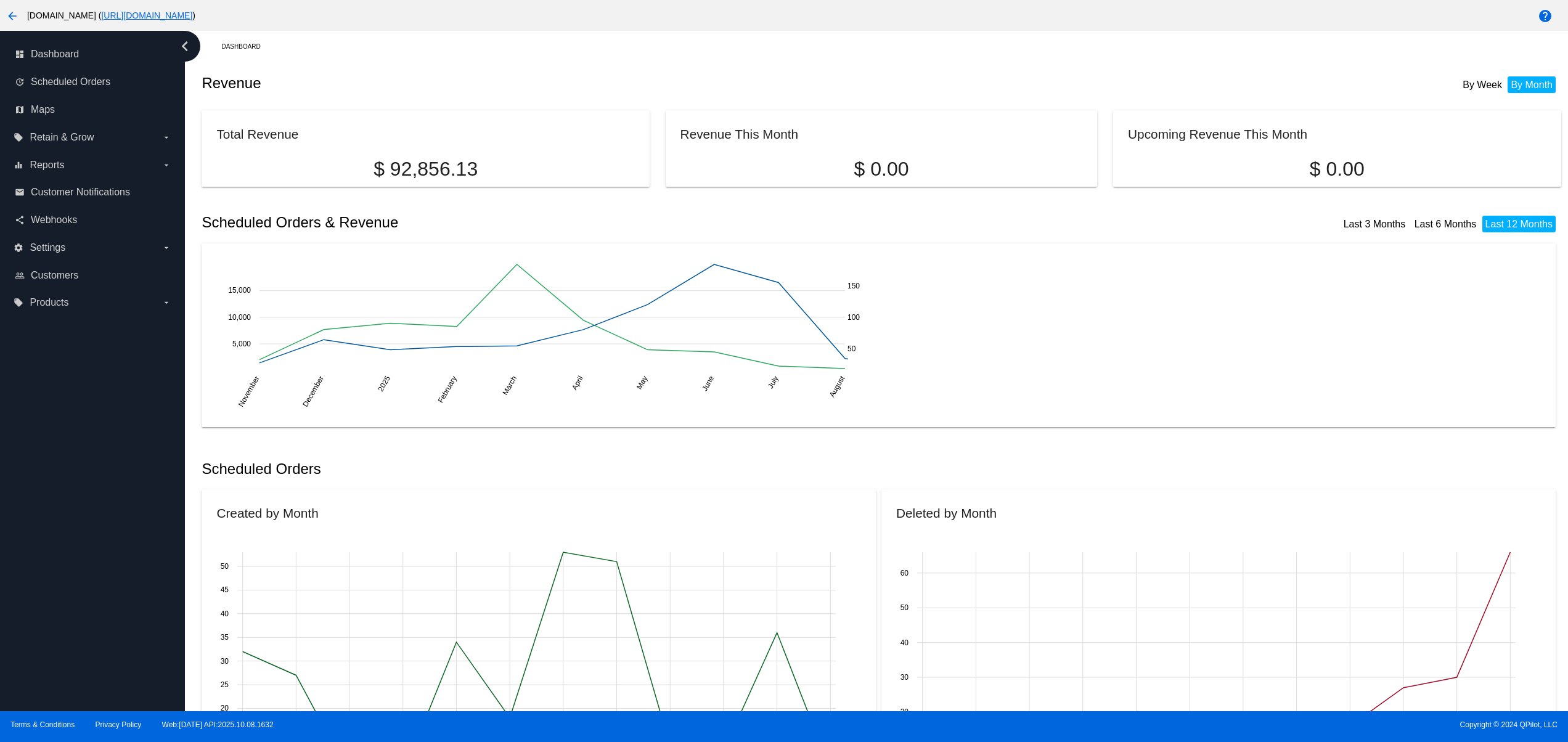
click at [79, 653] on div "dashboard Dashboard update Scheduled Orders map Maps local_offer Retain & Grow …" at bounding box center [92, 371] width 185 height 680
click at [70, 679] on div "dashboard Dashboard update Scheduled Orders map Maps local_offer Retain & Grow …" at bounding box center [92, 371] width 185 height 680
click at [30, 679] on div "dashboard Dashboard update Scheduled Orders map Maps local_offer Retain & Grow …" at bounding box center [92, 371] width 185 height 680
drag, startPoint x: 28, startPoint y: 661, endPoint x: 35, endPoint y: 646, distance: 16.6
click at [30, 656] on div "dashboard Dashboard update Scheduled Orders map Maps local_offer Retain & Grow …" at bounding box center [92, 371] width 185 height 680
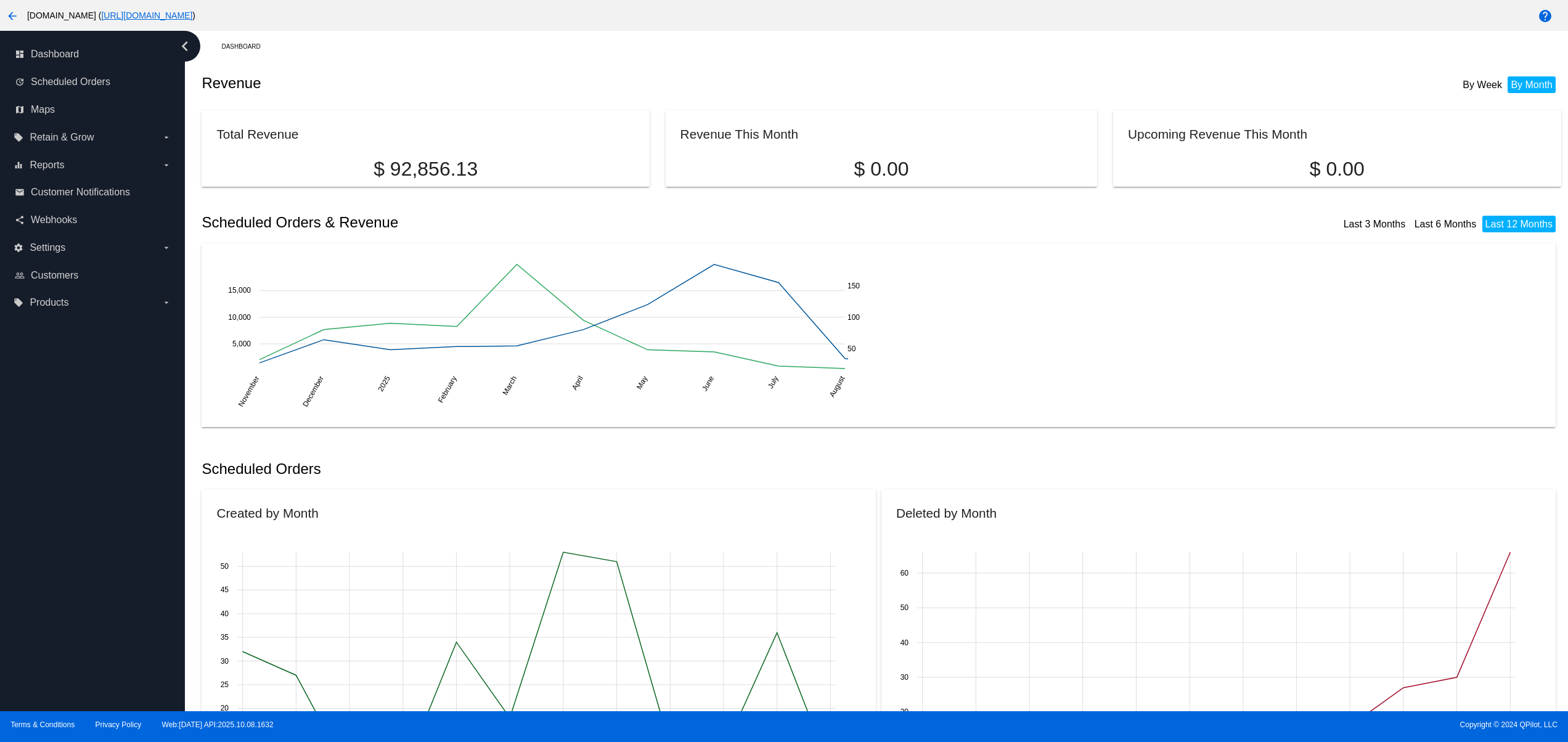
click at [44, 563] on div "dashboard Dashboard update Scheduled Orders map Maps local_offer Retain & Grow …" at bounding box center [92, 371] width 185 height 680
click at [39, 417] on div "dashboard Dashboard update Scheduled Orders map Maps local_offer Retain & Grow …" at bounding box center [92, 371] width 185 height 680
click at [28, 395] on div "dashboard Dashboard update Scheduled Orders map Maps local_offer Retain & Grow …" at bounding box center [92, 371] width 185 height 680
click at [25, 364] on div "dashboard Dashboard update Scheduled Orders map Maps local_offer Retain & Grow …" at bounding box center [92, 371] width 185 height 680
click at [11, 506] on div "dashboard Dashboard update Scheduled Orders map Maps local_offer Retain & Grow …" at bounding box center [92, 371] width 185 height 680
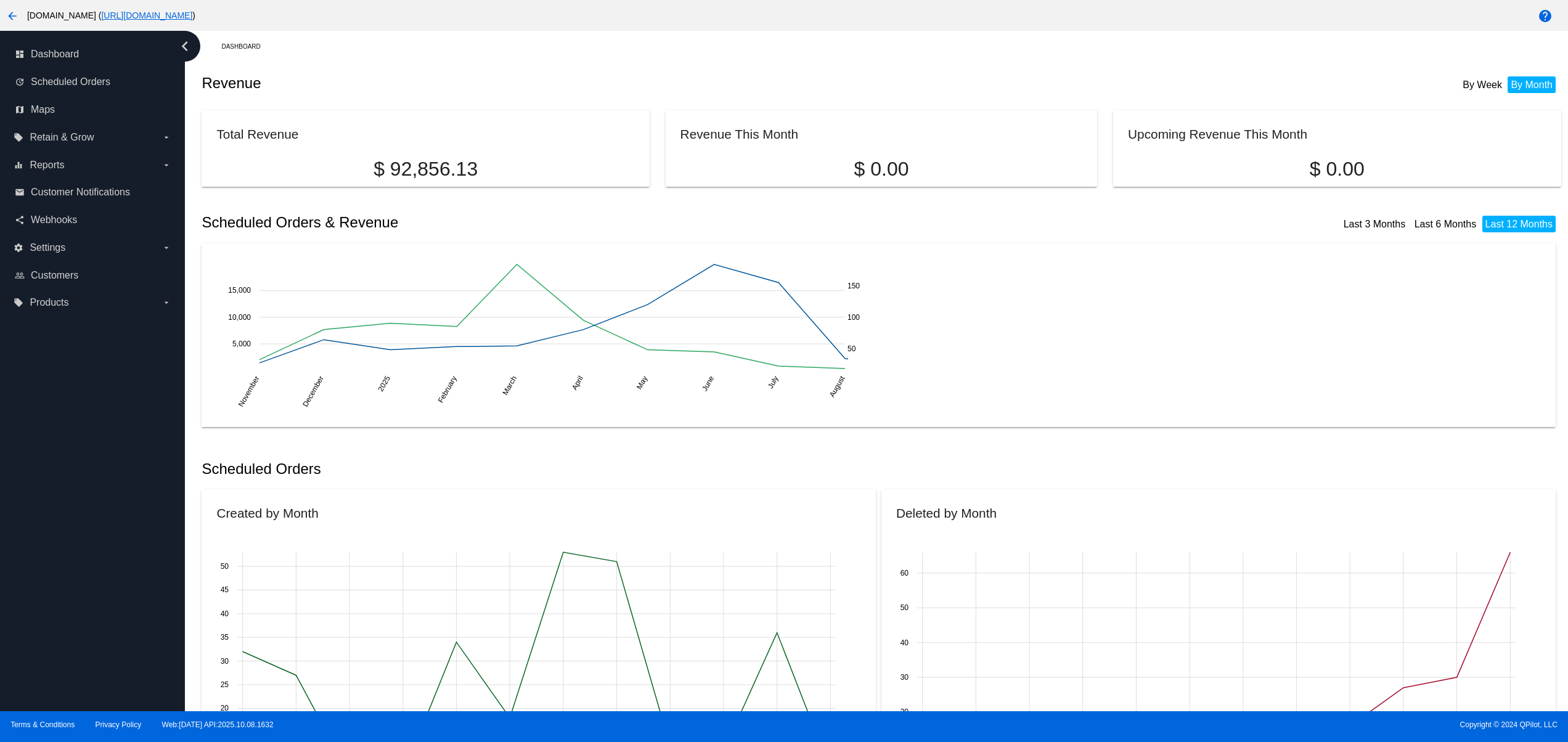
click at [20, 588] on div "dashboard Dashboard update Scheduled Orders map Maps local_offer Retain & Grow …" at bounding box center [92, 371] width 185 height 680
drag, startPoint x: 33, startPoint y: 504, endPoint x: 27, endPoint y: 452, distance: 52.3
click at [33, 501] on div "dashboard Dashboard update Scheduled Orders map Maps local_offer Retain & Grow …" at bounding box center [92, 371] width 185 height 680
click at [25, 432] on div "dashboard Dashboard update Scheduled Orders map Maps local_offer Retain & Grow …" at bounding box center [92, 371] width 185 height 680
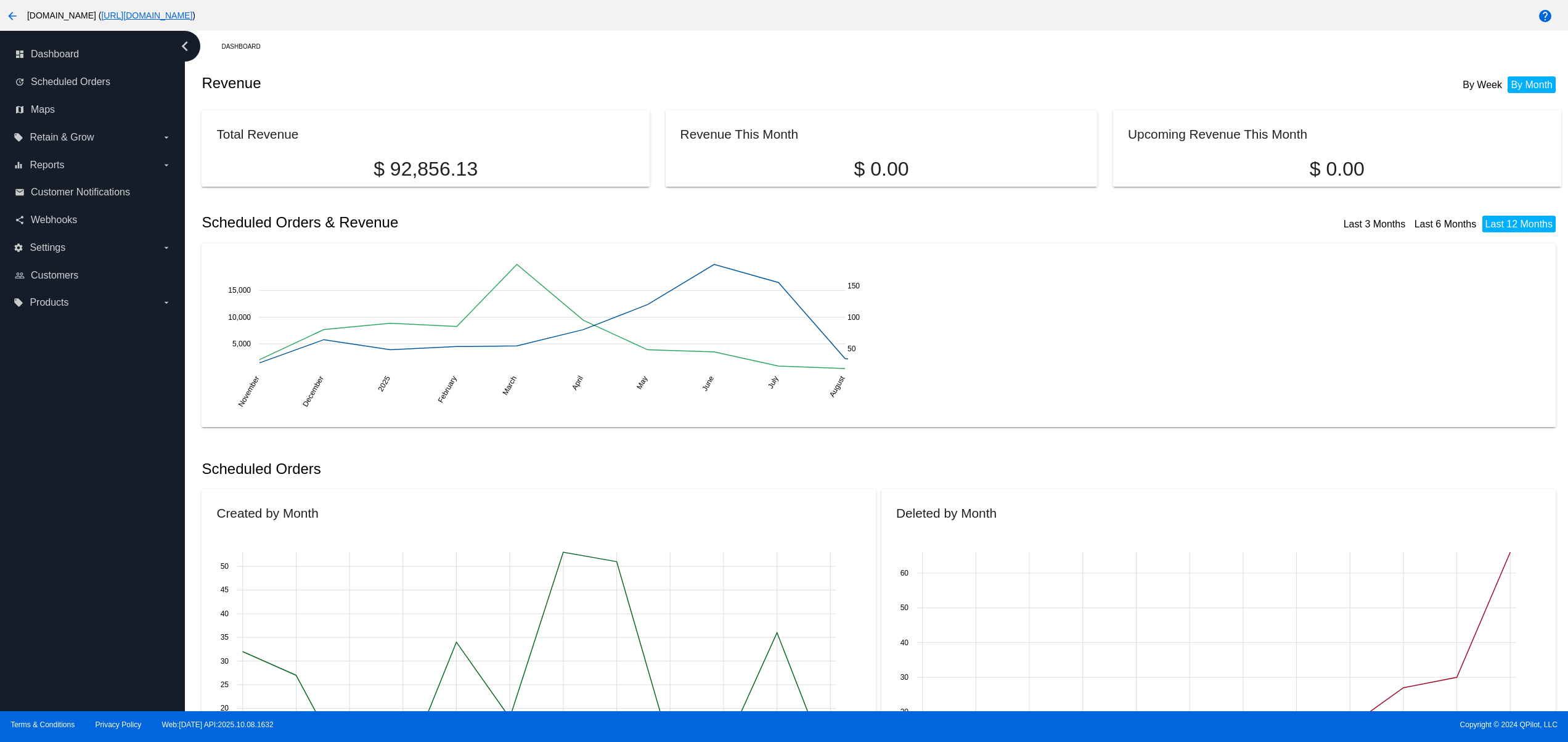
click at [41, 387] on div "dashboard Dashboard update Scheduled Orders map Maps local_offer Retain & Grow …" at bounding box center [92, 371] width 185 height 680
click at [72, 380] on div "dashboard Dashboard update Scheduled Orders map Maps local_offer Retain & Grow …" at bounding box center [92, 371] width 185 height 680
drag, startPoint x: 48, startPoint y: 468, endPoint x: 47, endPoint y: 520, distance: 52.0
click at [47, 469] on div "dashboard Dashboard update Scheduled Orders map Maps local_offer Retain & Grow …" at bounding box center [92, 371] width 185 height 680
click at [39, 590] on div "dashboard Dashboard update Scheduled Orders map Maps local_offer Retain & Grow …" at bounding box center [92, 371] width 185 height 680
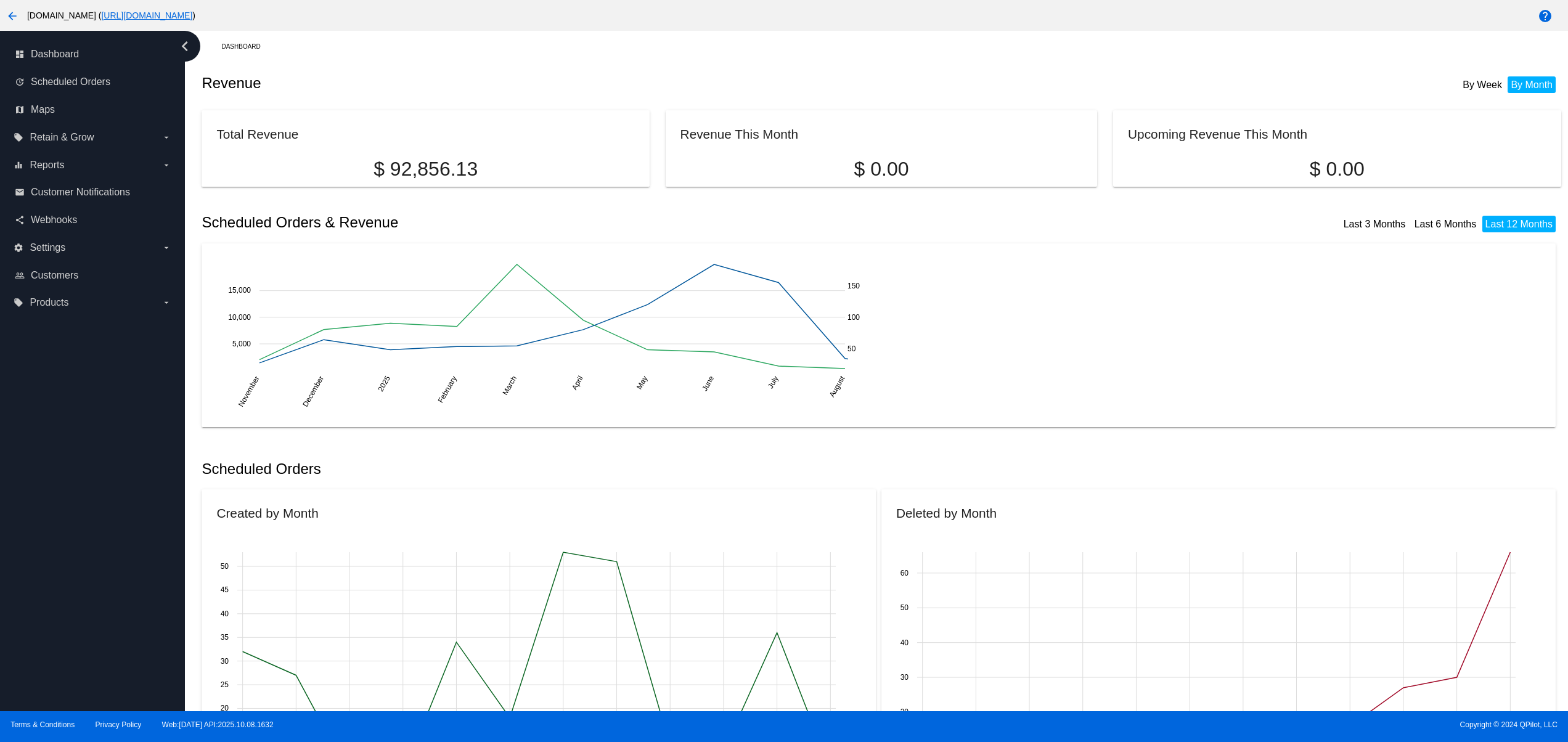
click at [56, 556] on div "dashboard Dashboard update Scheduled Orders map Maps local_offer Retain & Grow …" at bounding box center [92, 371] width 185 height 680
click at [65, 486] on div "dashboard Dashboard update Scheduled Orders map Maps local_offer Retain & Grow …" at bounding box center [92, 371] width 185 height 680
click at [75, 432] on div "dashboard Dashboard update Scheduled Orders map Maps local_offer Retain & Grow …" at bounding box center [92, 371] width 185 height 680
click at [114, 407] on div "dashboard Dashboard update Scheduled Orders map Maps local_offer Retain & Grow …" at bounding box center [92, 371] width 185 height 680
click at [117, 582] on div "dashboard Dashboard update Scheduled Orders map Maps local_offer Retain & Grow …" at bounding box center [92, 371] width 185 height 680
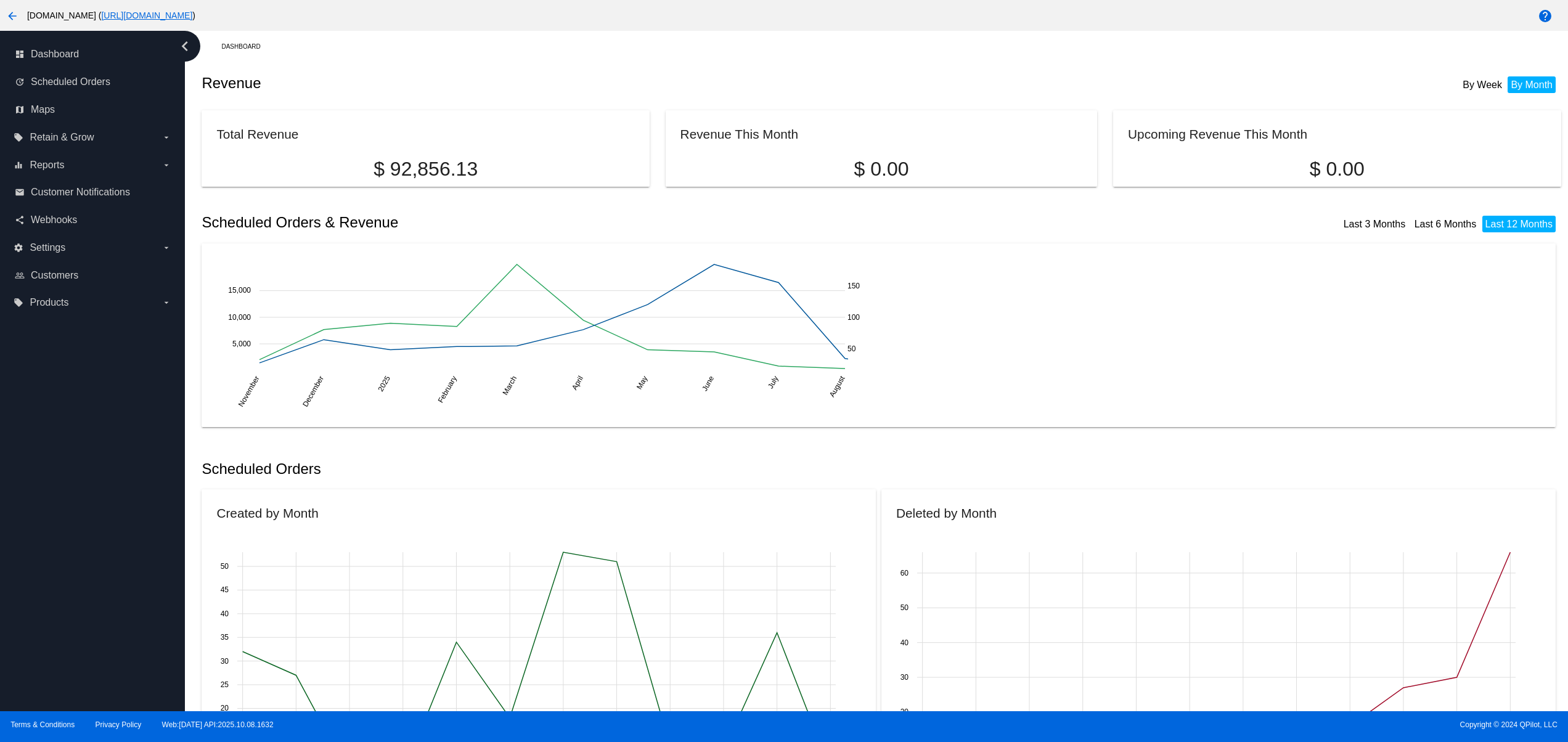
click at [97, 657] on div "dashboard Dashboard update Scheduled Orders map Maps local_offer Retain & Grow …" at bounding box center [92, 371] width 185 height 680
click at [124, 654] on div "dashboard Dashboard update Scheduled Orders map Maps local_offer Retain & Grow …" at bounding box center [92, 371] width 185 height 680
click at [139, 640] on div "dashboard Dashboard update Scheduled Orders map Maps local_offer Retain & Grow …" at bounding box center [92, 371] width 185 height 680
click at [142, 568] on div "dashboard Dashboard update Scheduled Orders map Maps local_offer Retain & Grow …" at bounding box center [92, 371] width 185 height 680
click at [141, 501] on div "dashboard Dashboard update Scheduled Orders map Maps local_offer Retain & Grow …" at bounding box center [92, 371] width 185 height 680
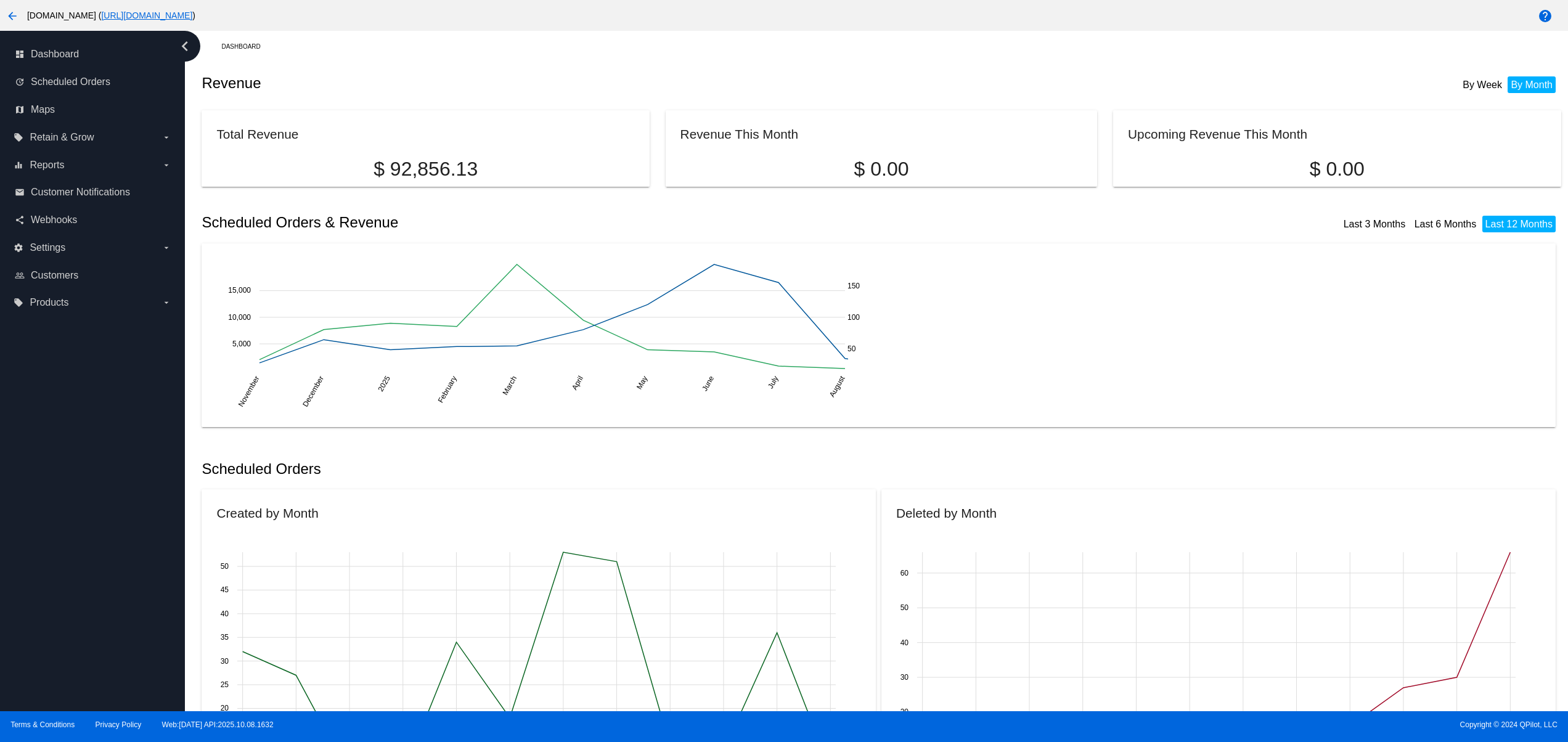
click at [141, 454] on div "dashboard Dashboard update Scheduled Orders map Maps local_offer Retain & Grow …" at bounding box center [92, 371] width 185 height 680
click at [141, 378] on div "dashboard Dashboard update Scheduled Orders map Maps local_offer Retain & Grow …" at bounding box center [92, 371] width 185 height 680
click at [136, 349] on div "dashboard Dashboard update Scheduled Orders map Maps local_offer Retain & Grow …" at bounding box center [92, 371] width 185 height 680
click at [49, 341] on div "dashboard Dashboard update Scheduled Orders map Maps local_offer Retain & Grow …" at bounding box center [92, 371] width 185 height 680
click at [48, 440] on div "dashboard Dashboard update Scheduled Orders map Maps local_offer Retain & Grow …" at bounding box center [92, 371] width 185 height 680
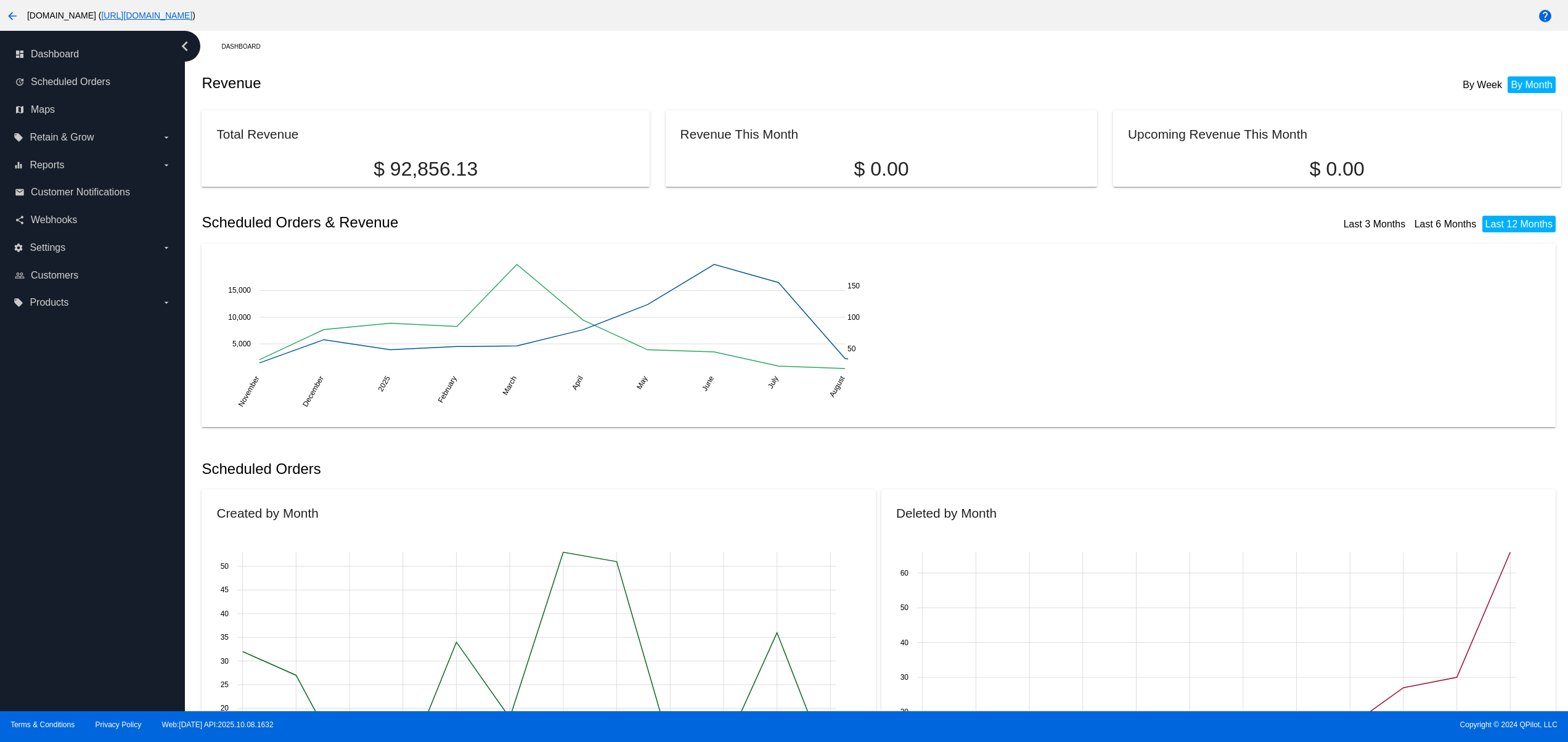
drag, startPoint x: 48, startPoint y: 564, endPoint x: 48, endPoint y: 640, distance: 76.0
click at [48, 570] on div "dashboard Dashboard update Scheduled Orders map Maps local_offer Retain & Grow …" at bounding box center [92, 371] width 185 height 680
click at [53, 670] on div "dashboard Dashboard update Scheduled Orders map Maps local_offer Retain & Grow …" at bounding box center [92, 371] width 185 height 680
drag, startPoint x: 47, startPoint y: 617, endPoint x: 55, endPoint y: 530, distance: 87.4
click at [47, 615] on div "dashboard Dashboard update Scheduled Orders map Maps local_offer Retain & Grow …" at bounding box center [92, 371] width 185 height 680
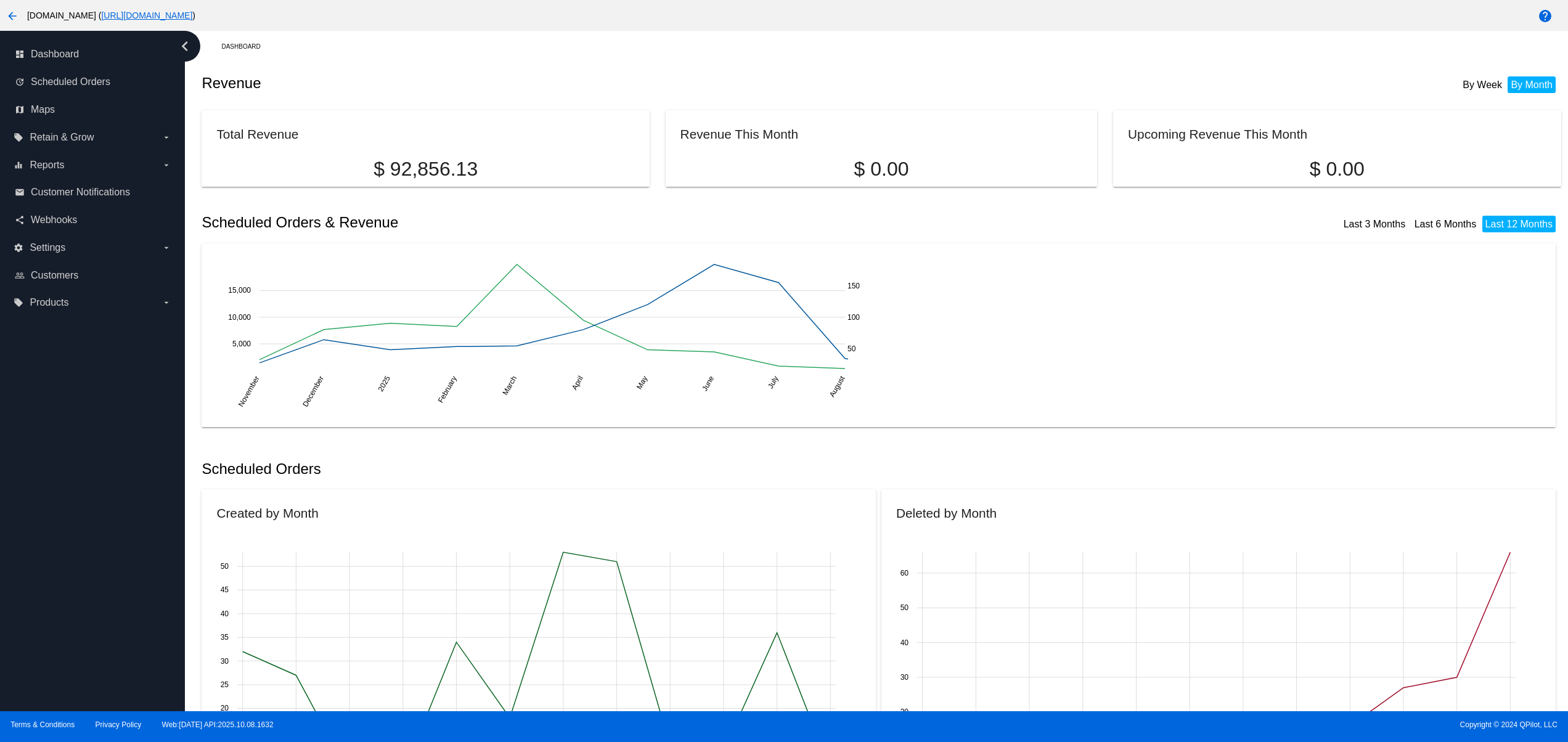
click at [55, 530] on div "dashboard Dashboard update Scheduled Orders map Maps local_offer Retain & Grow …" at bounding box center [92, 371] width 185 height 680
click at [55, 471] on div "dashboard Dashboard update Scheduled Orders map Maps local_offer Retain & Grow …" at bounding box center [92, 371] width 185 height 680
click at [57, 398] on div "dashboard Dashboard update Scheduled Orders map Maps local_offer Retain & Grow …" at bounding box center [92, 371] width 185 height 680
click at [55, 367] on div "dashboard Dashboard update Scheduled Orders map Maps local_offer Retain & Grow …" at bounding box center [92, 371] width 185 height 680
click at [39, 486] on div "dashboard Dashboard update Scheduled Orders map Maps local_offer Retain & Grow …" at bounding box center [92, 371] width 185 height 680
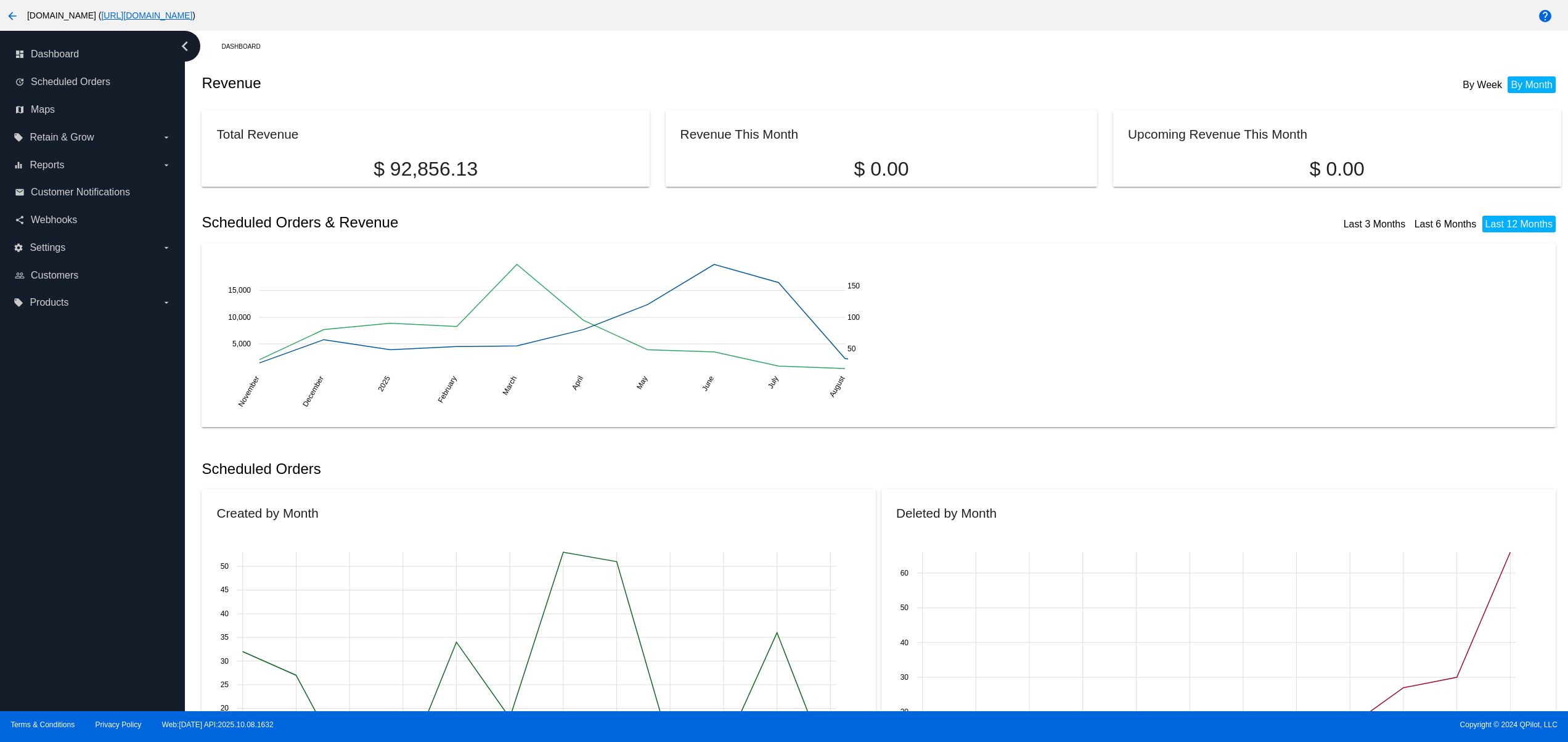
click at [45, 611] on div "dashboard Dashboard update Scheduled Orders map Maps local_offer Retain & Grow …" at bounding box center [92, 371] width 185 height 680
drag, startPoint x: 45, startPoint y: 652, endPoint x: 57, endPoint y: 668, distance: 20.0
click at [50, 659] on div "dashboard Dashboard update Scheduled Orders map Maps local_offer Retain & Grow …" at bounding box center [92, 371] width 185 height 680
drag, startPoint x: 70, startPoint y: 673, endPoint x: 97, endPoint y: 677, distance: 27.3
click at [87, 677] on div "dashboard Dashboard update Scheduled Orders map Maps local_offer Retain & Grow …" at bounding box center [92, 371] width 185 height 680
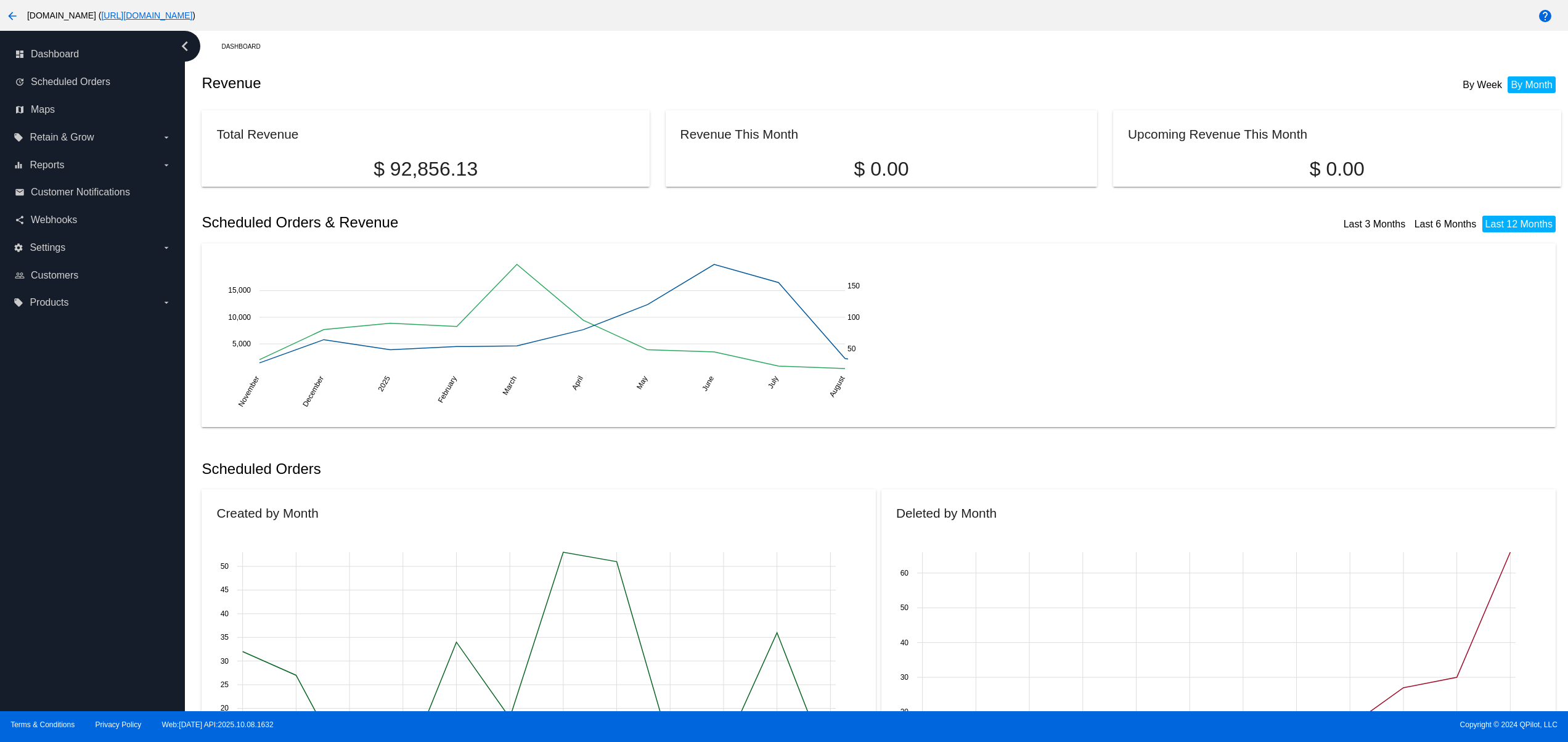
click at [131, 677] on div "dashboard Dashboard update Scheduled Orders map Maps local_offer Retain & Grow …" at bounding box center [92, 371] width 185 height 680
click at [151, 635] on div "dashboard Dashboard update Scheduled Orders map Maps local_offer Retain & Grow …" at bounding box center [92, 371] width 185 height 680
drag, startPoint x: 148, startPoint y: 561, endPoint x: 146, endPoint y: 509, distance: 52.0
click at [148, 556] on div "dashboard Dashboard update Scheduled Orders map Maps local_offer Retain & Grow …" at bounding box center [92, 371] width 185 height 680
drag, startPoint x: 136, startPoint y: 464, endPoint x: 133, endPoint y: 415, distance: 49.1
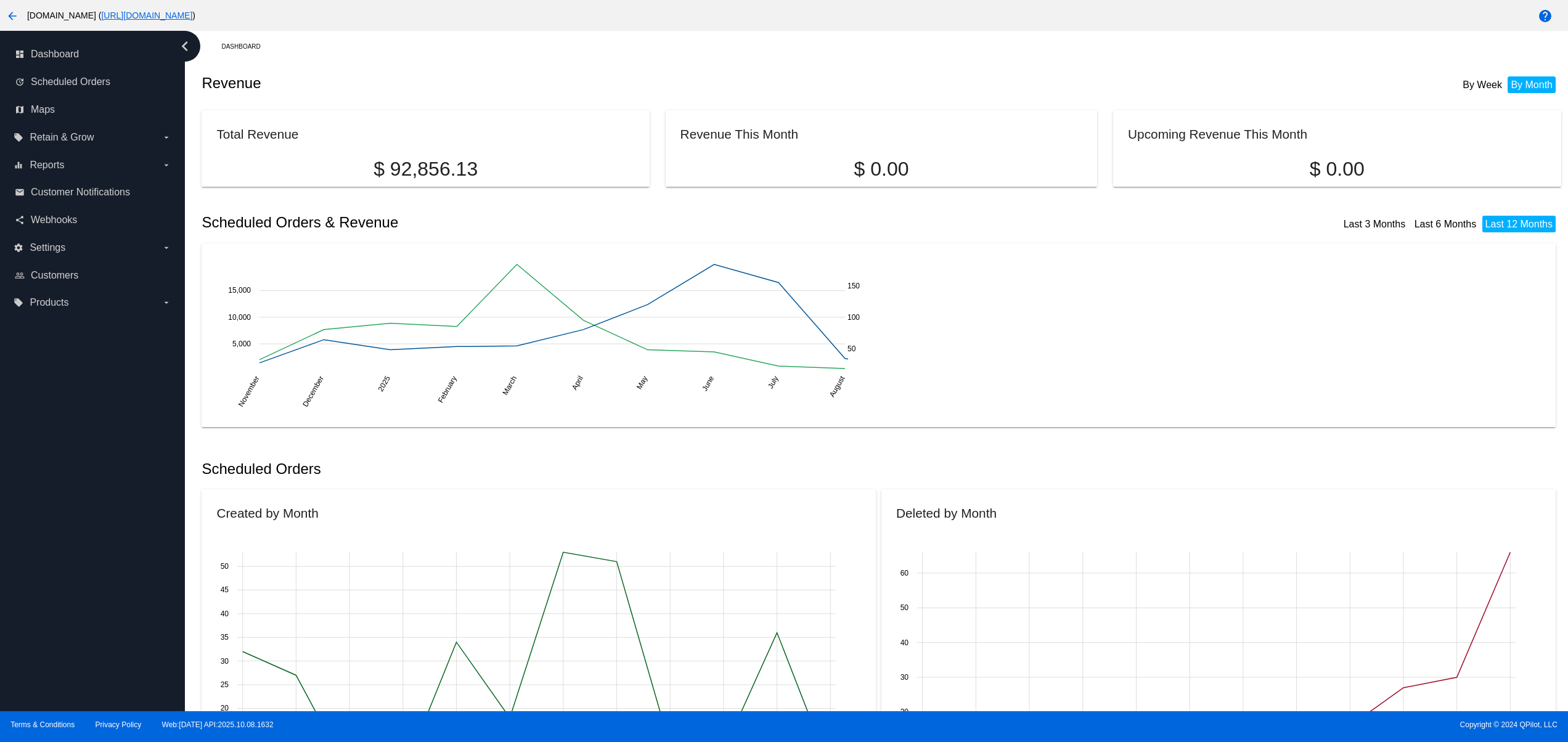
click at [136, 462] on div "dashboard Dashboard update Scheduled Orders map Maps local_offer Retain & Grow …" at bounding box center [92, 371] width 185 height 680
click at [133, 415] on div "dashboard Dashboard update Scheduled Orders map Maps local_offer Retain & Grow …" at bounding box center [92, 371] width 185 height 680
click at [129, 375] on div "dashboard Dashboard update Scheduled Orders map Maps local_offer Retain & Grow …" at bounding box center [92, 371] width 185 height 680
click at [75, 605] on div "dashboard Dashboard update Scheduled Orders map Maps local_offer Retain & Grow …" at bounding box center [92, 371] width 185 height 680
click at [67, 553] on div "dashboard Dashboard update Scheduled Orders map Maps local_offer Retain & Grow …" at bounding box center [92, 371] width 185 height 680
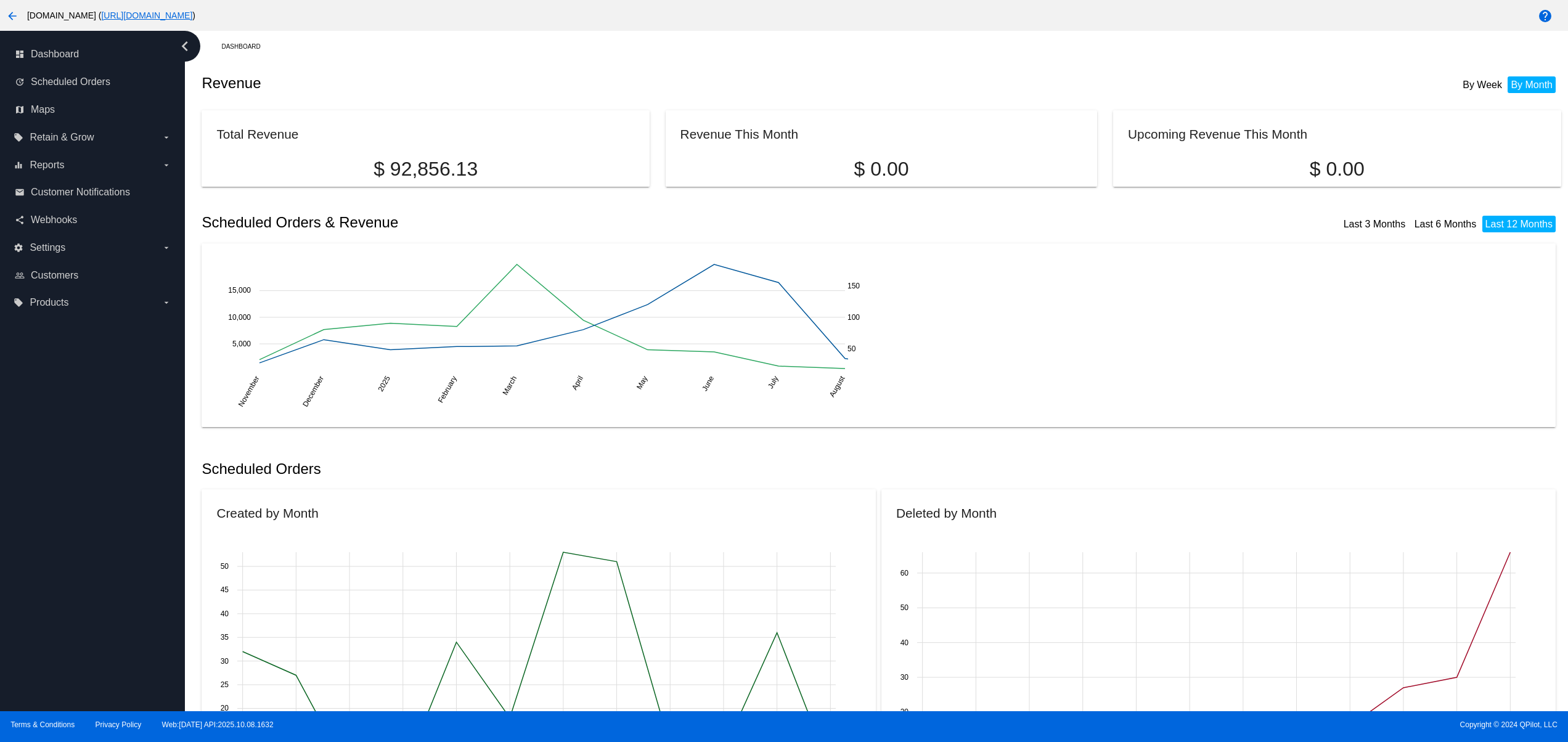
click at [67, 512] on div "dashboard Dashboard update Scheduled Orders map Maps local_offer Retain & Grow …" at bounding box center [92, 371] width 185 height 680
click at [67, 478] on div "dashboard Dashboard update Scheduled Orders map Maps local_offer Retain & Grow …" at bounding box center [92, 371] width 185 height 680
click at [72, 443] on div "dashboard Dashboard update Scheduled Orders map Maps local_offer Retain & Grow …" at bounding box center [92, 371] width 185 height 680
click at [105, 445] on div "dashboard Dashboard update Scheduled Orders map Maps local_offer Retain & Grow …" at bounding box center [92, 371] width 185 height 680
click at [97, 632] on div "dashboard Dashboard update Scheduled Orders map Maps local_offer Retain & Grow …" at bounding box center [92, 371] width 185 height 680
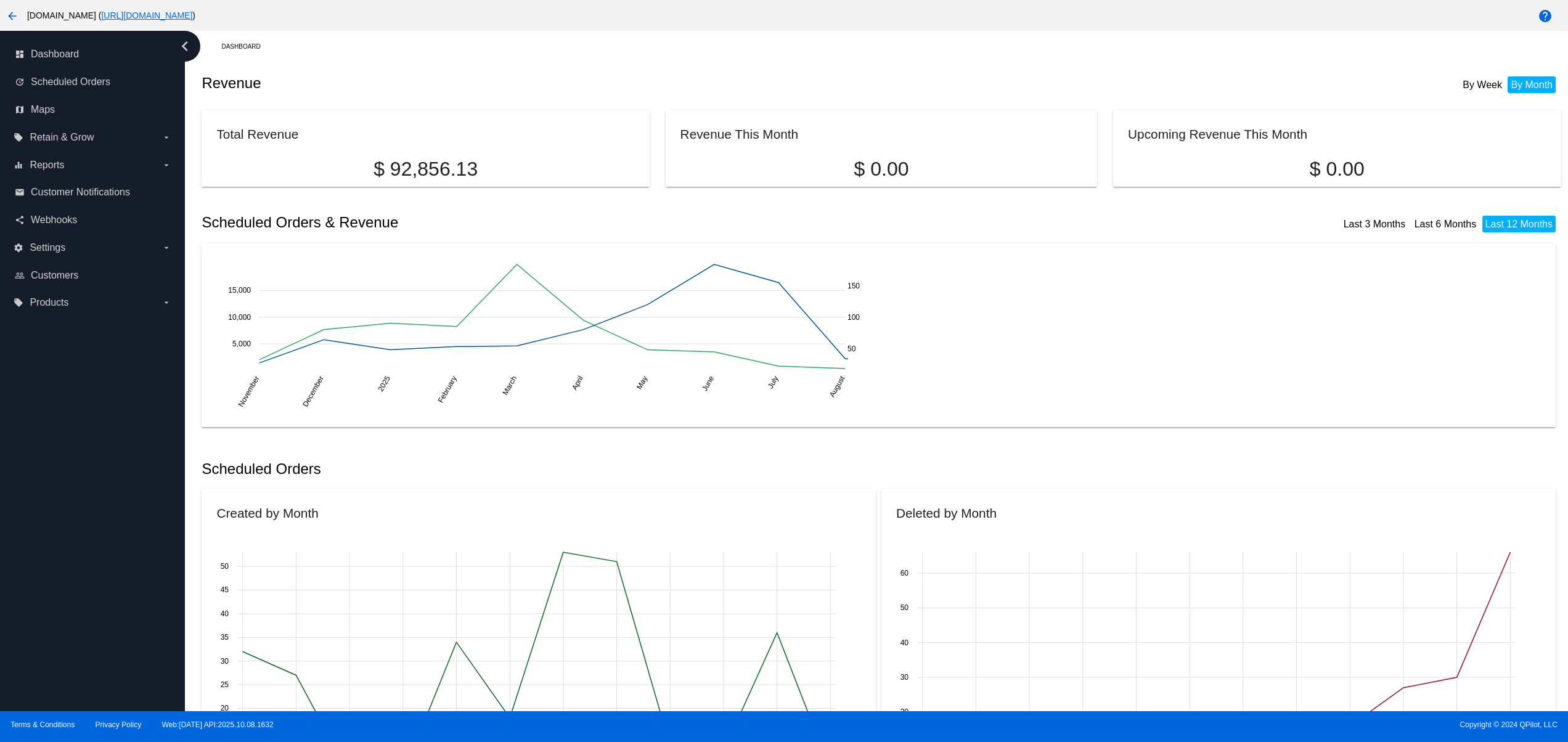
click at [97, 559] on div "dashboard Dashboard update Scheduled Orders map Maps local_offer Retain & Grow …" at bounding box center [92, 371] width 185 height 680
drag, startPoint x: 97, startPoint y: 528, endPoint x: 97, endPoint y: 446, distance: 82.0
click at [97, 518] on div "dashboard Dashboard update Scheduled Orders map Maps local_offer Retain & Grow …" at bounding box center [92, 371] width 185 height 680
click at [97, 446] on div "dashboard Dashboard update Scheduled Orders map Maps local_offer Retain & Grow …" at bounding box center [92, 371] width 185 height 680
click at [89, 421] on div "dashboard Dashboard update Scheduled Orders map Maps local_offer Retain & Grow …" at bounding box center [92, 371] width 185 height 680
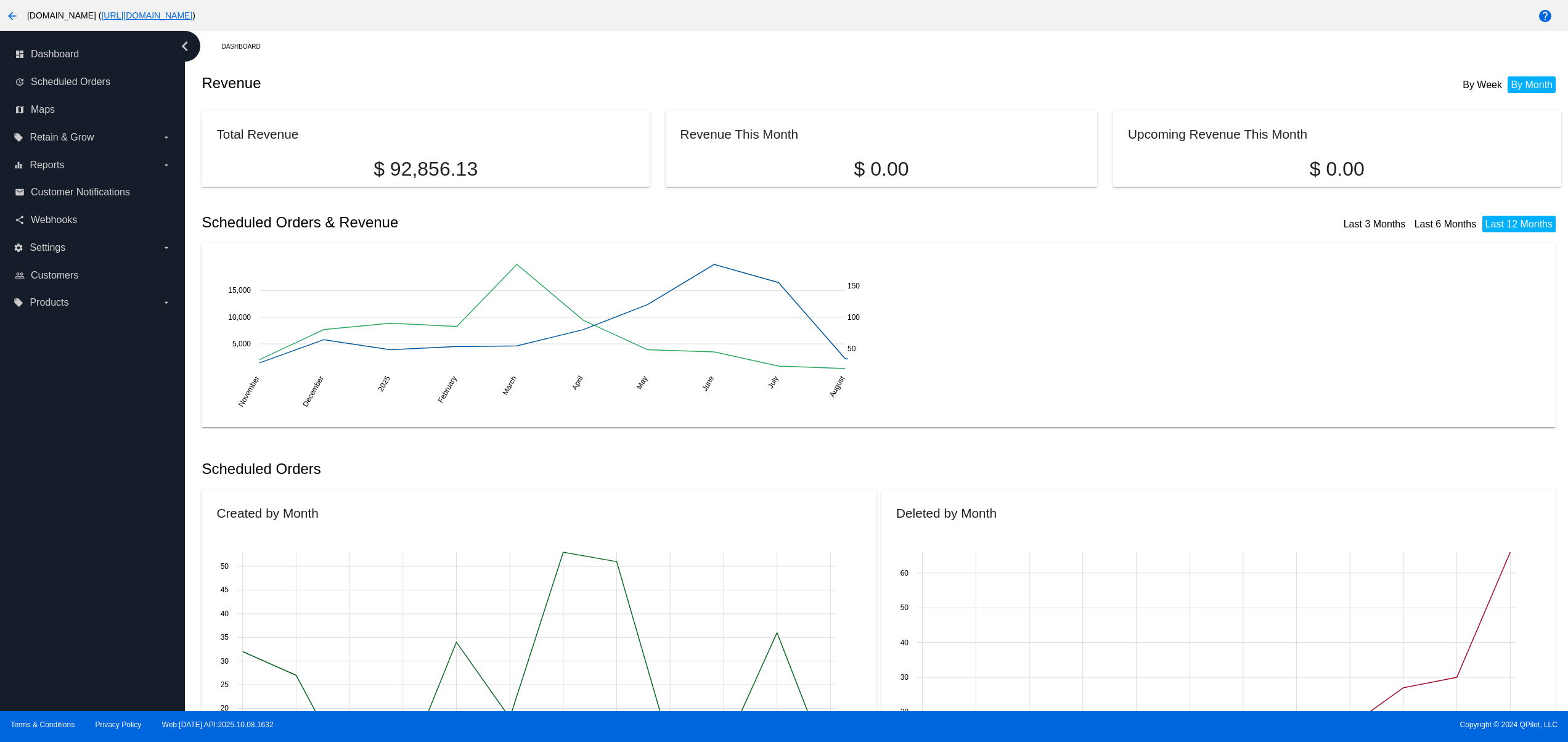
drag, startPoint x: 85, startPoint y: 594, endPoint x: 77, endPoint y: 545, distance: 49.6
click at [88, 598] on div "dashboard Dashboard update Scheduled Orders map Maps local_offer Retain & Grow …" at bounding box center [92, 371] width 185 height 680
click at [77, 543] on div "dashboard Dashboard update Scheduled Orders map Maps local_offer Retain & Grow …" at bounding box center [92, 371] width 185 height 680
click at [77, 498] on div "dashboard Dashboard update Scheduled Orders map Maps local_offer Retain & Grow …" at bounding box center [92, 371] width 185 height 680
click at [77, 453] on div "dashboard Dashboard update Scheduled Orders map Maps local_offer Retain & Grow …" at bounding box center [92, 371] width 185 height 680
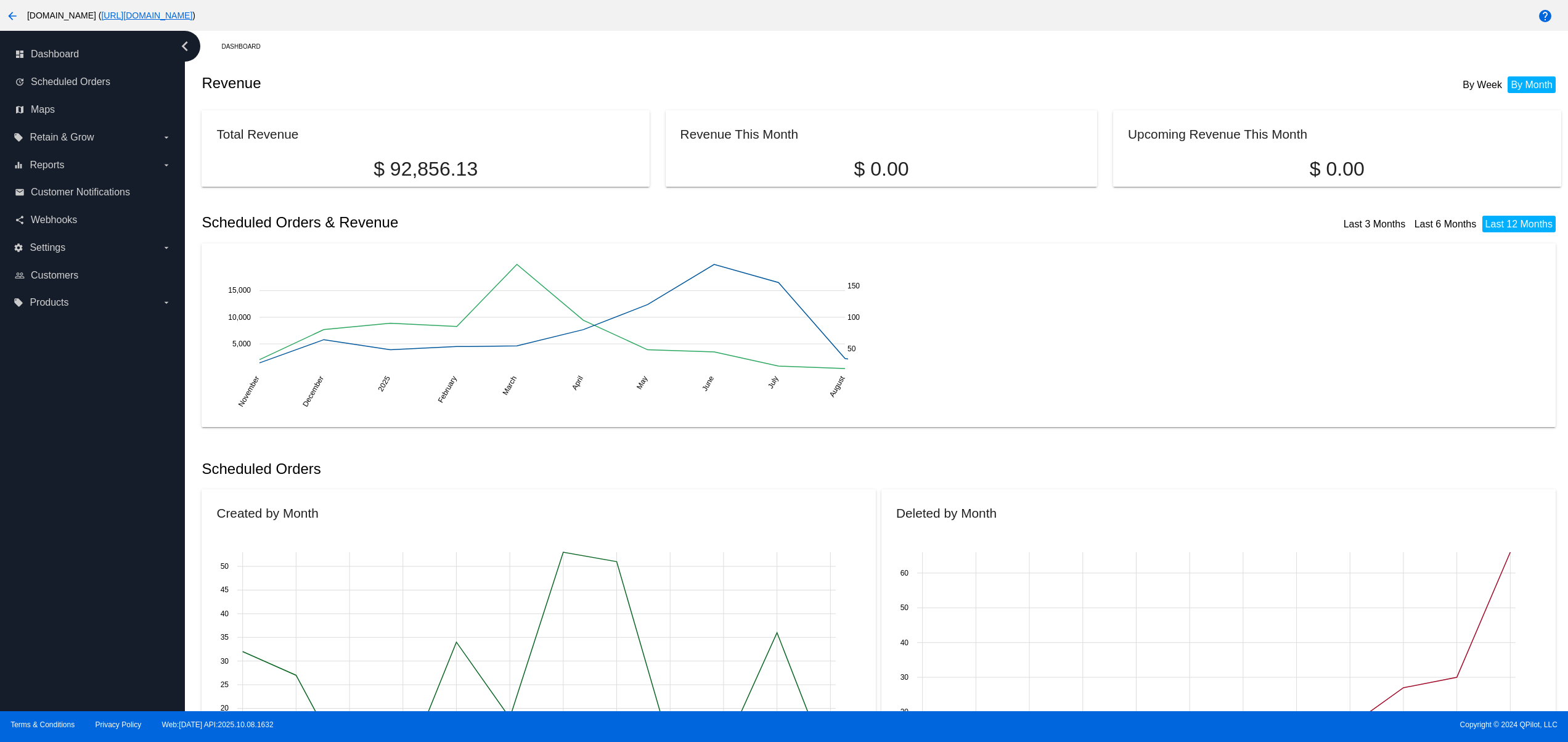
click at [77, 632] on div "dashboard Dashboard update Scheduled Orders map Maps local_offer Retain & Grow …" at bounding box center [92, 371] width 185 height 680
drag, startPoint x: 62, startPoint y: 594, endPoint x: 65, endPoint y: 585, distance: 9.5
click at [62, 592] on div "dashboard Dashboard update Scheduled Orders map Maps local_offer Retain & Grow …" at bounding box center [92, 371] width 185 height 680
click at [67, 557] on div "dashboard Dashboard update Scheduled Orders map Maps local_offer Retain & Grow …" at bounding box center [92, 371] width 185 height 680
click at [94, 411] on div "dashboard Dashboard update Scheduled Orders map Maps local_offer Retain & Grow …" at bounding box center [92, 371] width 185 height 680
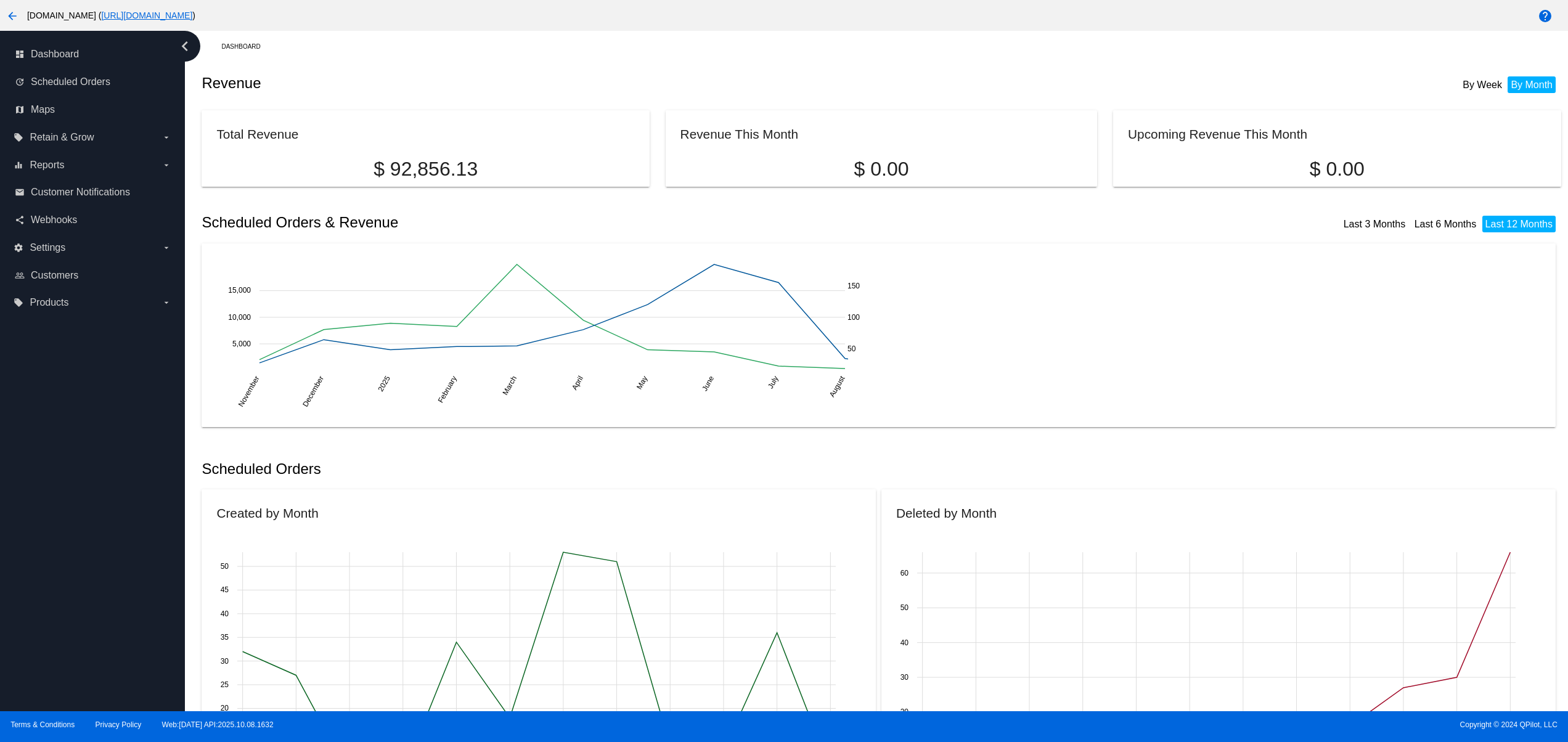
click at [109, 575] on div "dashboard Dashboard update Scheduled Orders map Maps local_offer Retain & Grow …" at bounding box center [92, 371] width 185 height 680
drag, startPoint x: 94, startPoint y: 533, endPoint x: 62, endPoint y: 471, distance: 69.8
click at [87, 520] on div "dashboard Dashboard update Scheduled Orders map Maps local_offer Retain & Grow …" at bounding box center [92, 371] width 185 height 680
click at [62, 470] on div "dashboard Dashboard update Scheduled Orders map Maps local_offer Retain & Grow …" at bounding box center [92, 371] width 185 height 680
click at [52, 439] on div "dashboard Dashboard update Scheduled Orders map Maps local_offer Retain & Grow …" at bounding box center [92, 371] width 185 height 680
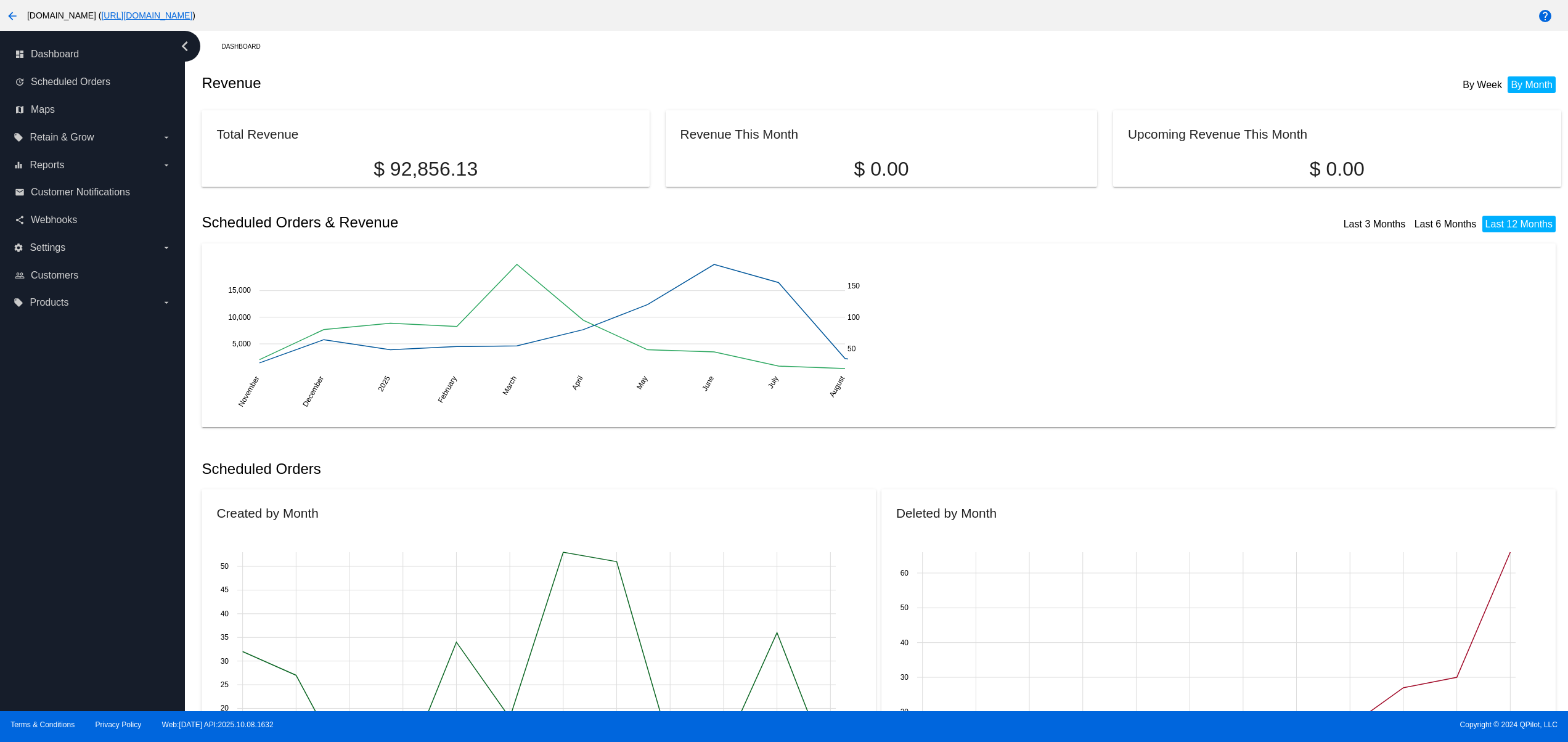
click at [49, 409] on div "dashboard Dashboard update Scheduled Orders map Maps local_offer Retain & Grow …" at bounding box center [92, 371] width 185 height 680
click at [60, 612] on div "dashboard Dashboard update Scheduled Orders map Maps local_offer Retain & Grow …" at bounding box center [92, 371] width 185 height 680
drag, startPoint x: 60, startPoint y: 550, endPoint x: 60, endPoint y: 493, distance: 57.0
click at [60, 549] on div "dashboard Dashboard update Scheduled Orders map Maps local_offer Retain & Grow …" at bounding box center [92, 371] width 185 height 680
click at [60, 493] on div "dashboard Dashboard update Scheduled Orders map Maps local_offer Retain & Grow …" at bounding box center [92, 371] width 185 height 680
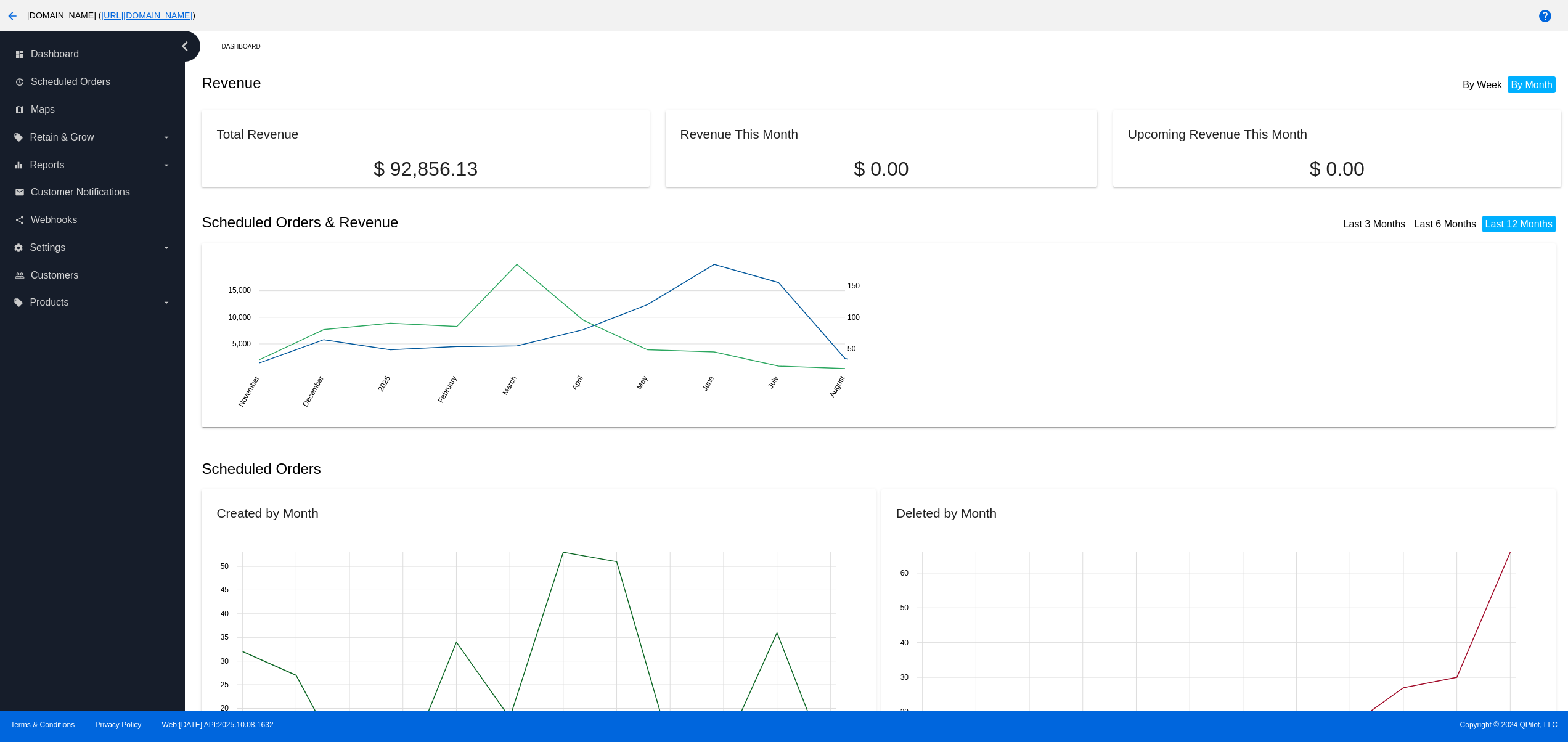
click at [59, 446] on div "dashboard Dashboard update Scheduled Orders map Maps local_offer Retain & Grow …" at bounding box center [92, 371] width 185 height 680
click at [57, 409] on div "dashboard Dashboard update Scheduled Orders map Maps local_offer Retain & Grow …" at bounding box center [92, 371] width 185 height 680
click at [94, 620] on div "dashboard Dashboard update Scheduled Orders map Maps local_offer Retain & Grow …" at bounding box center [92, 371] width 185 height 680
drag, startPoint x: 96, startPoint y: 547, endPoint x: 96, endPoint y: 508, distance: 39.0
click at [96, 545] on div "dashboard Dashboard update Scheduled Orders map Maps local_offer Retain & Grow …" at bounding box center [92, 371] width 185 height 680
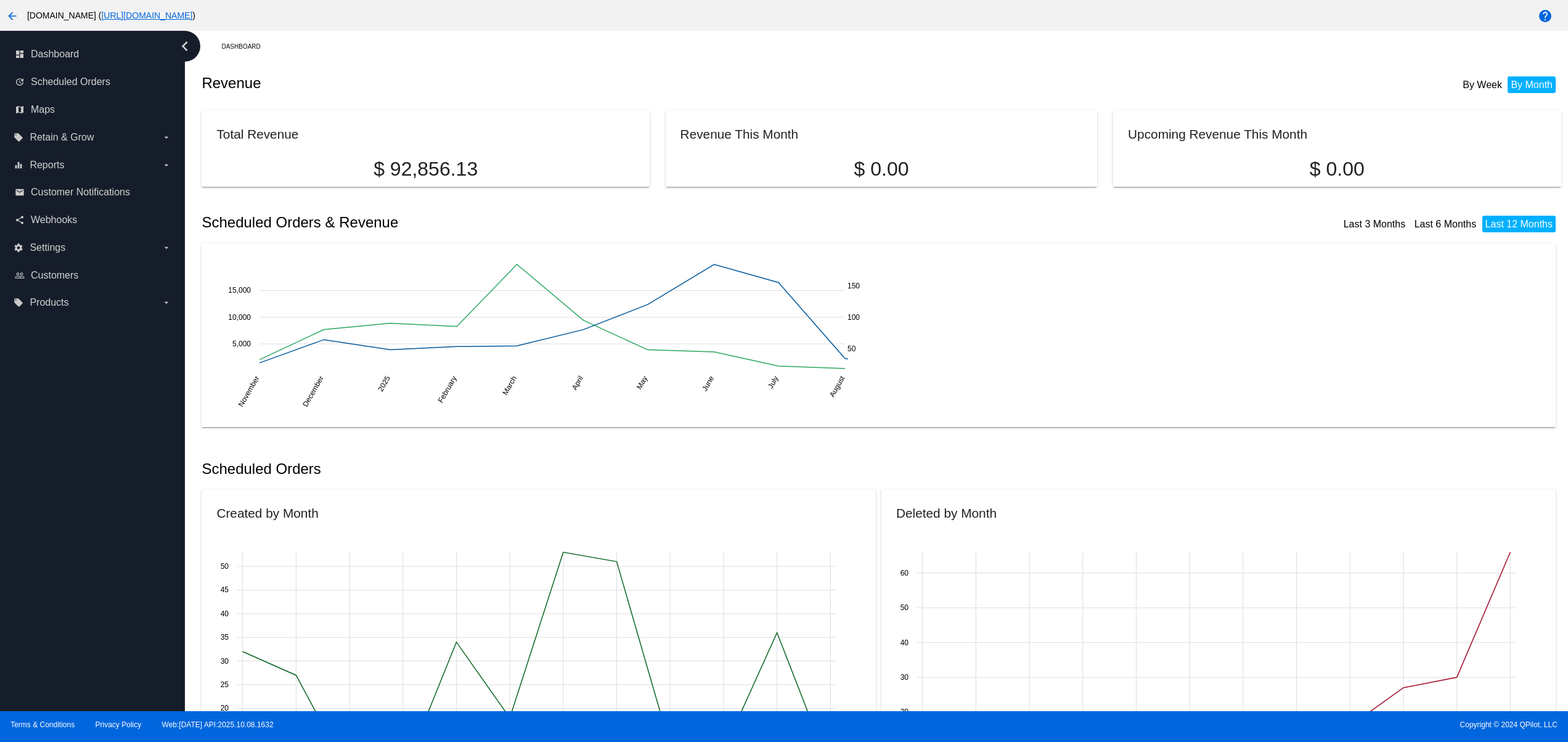
click at [87, 459] on div "dashboard Dashboard update Scheduled Orders map Maps local_offer Retain & Grow …" at bounding box center [92, 371] width 185 height 680
click at [87, 409] on div "dashboard Dashboard update Scheduled Orders map Maps local_offer Retain & Grow …" at bounding box center [92, 371] width 185 height 680
click at [87, 368] on div "dashboard Dashboard update Scheduled Orders map Maps local_offer Retain & Grow …" at bounding box center [92, 371] width 185 height 680
click at [161, 673] on div "dashboard Dashboard update Scheduled Orders map Maps local_offer Retain & Grow …" at bounding box center [92, 371] width 185 height 680
drag, startPoint x: 151, startPoint y: 617, endPoint x: 161, endPoint y: 520, distance: 97.5
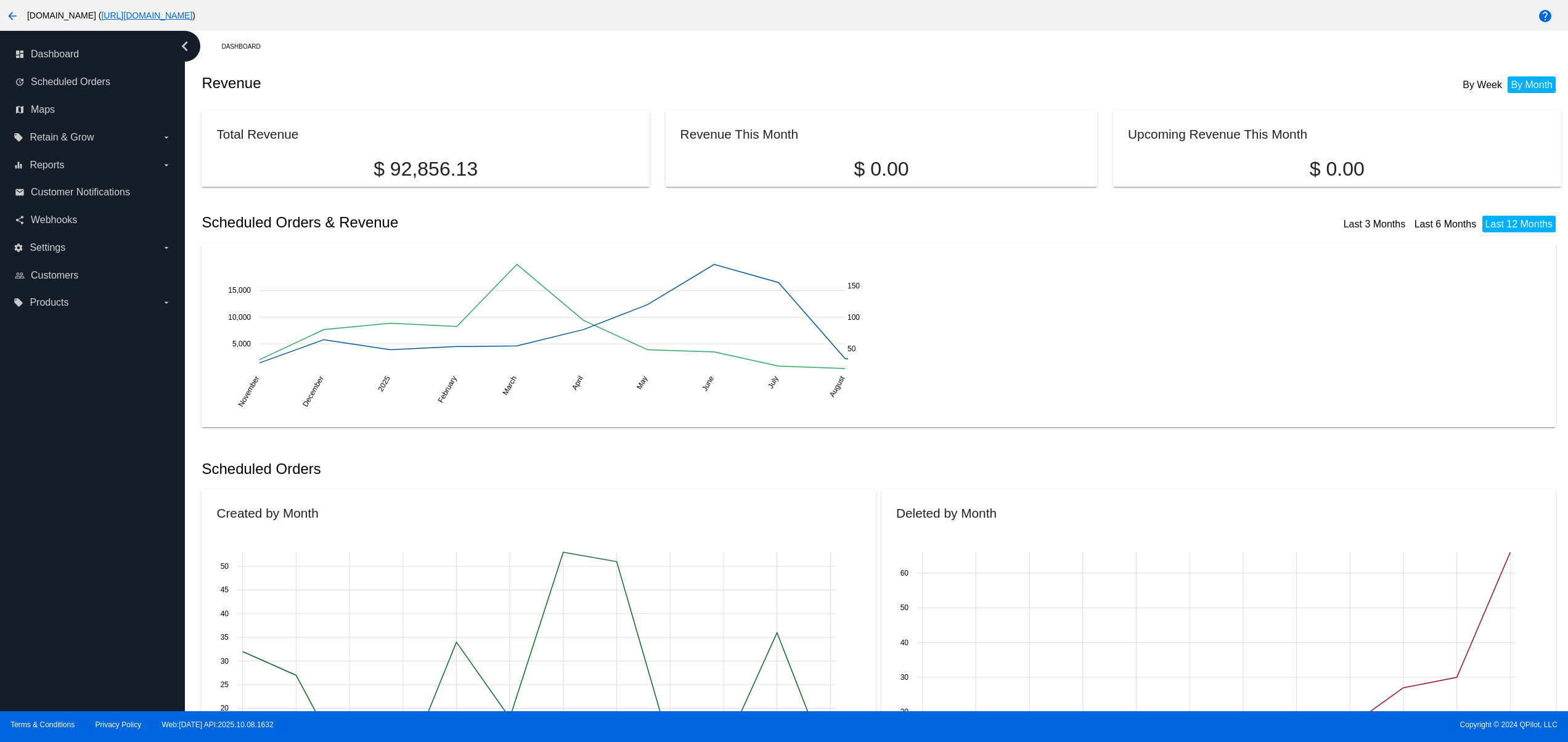
click at [151, 609] on div "dashboard Dashboard update Scheduled Orders map Maps local_offer Retain & Grow …" at bounding box center [92, 371] width 185 height 680
drag, startPoint x: 161, startPoint y: 520, endPoint x: 161, endPoint y: 449, distance: 71.0
click at [161, 520] on div "dashboard Dashboard update Scheduled Orders map Maps local_offer Retain & Grow …" at bounding box center [92, 371] width 185 height 680
click at [161, 448] on div "dashboard Dashboard update Scheduled Orders map Maps local_offer Retain & Grow …" at bounding box center [92, 371] width 185 height 680
click at [158, 406] on div "dashboard Dashboard update Scheduled Orders map Maps local_offer Retain & Grow …" at bounding box center [92, 371] width 185 height 680
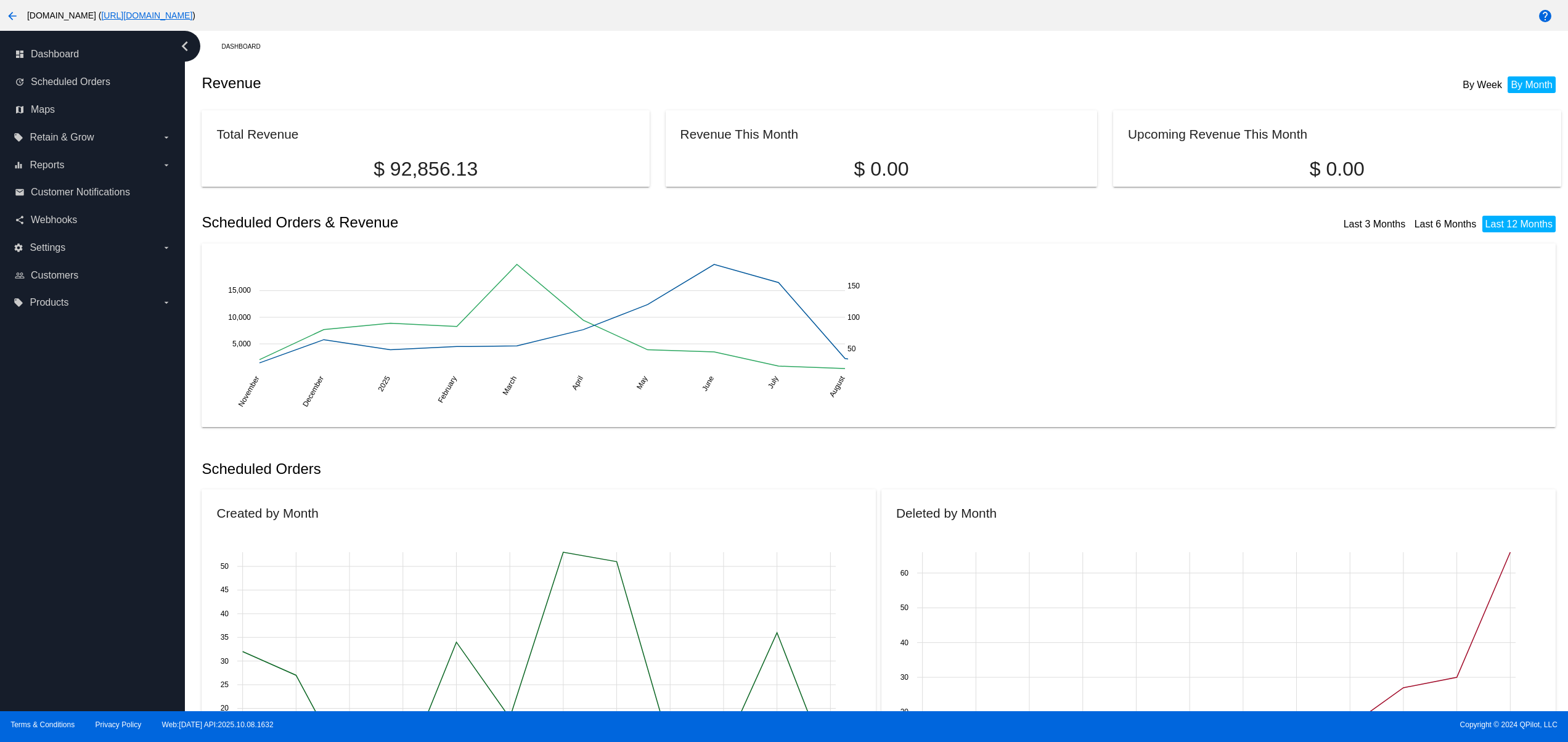
click at [144, 382] on div "dashboard Dashboard update Scheduled Orders map Maps local_offer Retain & Grow …" at bounding box center [92, 371] width 185 height 680
click at [47, 590] on div "dashboard Dashboard update Scheduled Orders map Maps local_offer Retain & Grow …" at bounding box center [92, 371] width 185 height 680
click at [30, 540] on div "dashboard Dashboard update Scheduled Orders map Maps local_offer Retain & Grow …" at bounding box center [92, 371] width 185 height 680
click at [38, 488] on div "dashboard Dashboard update Scheduled Orders map Maps local_offer Retain & Grow …" at bounding box center [92, 371] width 185 height 680
click at [23, 627] on div "dashboard Dashboard update Scheduled Orders map Maps local_offer Retain & Grow …" at bounding box center [92, 371] width 185 height 680
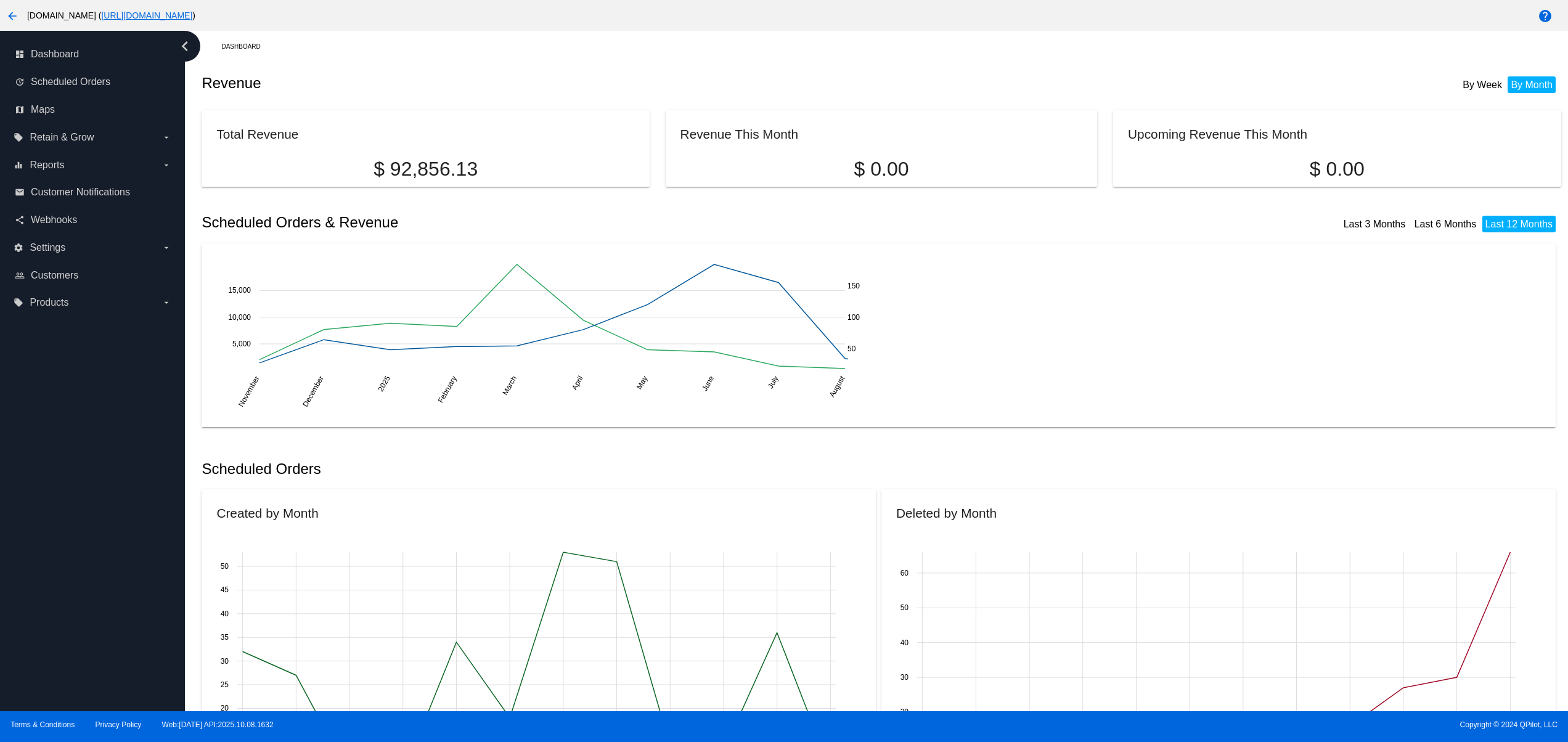
click at [22, 548] on div "dashboard Dashboard update Scheduled Orders map Maps local_offer Retain & Grow …" at bounding box center [92, 371] width 185 height 680
click at [15, 498] on div "dashboard Dashboard update Scheduled Orders map Maps local_offer Retain & Grow …" at bounding box center [92, 371] width 185 height 680
click at [5, 449] on div "dashboard Dashboard update Scheduled Orders map Maps local_offer Retain & Grow …" at bounding box center [92, 371] width 185 height 680
click at [19, 394] on div "dashboard Dashboard update Scheduled Orders map Maps local_offer Retain & Grow …" at bounding box center [92, 371] width 185 height 680
drag, startPoint x: 35, startPoint y: 654, endPoint x: 30, endPoint y: 609, distance: 45.3
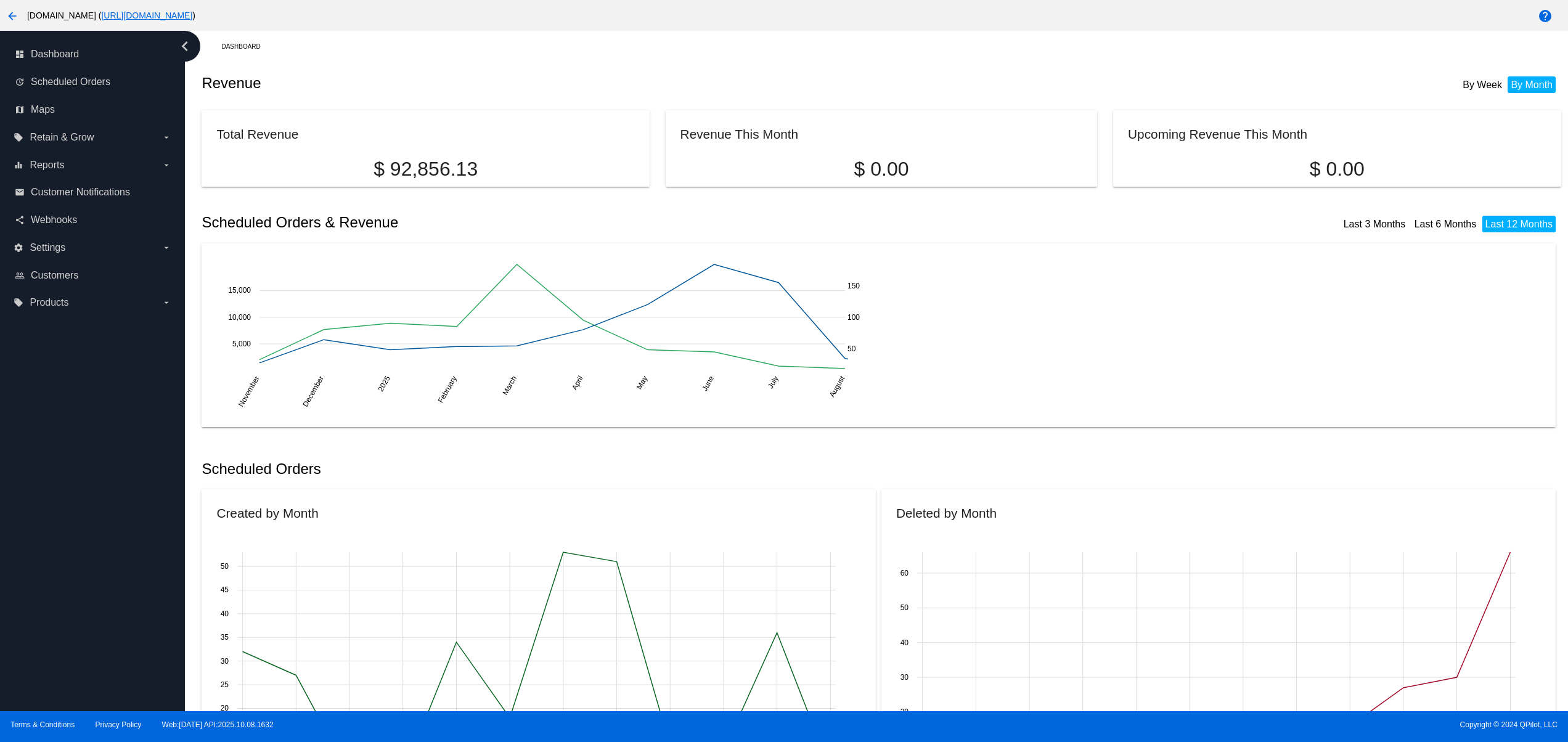
click at [35, 656] on div "dashboard Dashboard update Scheduled Orders map Maps local_offer Retain & Grow …" at bounding box center [92, 371] width 185 height 680
click at [30, 604] on div "dashboard Dashboard update Scheduled Orders map Maps local_offer Retain & Grow …" at bounding box center [92, 371] width 185 height 680
drag, startPoint x: 30, startPoint y: 557, endPoint x: 31, endPoint y: 493, distance: 64.0
click at [30, 555] on div "dashboard Dashboard update Scheduled Orders map Maps local_offer Retain & Grow …" at bounding box center [92, 371] width 185 height 680
click at [31, 488] on div "dashboard Dashboard update Scheduled Orders map Maps local_offer Retain & Grow …" at bounding box center [92, 371] width 185 height 680
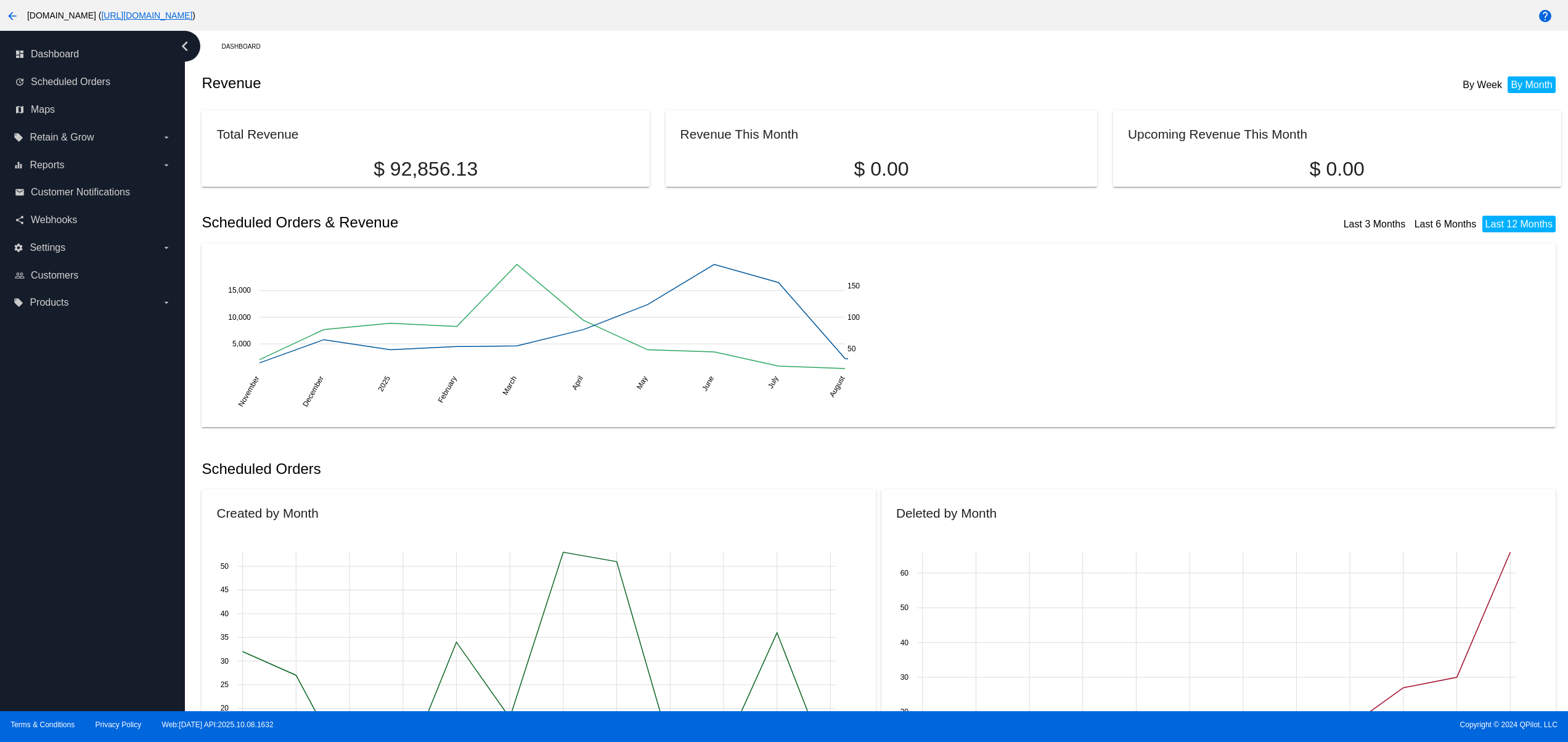
click at [40, 426] on div "dashboard Dashboard update Scheduled Orders map Maps local_offer Retain & Grow …" at bounding box center [92, 371] width 185 height 680
click at [40, 382] on div "dashboard Dashboard update Scheduled Orders map Maps local_offer Retain & Grow …" at bounding box center [92, 371] width 185 height 680
click at [85, 619] on div "dashboard Dashboard update Scheduled Orders map Maps local_offer Retain & Grow …" at bounding box center [92, 371] width 185 height 680
click at [97, 569] on div "dashboard Dashboard update Scheduled Orders map Maps local_offer Retain & Grow …" at bounding box center [92, 371] width 185 height 680
click at [102, 501] on div "dashboard Dashboard update Scheduled Orders map Maps local_offer Retain & Grow …" at bounding box center [92, 371] width 185 height 680
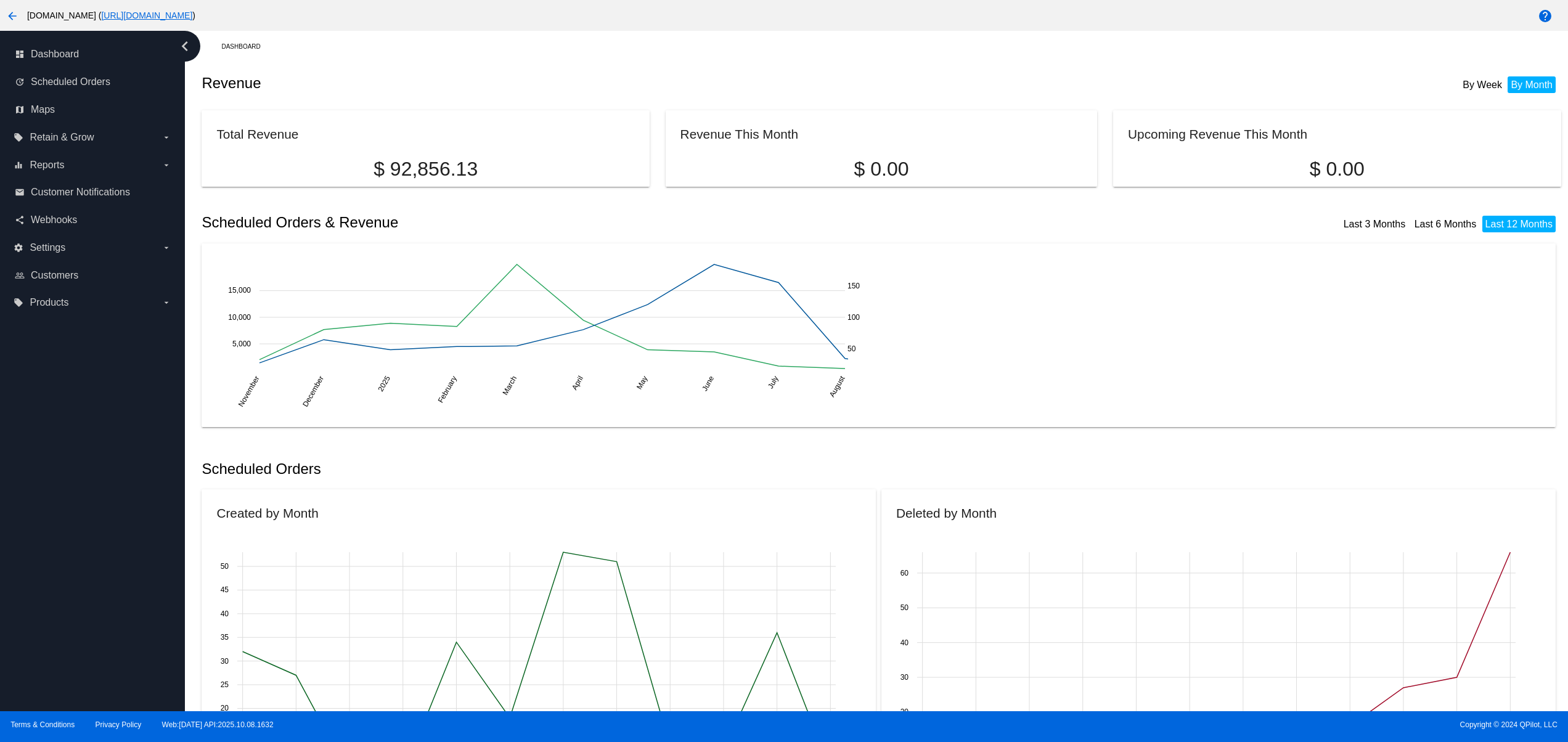
click at [105, 461] on div "dashboard Dashboard update Scheduled Orders map Maps local_offer Retain & Grow …" at bounding box center [92, 371] width 185 height 680
click at [70, 622] on div "dashboard Dashboard update Scheduled Orders map Maps local_offer Retain & Grow …" at bounding box center [92, 371] width 185 height 680
click at [72, 582] on div "dashboard Dashboard update Scheduled Orders map Maps local_offer Retain & Grow …" at bounding box center [92, 371] width 185 height 680
click at [69, 538] on div "dashboard Dashboard update Scheduled Orders map Maps local_offer Retain & Grow …" at bounding box center [92, 371] width 185 height 680
click at [55, 498] on div "dashboard Dashboard update Scheduled Orders map Maps local_offer Retain & Grow …" at bounding box center [92, 371] width 185 height 680
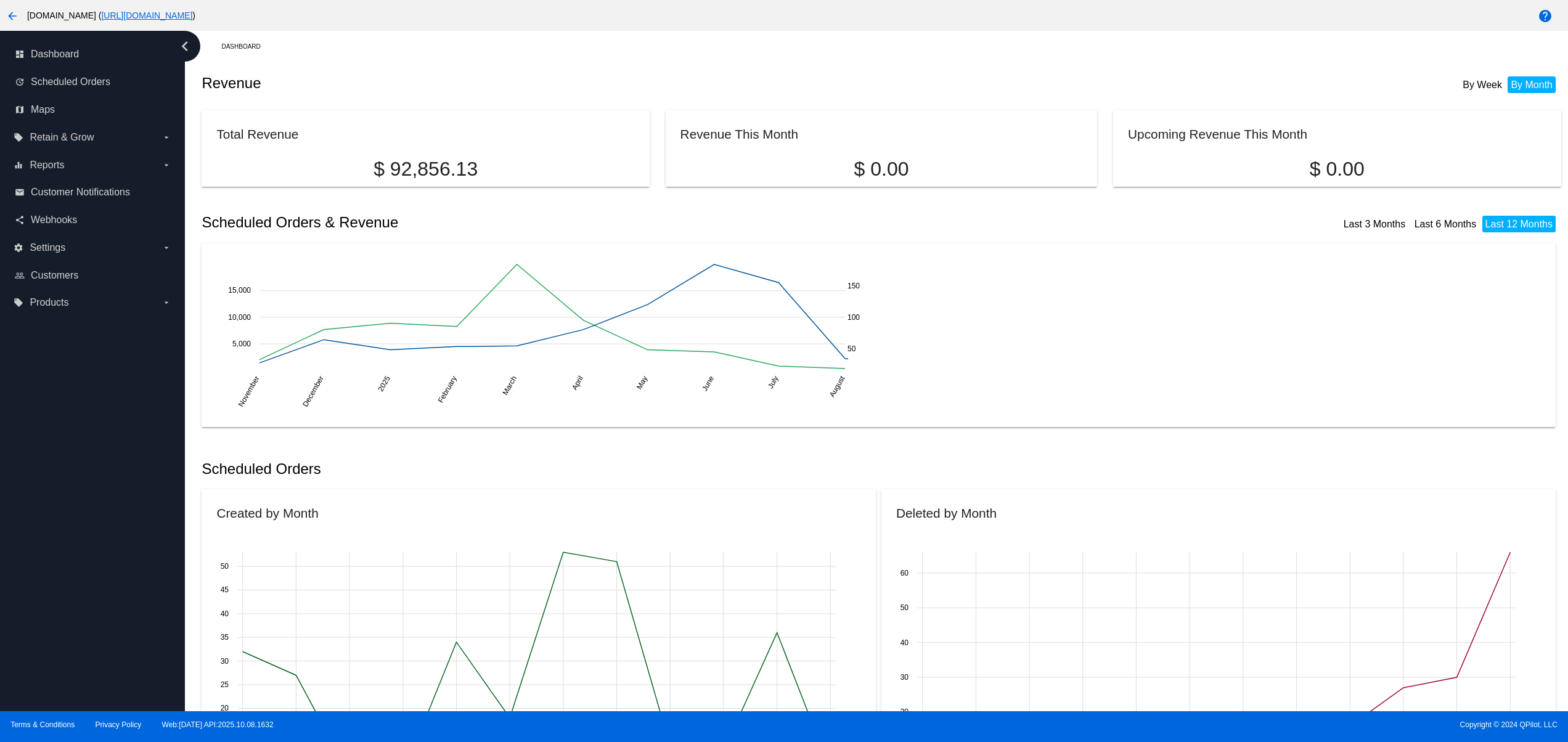
click at [54, 468] on div "dashboard Dashboard update Scheduled Orders map Maps local_offer Retain & Grow …" at bounding box center [92, 371] width 185 height 680
click at [54, 438] on div "dashboard Dashboard update Scheduled Orders map Maps local_offer Retain & Grow …" at bounding box center [92, 371] width 185 height 680
click at [54, 409] on div "dashboard Dashboard update Scheduled Orders map Maps local_offer Retain & Grow …" at bounding box center [92, 371] width 185 height 680
click at [58, 654] on div "dashboard Dashboard update Scheduled Orders map Maps local_offer Retain & Grow …" at bounding box center [92, 371] width 185 height 680
click at [49, 612] on div "dashboard Dashboard update Scheduled Orders map Maps local_offer Retain & Grow …" at bounding box center [92, 371] width 185 height 680
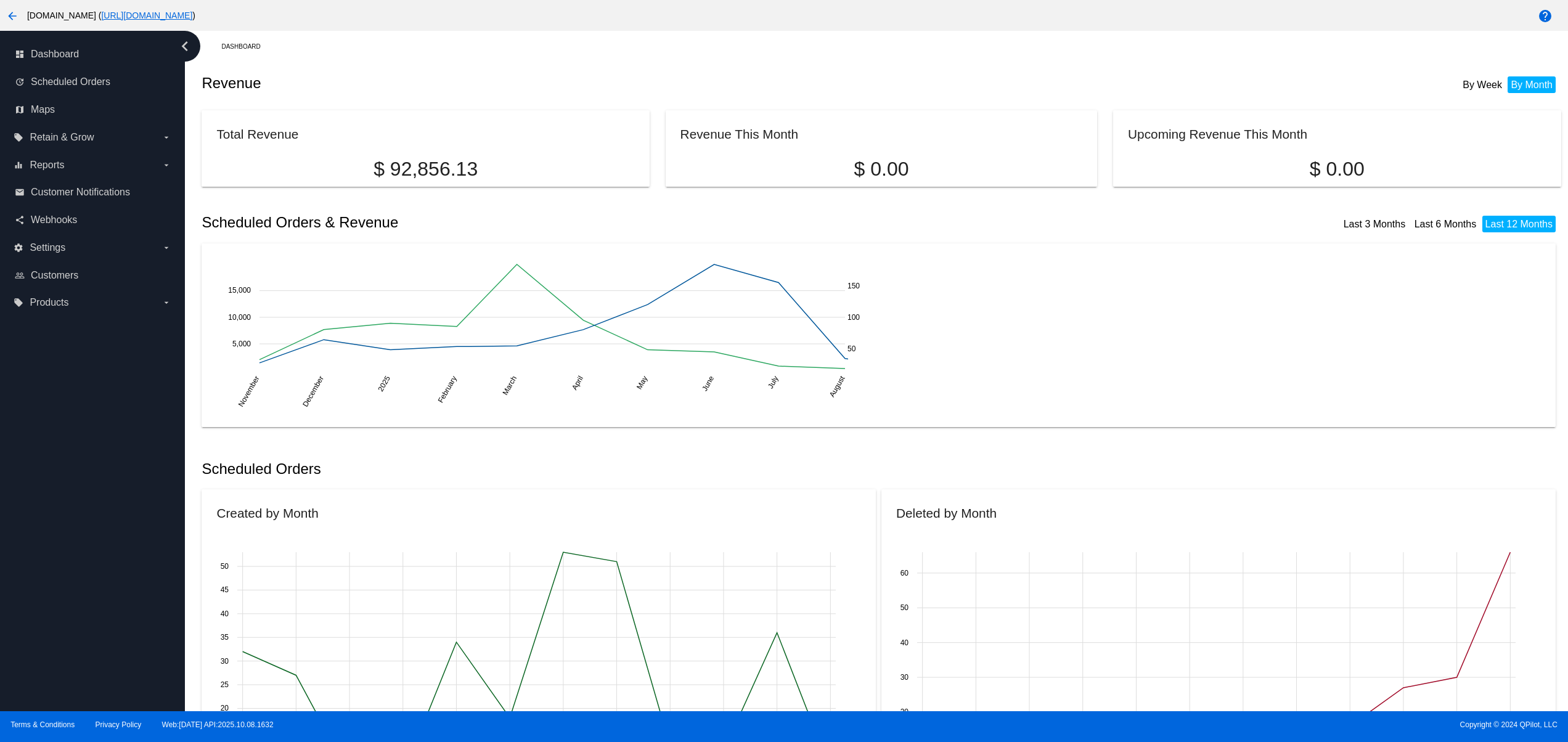
drag, startPoint x: 49, startPoint y: 567, endPoint x: 49, endPoint y: 550, distance: 17.0
click at [49, 565] on div "dashboard Dashboard update Scheduled Orders map Maps local_offer Retain & Grow …" at bounding box center [92, 371] width 185 height 680
click at [47, 543] on div "dashboard Dashboard update Scheduled Orders map Maps local_offer Retain & Grow …" at bounding box center [92, 371] width 185 height 680
click at [48, 522] on div "dashboard Dashboard update Scheduled Orders map Maps local_offer Retain & Grow …" at bounding box center [92, 371] width 185 height 680
click at [50, 478] on div "dashboard Dashboard update Scheduled Orders map Maps local_offer Retain & Grow …" at bounding box center [92, 371] width 185 height 680
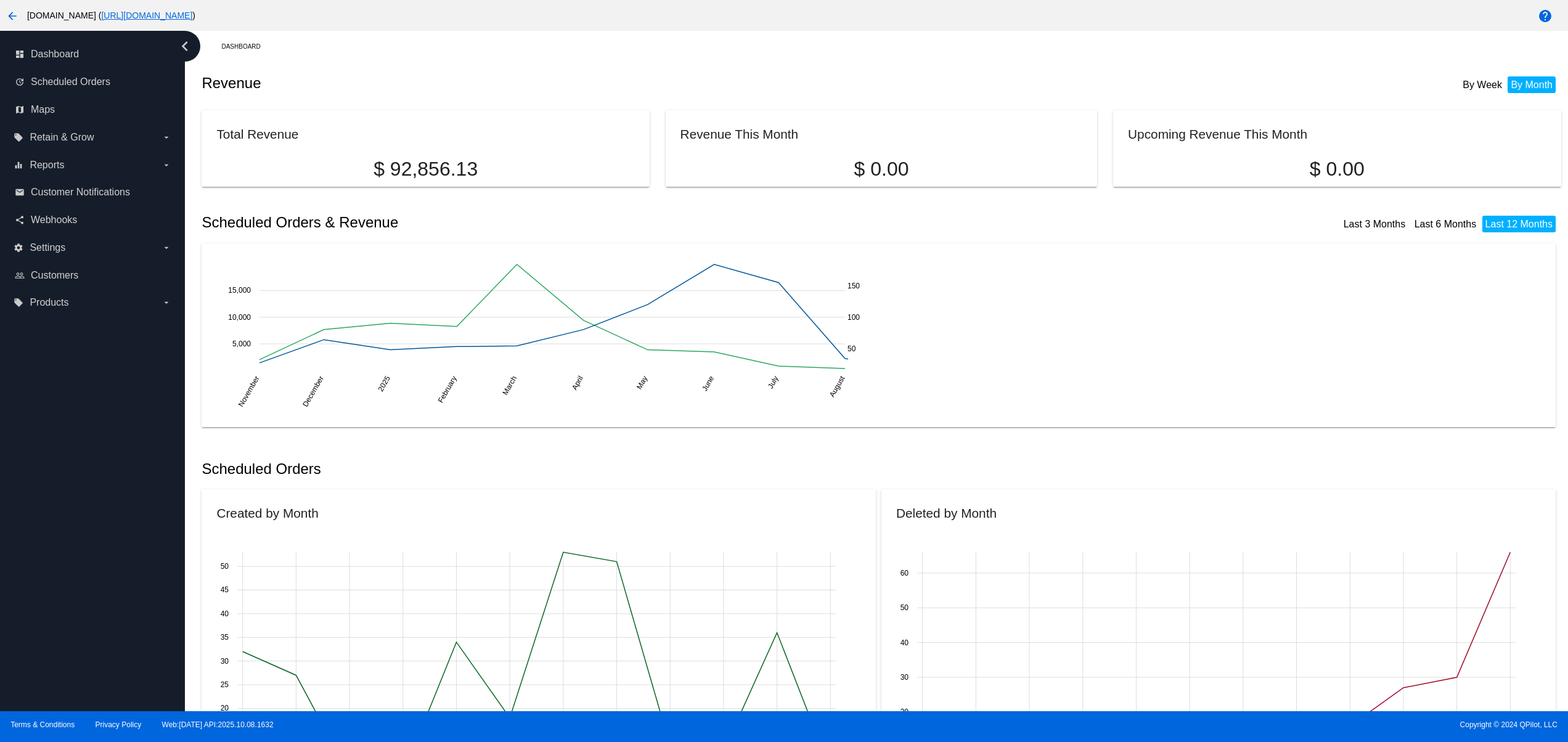
click at [55, 424] on div "dashboard Dashboard update Scheduled Orders map Maps local_offer Retain & Grow …" at bounding box center [92, 371] width 185 height 680
click at [55, 397] on div "dashboard Dashboard update Scheduled Orders map Maps local_offer Retain & Grow …" at bounding box center [92, 371] width 185 height 680
click at [109, 657] on div "dashboard Dashboard update Scheduled Orders map Maps local_offer Retain & Grow …" at bounding box center [92, 371] width 185 height 680
click at [99, 611] on div "dashboard Dashboard update Scheduled Orders map Maps local_offer Retain & Grow …" at bounding box center [92, 371] width 185 height 680
click at [94, 545] on div "dashboard Dashboard update Scheduled Orders map Maps local_offer Retain & Grow …" at bounding box center [92, 371] width 185 height 680
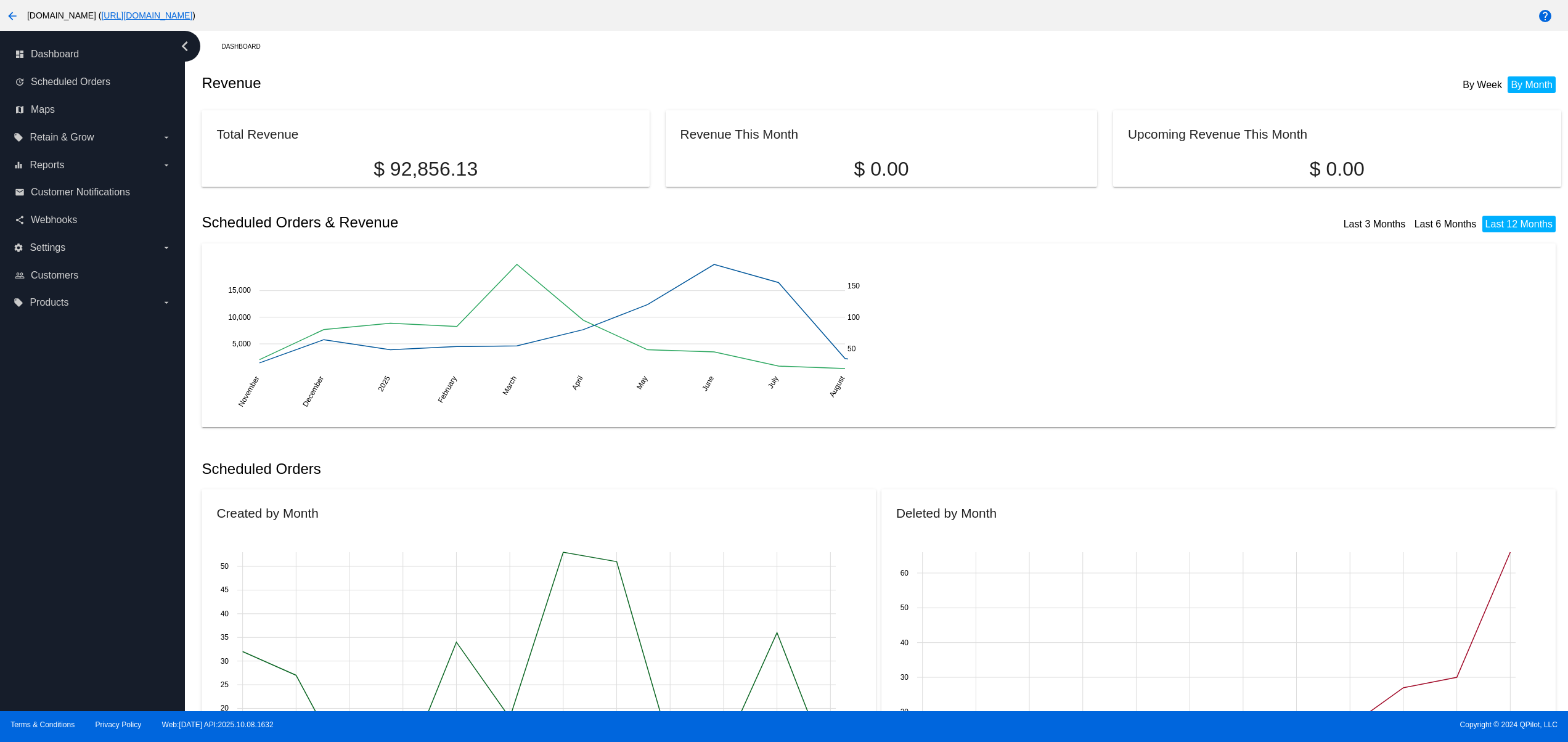
click at [92, 493] on div "dashboard Dashboard update Scheduled Orders map Maps local_offer Retain & Grow …" at bounding box center [92, 371] width 185 height 680
click at [89, 438] on div "dashboard Dashboard update Scheduled Orders map Maps local_offer Retain & Grow …" at bounding box center [92, 371] width 185 height 680
click at [89, 404] on div "dashboard Dashboard update Scheduled Orders map Maps local_offer Retain & Grow …" at bounding box center [92, 371] width 185 height 680
click at [146, 661] on div "dashboard Dashboard update Scheduled Orders map Maps local_offer Retain & Grow …" at bounding box center [92, 371] width 185 height 680
click at [141, 632] on div "dashboard Dashboard update Scheduled Orders map Maps local_offer Retain & Grow …" at bounding box center [92, 371] width 185 height 680
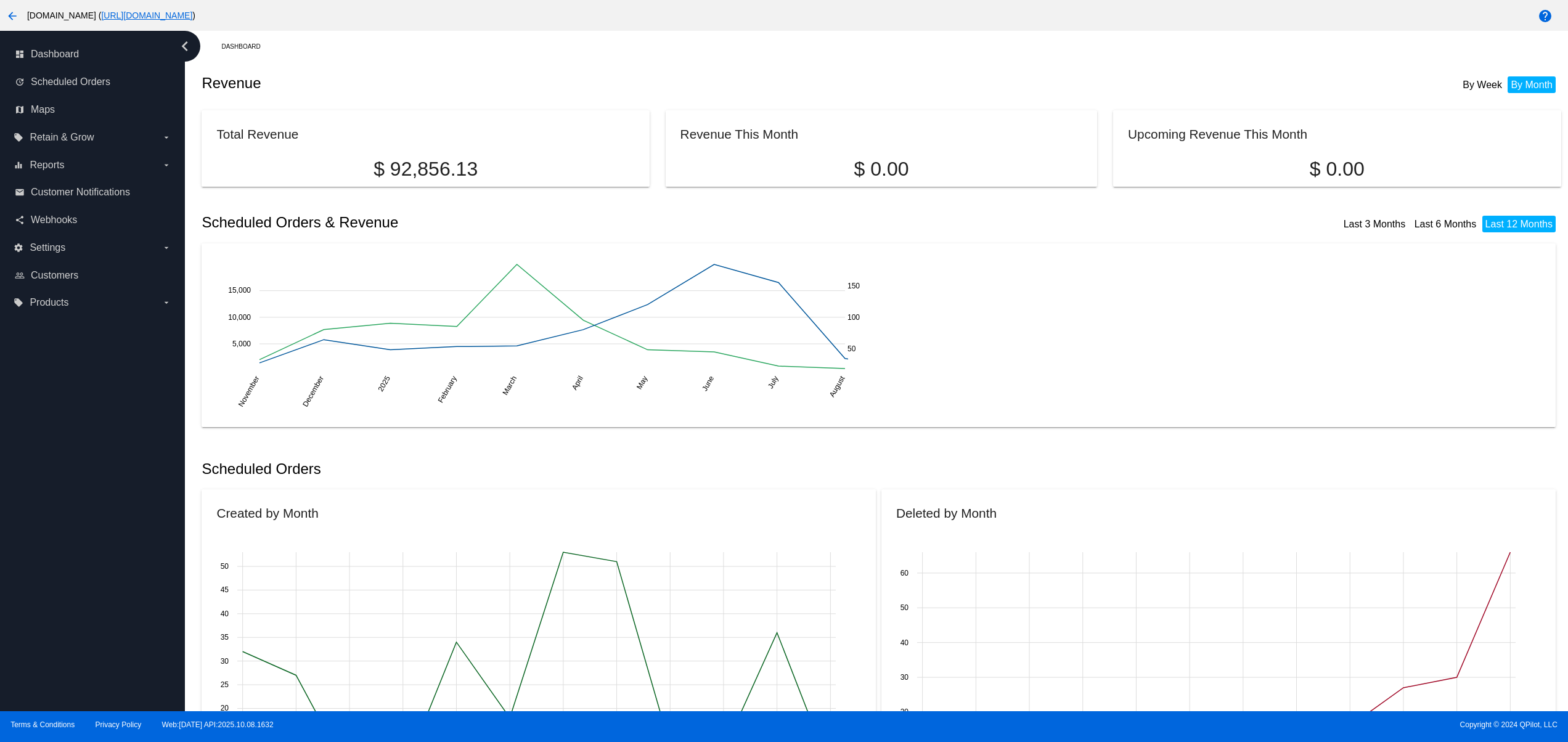
click at [131, 585] on div "dashboard Dashboard update Scheduled Orders map Maps local_offer Retain & Grow …" at bounding box center [92, 371] width 185 height 680
click at [134, 525] on div "dashboard Dashboard update Scheduled Orders map Maps local_offer Retain & Grow …" at bounding box center [92, 371] width 185 height 680
click at [134, 461] on div "dashboard Dashboard update Scheduled Orders map Maps local_offer Retain & Grow …" at bounding box center [92, 371] width 185 height 680
click at [131, 431] on div "dashboard Dashboard update Scheduled Orders map Maps local_offer Retain & Grow …" at bounding box center [92, 371] width 185 height 680
click at [124, 409] on div "dashboard Dashboard update Scheduled Orders map Maps local_offer Retain & Grow …" at bounding box center [92, 371] width 185 height 680
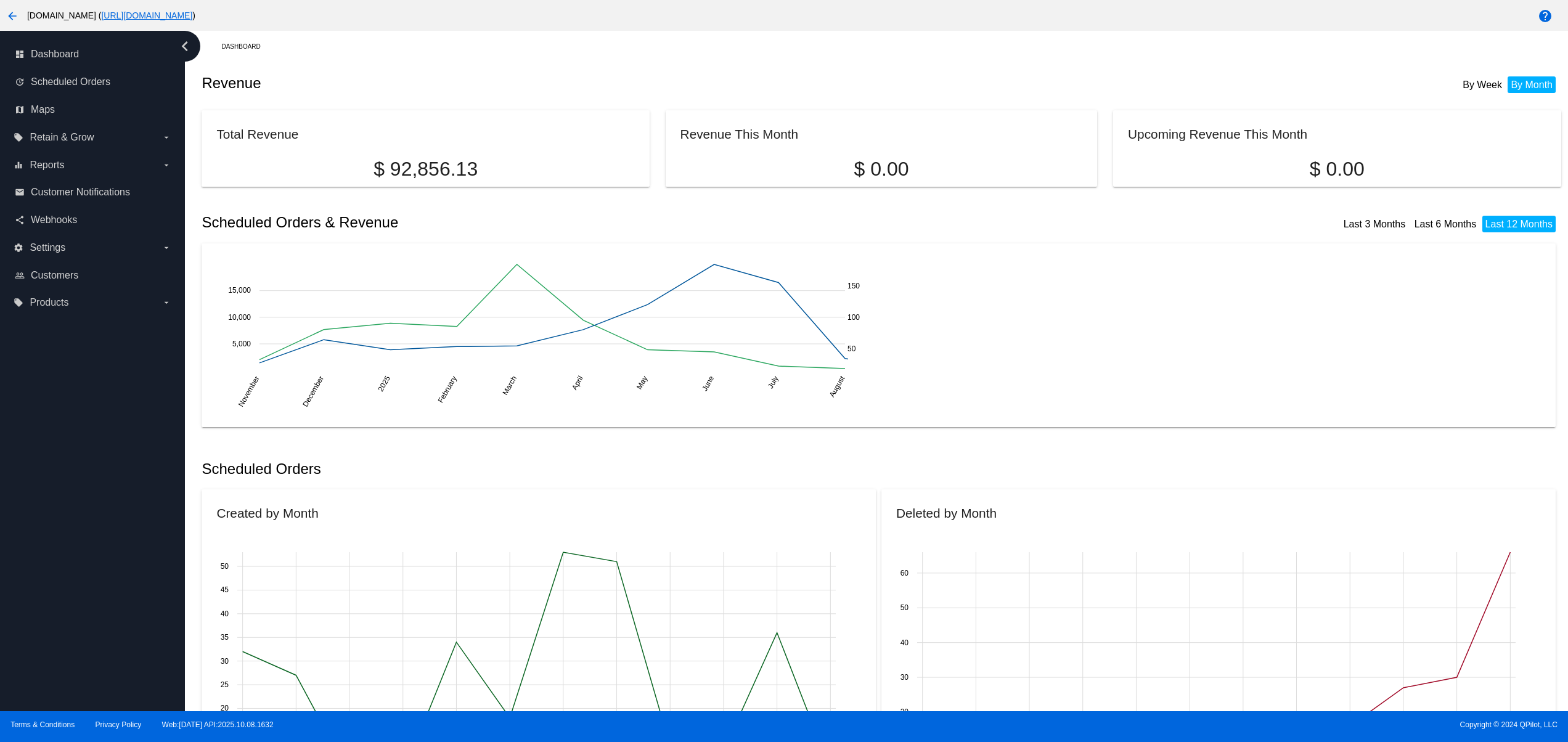
click at [114, 391] on div "dashboard Dashboard update Scheduled Orders map Maps local_offer Retain & Grow …" at bounding box center [92, 371] width 185 height 680
click at [28, 669] on div "dashboard Dashboard update Scheduled Orders map Maps local_offer Retain & Grow …" at bounding box center [92, 371] width 185 height 680
drag, startPoint x: 20, startPoint y: 629, endPoint x: 28, endPoint y: 535, distance: 94.3
click at [20, 628] on div "dashboard Dashboard update Scheduled Orders map Maps local_offer Retain & Grow …" at bounding box center [92, 371] width 185 height 680
drag, startPoint x: 28, startPoint y: 535, endPoint x: 35, endPoint y: 508, distance: 27.9
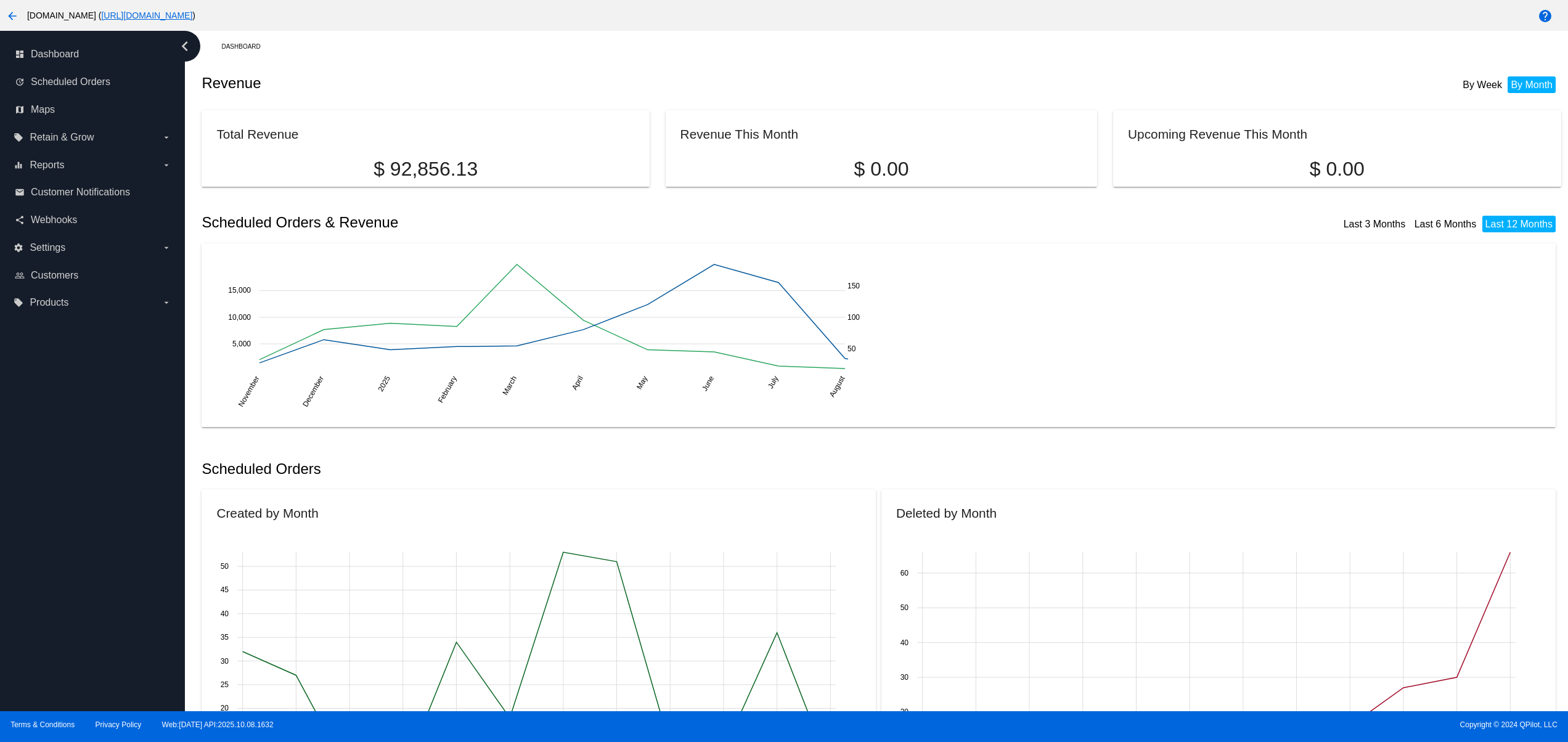
click at [28, 532] on div "dashboard Dashboard update Scheduled Orders map Maps local_offer Retain & Grow …" at bounding box center [92, 371] width 185 height 680
click at [35, 453] on div "dashboard Dashboard update Scheduled Orders map Maps local_offer Retain & Grow …" at bounding box center [92, 371] width 185 height 680
click at [35, 407] on div "dashboard Dashboard update Scheduled Orders map Maps local_offer Retain & Grow …" at bounding box center [92, 371] width 185 height 680
click at [35, 363] on div "dashboard Dashboard update Scheduled Orders map Maps local_offer Retain & Grow …" at bounding box center [92, 371] width 185 height 680
click at [87, 626] on div "dashboard Dashboard update Scheduled Orders map Maps local_offer Retain & Grow …" at bounding box center [92, 371] width 185 height 680
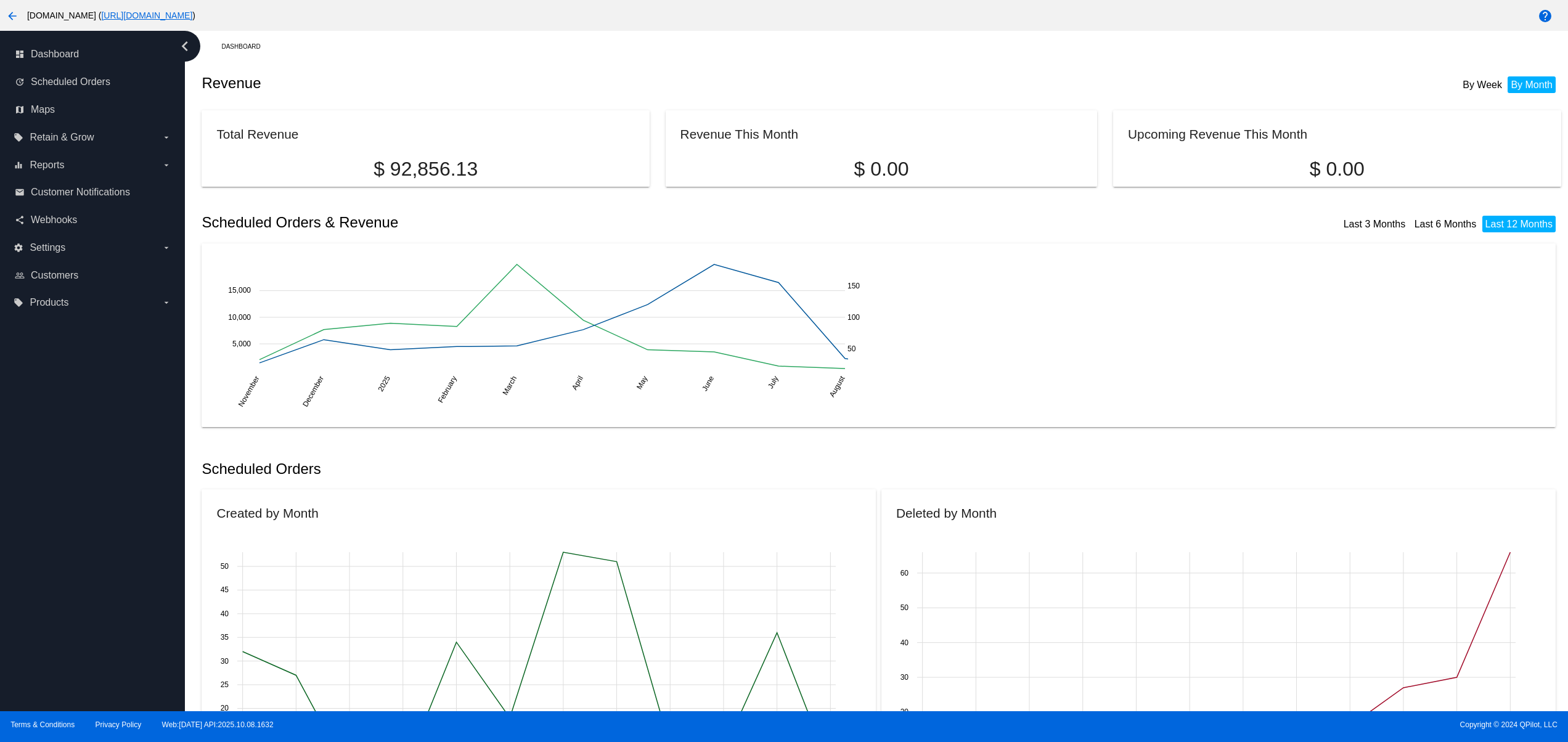
click at [82, 567] on div "dashboard Dashboard update Scheduled Orders map Maps local_offer Retain & Grow …" at bounding box center [92, 371] width 185 height 680
click at [81, 508] on div "dashboard Dashboard update Scheduled Orders map Maps local_offer Retain & Grow …" at bounding box center [92, 371] width 185 height 680
click at [79, 456] on div "dashboard Dashboard update Scheduled Orders map Maps local_offer Retain & Grow …" at bounding box center [92, 371] width 185 height 680
click at [75, 437] on div "dashboard Dashboard update Scheduled Orders map Maps local_offer Retain & Grow …" at bounding box center [92, 371] width 185 height 680
click at [79, 615] on div "dashboard Dashboard update Scheduled Orders map Maps local_offer Retain & Grow …" at bounding box center [92, 371] width 185 height 680
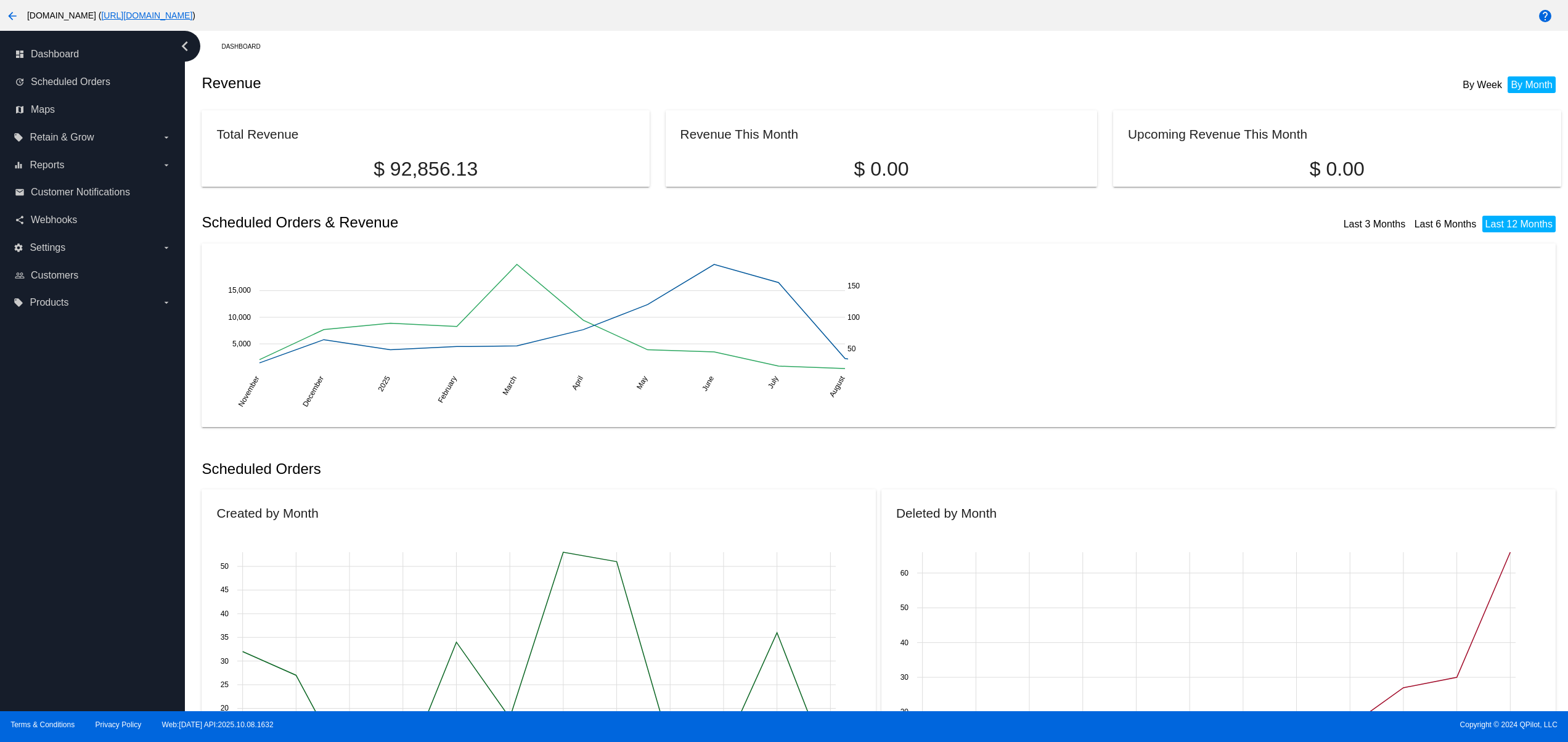
click at [63, 567] on div "dashboard Dashboard update Scheduled Orders map Maps local_offer Retain & Grow …" at bounding box center [92, 371] width 185 height 680
click at [57, 522] on div "dashboard Dashboard update Scheduled Orders map Maps local_offer Retain & Grow …" at bounding box center [92, 371] width 185 height 680
click at [57, 473] on div "dashboard Dashboard update Scheduled Orders map Maps local_offer Retain & Grow …" at bounding box center [92, 371] width 185 height 680
click at [94, 634] on div "dashboard Dashboard update Scheduled Orders map Maps local_offer Retain & Grow …" at bounding box center [92, 371] width 185 height 680
click at [80, 577] on div "dashboard Dashboard update Scheduled Orders map Maps local_offer Retain & Grow …" at bounding box center [92, 371] width 185 height 680
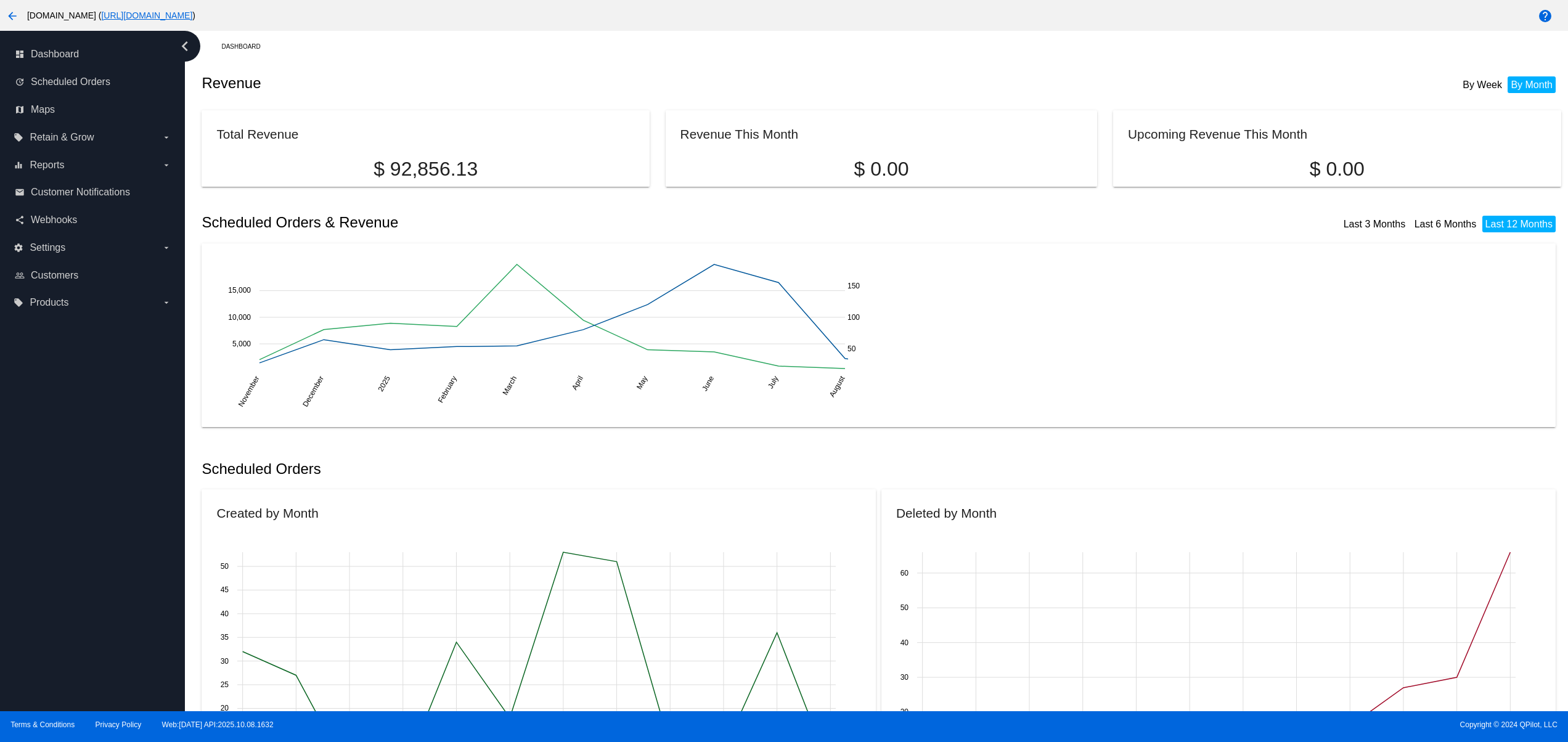
click at [64, 520] on div "dashboard Dashboard update Scheduled Orders map Maps local_offer Retain & Grow …" at bounding box center [92, 371] width 185 height 680
click at [64, 459] on div "dashboard Dashboard update Scheduled Orders map Maps local_offer Retain & Grow …" at bounding box center [92, 371] width 185 height 680
click at [64, 431] on div "dashboard Dashboard update Scheduled Orders map Maps local_offer Retain & Grow …" at bounding box center [92, 371] width 185 height 680
click at [94, 607] on div "dashboard Dashboard update Scheduled Orders map Maps local_offer Retain & Grow …" at bounding box center [92, 371] width 185 height 680
click at [84, 572] on div "dashboard Dashboard update Scheduled Orders map Maps local_offer Retain & Grow …" at bounding box center [92, 371] width 185 height 680
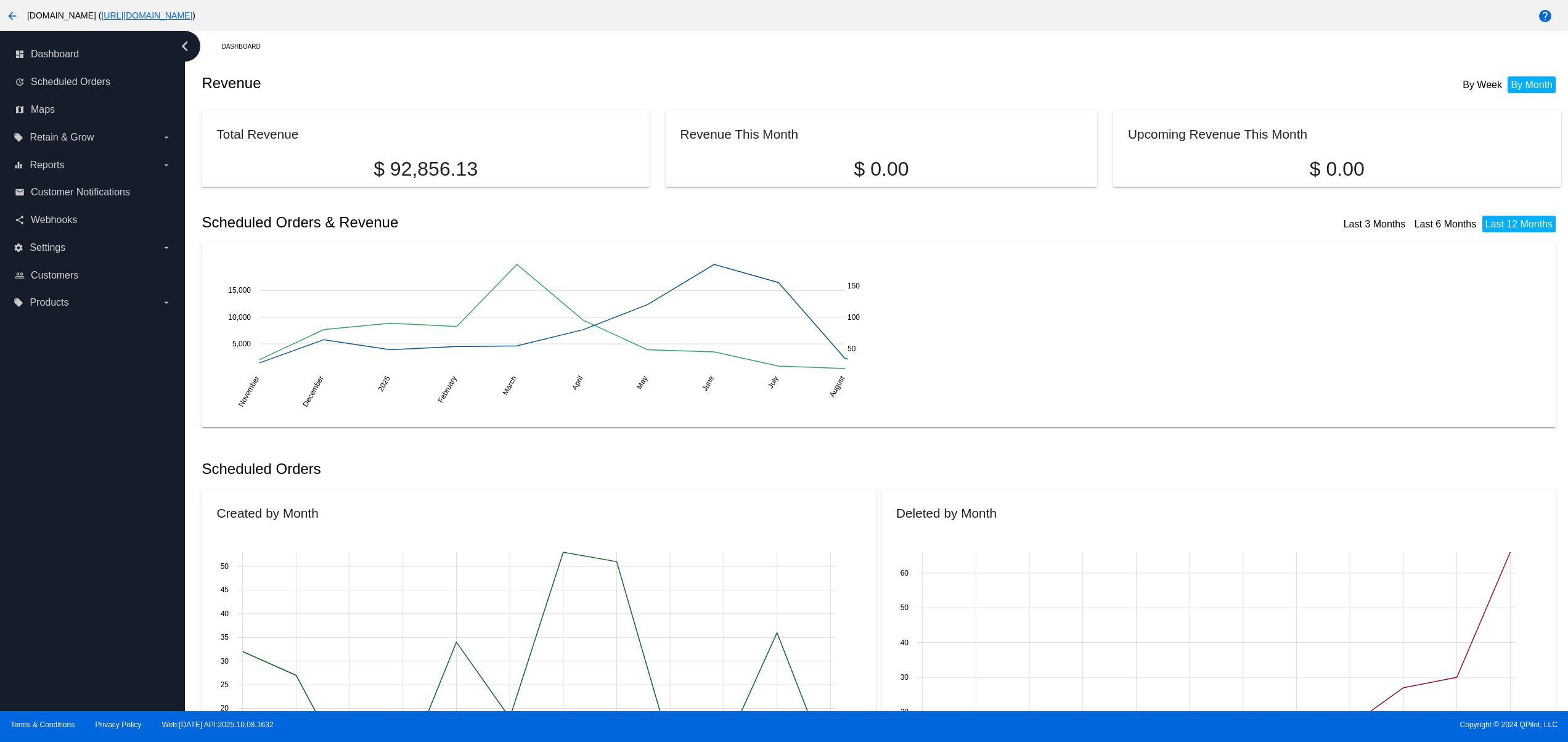
click at [80, 535] on div "dashboard Dashboard update Scheduled Orders map Maps local_offer Retain & Grow …" at bounding box center [92, 371] width 185 height 680
click at [73, 498] on div "dashboard Dashboard update Scheduled Orders map Maps local_offer Retain & Grow …" at bounding box center [92, 371] width 185 height 680
click at [89, 478] on div "dashboard Dashboard update Scheduled Orders map Maps local_offer Retain & Grow …" at bounding box center [92, 371] width 185 height 680
click at [107, 421] on div "dashboard Dashboard update Scheduled Orders map Maps local_offer Retain & Grow …" at bounding box center [92, 371] width 185 height 680
click at [107, 404] on div "dashboard Dashboard update Scheduled Orders map Maps local_offer Retain & Grow …" at bounding box center [92, 371] width 185 height 680
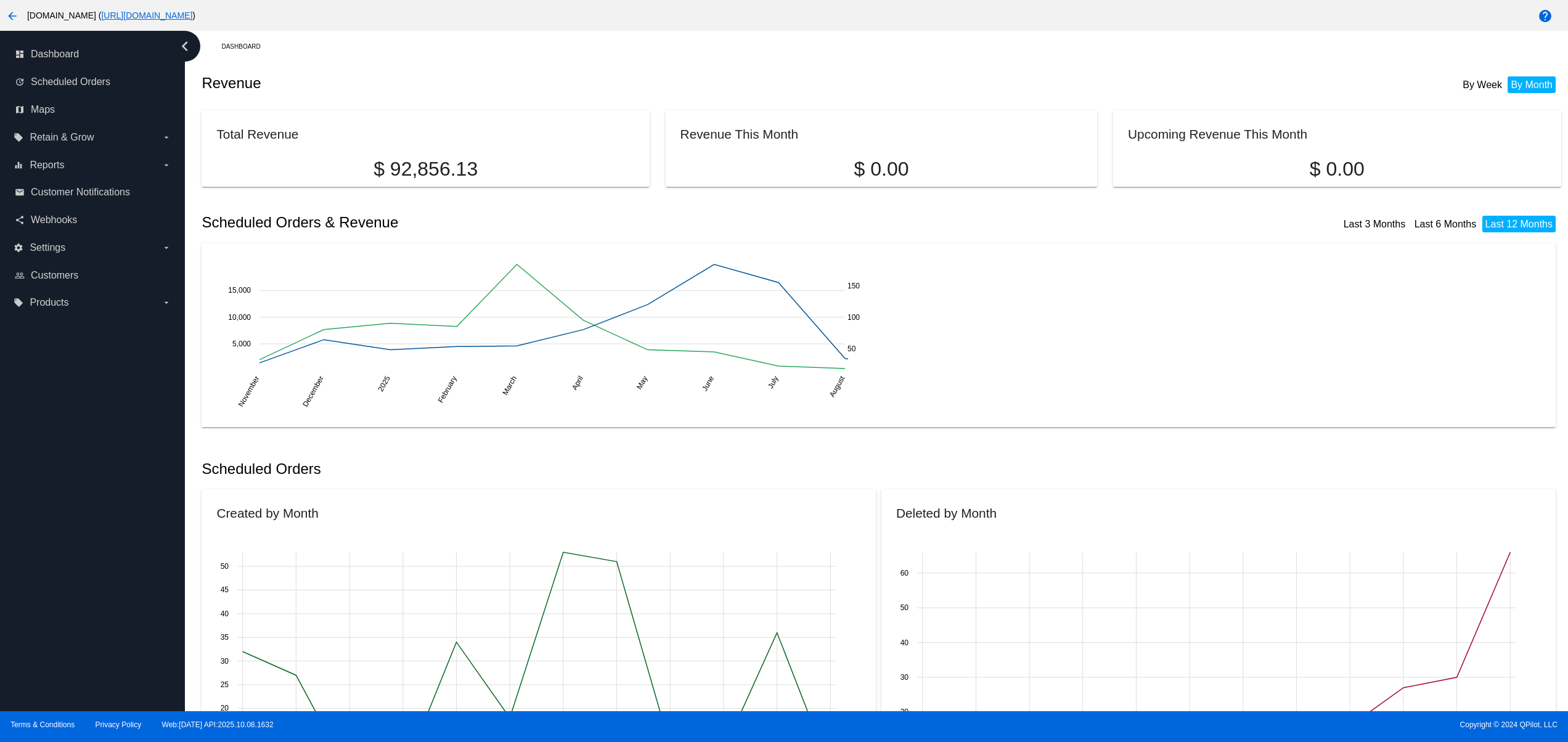
click at [80, 614] on div "dashboard Dashboard update Scheduled Orders map Maps local_offer Retain & Grow …" at bounding box center [92, 371] width 185 height 680
click at [60, 577] on div "dashboard Dashboard update Scheduled Orders map Maps local_offer Retain & Grow …" at bounding box center [92, 371] width 185 height 680
click at [62, 512] on div "dashboard Dashboard update Scheduled Orders map Maps local_offer Retain & Grow …" at bounding box center [92, 371] width 185 height 680
click at [100, 595] on div "dashboard Dashboard update Scheduled Orders map Maps local_offer Retain & Grow …" at bounding box center [92, 371] width 185 height 680
click at [88, 538] on div "dashboard Dashboard update Scheduled Orders map Maps local_offer Retain & Grow …" at bounding box center [92, 371] width 185 height 680
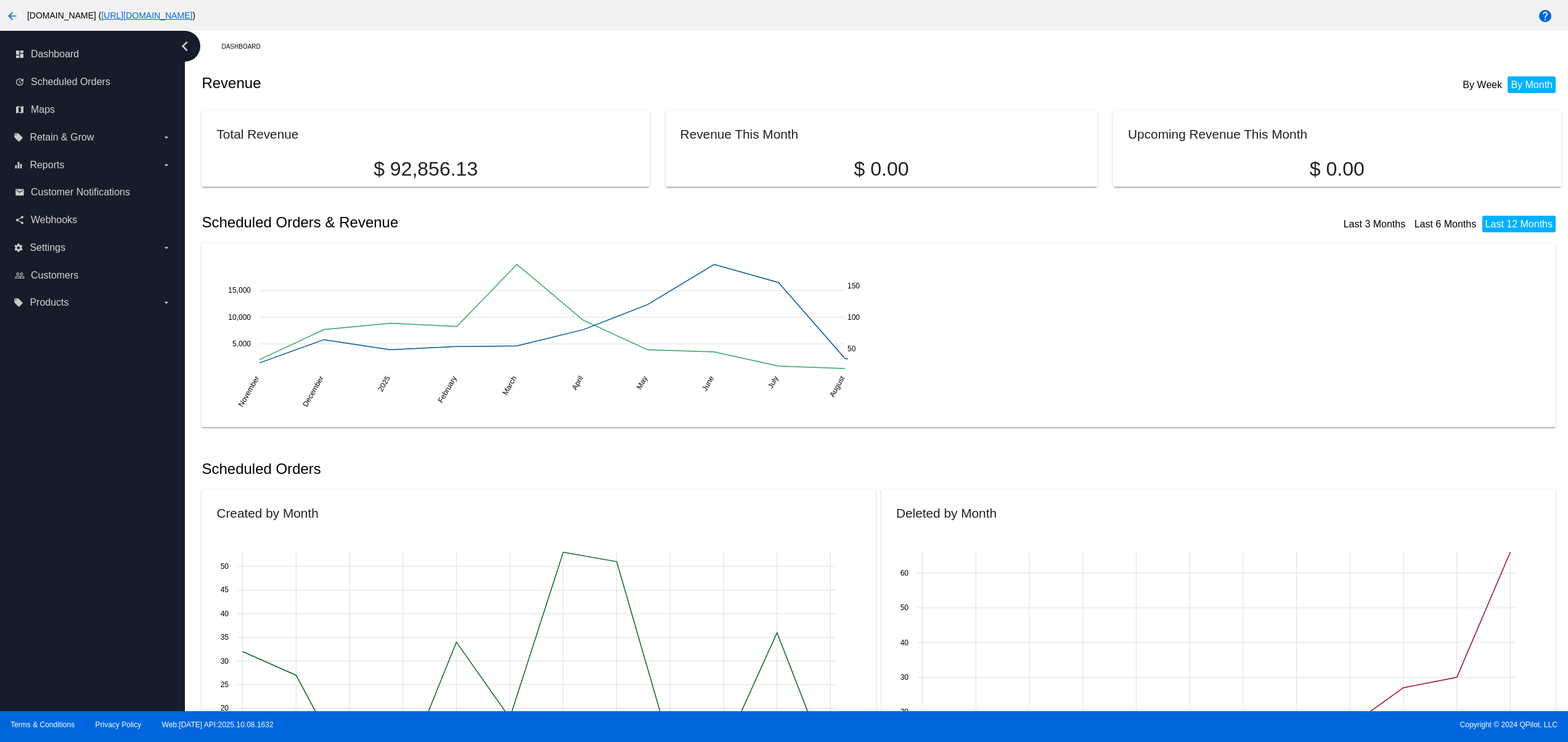
click at [79, 473] on div "dashboard Dashboard update Scheduled Orders map Maps local_offer Retain & Grow …" at bounding box center [92, 371] width 185 height 680
click at [63, 424] on div "dashboard Dashboard update Scheduled Orders map Maps local_offer Retain & Grow …" at bounding box center [92, 371] width 185 height 680
click at [70, 651] on div "dashboard Dashboard update Scheduled Orders map Maps local_offer Retain & Grow …" at bounding box center [92, 371] width 185 height 680
click at [75, 591] on div "dashboard Dashboard update Scheduled Orders map Maps local_offer Retain & Grow …" at bounding box center [92, 371] width 185 height 680
click at [75, 540] on div "dashboard Dashboard update Scheduled Orders map Maps local_offer Retain & Grow …" at bounding box center [92, 371] width 185 height 680
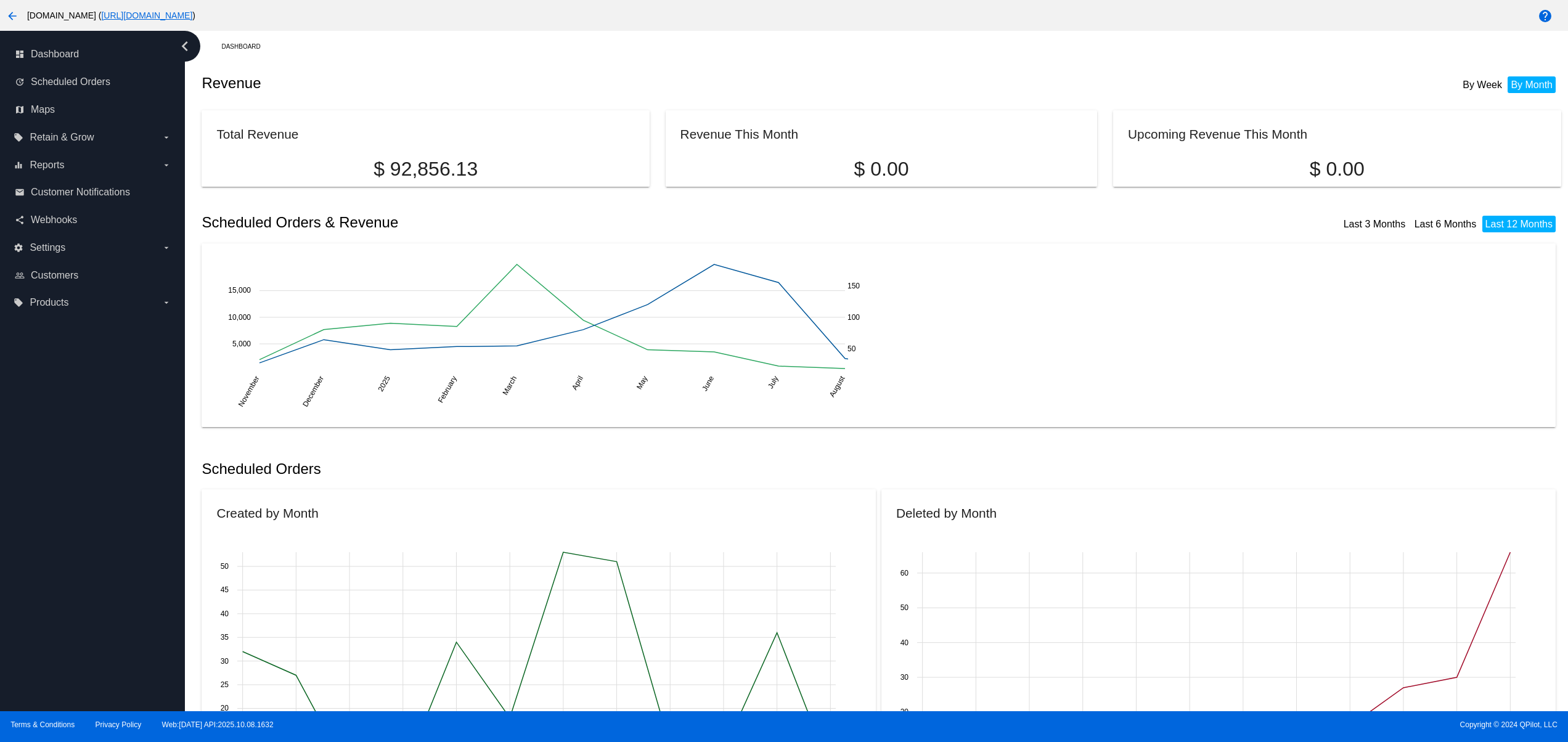
click at [74, 488] on div "dashboard Dashboard update Scheduled Orders map Maps local_offer Retain & Grow …" at bounding box center [92, 371] width 185 height 680
click at [73, 459] on div "dashboard Dashboard update Scheduled Orders map Maps local_offer Retain & Grow …" at bounding box center [92, 371] width 185 height 680
click at [134, 620] on div "dashboard Dashboard update Scheduled Orders map Maps local_offer Retain & Grow …" at bounding box center [92, 371] width 185 height 680
click at [118, 560] on div "dashboard Dashboard update Scheduled Orders map Maps local_offer Retain & Grow …" at bounding box center [92, 371] width 185 height 680
click at [110, 512] on div "dashboard Dashboard update Scheduled Orders map Maps local_offer Retain & Grow …" at bounding box center [92, 371] width 185 height 680
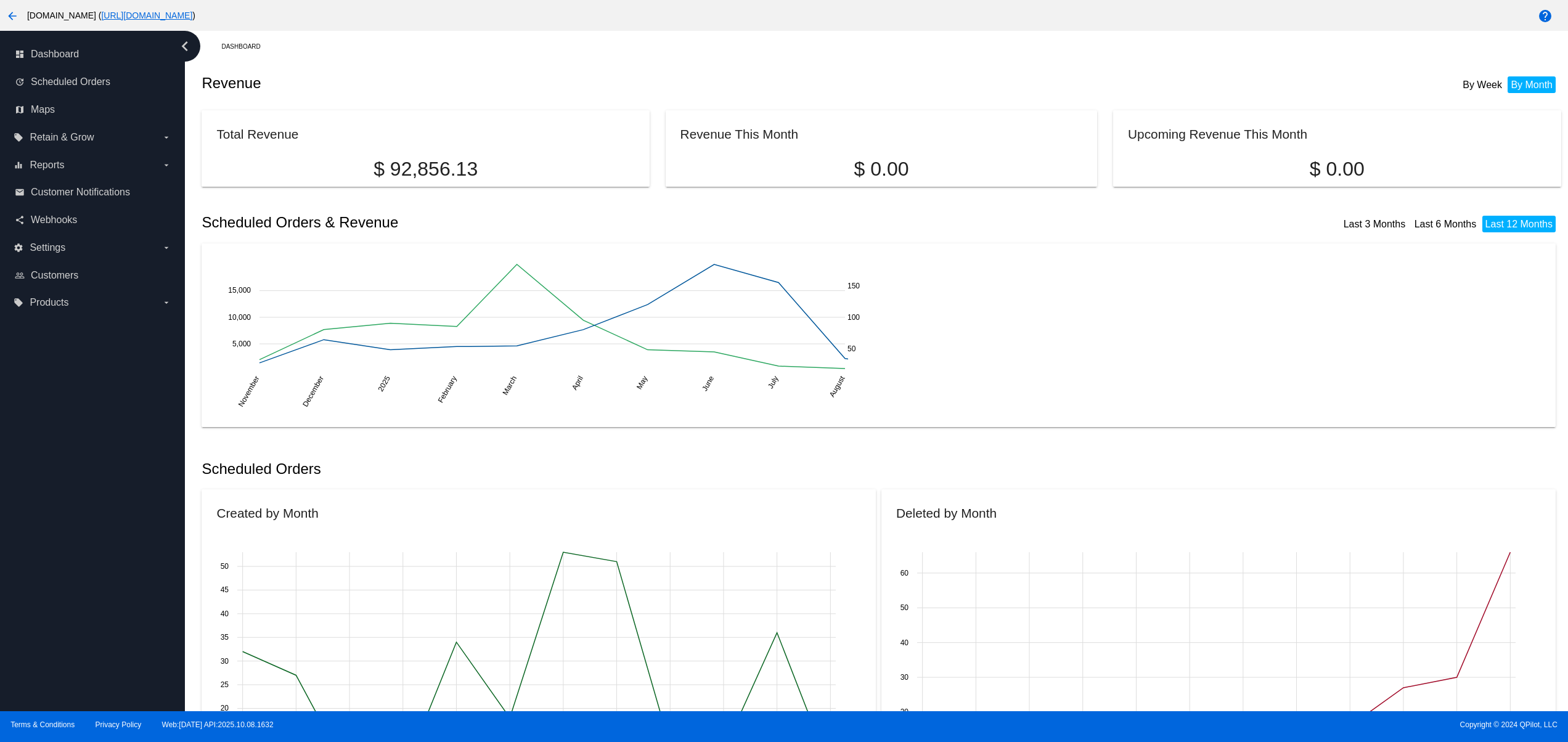
click at [110, 444] on div "dashboard Dashboard update Scheduled Orders map Maps local_offer Retain & Grow …" at bounding box center [92, 371] width 185 height 680
click at [117, 402] on div "dashboard Dashboard update Scheduled Orders map Maps local_offer Retain & Grow …" at bounding box center [92, 371] width 185 height 680
click at [19, 620] on div "dashboard Dashboard update Scheduled Orders map Maps local_offer Retain & Grow …" at bounding box center [92, 371] width 185 height 680
click at [16, 559] on div "dashboard Dashboard update Scheduled Orders map Maps local_offer Retain & Grow …" at bounding box center [92, 371] width 185 height 680
click at [16, 500] on div "dashboard Dashboard update Scheduled Orders map Maps local_offer Retain & Grow …" at bounding box center [92, 371] width 185 height 680
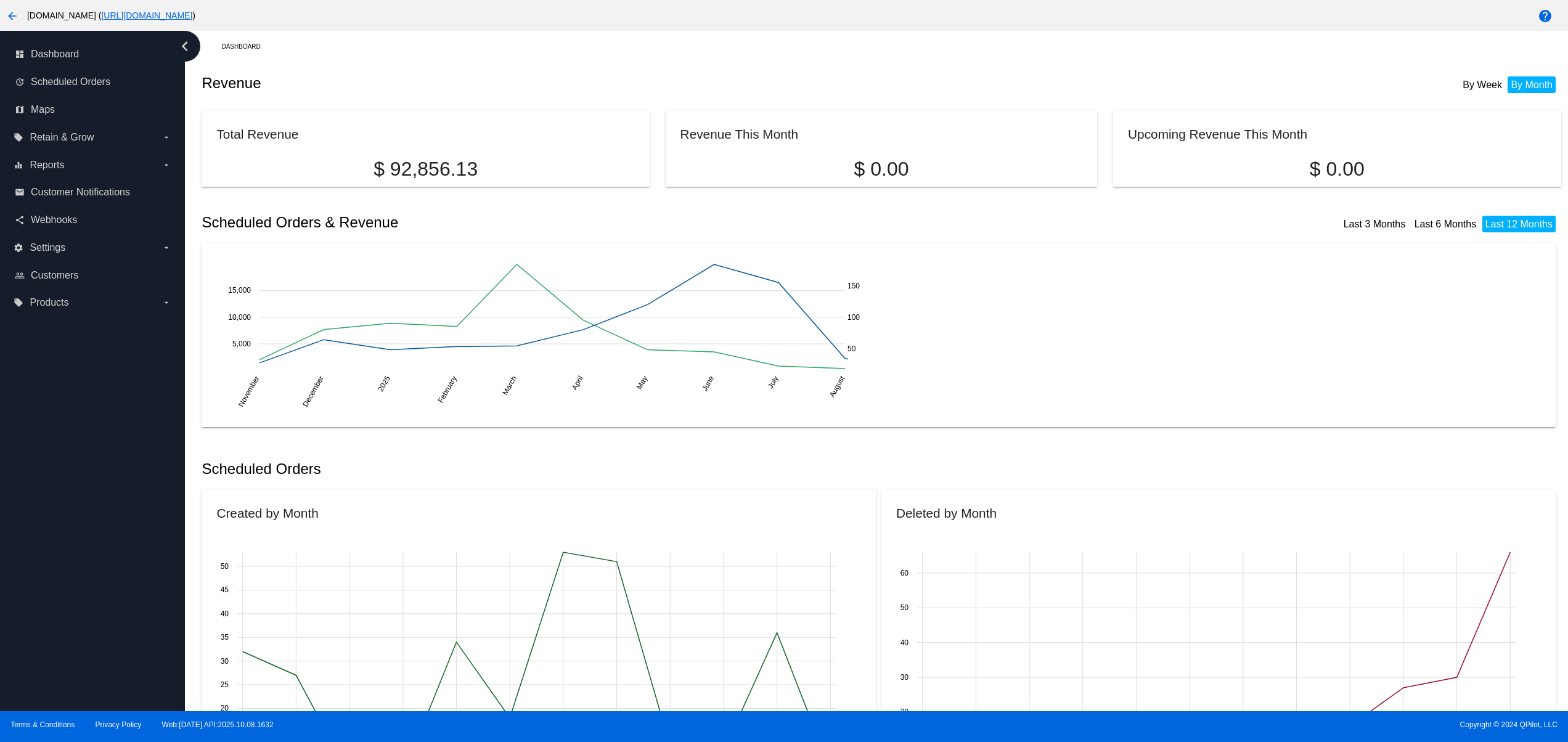
click at [16, 456] on div "dashboard Dashboard update Scheduled Orders map Maps local_offer Retain & Grow …" at bounding box center [92, 371] width 185 height 680
click at [28, 421] on div "dashboard Dashboard update Scheduled Orders map Maps local_offer Retain & Grow …" at bounding box center [92, 371] width 185 height 680
click at [87, 654] on div "dashboard Dashboard update Scheduled Orders map Maps local_offer Retain & Grow …" at bounding box center [92, 371] width 185 height 680
drag, startPoint x: 97, startPoint y: 590, endPoint x: 99, endPoint y: 513, distance: 77.0
click at [97, 589] on div "dashboard Dashboard update Scheduled Orders map Maps local_offer Retain & Grow …" at bounding box center [92, 371] width 185 height 680
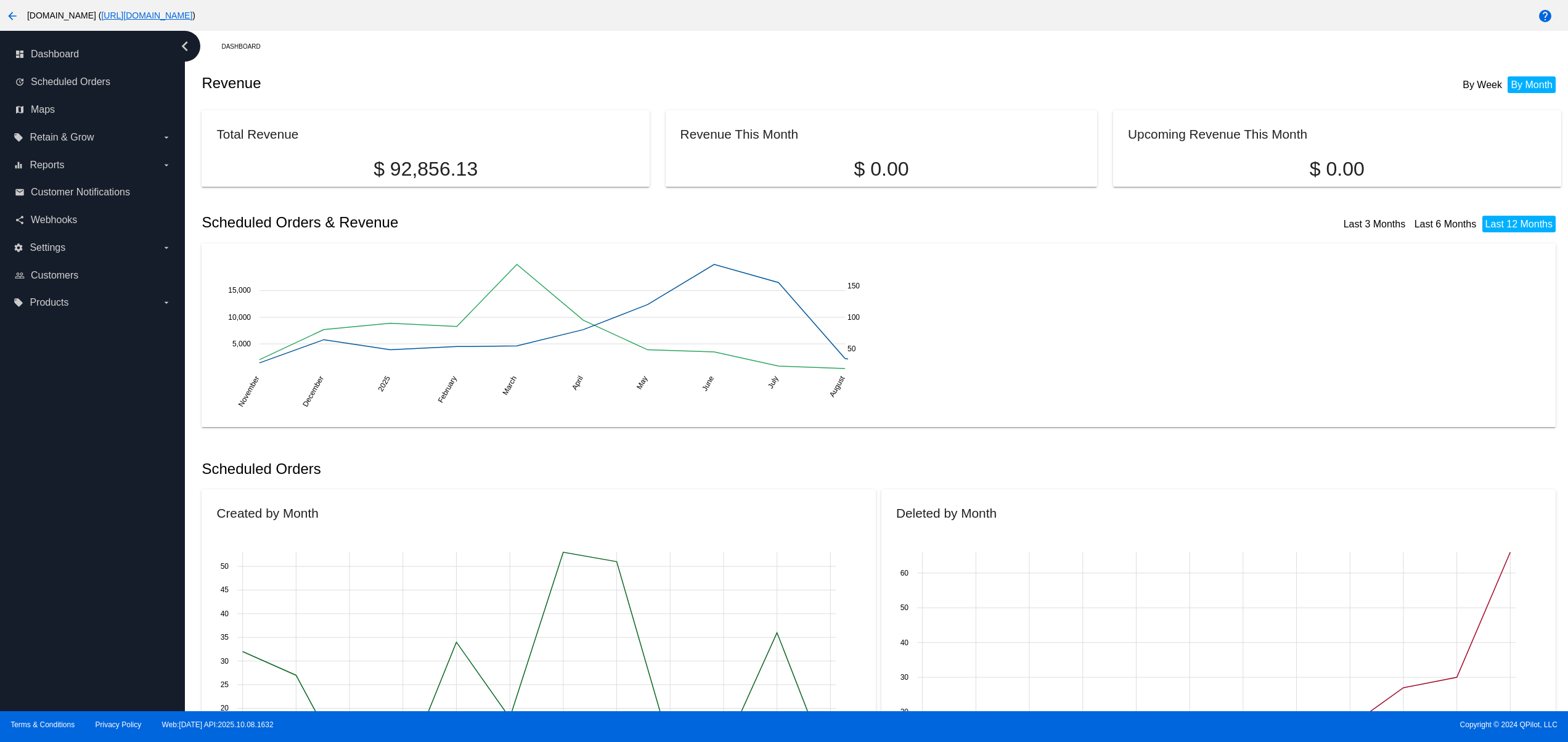
click at [99, 510] on div "dashboard Dashboard update Scheduled Orders map Maps local_offer Retain & Grow …" at bounding box center [92, 371] width 185 height 680
click at [93, 469] on div "dashboard Dashboard update Scheduled Orders map Maps local_offer Retain & Grow …" at bounding box center [92, 371] width 185 height 680
click at [91, 433] on div "dashboard Dashboard update Scheduled Orders map Maps local_offer Retain & Grow …" at bounding box center [92, 371] width 185 height 680
click at [146, 679] on div "dashboard Dashboard update Scheduled Orders map Maps local_offer Retain & Grow …" at bounding box center [92, 371] width 185 height 680
drag, startPoint x: 139, startPoint y: 639, endPoint x: 139, endPoint y: 631, distance: 8.0
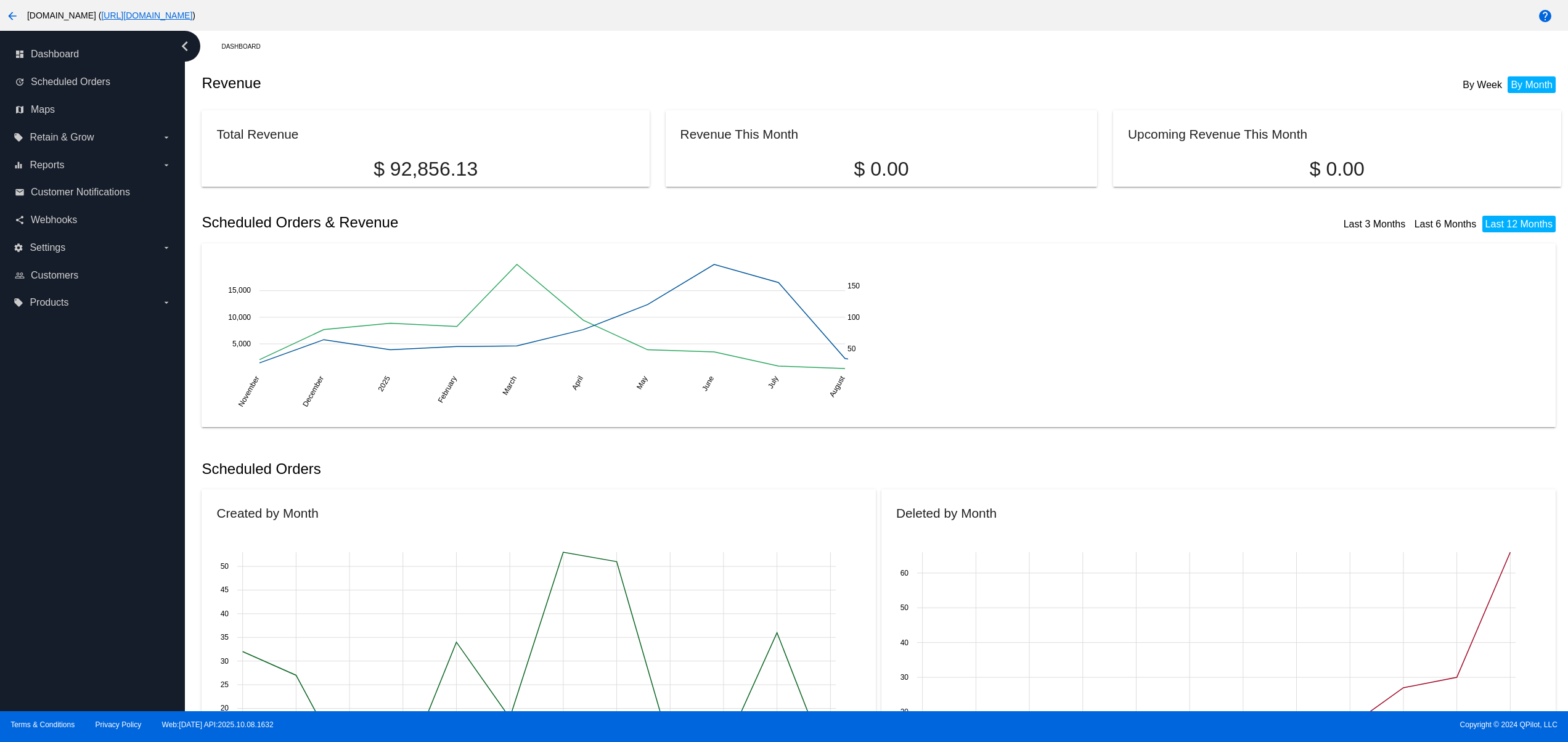
click at [139, 638] on div "dashboard Dashboard update Scheduled Orders map Maps local_offer Retain & Grow …" at bounding box center [92, 371] width 185 height 680
drag, startPoint x: 141, startPoint y: 577, endPoint x: 146, endPoint y: 565, distance: 13.0
click at [144, 572] on div "dashboard Dashboard update Scheduled Orders map Maps local_offer Retain & Grow …" at bounding box center [92, 371] width 185 height 680
click at [151, 518] on div "dashboard Dashboard update Scheduled Orders map Maps local_offer Retain & Grow …" at bounding box center [92, 371] width 185 height 680
click at [151, 469] on div "dashboard Dashboard update Scheduled Orders map Maps local_offer Retain & Grow …" at bounding box center [92, 371] width 185 height 680
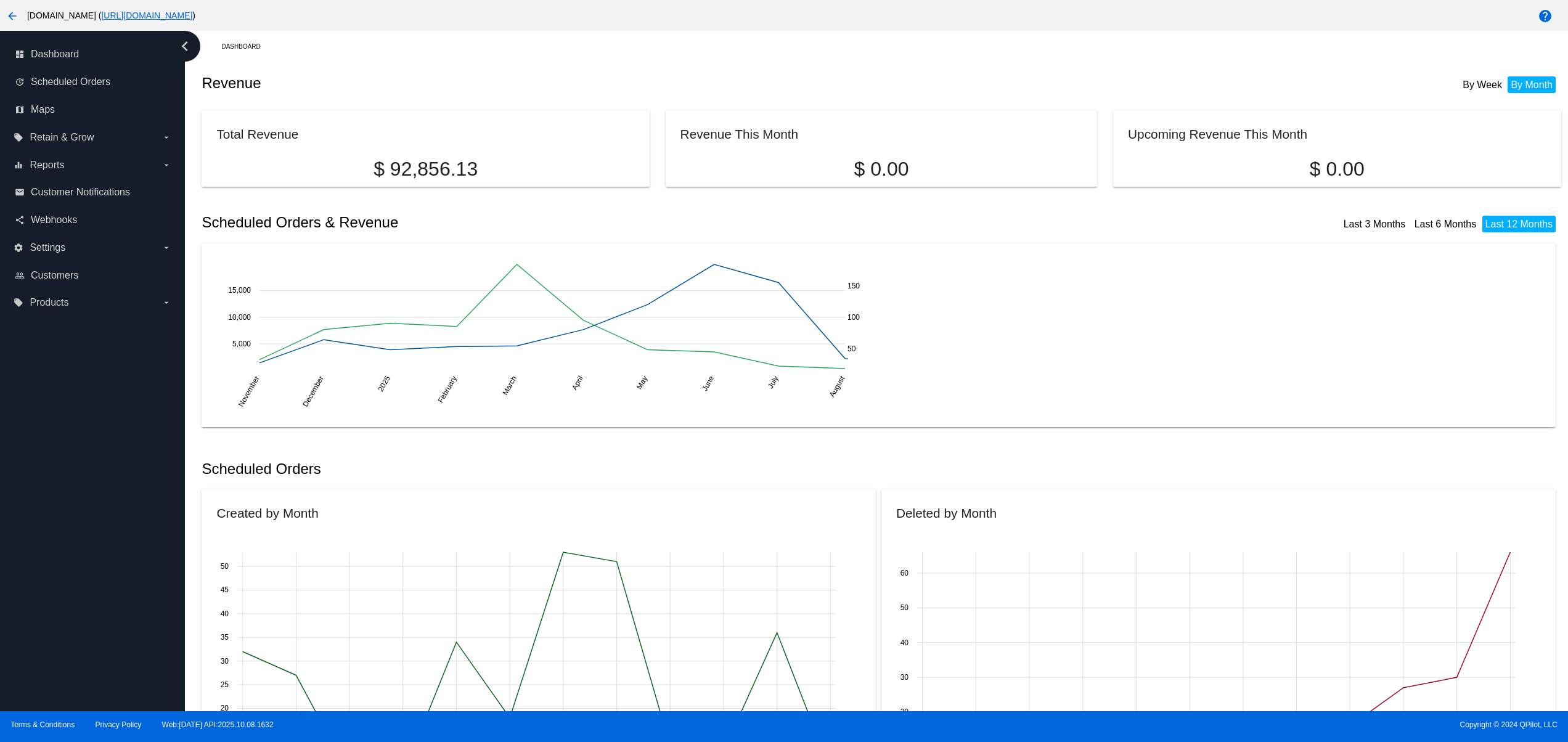
click at [151, 444] on div "dashboard Dashboard update Scheduled Orders map Maps local_offer Retain & Grow …" at bounding box center [92, 371] width 185 height 680
click at [151, 422] on div "dashboard Dashboard update Scheduled Orders map Maps local_offer Retain & Grow …" at bounding box center [92, 371] width 185 height 680
click at [918, 47] on div "Dashboard" at bounding box center [891, 46] width 1339 height 19
click at [568, 44] on div "Dashboard" at bounding box center [891, 46] width 1339 height 19
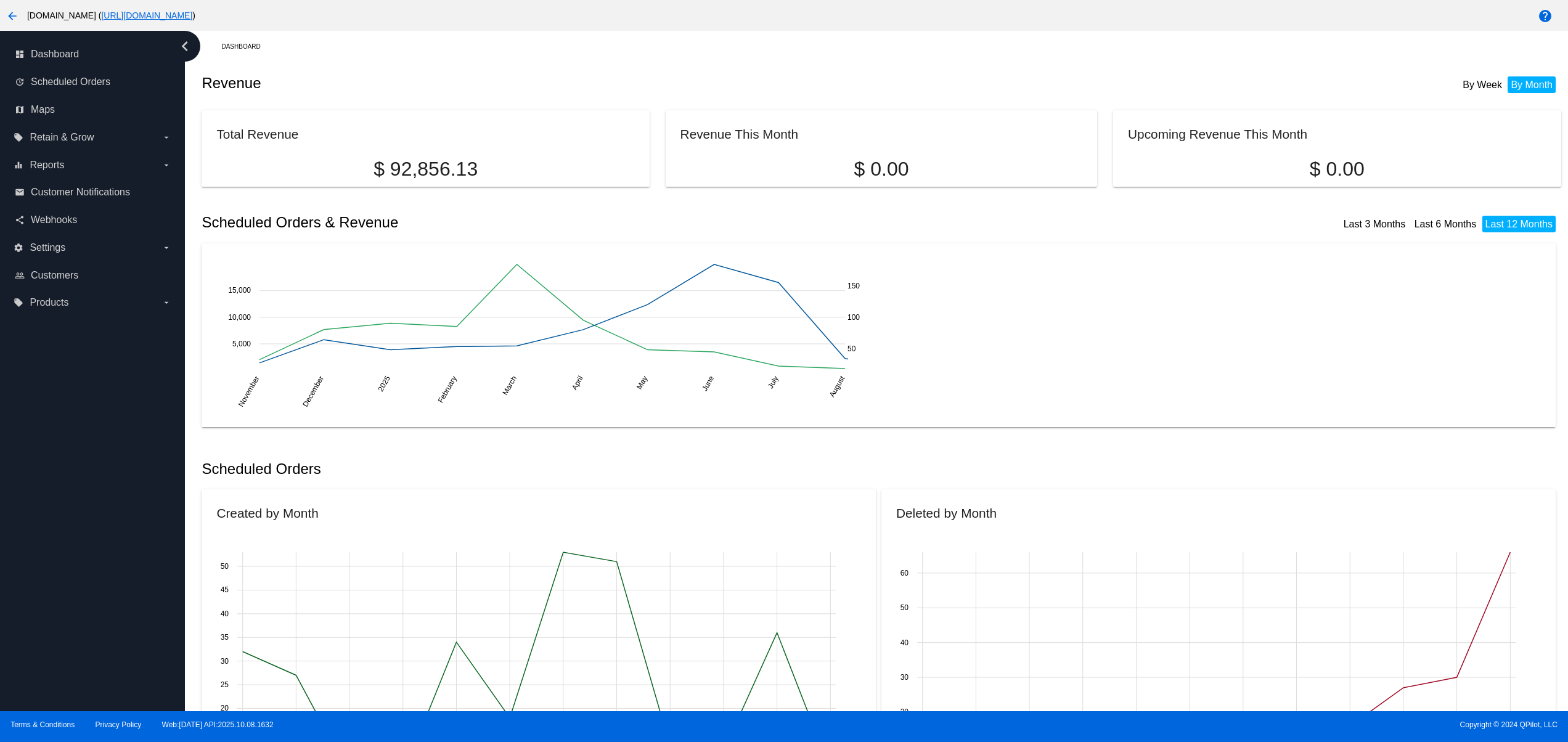
drag, startPoint x: 725, startPoint y: 36, endPoint x: 794, endPoint y: 38, distance: 69.0
click at [812, 41] on div "Dashboard" at bounding box center [891, 46] width 1339 height 19
click at [864, 41] on div "Dashboard" at bounding box center [891, 46] width 1339 height 19
click at [135, 641] on div "dashboard Dashboard update Scheduled Orders map Maps local_offer Retain & Grow …" at bounding box center [92, 371] width 185 height 680
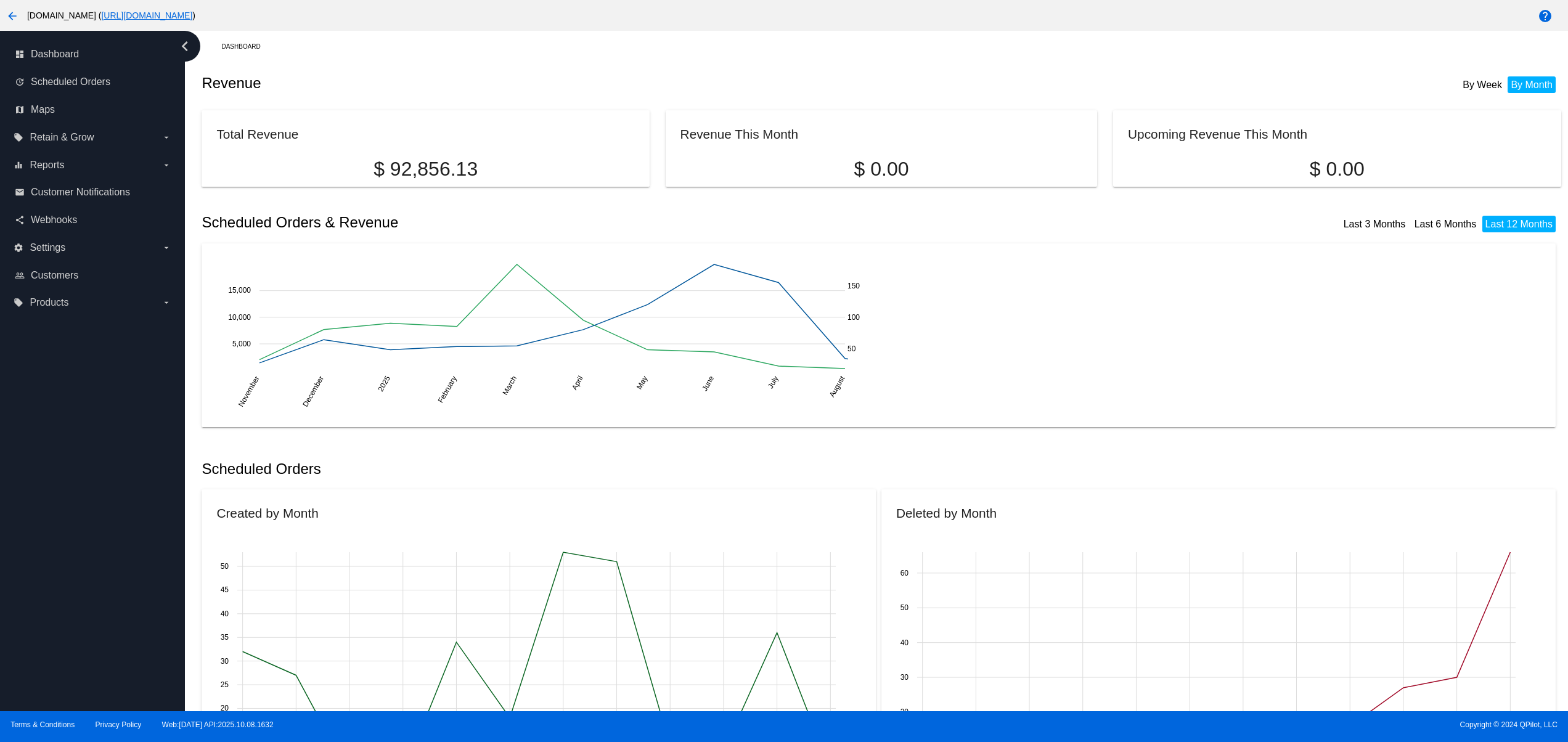
click at [118, 594] on div "dashboard Dashboard update Scheduled Orders map Maps local_offer Retain & Grow …" at bounding box center [92, 371] width 185 height 680
click at [118, 540] on div "dashboard Dashboard update Scheduled Orders map Maps local_offer Retain & Grow …" at bounding box center [92, 371] width 185 height 680
click at [118, 491] on div "dashboard Dashboard update Scheduled Orders map Maps local_offer Retain & Grow …" at bounding box center [92, 371] width 185 height 680
click at [131, 441] on div "dashboard Dashboard update Scheduled Orders map Maps local_offer Retain & Grow …" at bounding box center [92, 371] width 185 height 680
